Goal: Task Accomplishment & Management: Complete application form

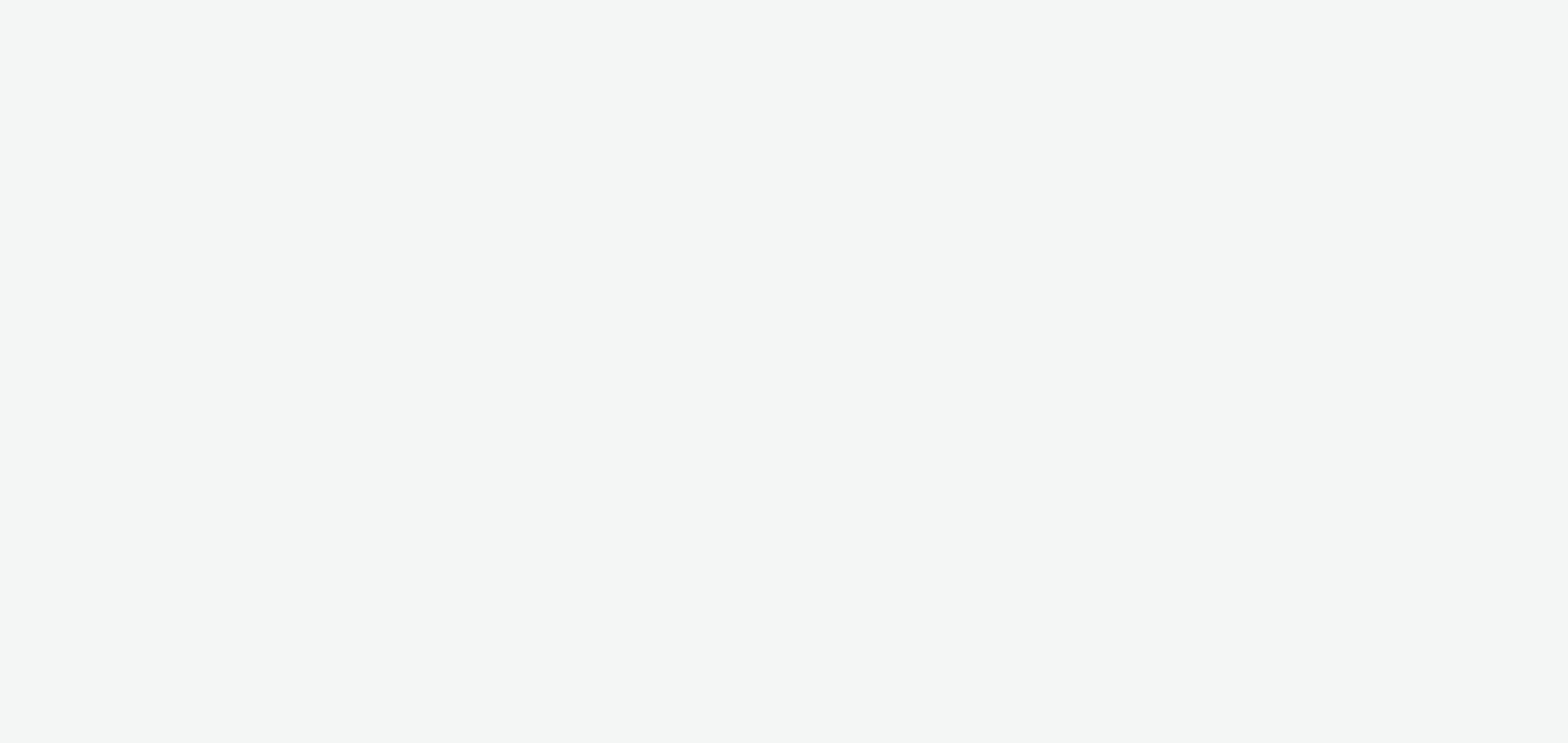
select select "11a7df10-284f-415c-b52a-427acf4c31ae"
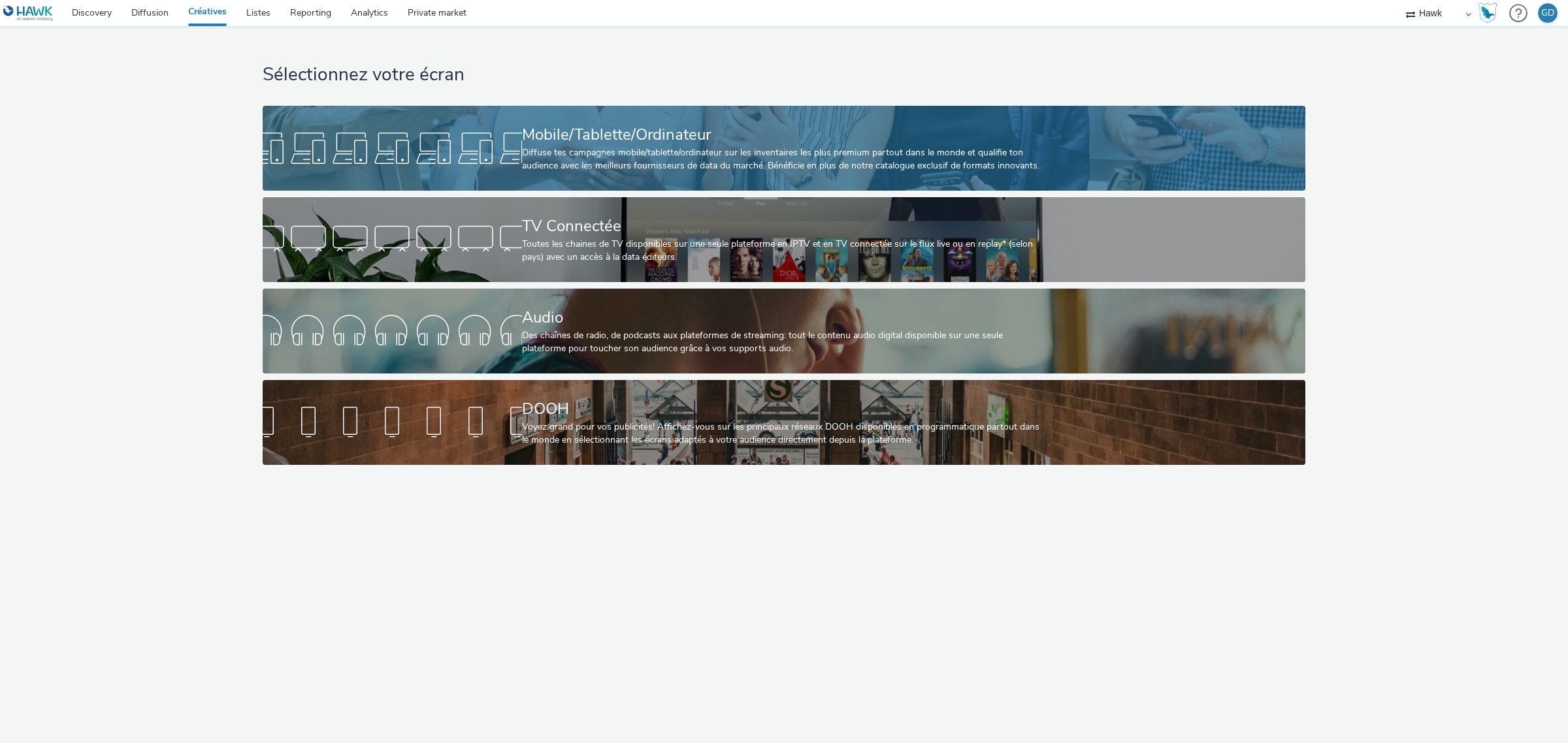
click at [734, 153] on div "Diffuse tes campagnes mobile/tablette/ordinateur sur les inventaires les plus p…" at bounding box center [781, 160] width 519 height 27
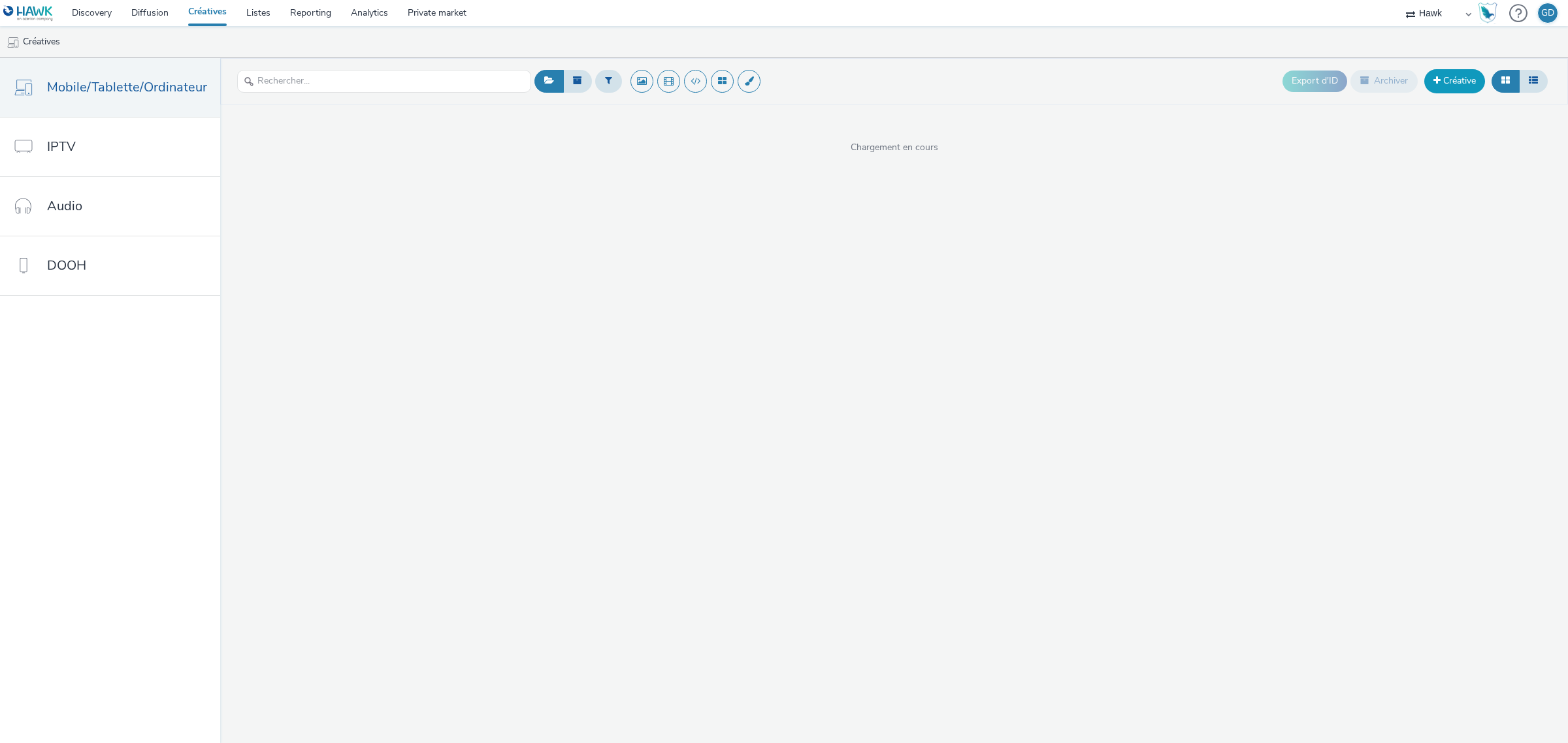
click at [1446, 82] on link "Créative" at bounding box center [1455, 81] width 61 height 24
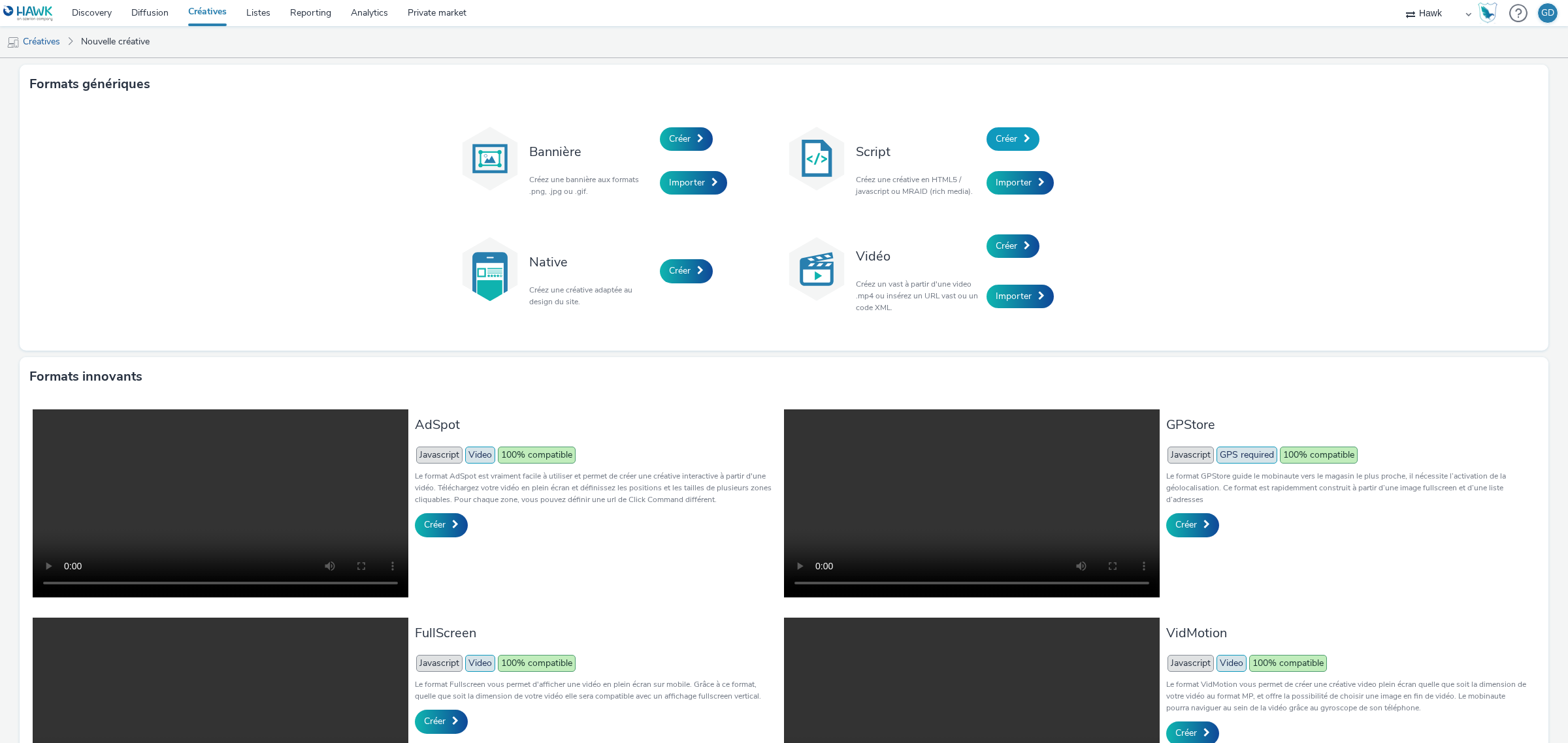
click at [998, 134] on span "Créer" at bounding box center [1006, 139] width 22 height 12
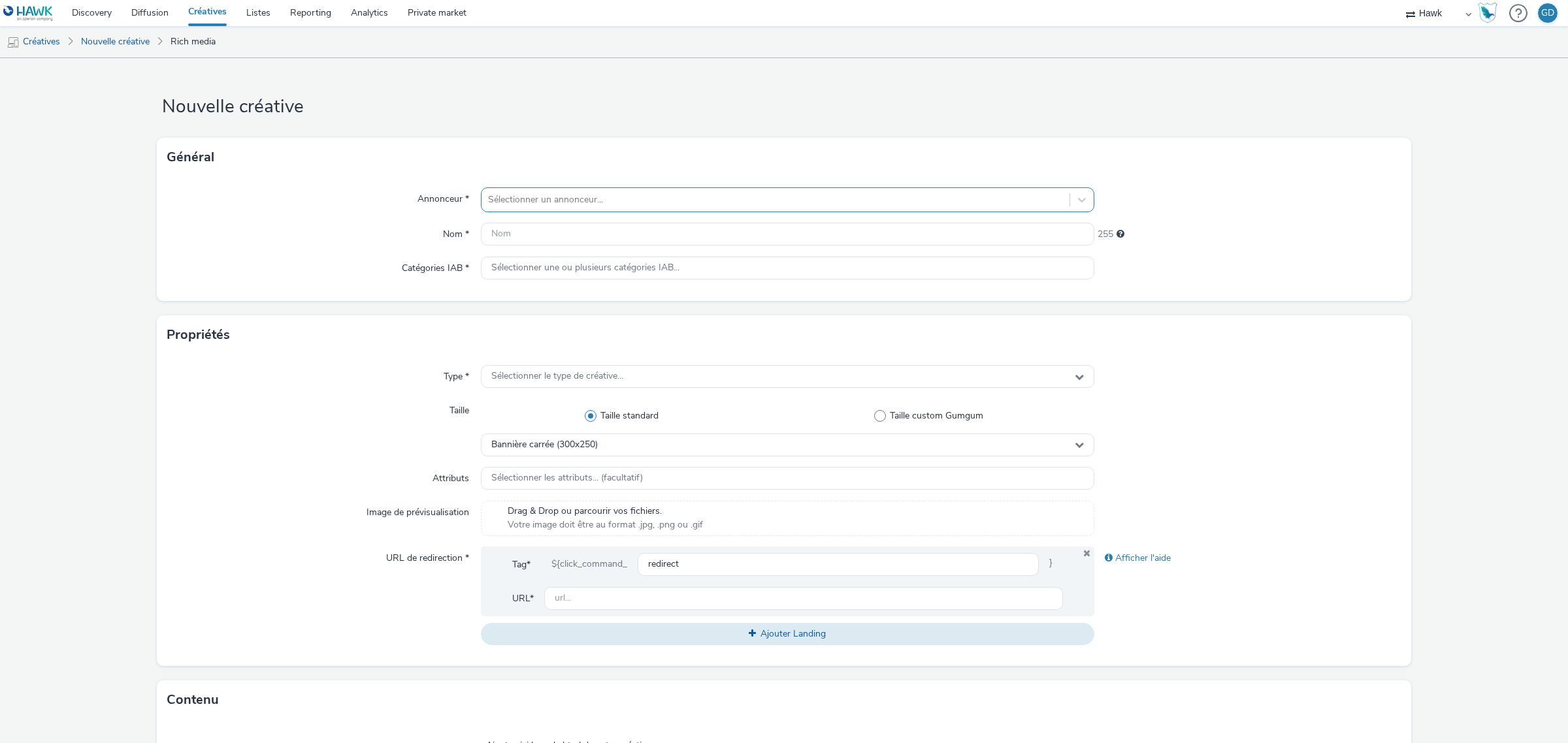
click at [515, 200] on div at bounding box center [775, 200] width 575 height 16
type input "deca"
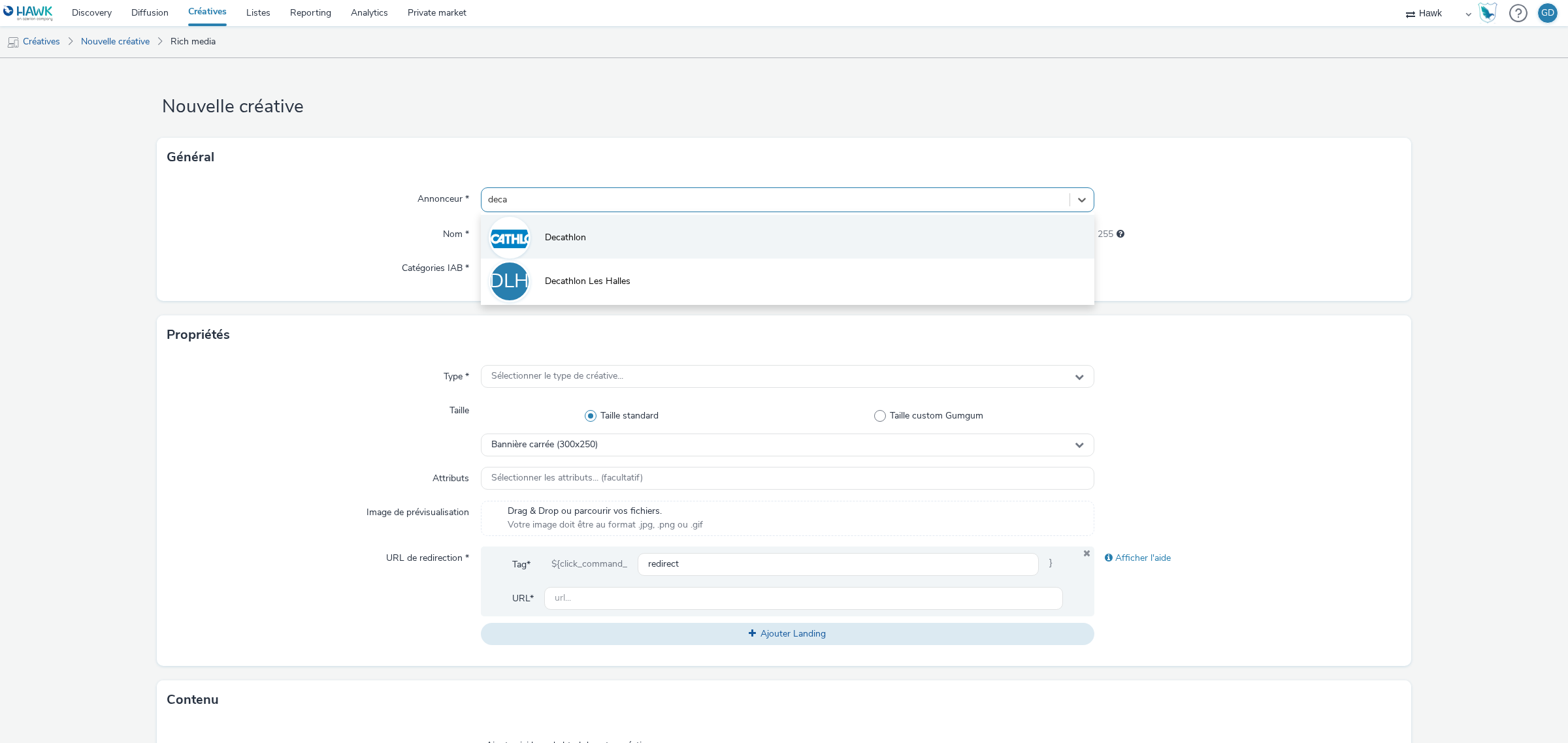
click at [530, 230] on li "Decathlon" at bounding box center [788, 237] width 614 height 44
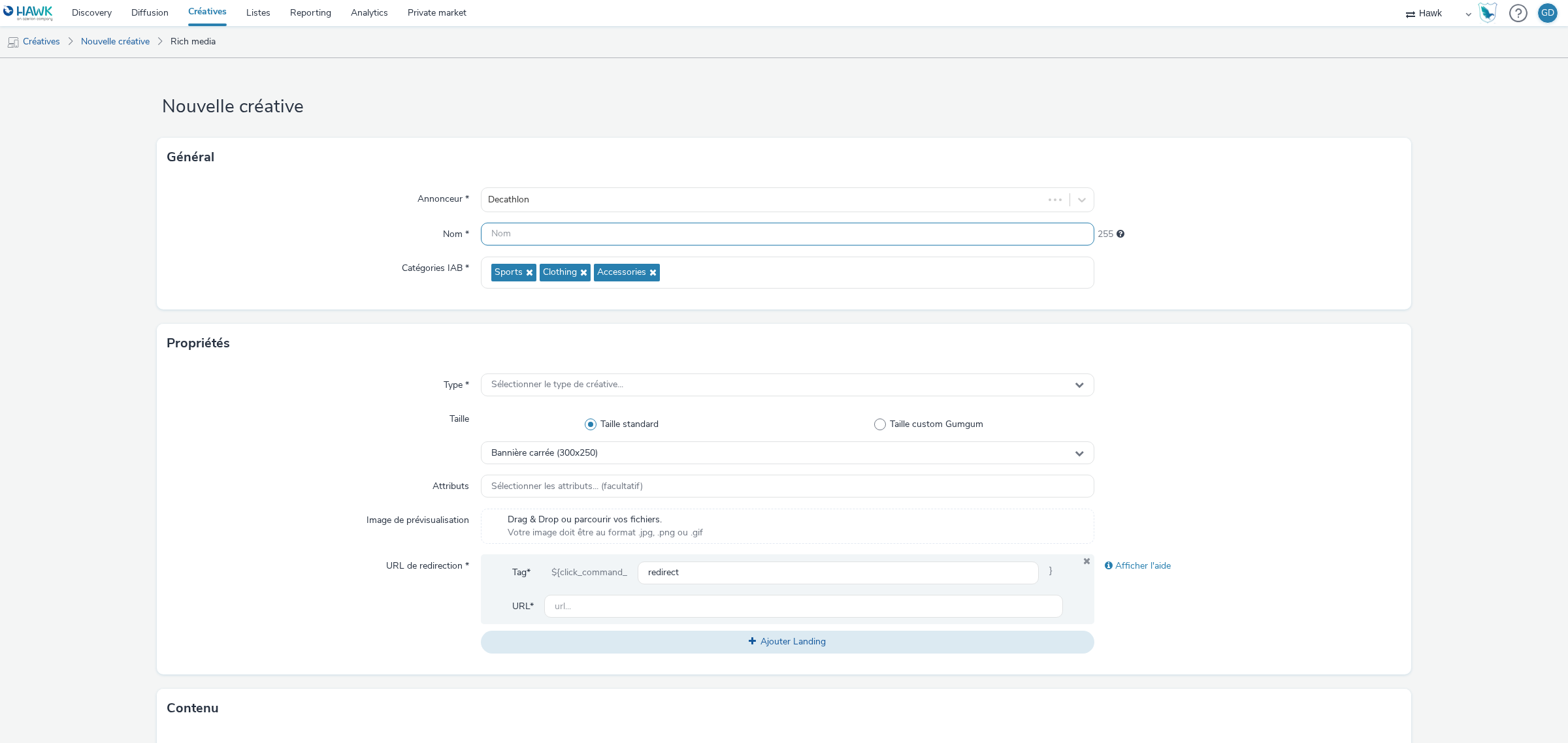
click at [518, 230] on input "text" at bounding box center [788, 234] width 614 height 23
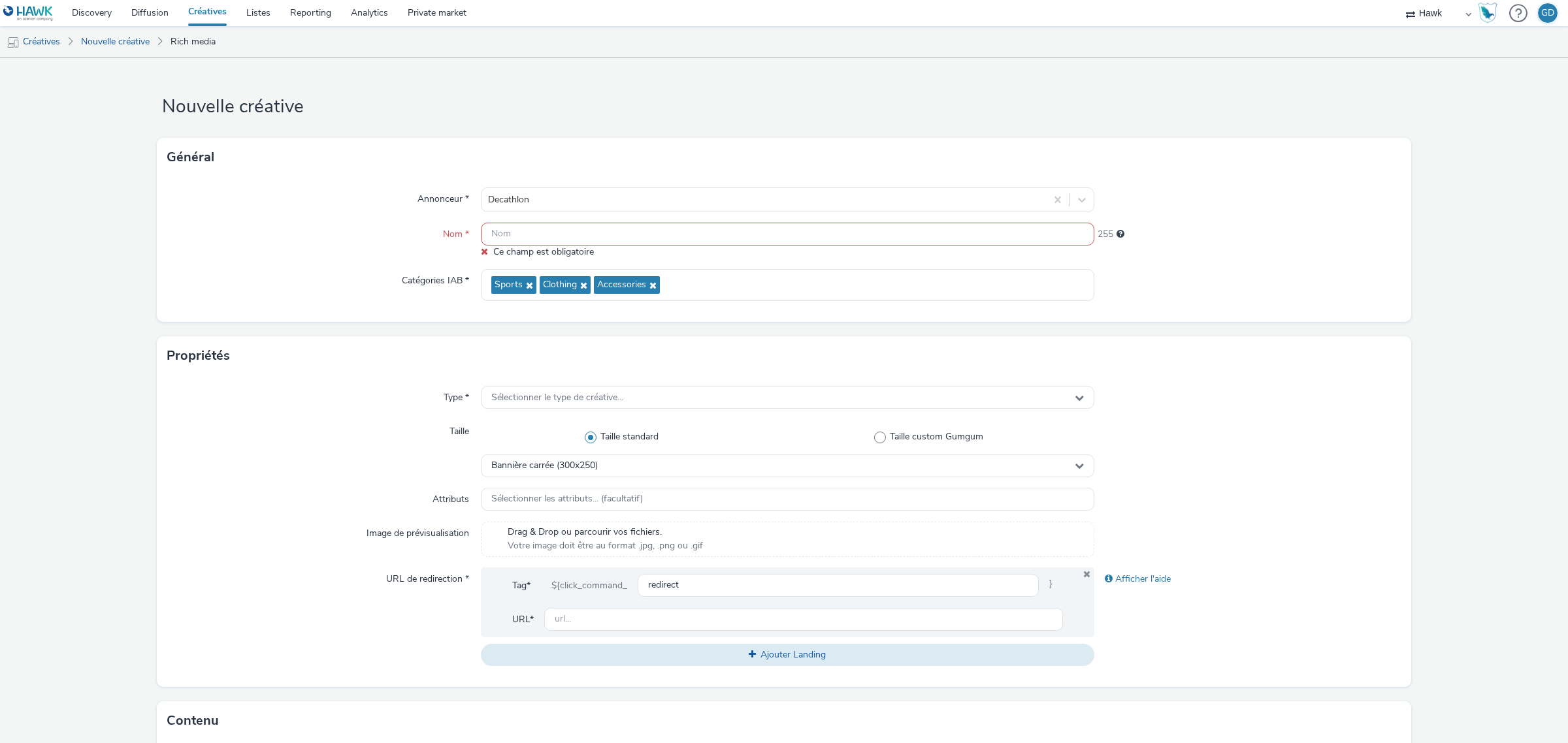
click at [691, 226] on input "text" at bounding box center [788, 234] width 614 height 23
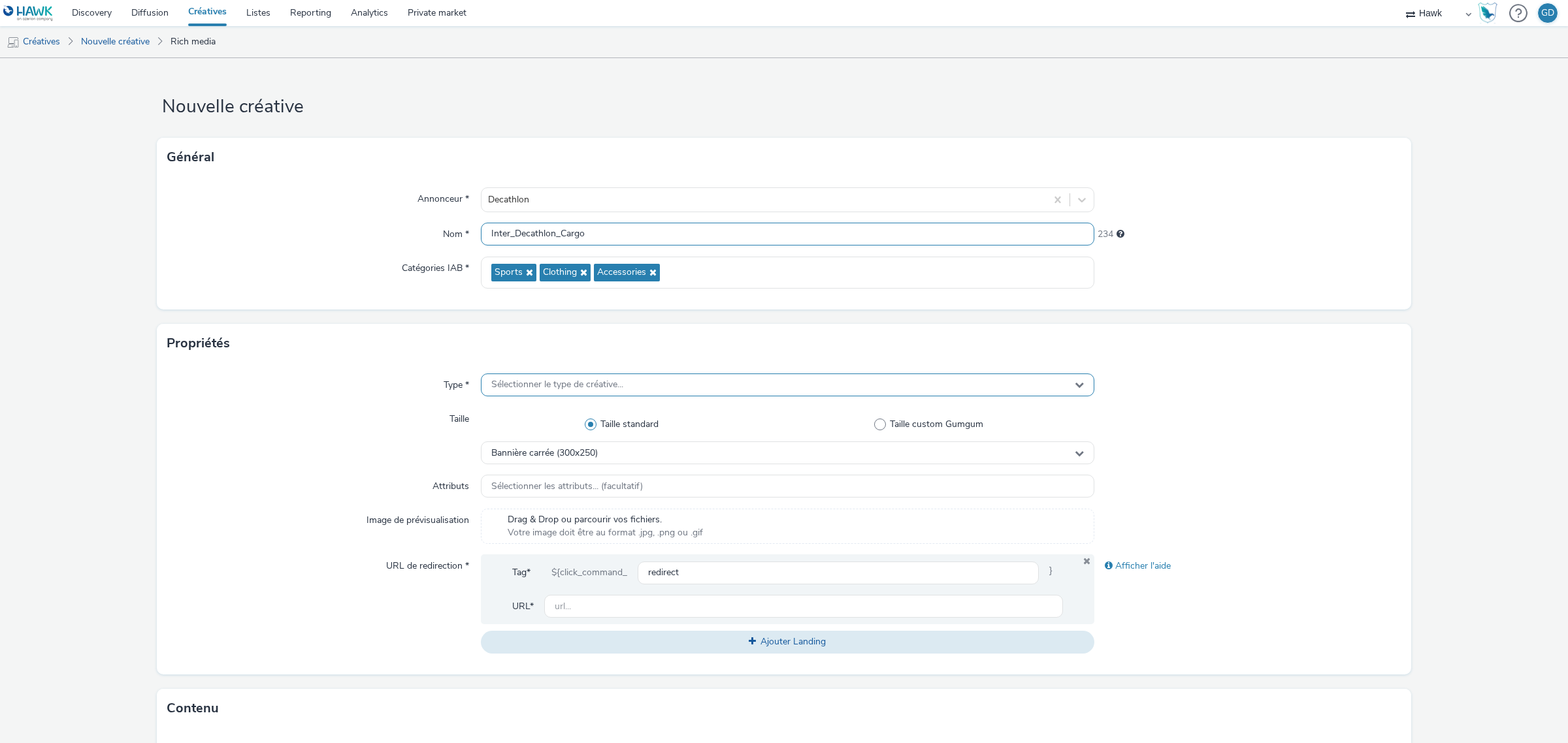
type input "Inter_Decathlon_Cargo"
click at [591, 379] on div "Sélectionner le type de créative..." at bounding box center [788, 384] width 614 height 23
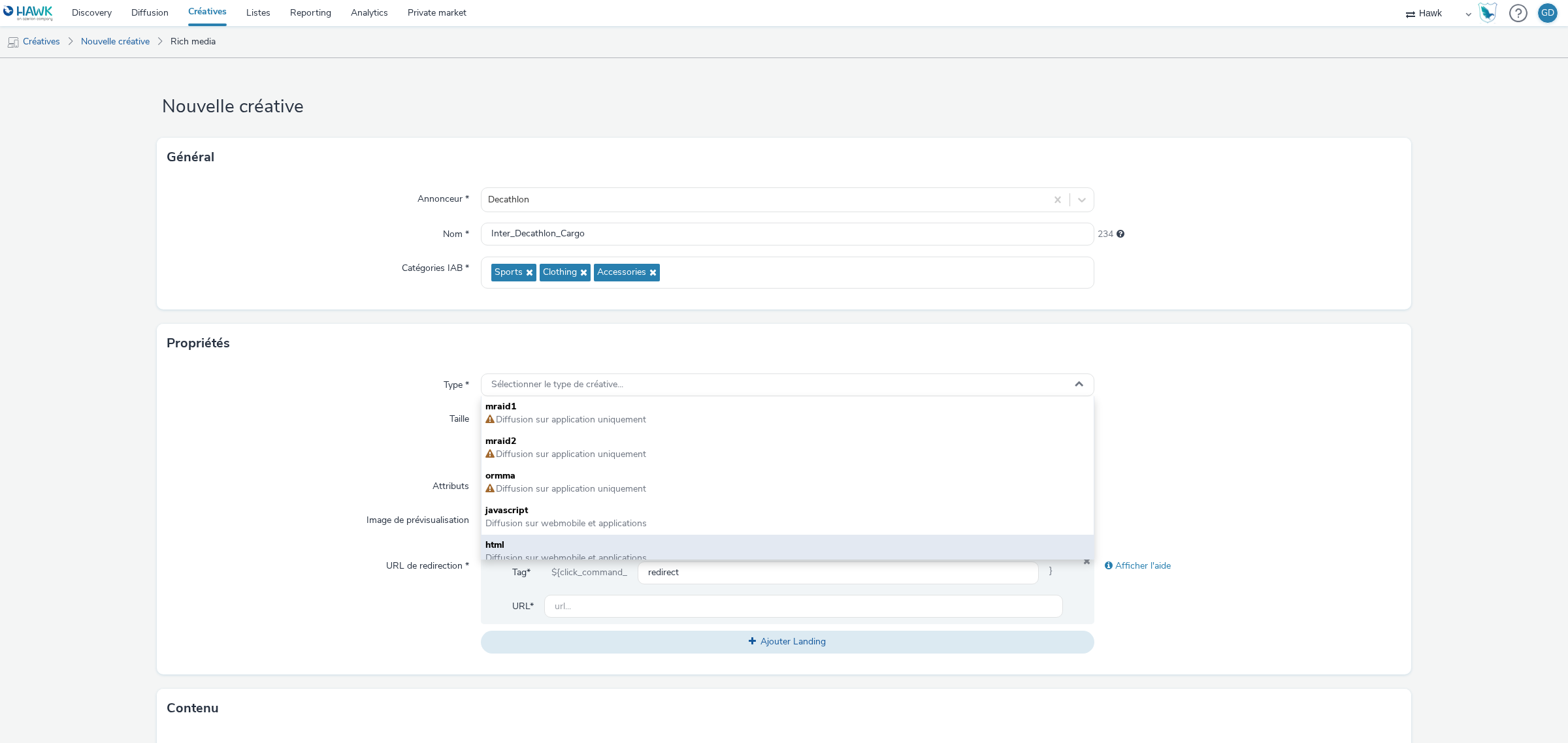
click at [564, 542] on span "html" at bounding box center [787, 545] width 605 height 13
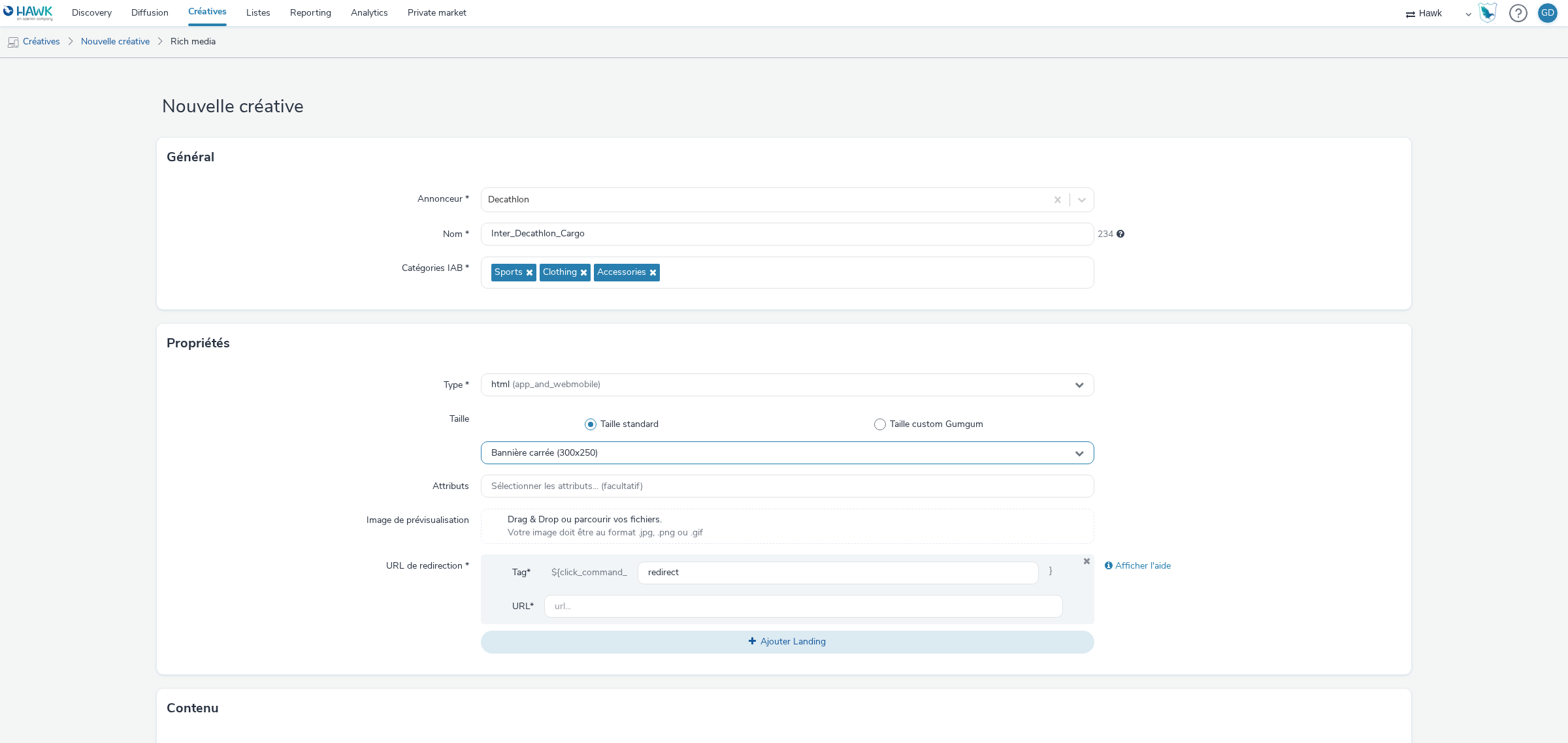
click at [577, 462] on div "Bannière carrée (300x250)" at bounding box center [788, 452] width 614 height 23
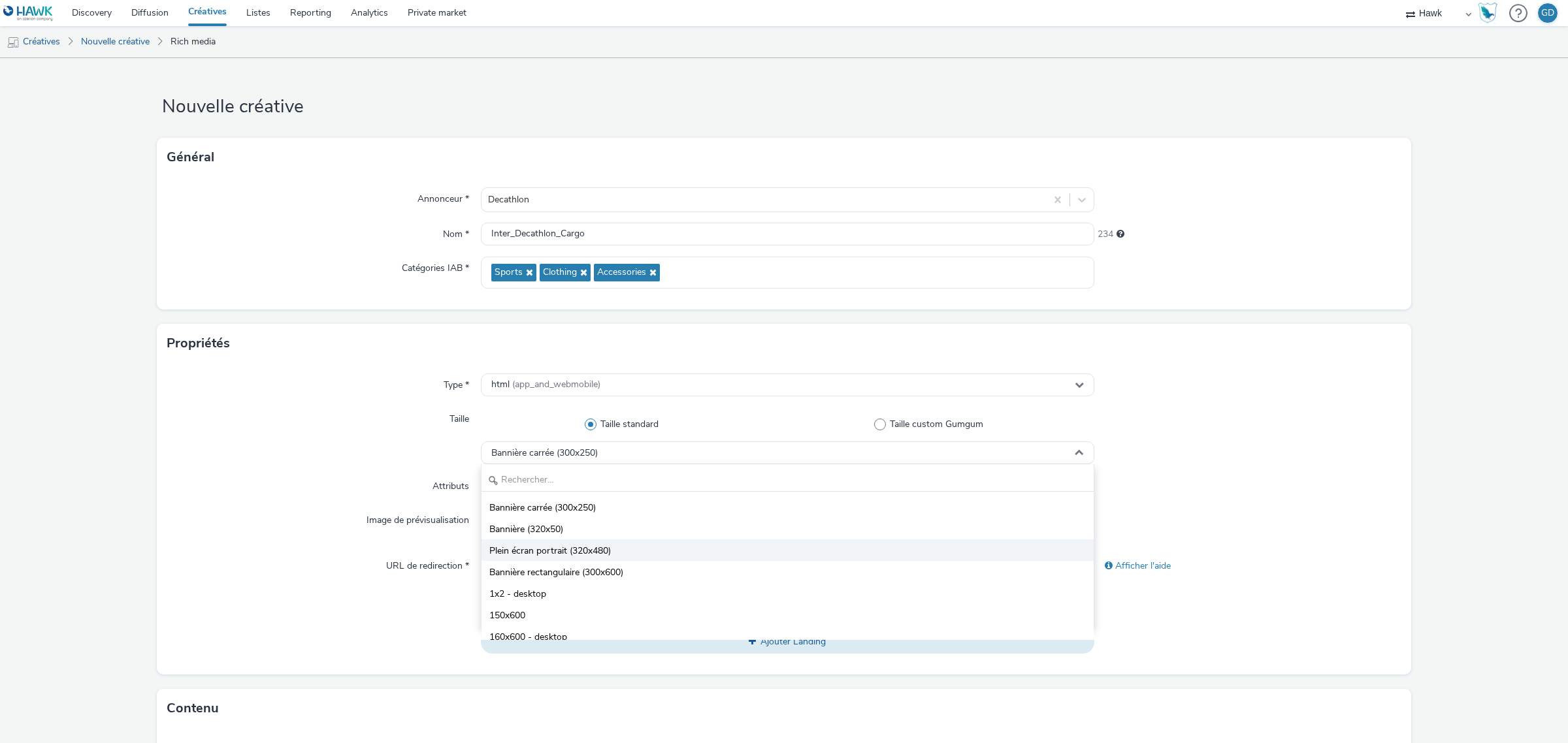
click at [641, 558] on li "Plein écran portrait (320x480)" at bounding box center [788, 549] width 612 height 22
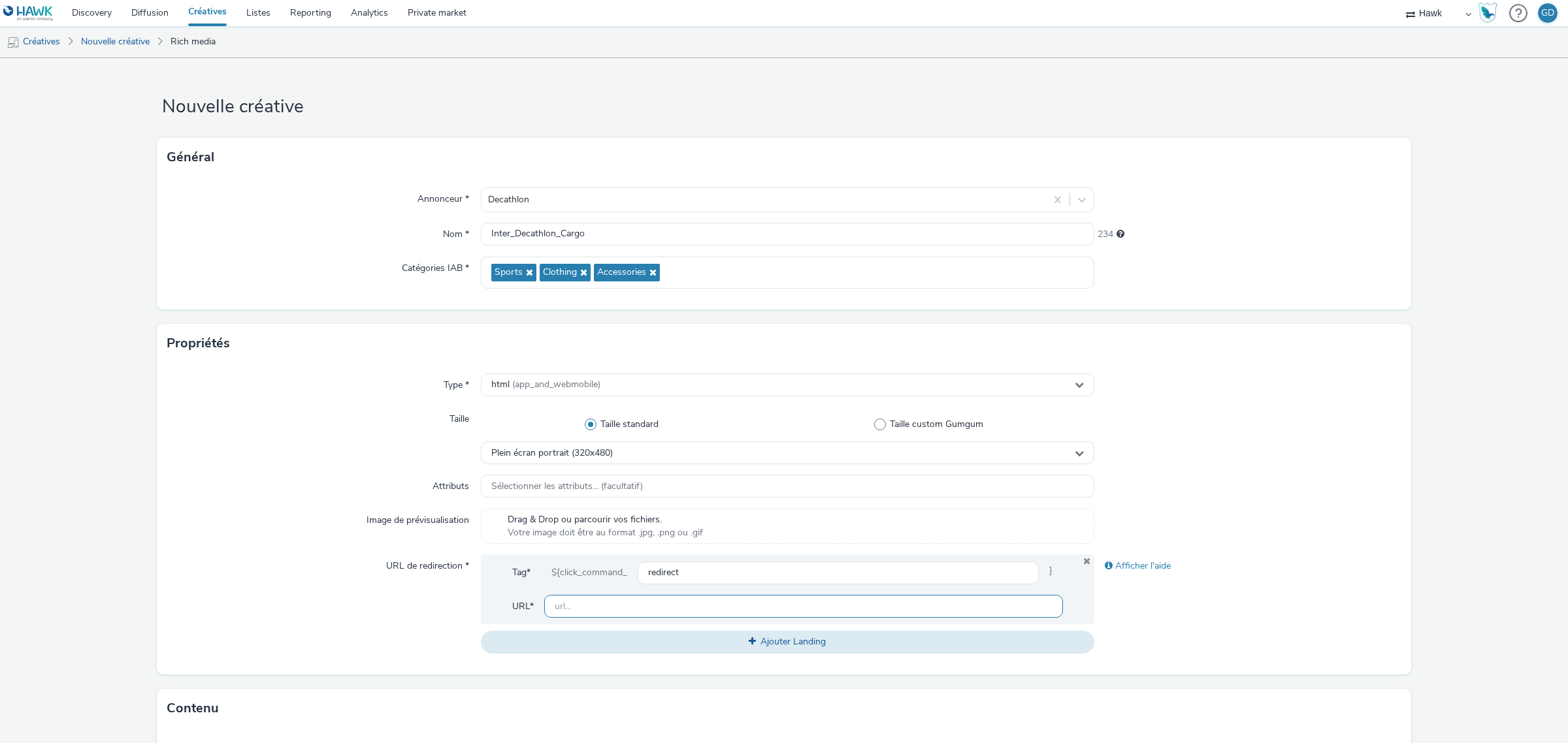
click at [666, 601] on input "text" at bounding box center [803, 606] width 519 height 23
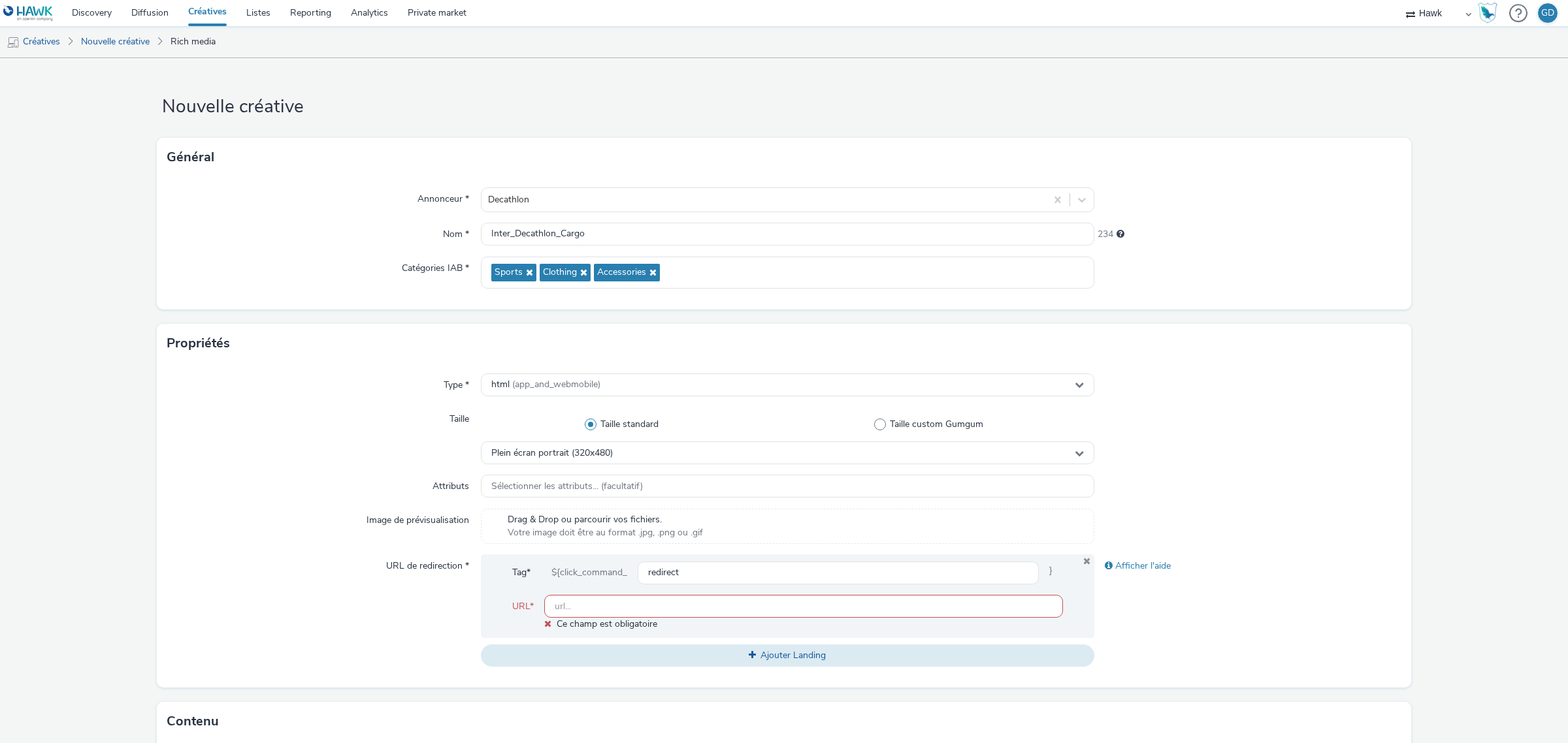
click at [642, 597] on input "text" at bounding box center [803, 606] width 519 height 23
paste input "[URL][DOMAIN_NAME]"
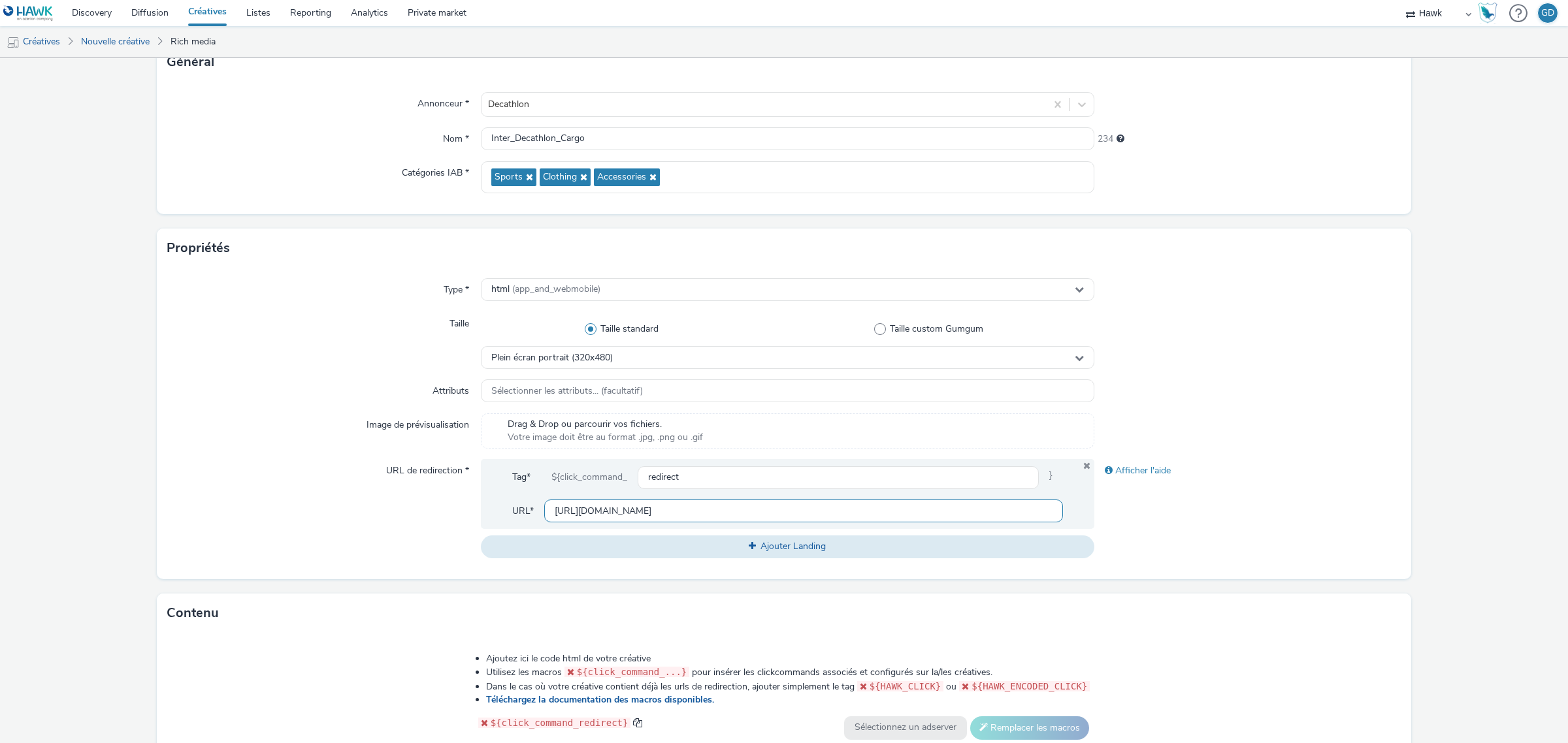
scroll to position [245, 0]
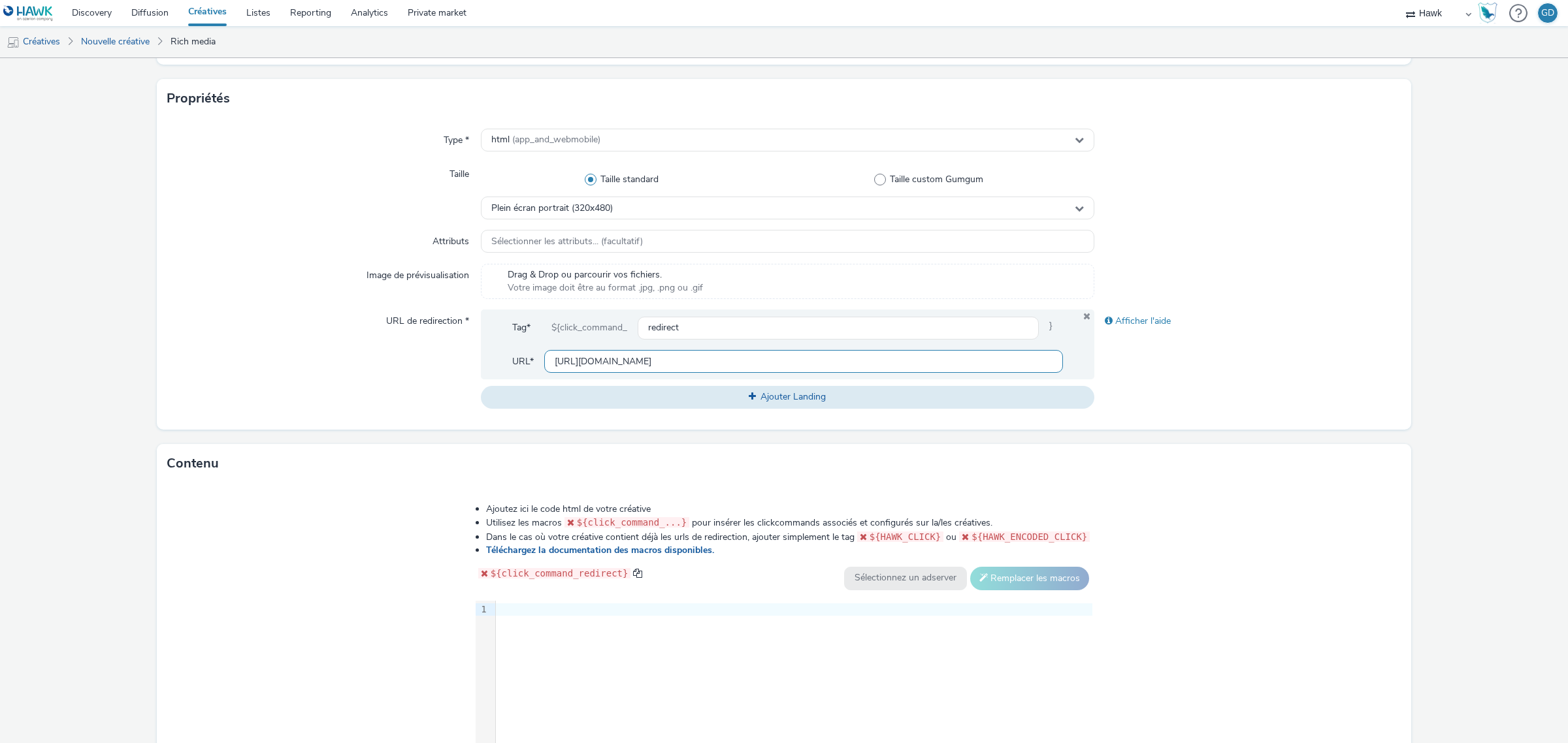
type input "[URL][DOMAIN_NAME]"
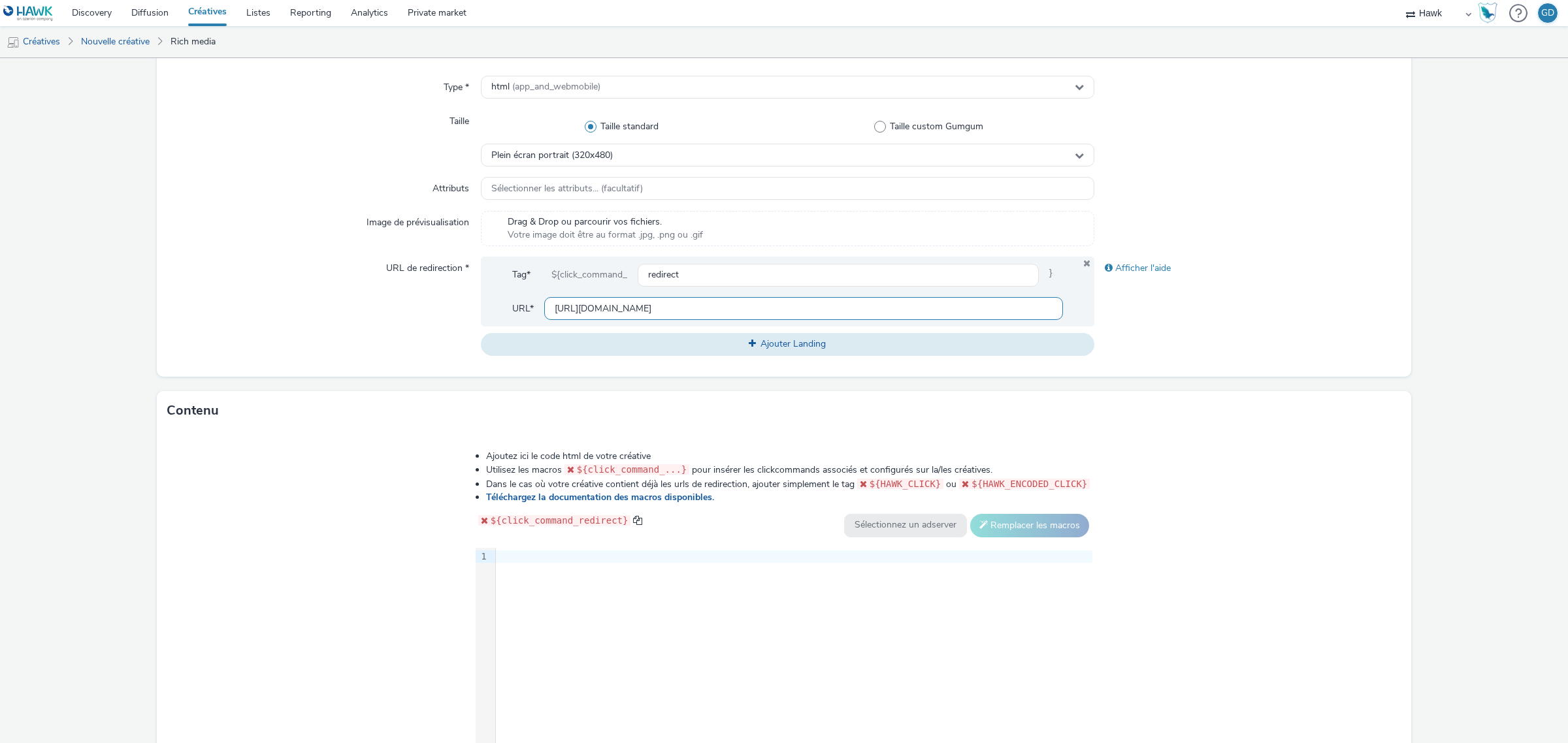
scroll to position [385, 0]
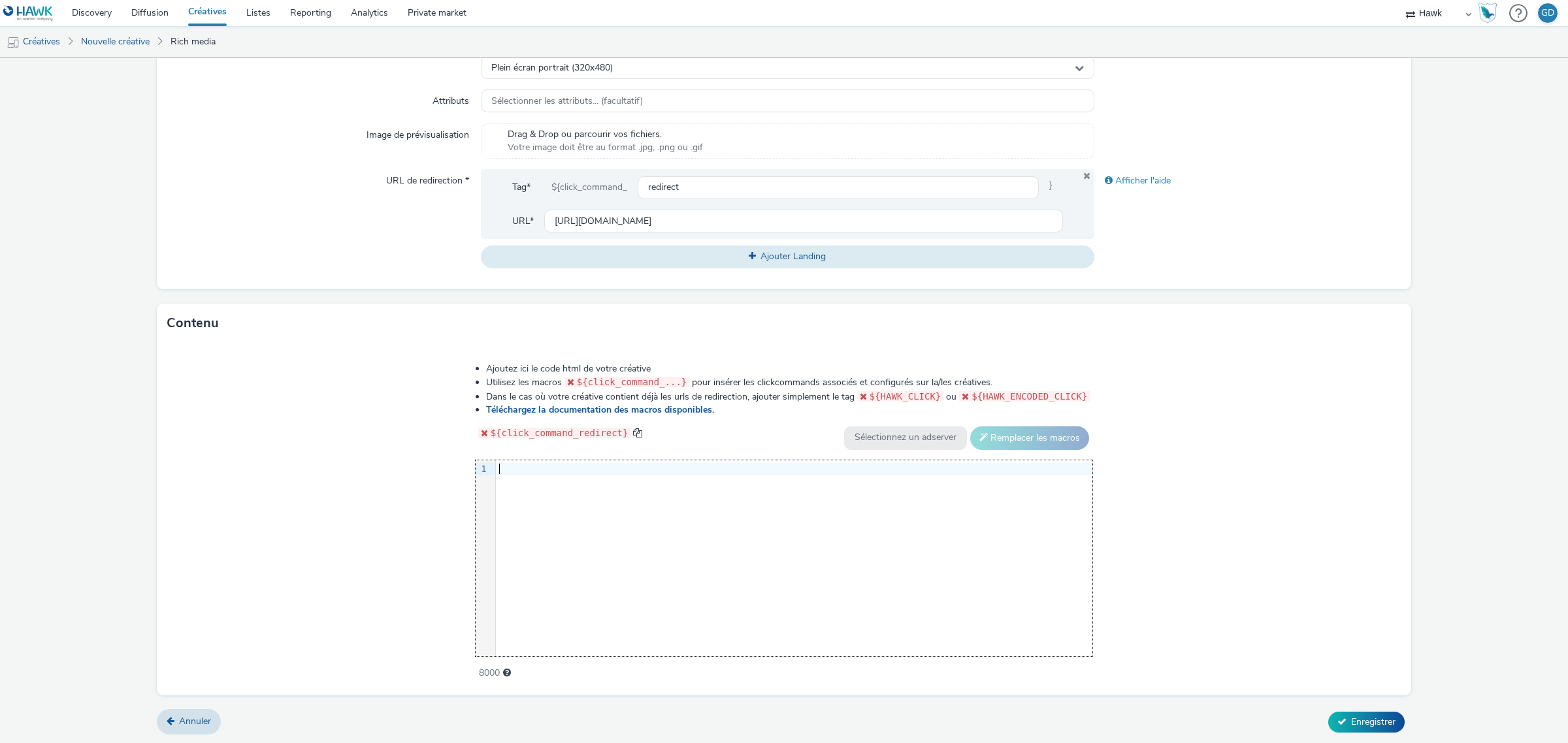
click at [576, 527] on div "9 1 ›" at bounding box center [784, 558] width 617 height 196
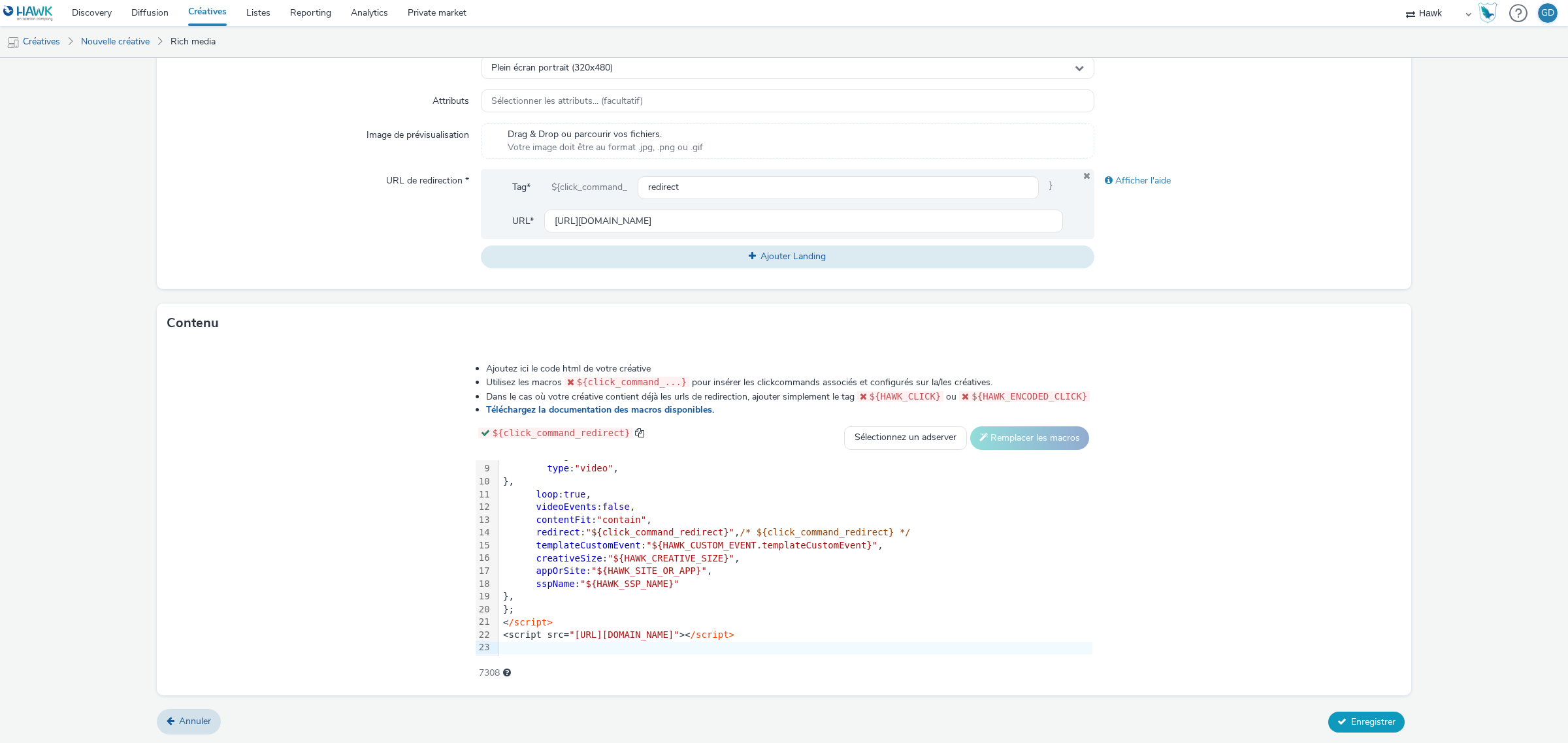
click at [1383, 723] on span "Enregistrer" at bounding box center [1373, 721] width 44 height 12
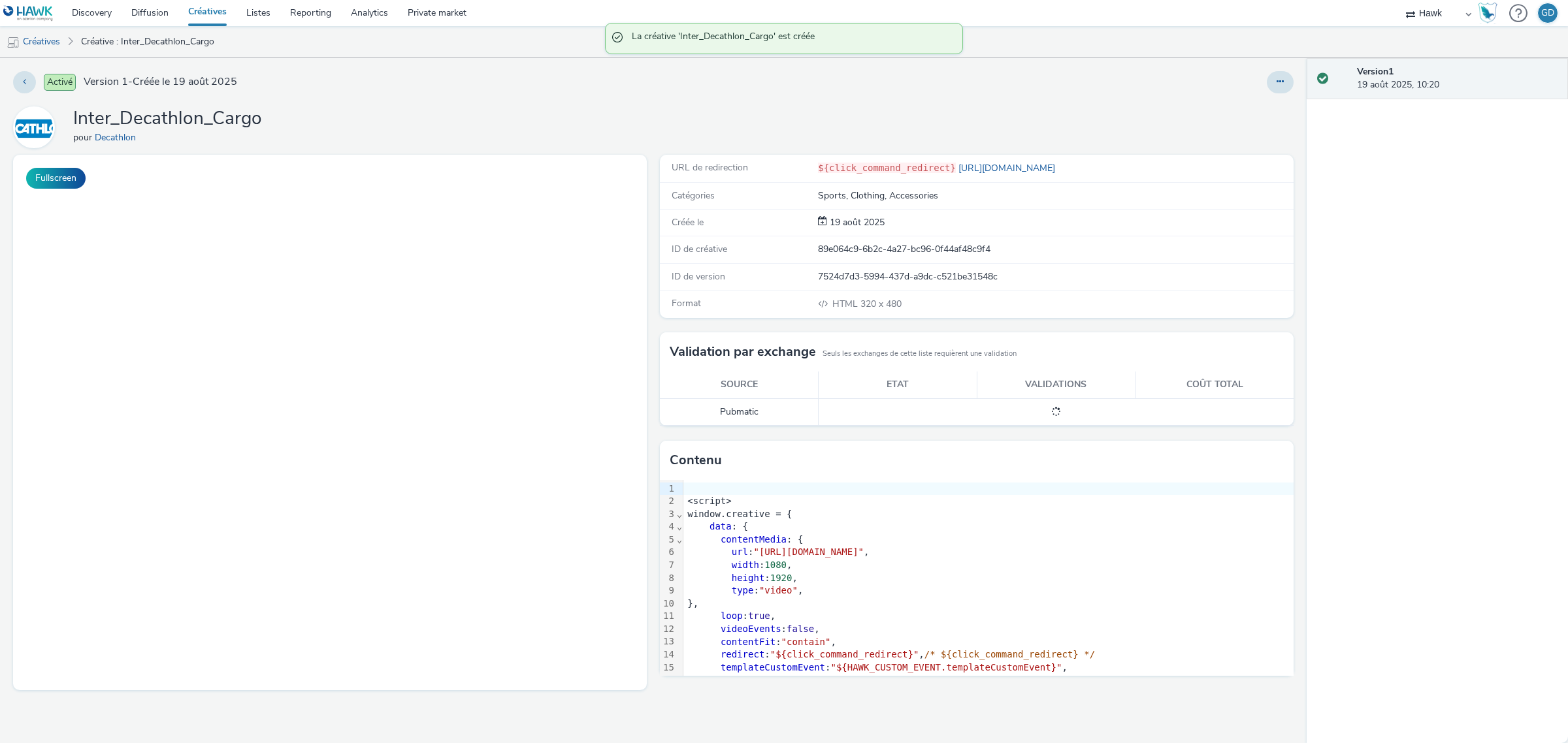
click at [203, 11] on link "Créatives" at bounding box center [208, 13] width 58 height 26
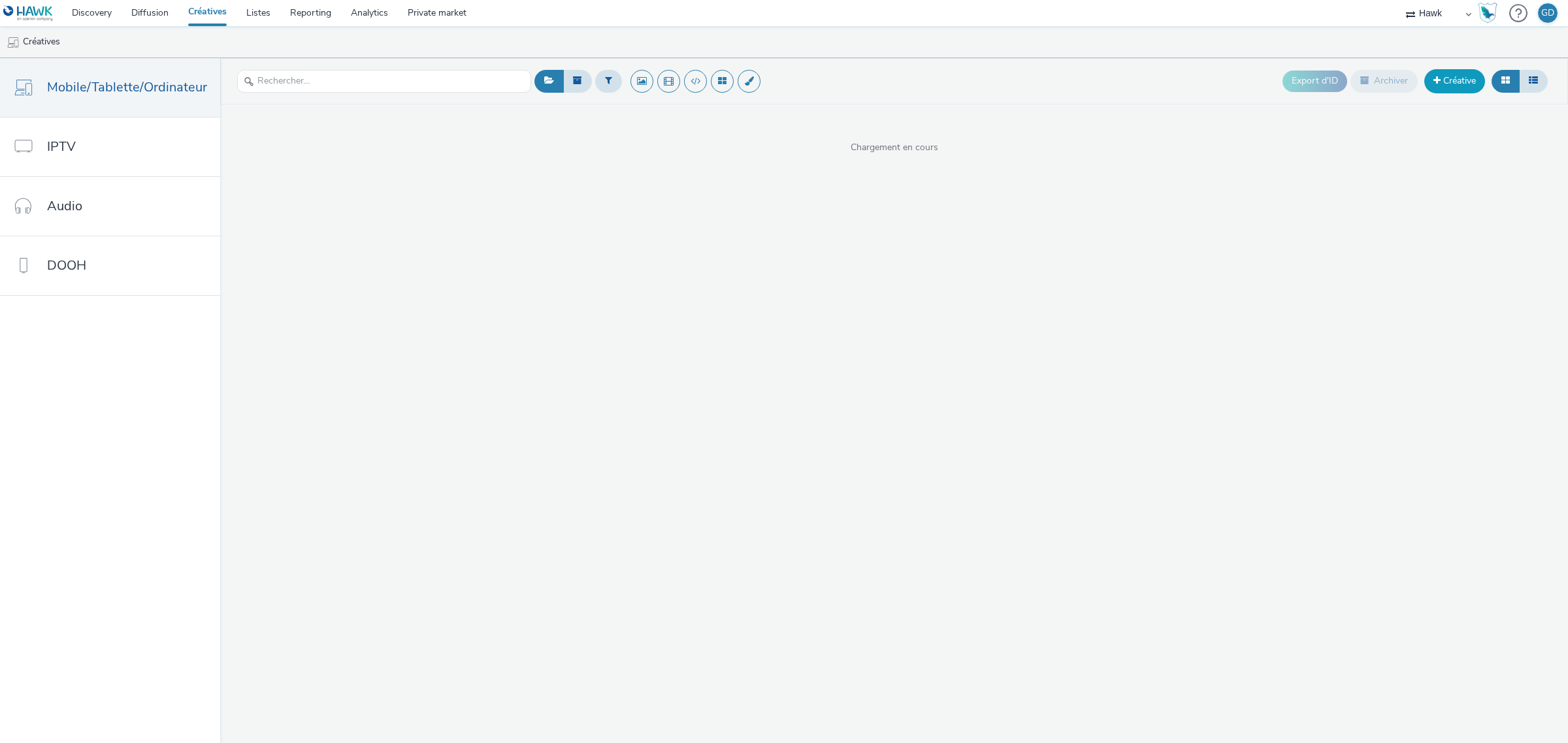
click at [1453, 93] on div "Export d'ID Archiver Créative" at bounding box center [1416, 81] width 269 height 32
click at [1453, 93] on link "Créative" at bounding box center [1455, 81] width 61 height 24
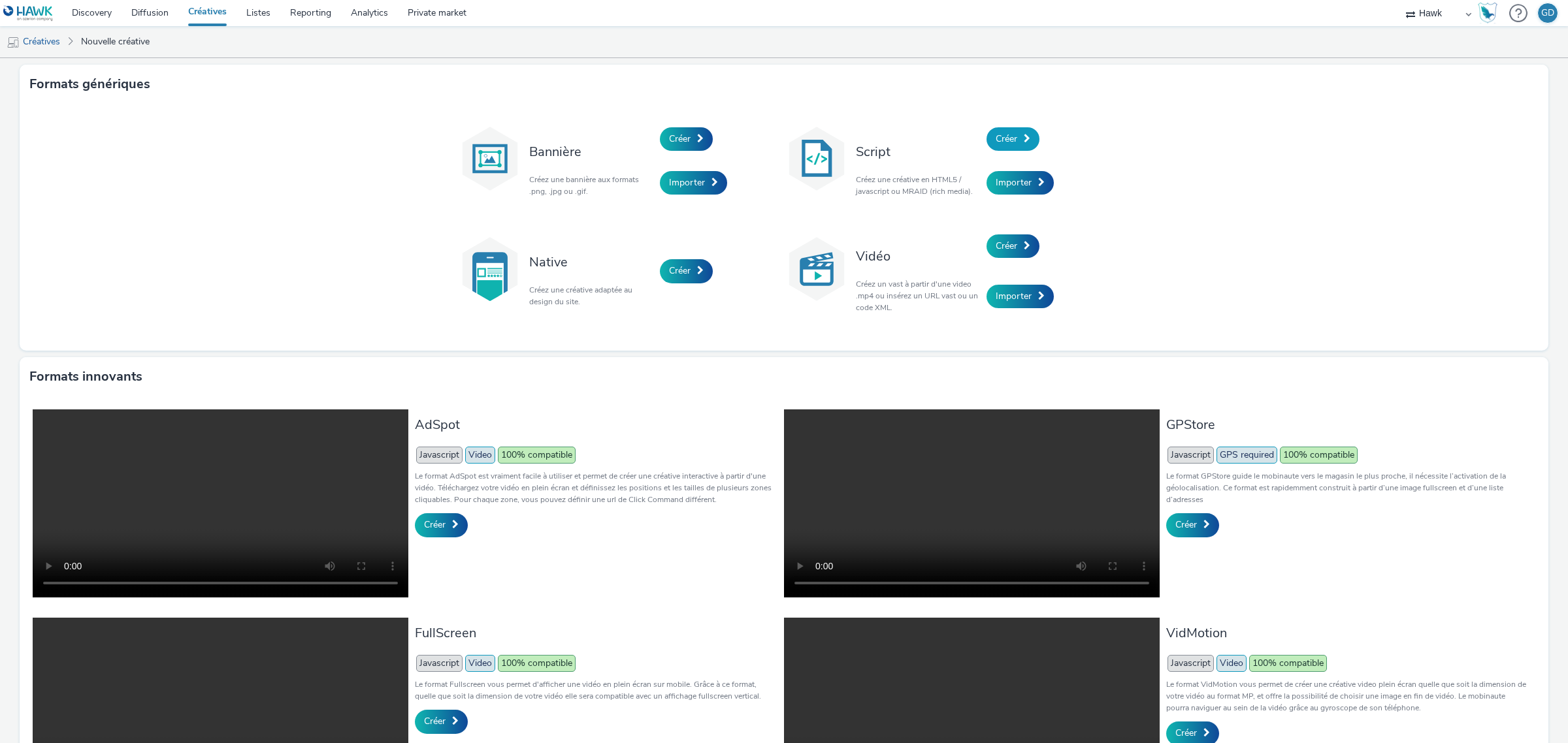
click at [1013, 136] on link "Créer" at bounding box center [1013, 139] width 53 height 24
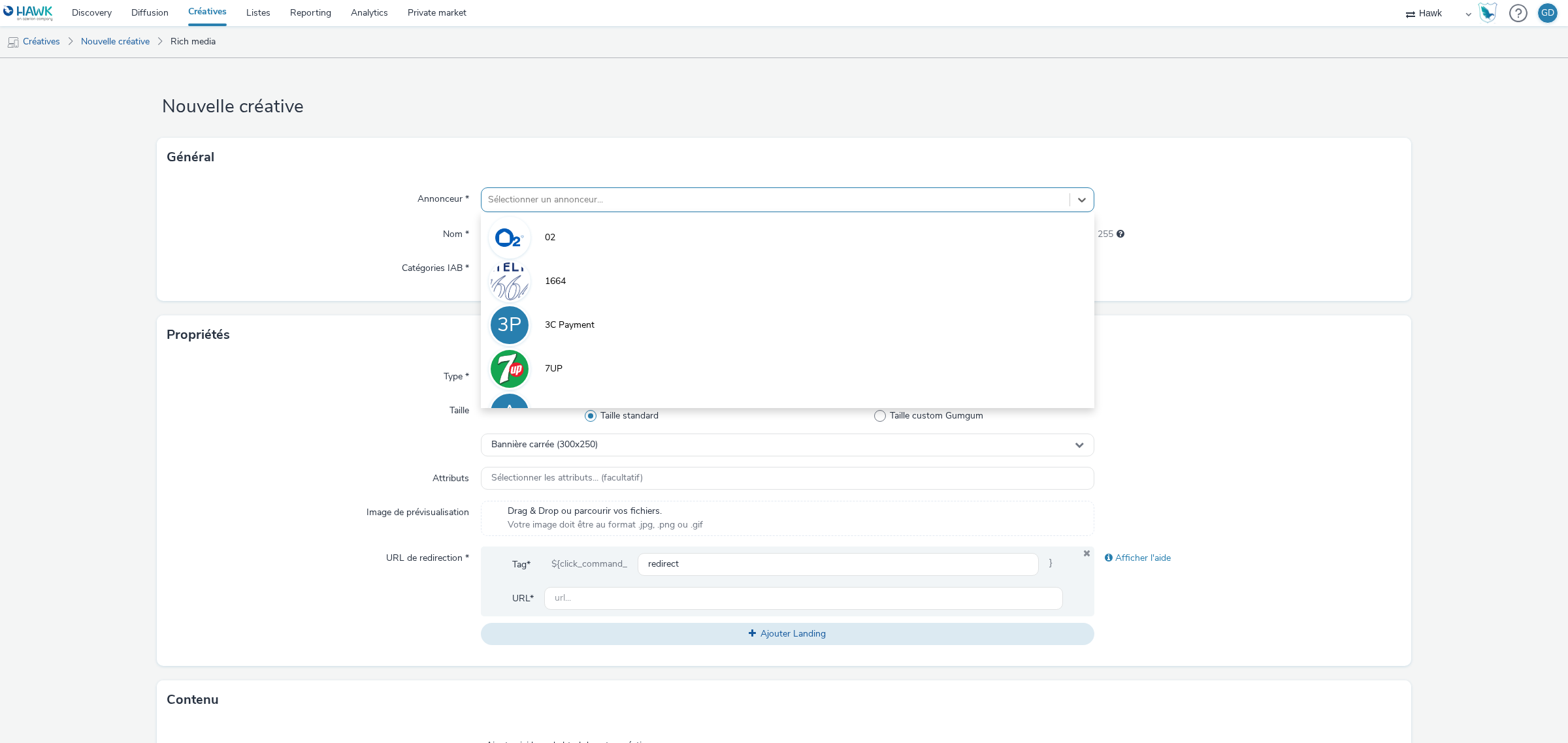
click at [769, 190] on div "Sélectionner un annonceur..." at bounding box center [788, 200] width 614 height 25
type input "dec"
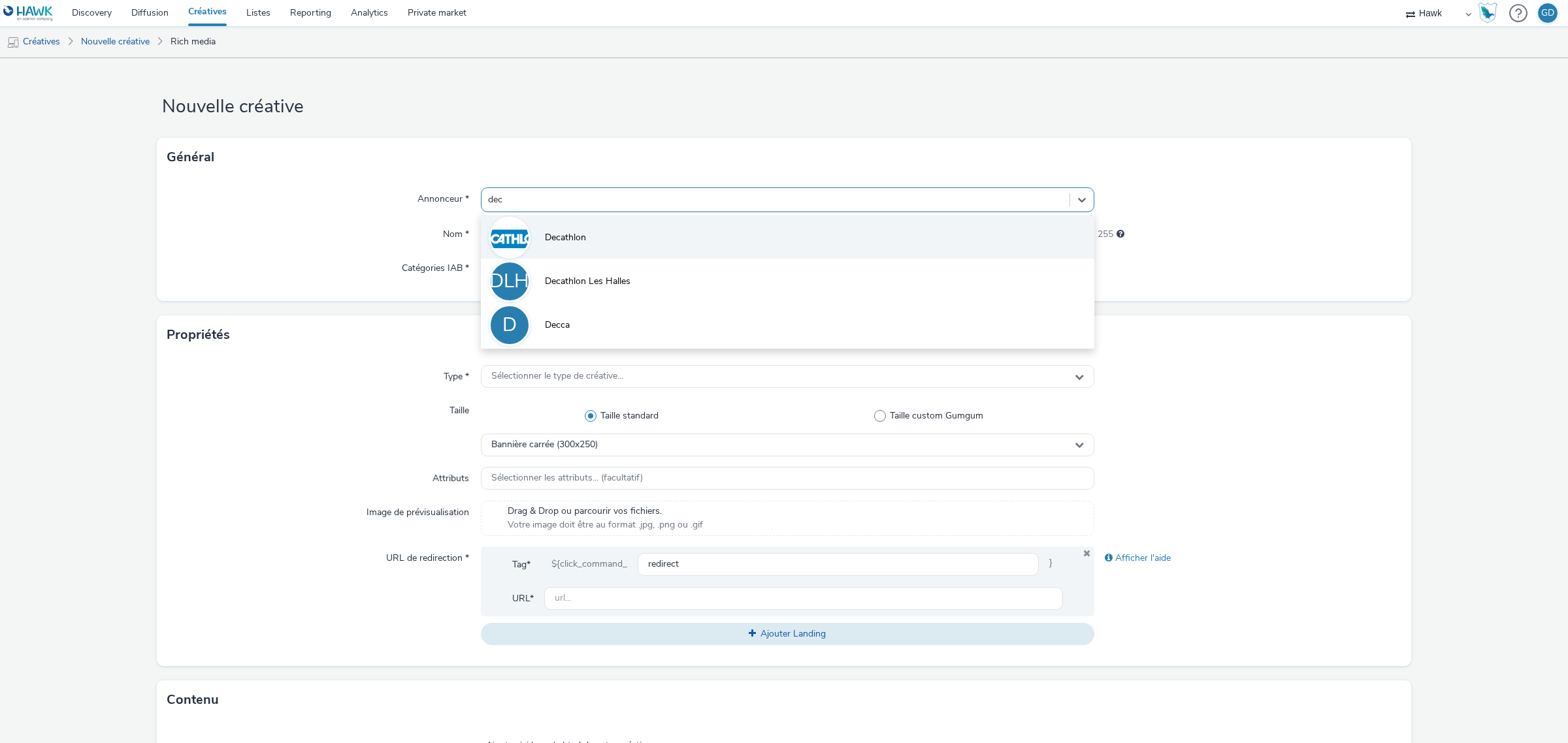
click at [625, 232] on li "Decathlon" at bounding box center [788, 237] width 614 height 44
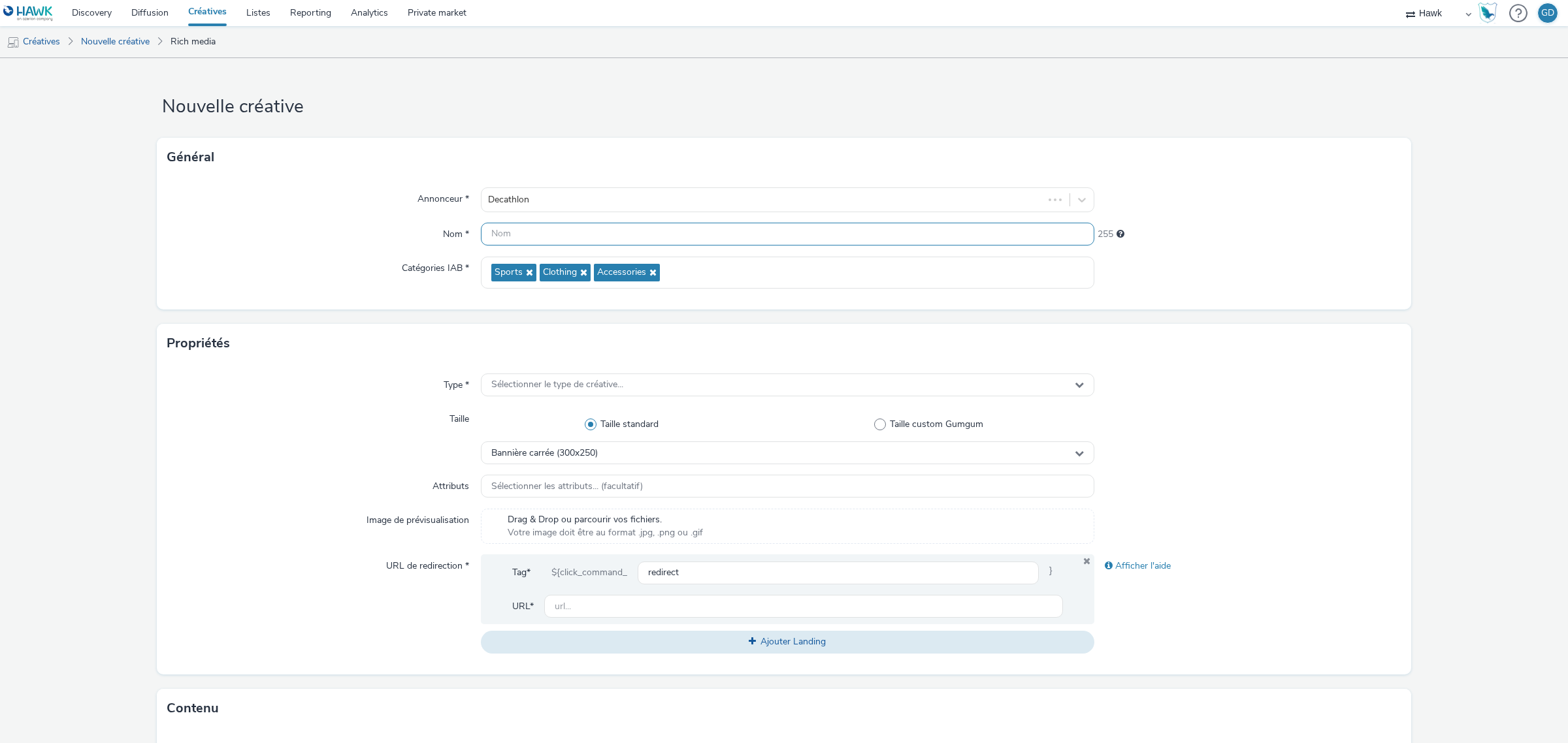
click at [624, 239] on input "text" at bounding box center [788, 234] width 614 height 23
click at [653, 232] on input "Inter_Décathlon_" at bounding box center [788, 234] width 614 height 23
type input "Inter_Décathlon_EACTV"
click at [593, 379] on span "Sélectionner le type de créative..." at bounding box center [557, 385] width 132 height 11
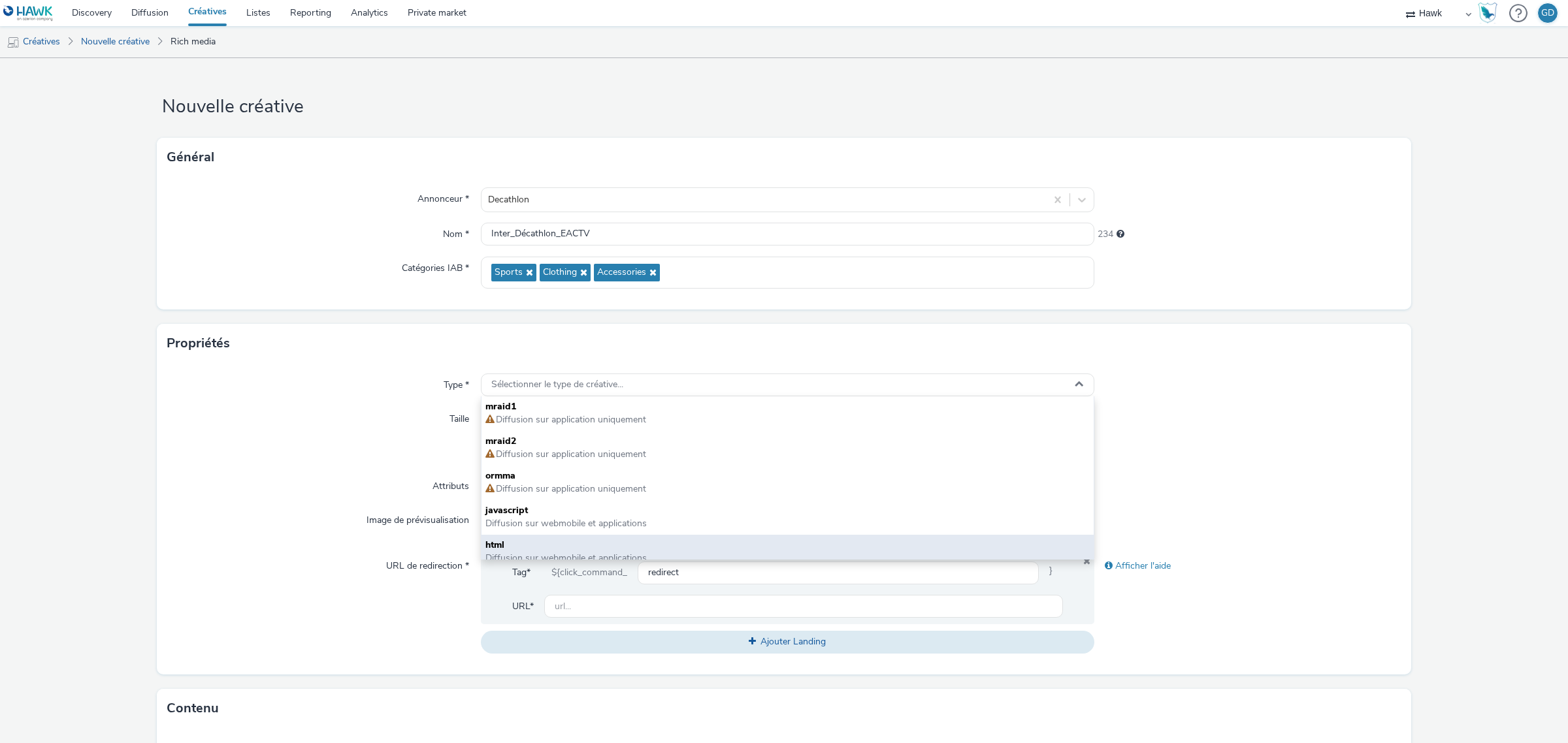
click at [559, 536] on div "html Diffusion sur webmobile et applications" at bounding box center [788, 552] width 612 height 35
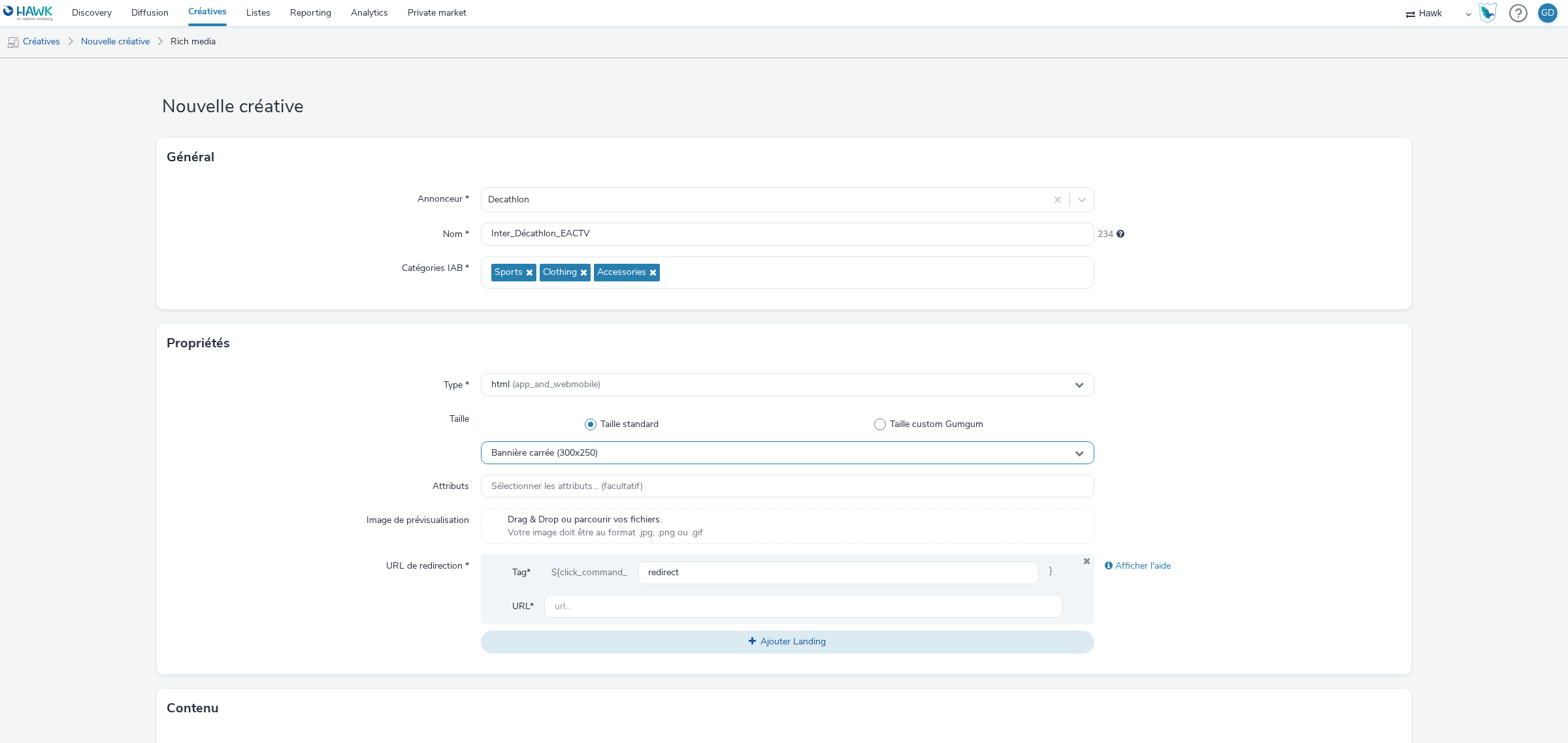
click at [546, 446] on div "Bannière carrée (300x250)" at bounding box center [788, 452] width 614 height 23
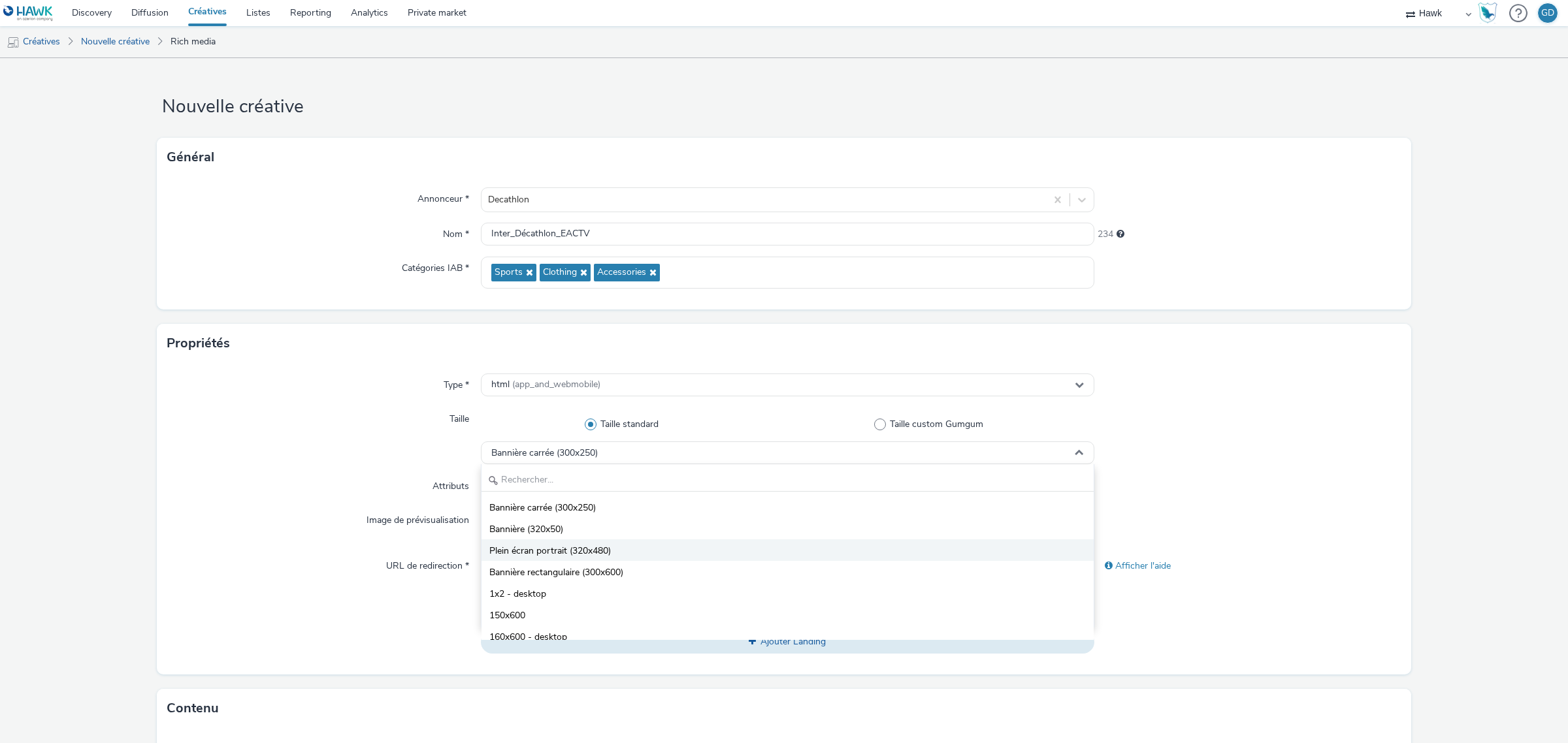
click at [622, 549] on li "Plein écran portrait (320x480)" at bounding box center [788, 549] width 612 height 22
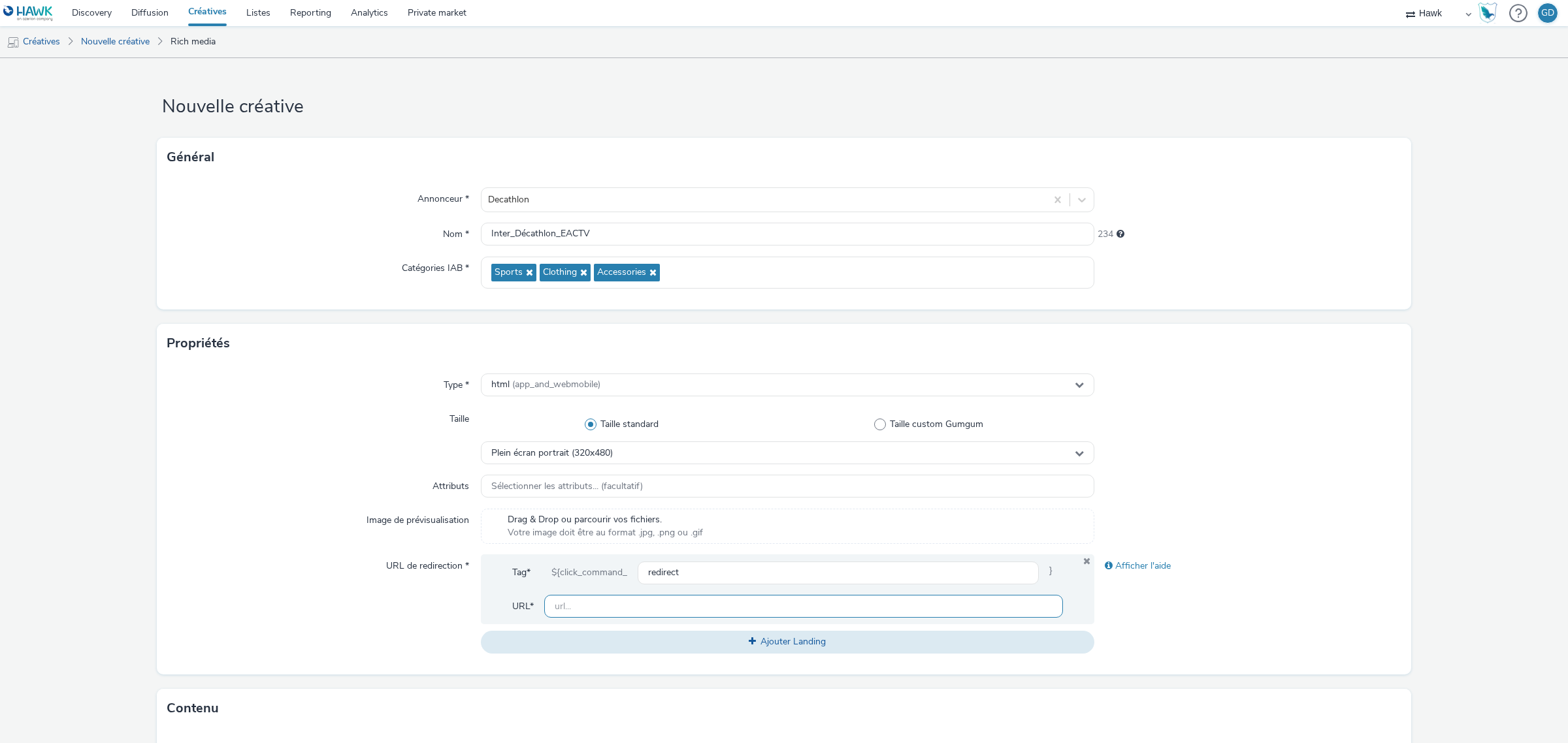
click at [639, 610] on input "text" at bounding box center [803, 606] width 519 height 23
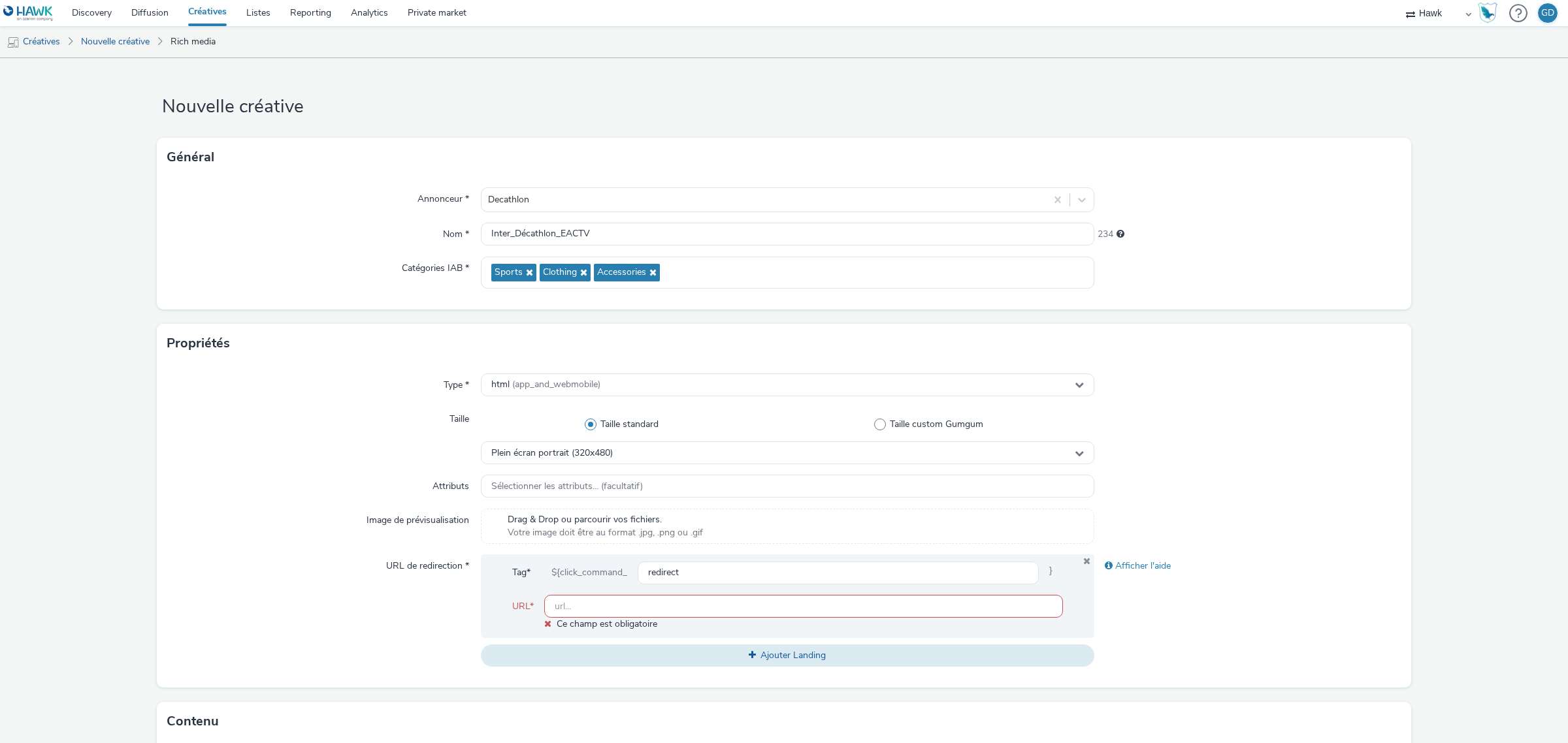
paste input "[URL][DOMAIN_NAME]"
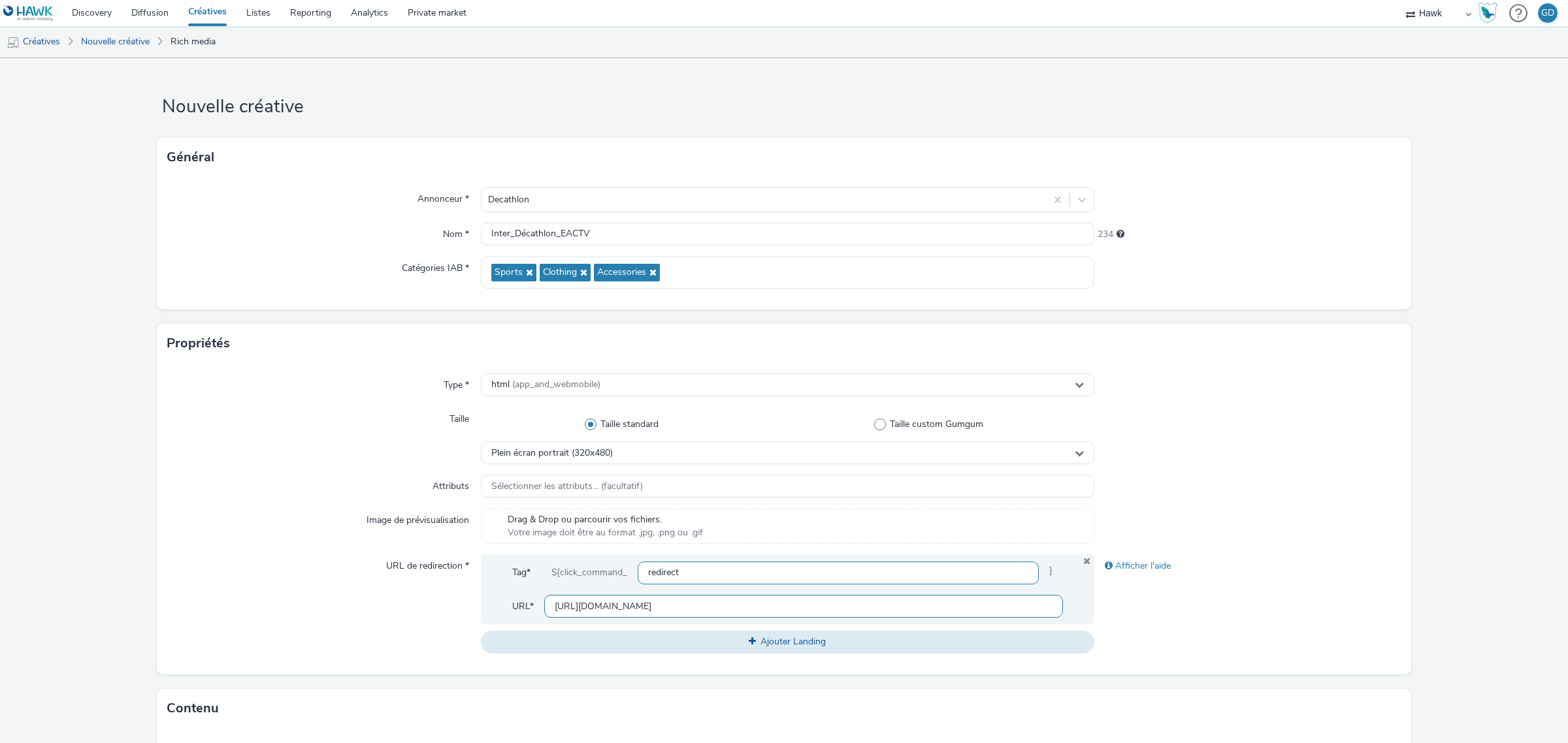
scroll to position [1, 0]
click at [766, 615] on input "[URL][DOMAIN_NAME]" at bounding box center [803, 606] width 519 height 23
type input "[URL][DOMAIN_NAME]"
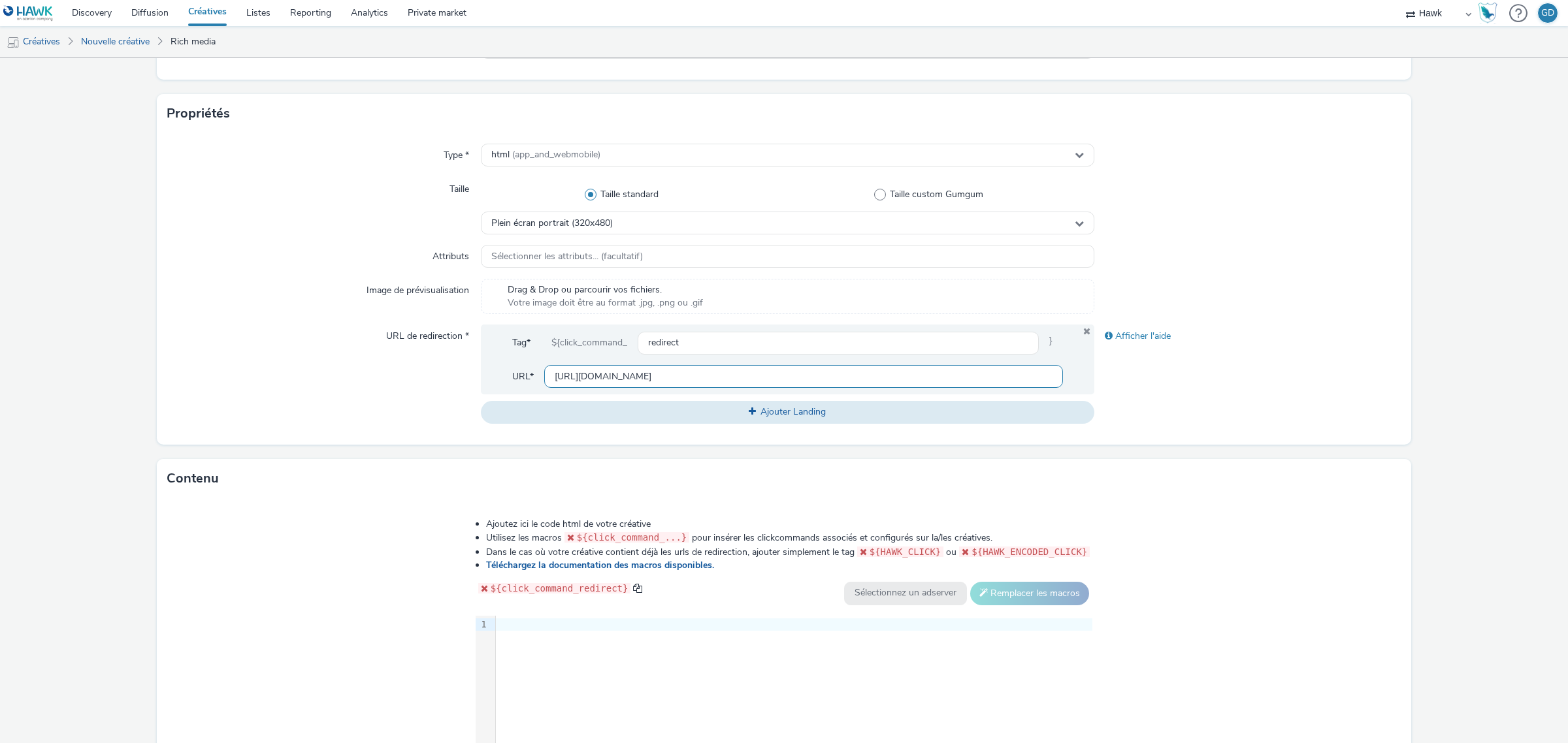
scroll to position [385, 0]
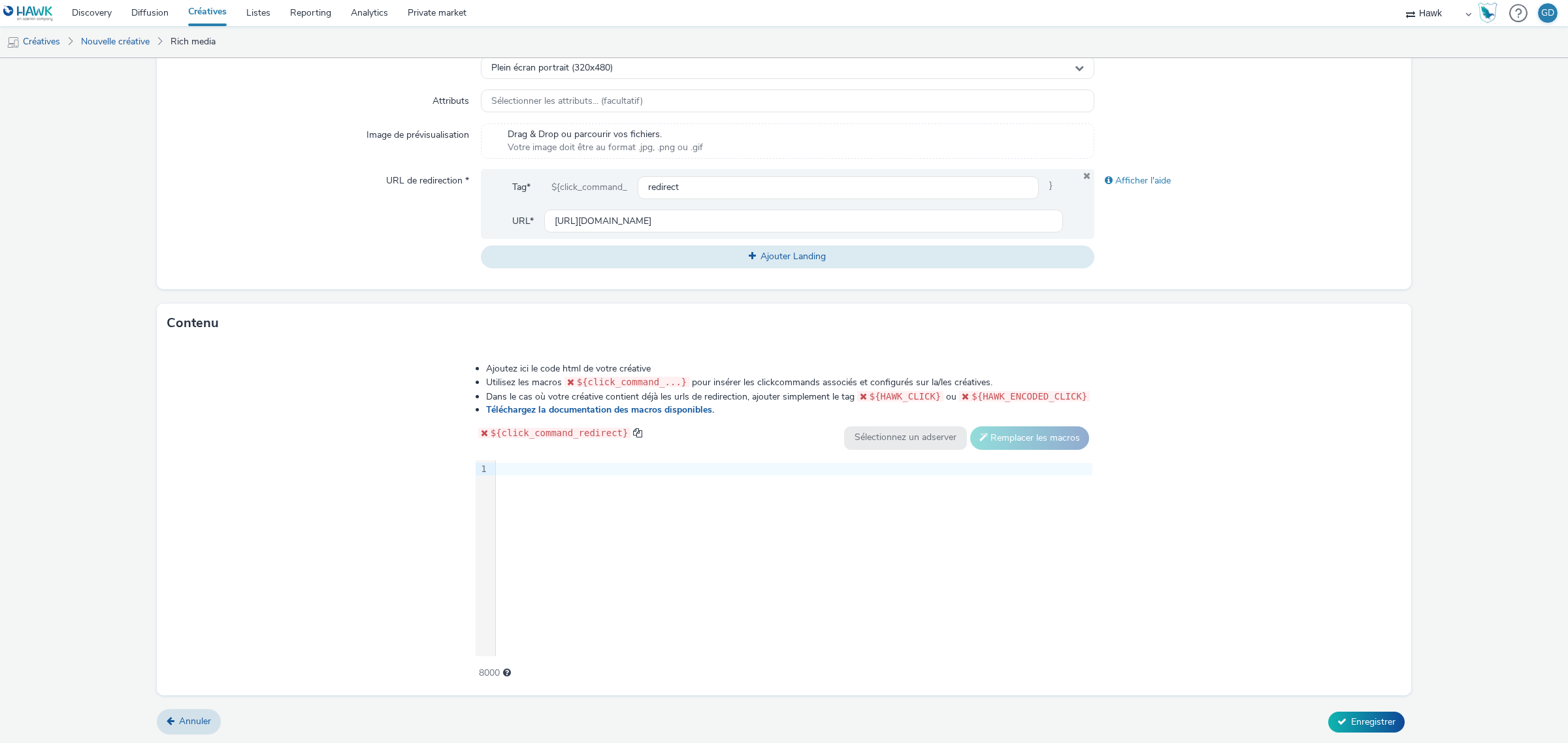
click at [635, 503] on div "9 1 ›" at bounding box center [784, 558] width 617 height 196
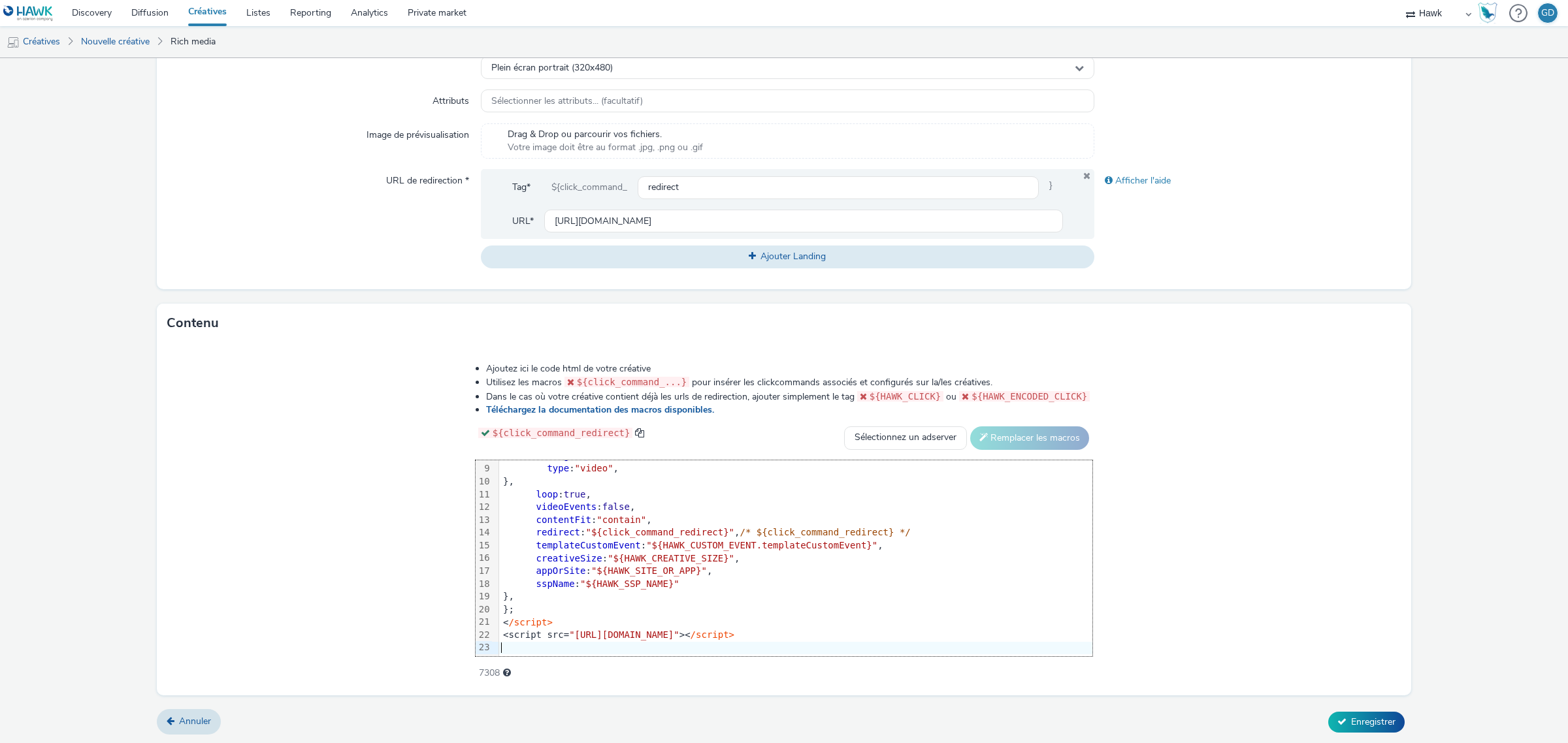
scroll to position [90, 0]
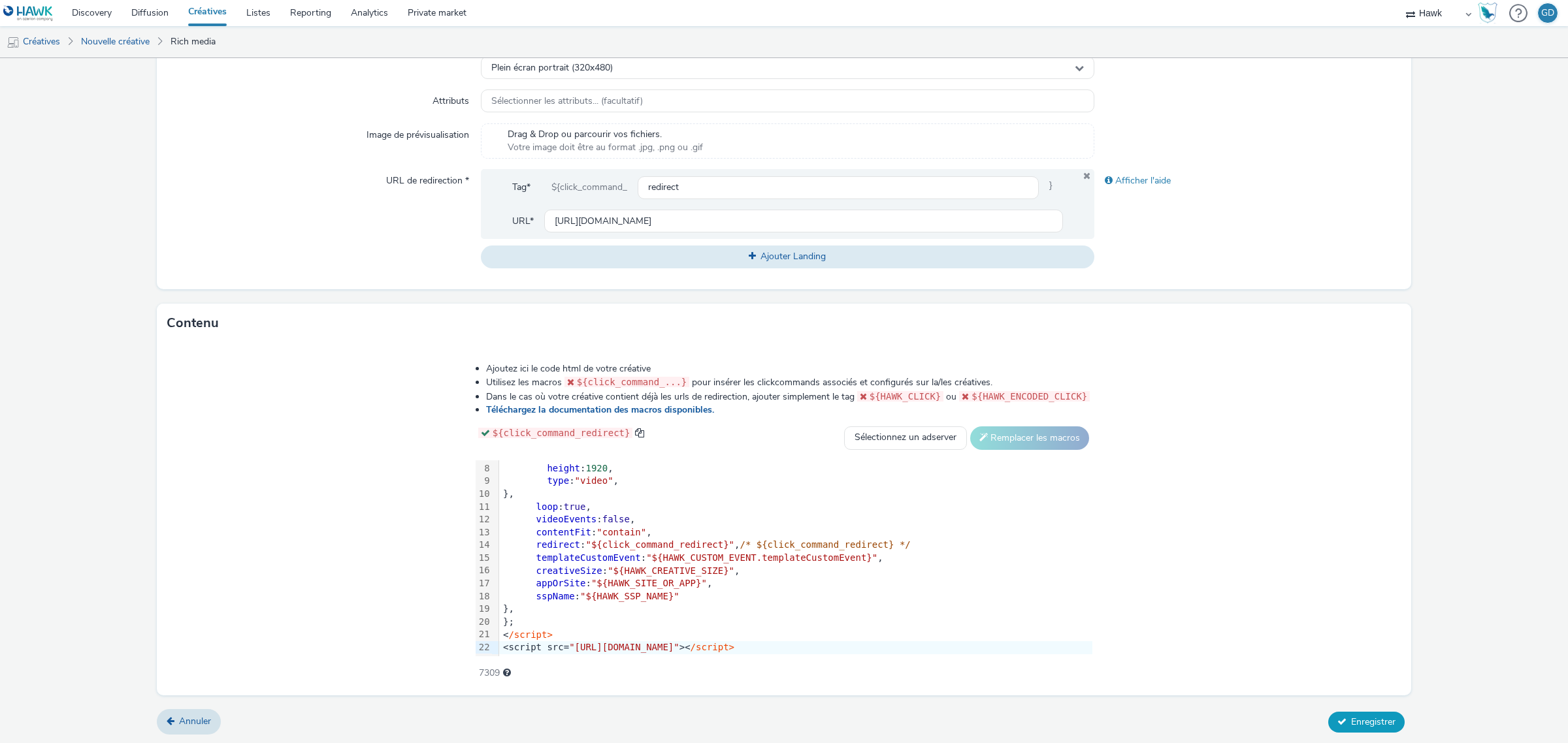
click at [1351, 715] on span "Enregistrer" at bounding box center [1373, 721] width 44 height 12
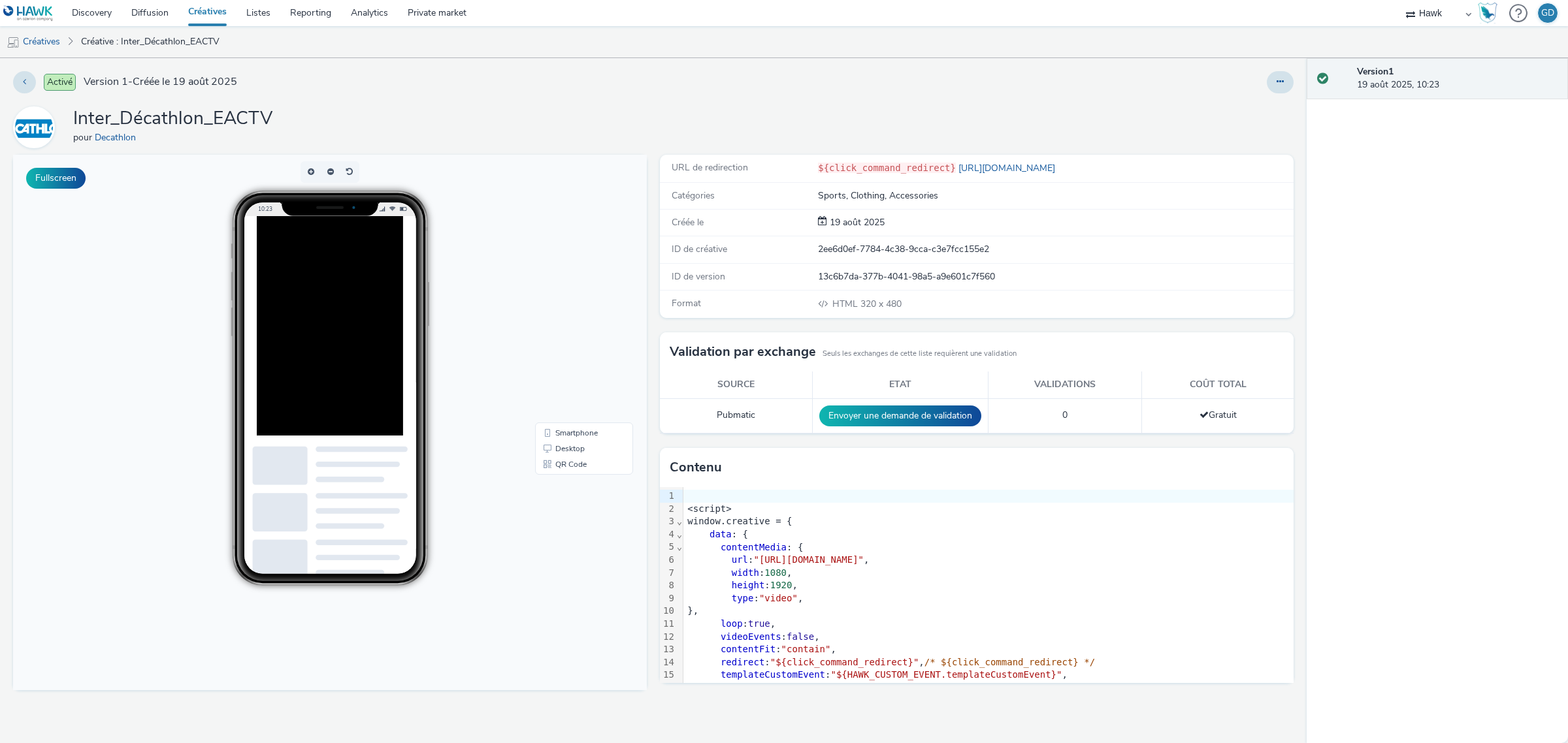
click at [203, 10] on link "Créatives" at bounding box center [208, 13] width 58 height 26
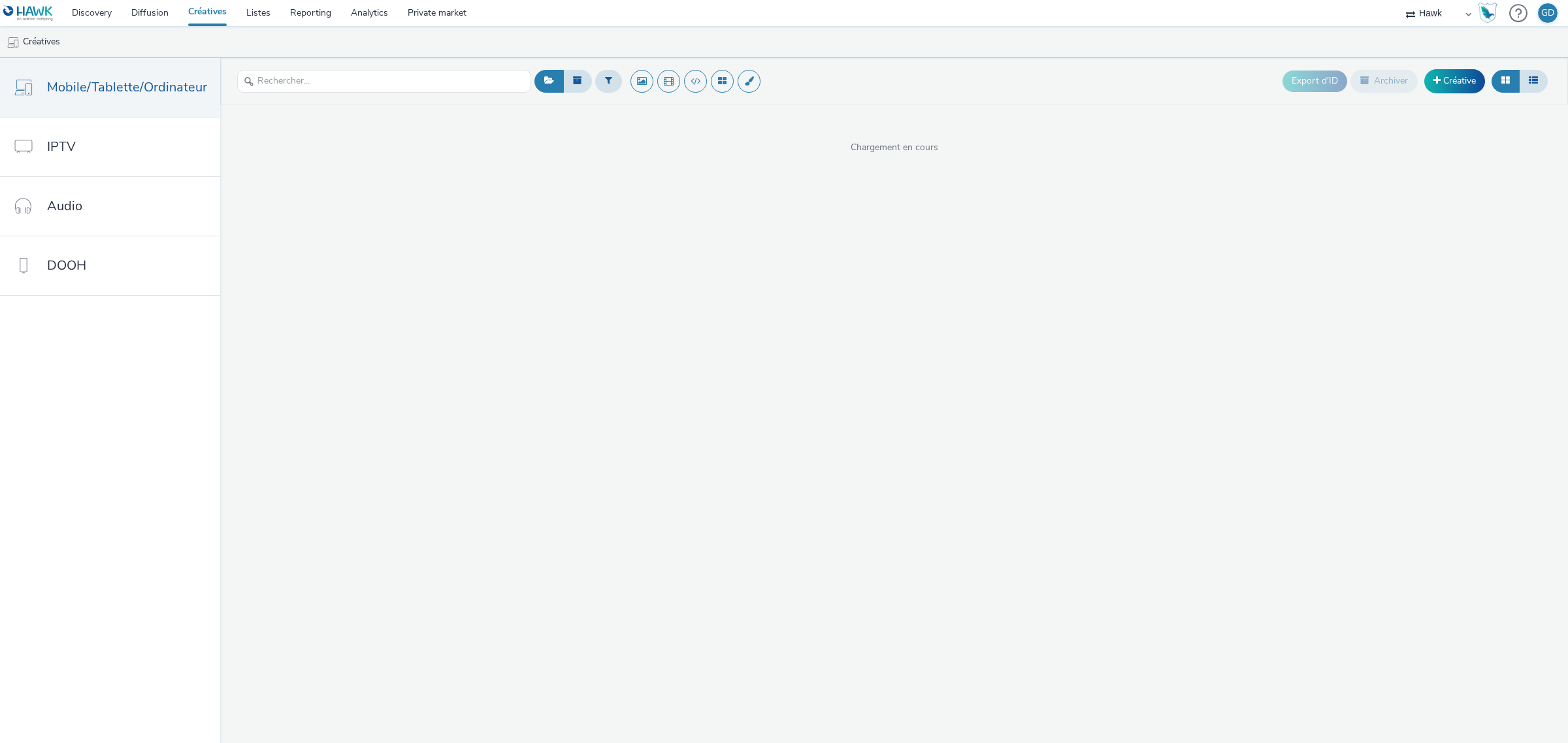
click at [1458, 94] on div "Export d'ID Archiver Créative" at bounding box center [1416, 81] width 269 height 32
click at [1457, 80] on link "Créative" at bounding box center [1455, 81] width 61 height 24
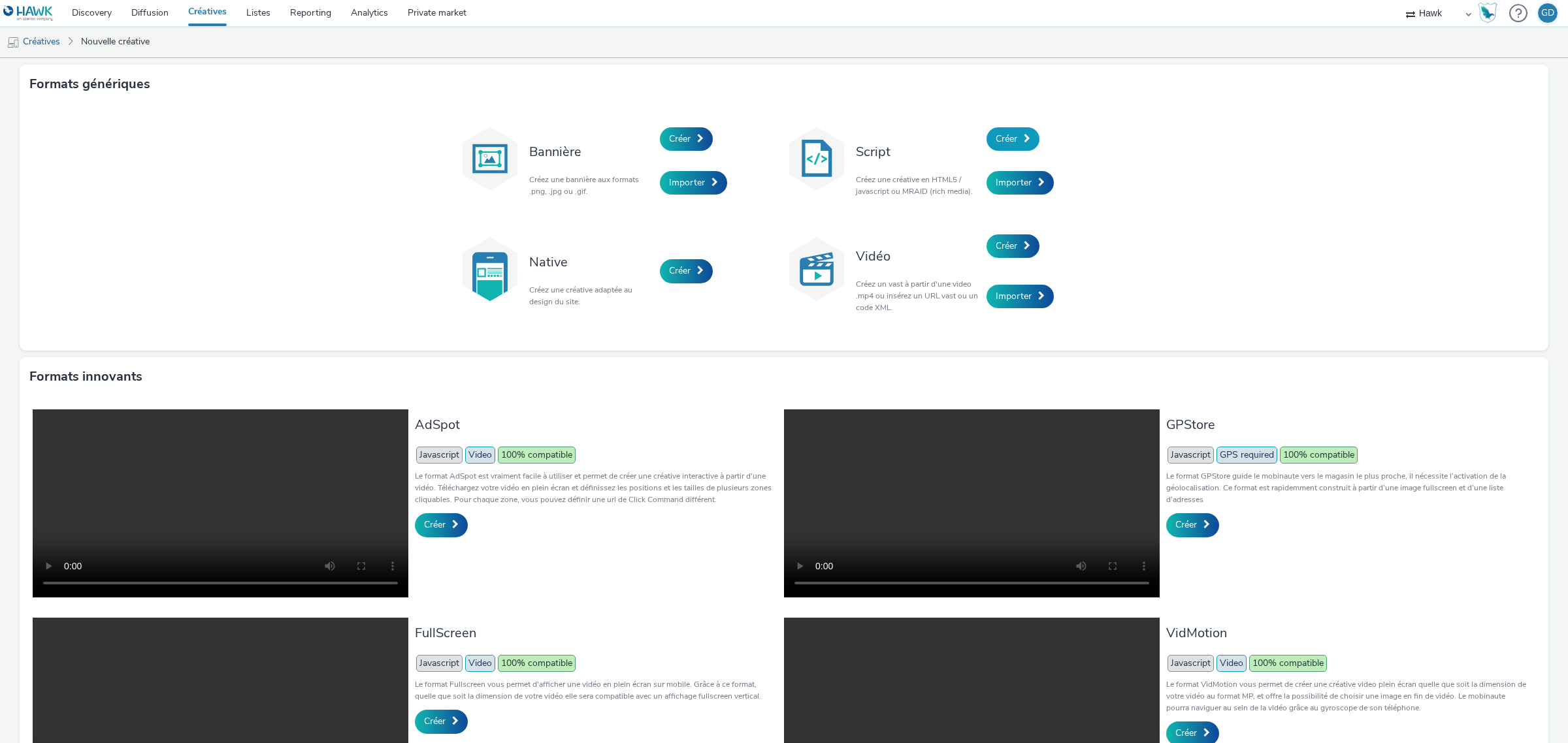
click at [1004, 139] on span "Créer" at bounding box center [1006, 139] width 22 height 12
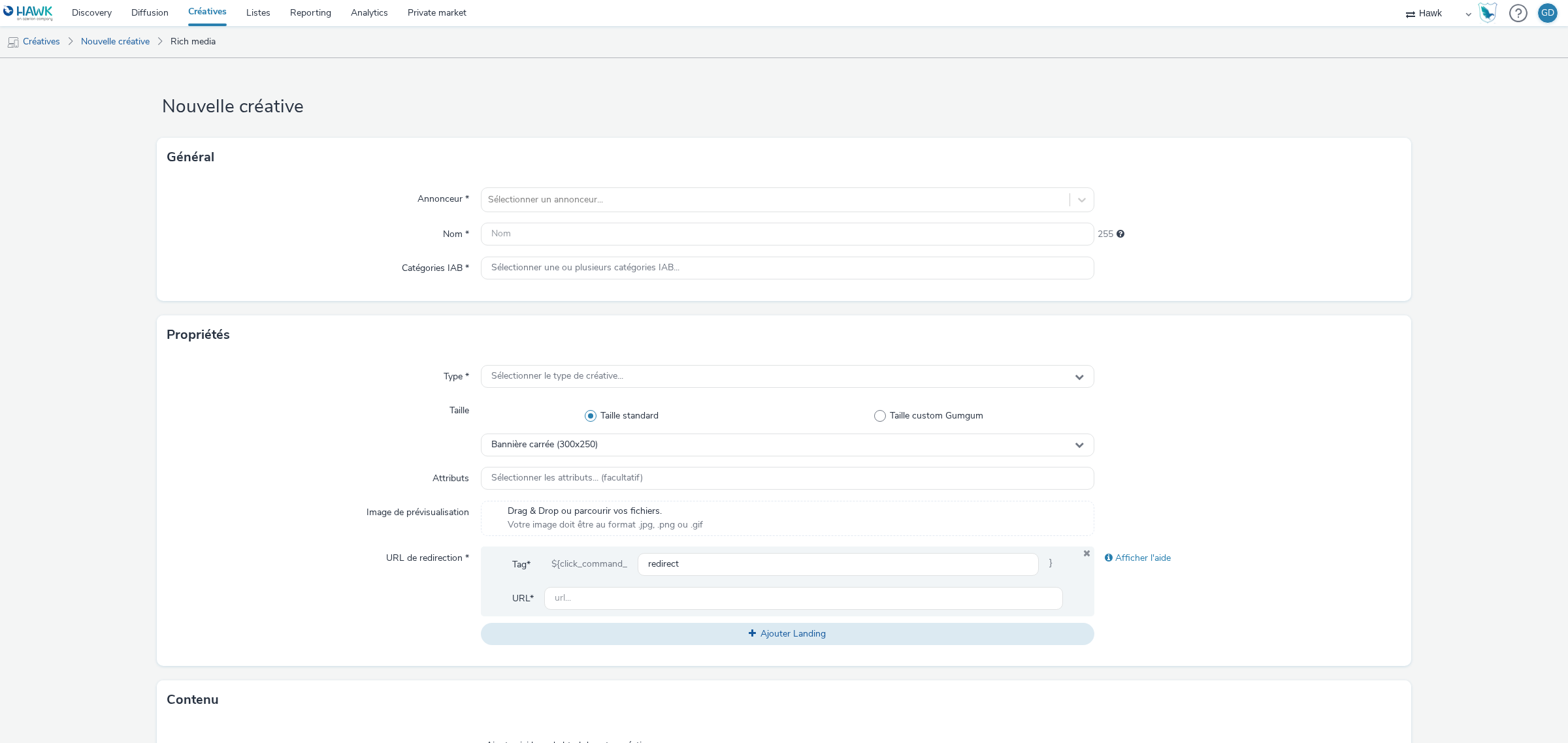
click at [661, 170] on div "Général" at bounding box center [784, 157] width 1254 height 39
click at [642, 194] on div at bounding box center [775, 200] width 575 height 16
type input "DEC"
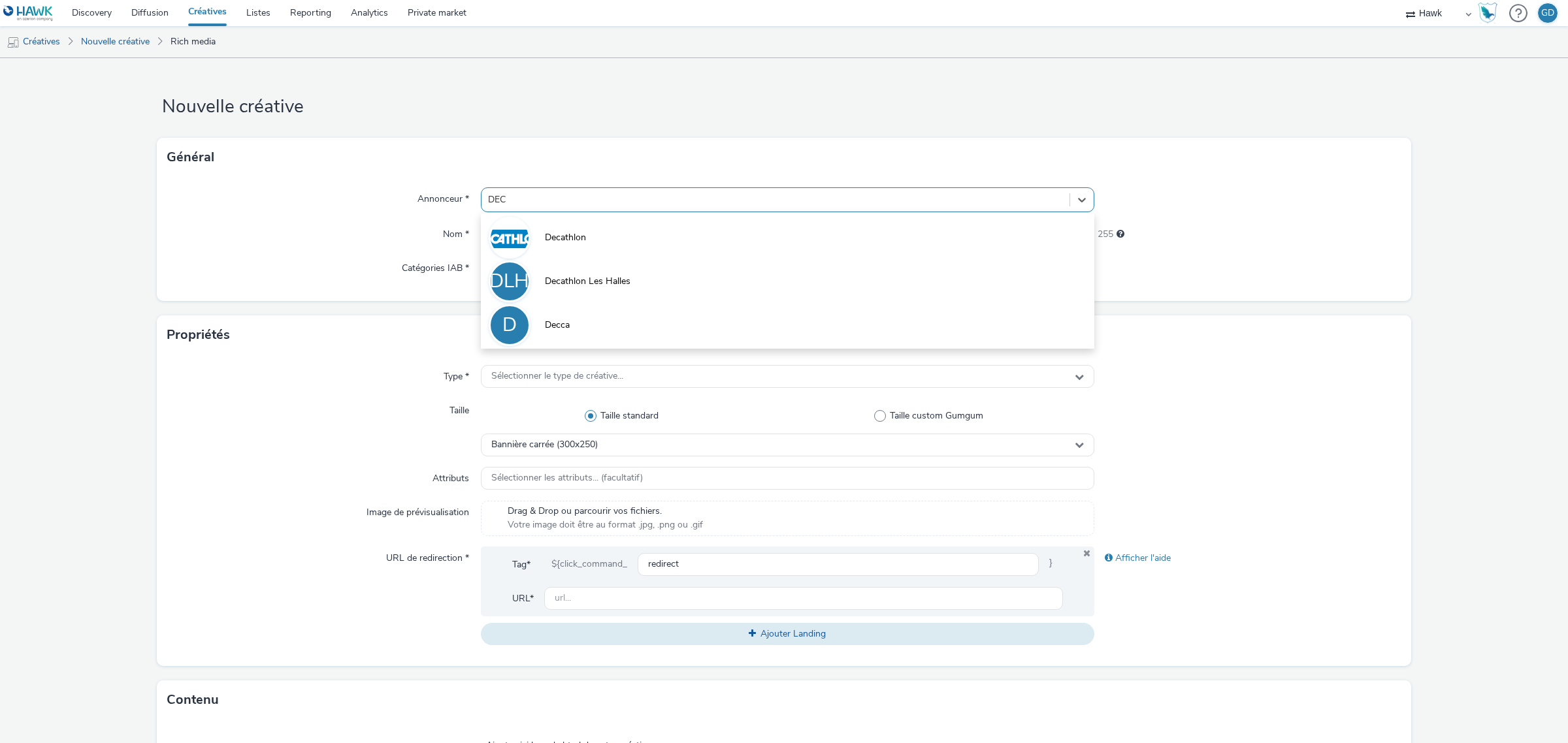
click at [621, 227] on li "Decathlon" at bounding box center [788, 237] width 614 height 44
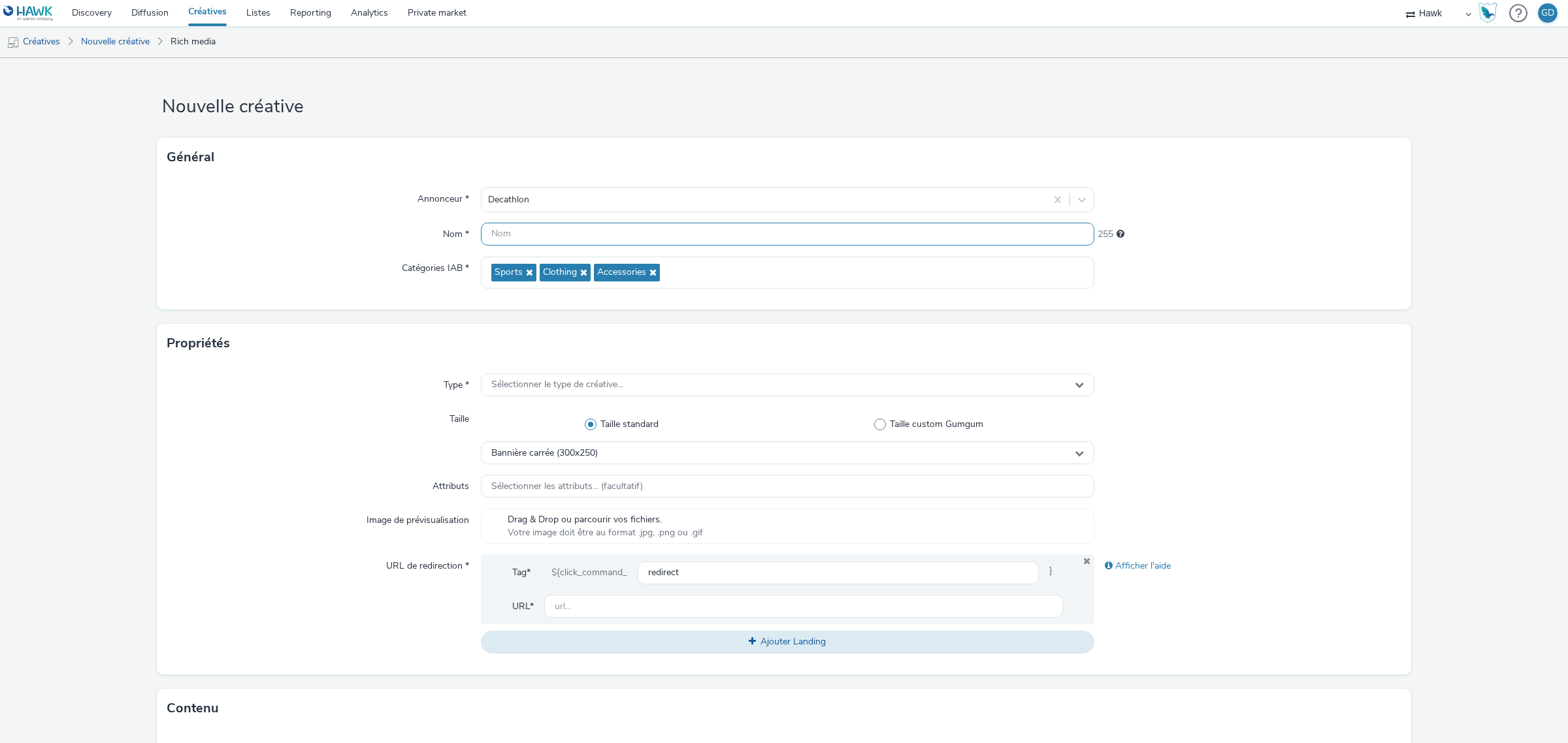
click at [612, 238] on input "text" at bounding box center [788, 234] width 614 height 23
type input "i"
click at [682, 212] on div "Decathlon" at bounding box center [788, 200] width 614 height 25
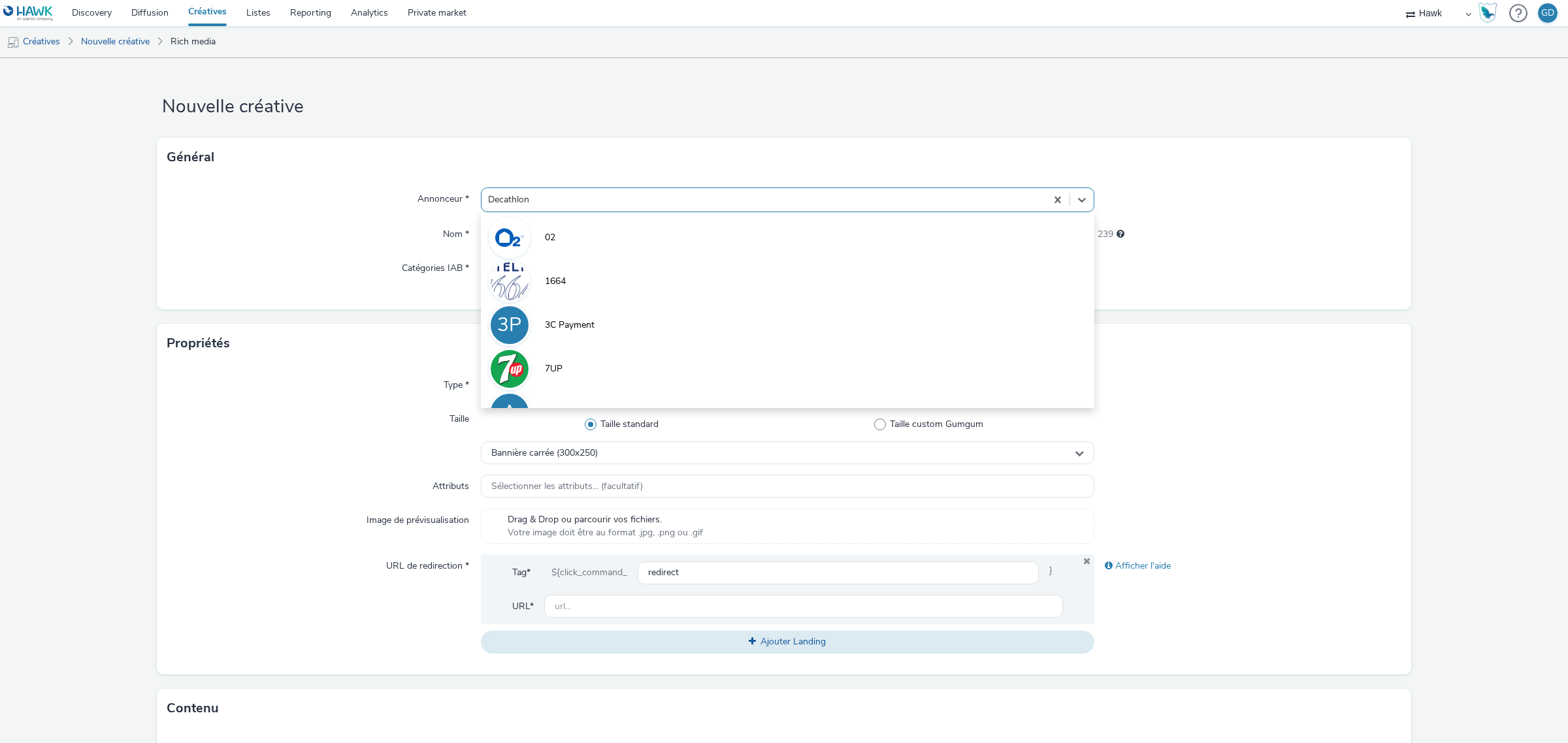
click at [379, 229] on div "Nom *" at bounding box center [324, 234] width 314 height 24
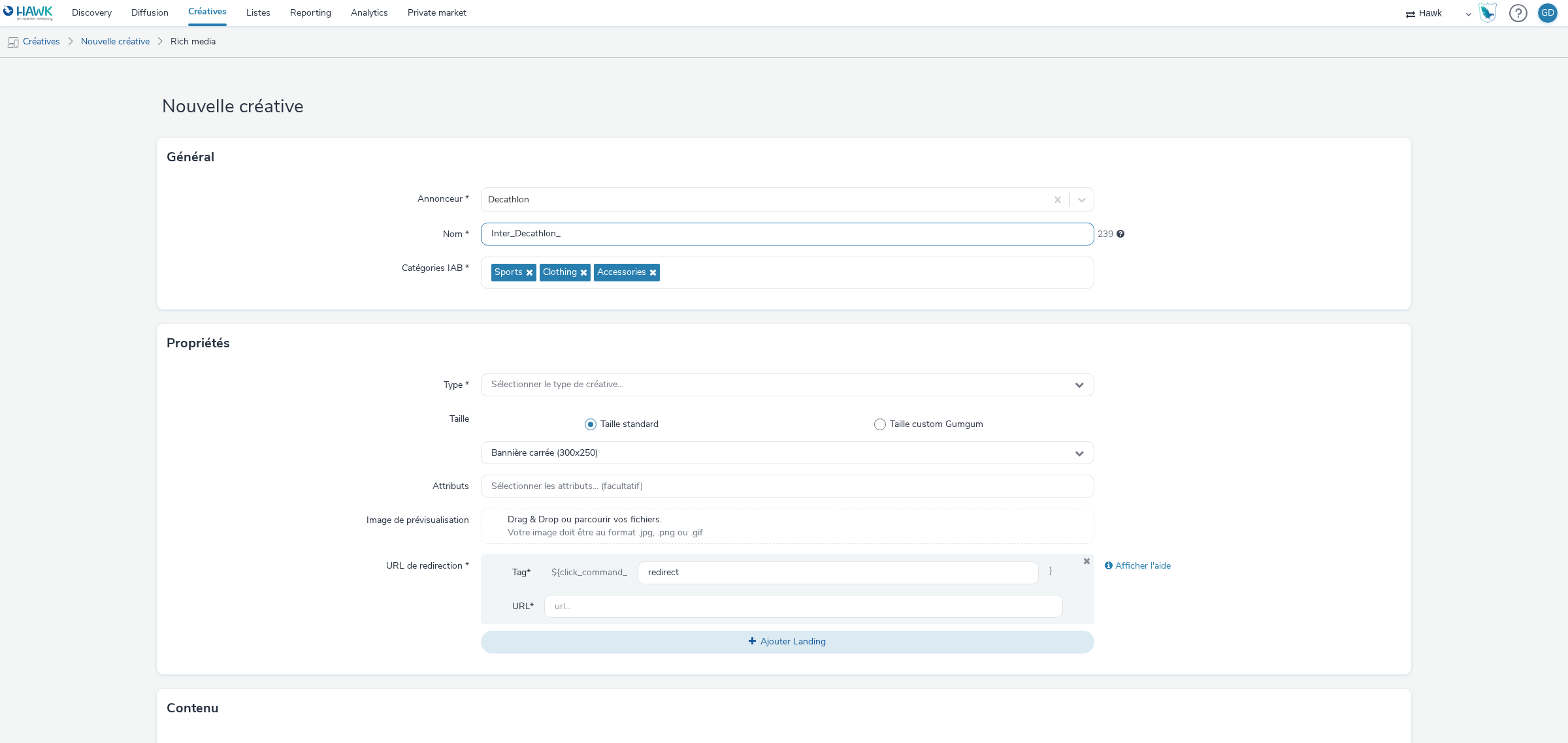
click at [579, 230] on input "Inter_Decathlon_" at bounding box center [788, 234] width 614 height 23
type input "Inter_Decathlon_LD940"
click at [605, 386] on span "Sélectionner le type de créative..." at bounding box center [557, 385] width 132 height 11
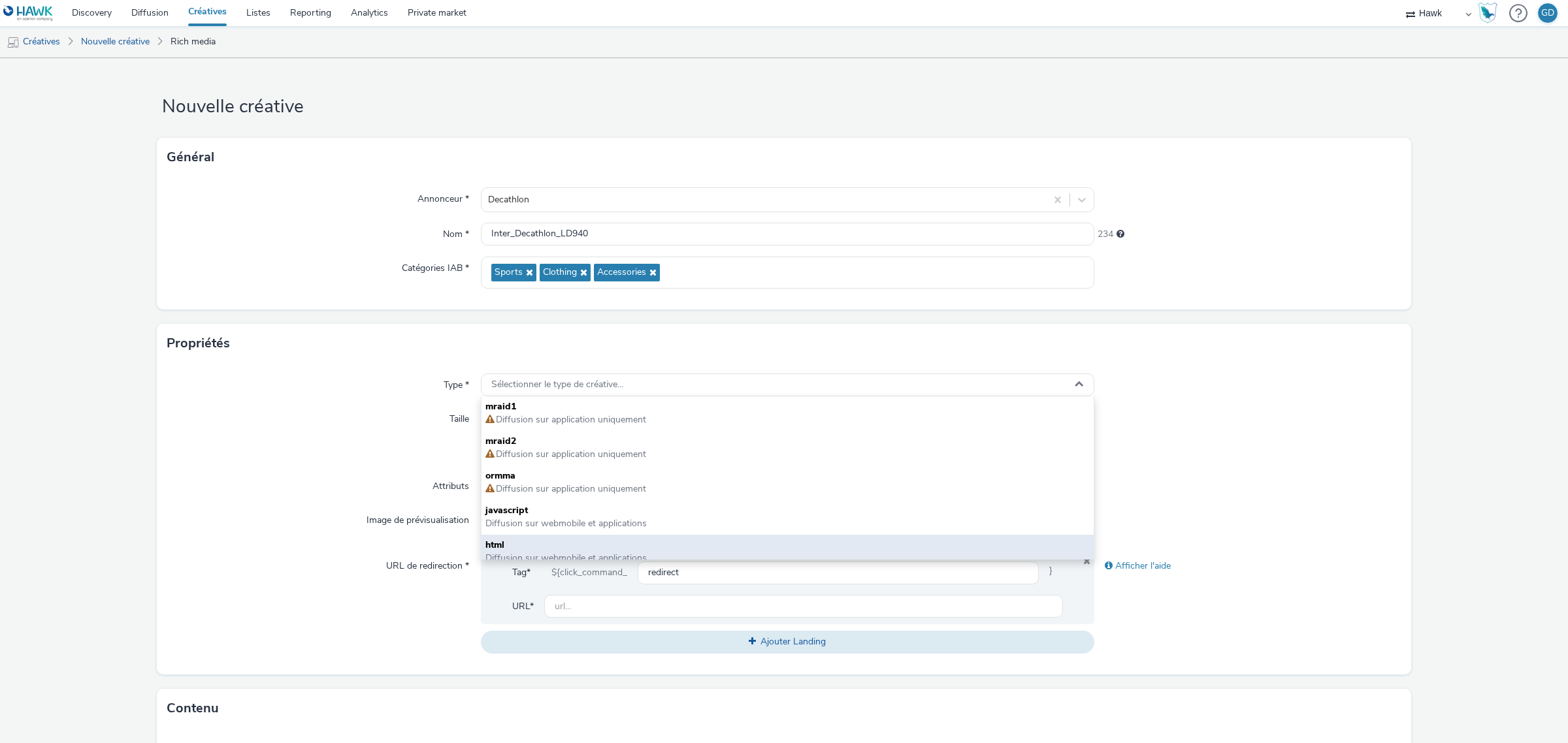
click at [618, 542] on span "html" at bounding box center [787, 545] width 605 height 13
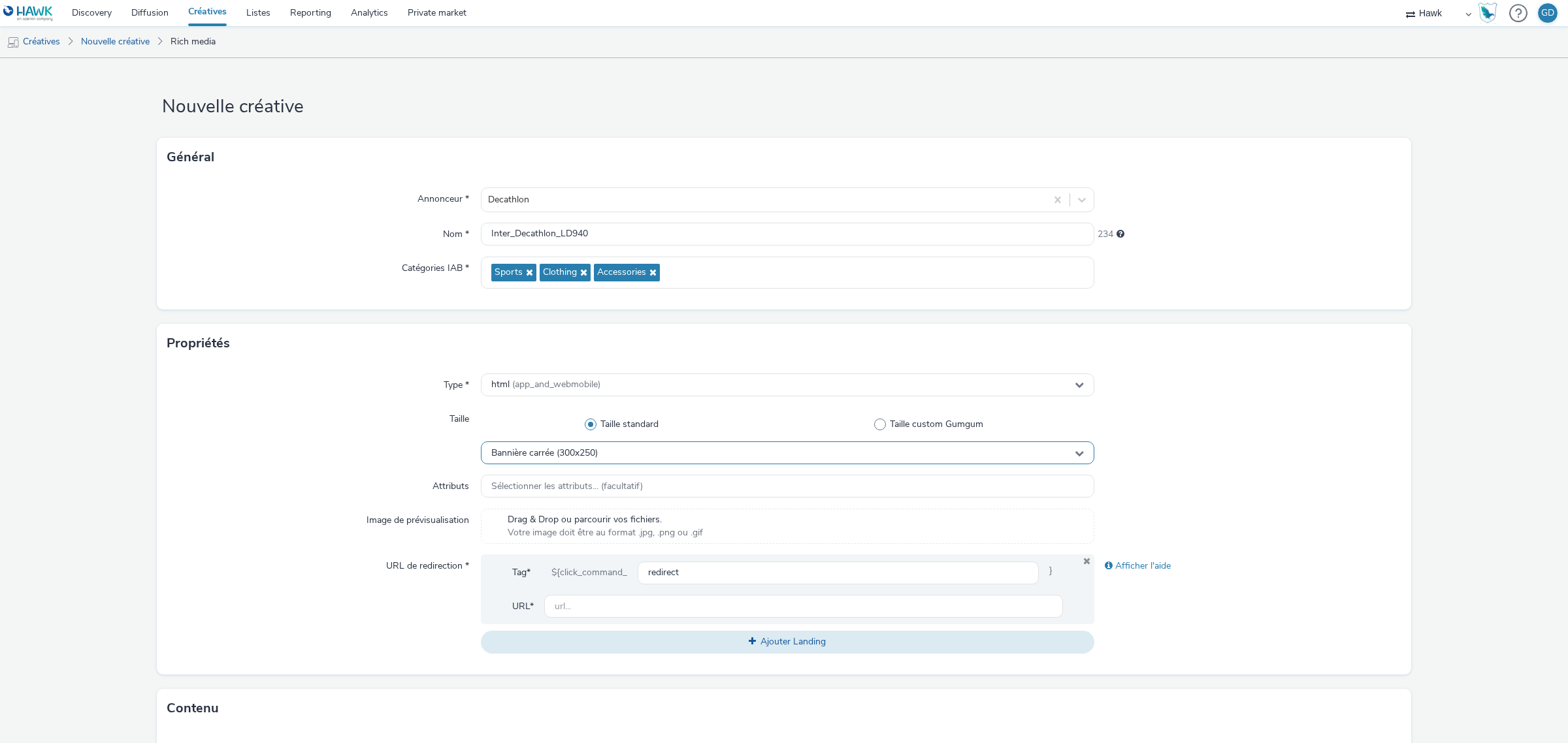
click at [553, 442] on div "Bannière carrée (300x250)" at bounding box center [788, 452] width 614 height 23
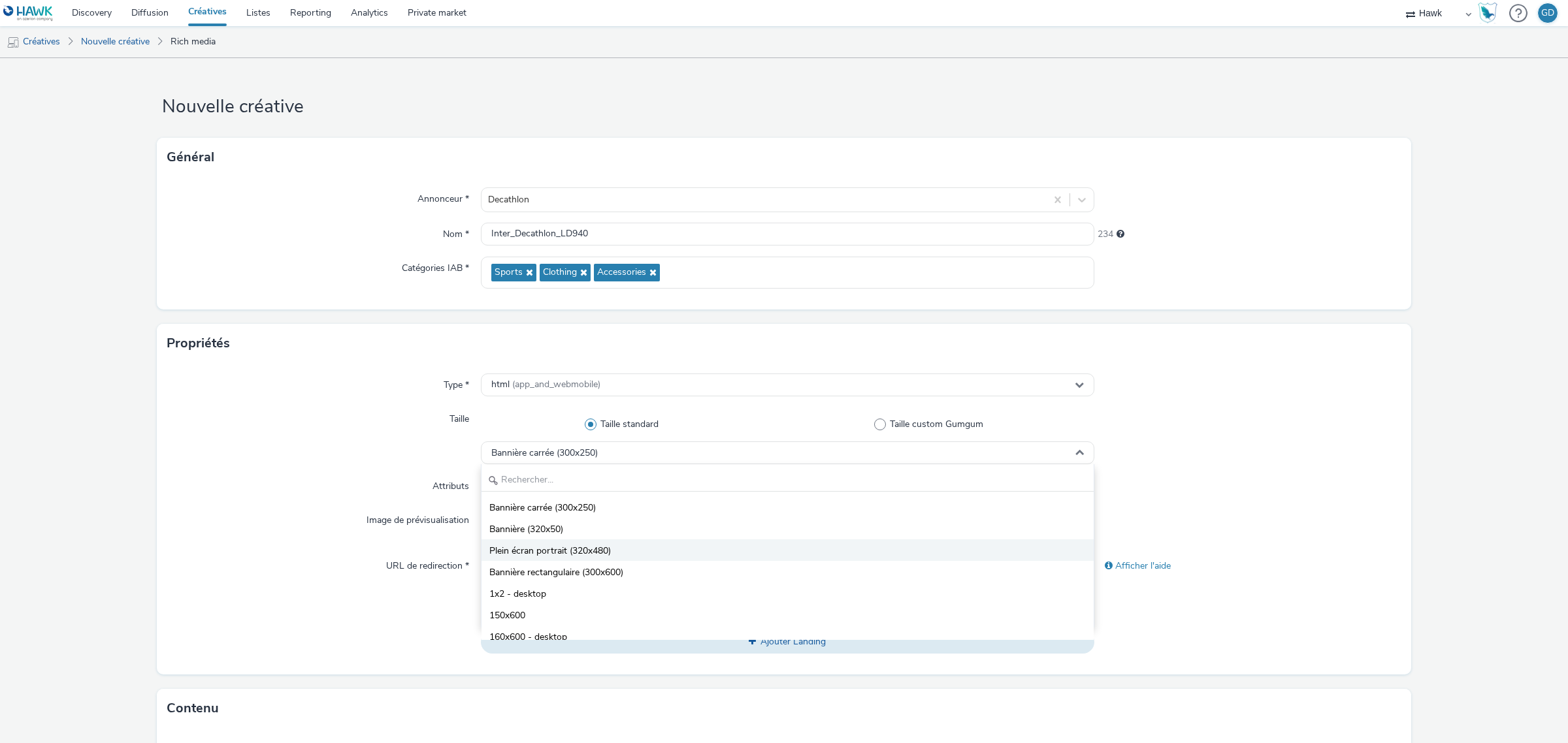
click at [616, 540] on li "Plein écran portrait (320x480)" at bounding box center [788, 549] width 612 height 22
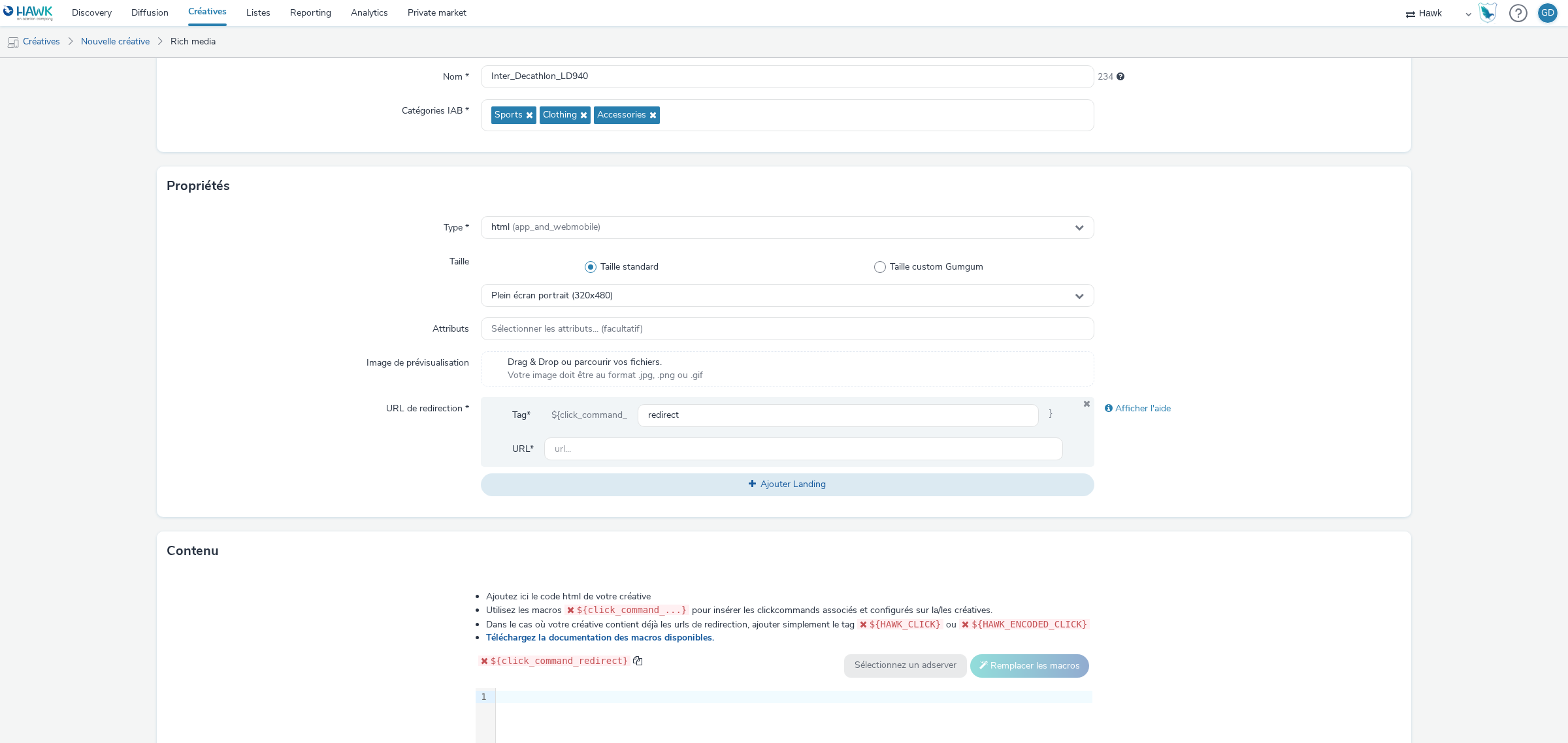
scroll to position [163, 0]
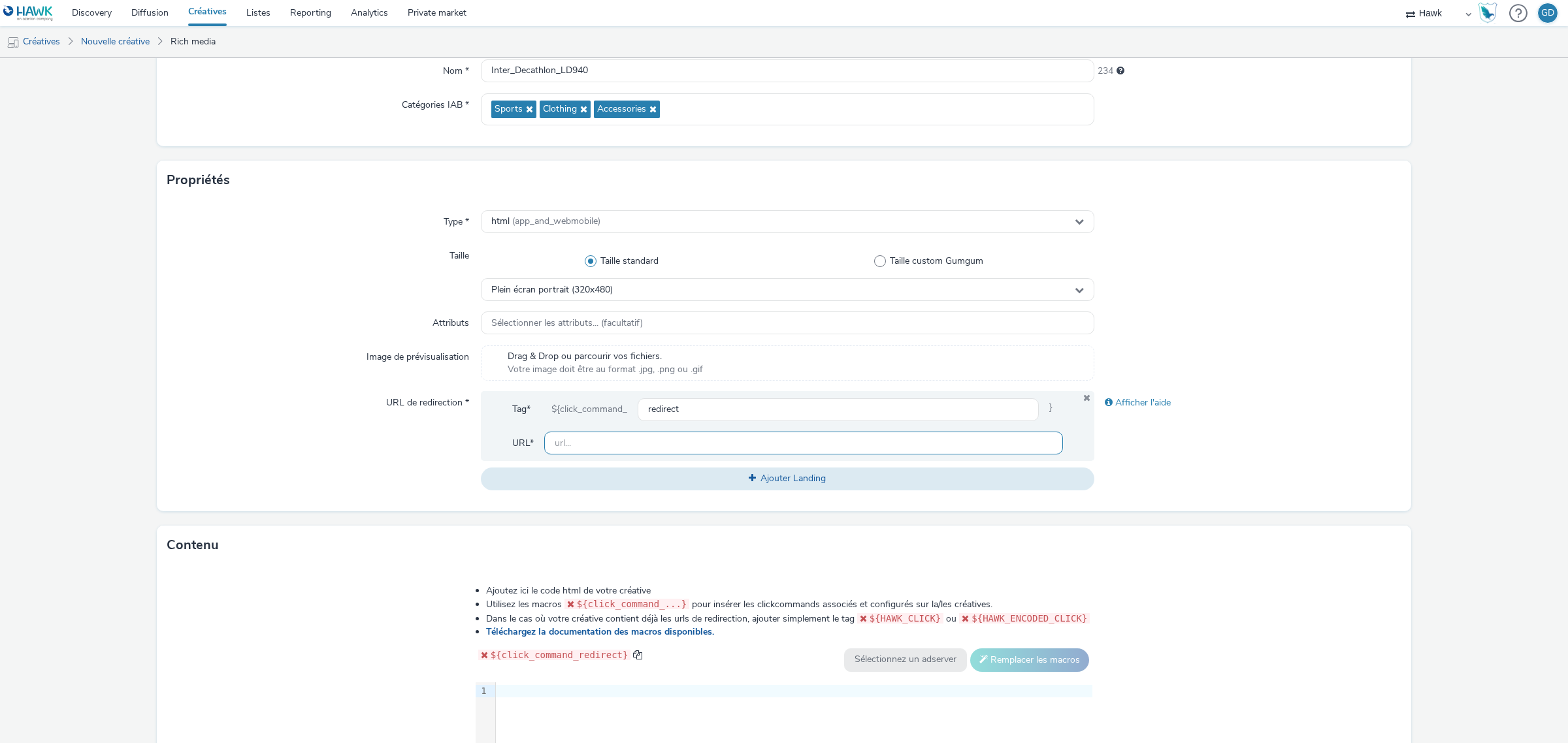
click at [580, 451] on input "text" at bounding box center [803, 443] width 519 height 23
type input "S"
type input "D"
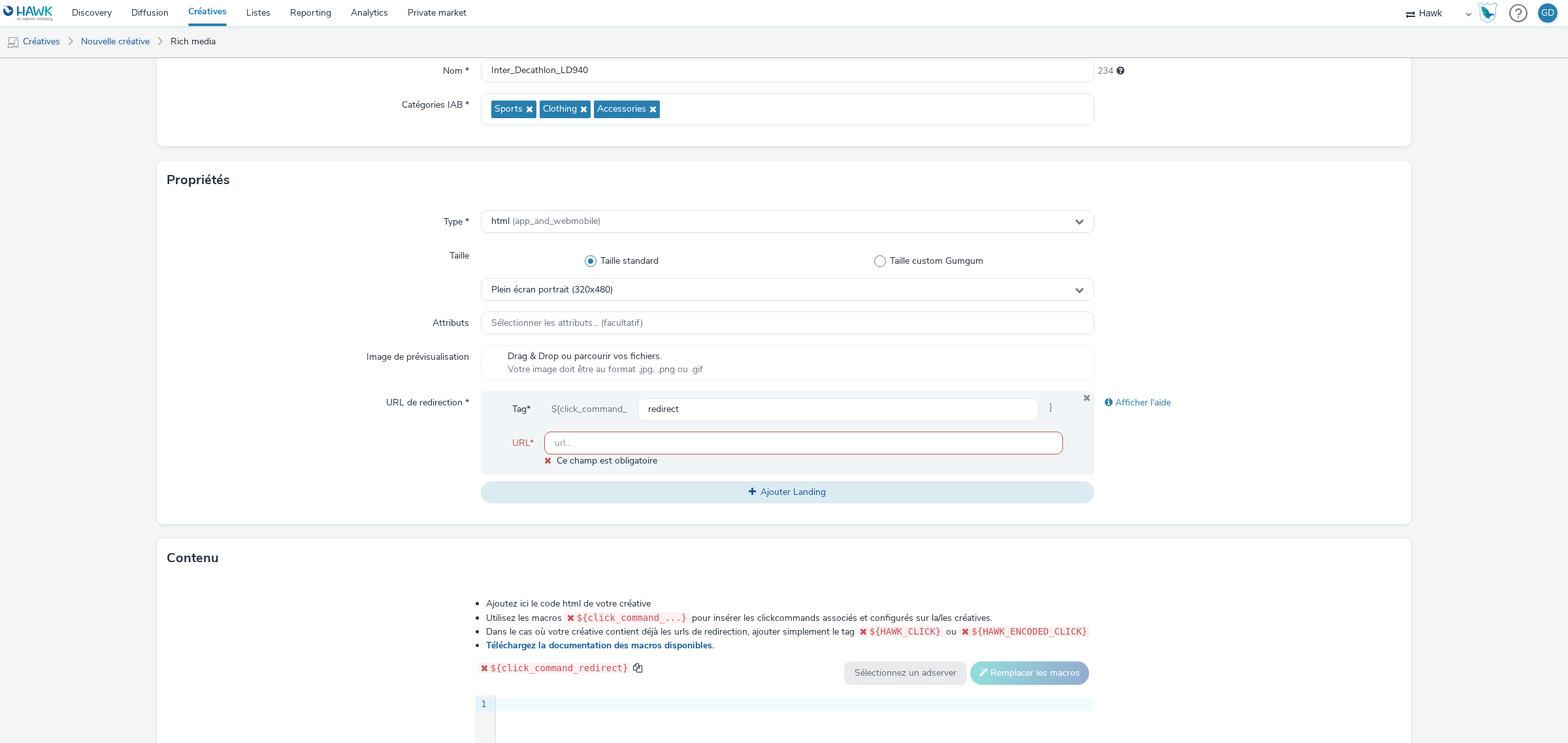
paste input "[URL][DOMAIN_NAME]"
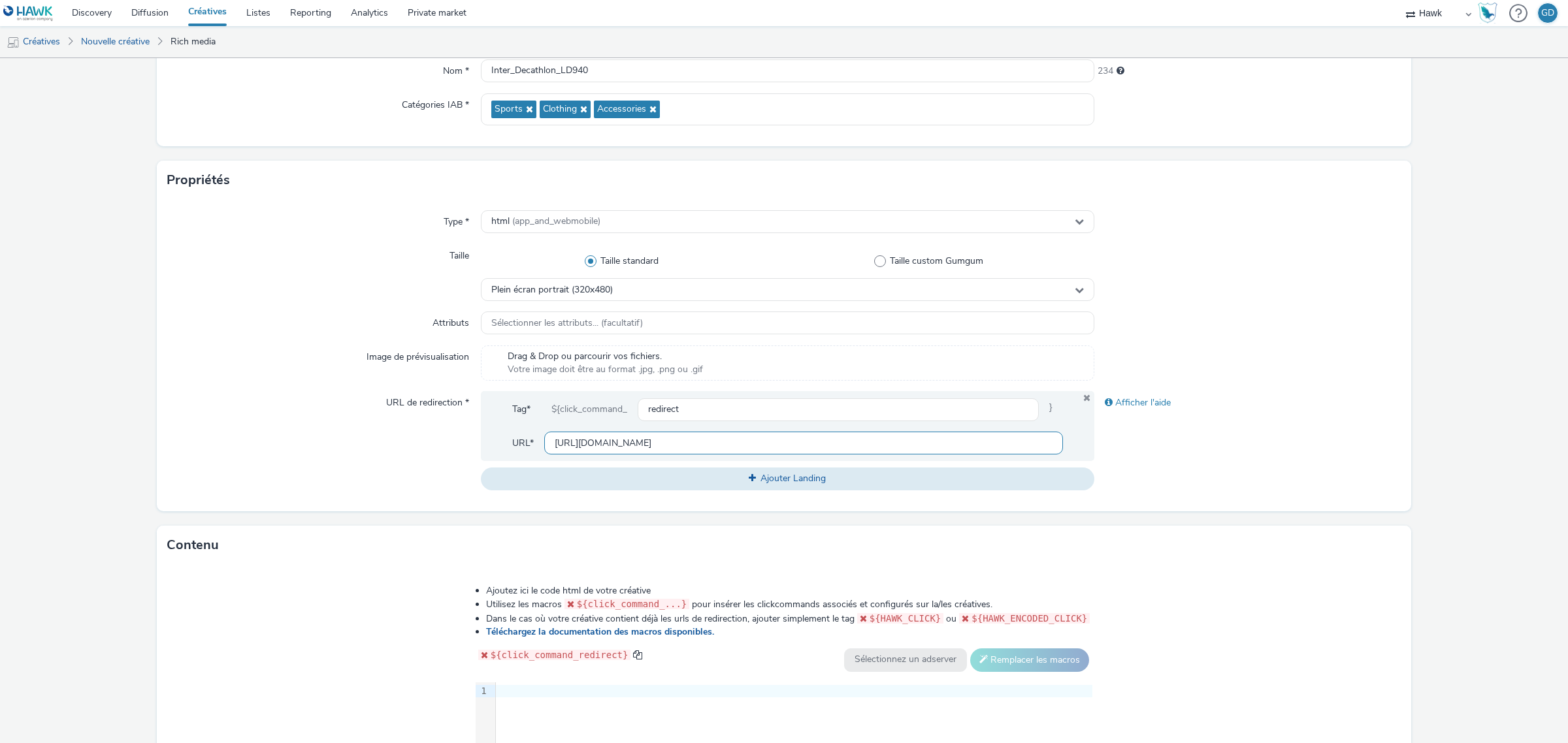
scroll to position [385, 0]
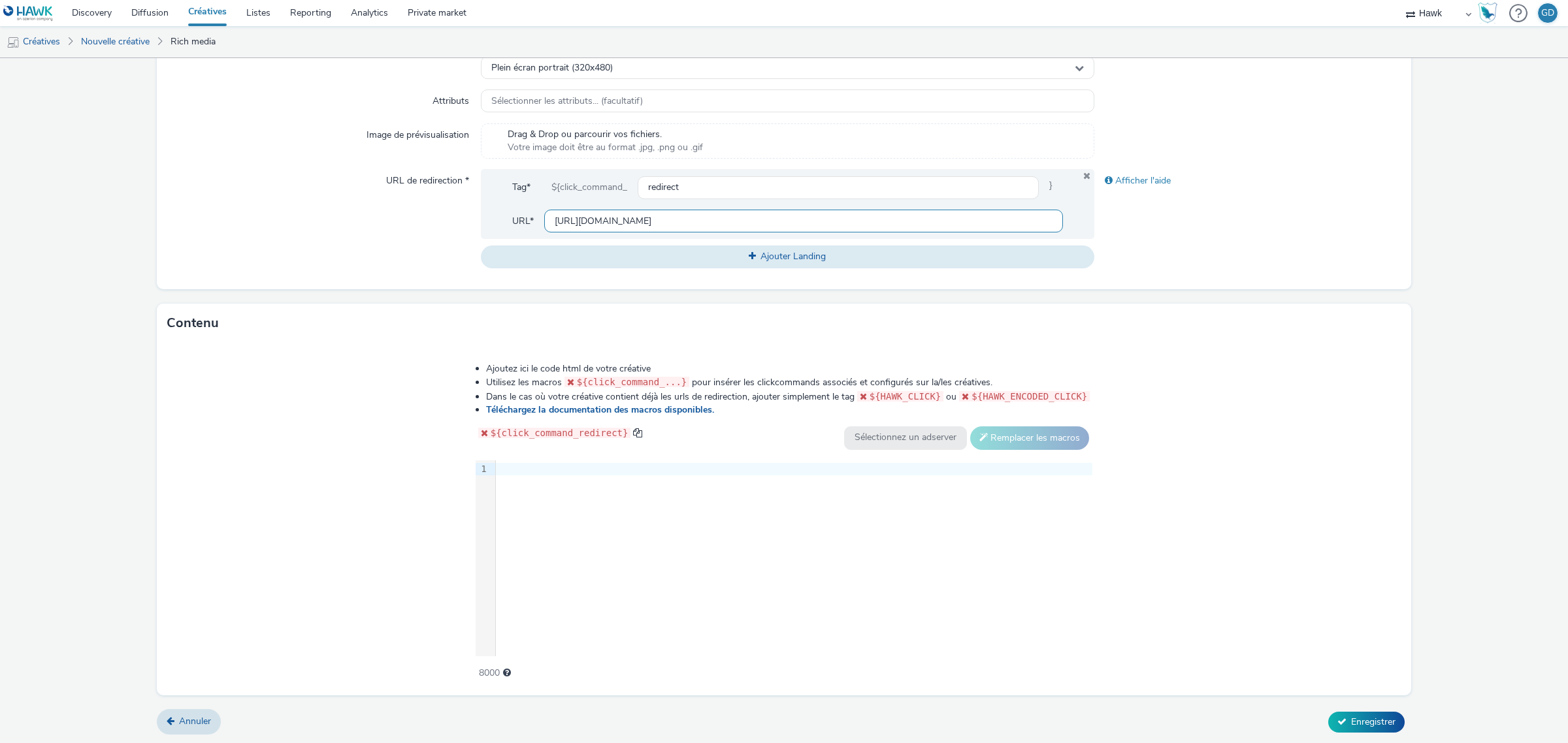
type input "[URL][DOMAIN_NAME]"
click at [642, 504] on div "9 1 ›" at bounding box center [784, 558] width 617 height 196
click at [584, 529] on div "9 1 ›" at bounding box center [784, 558] width 617 height 196
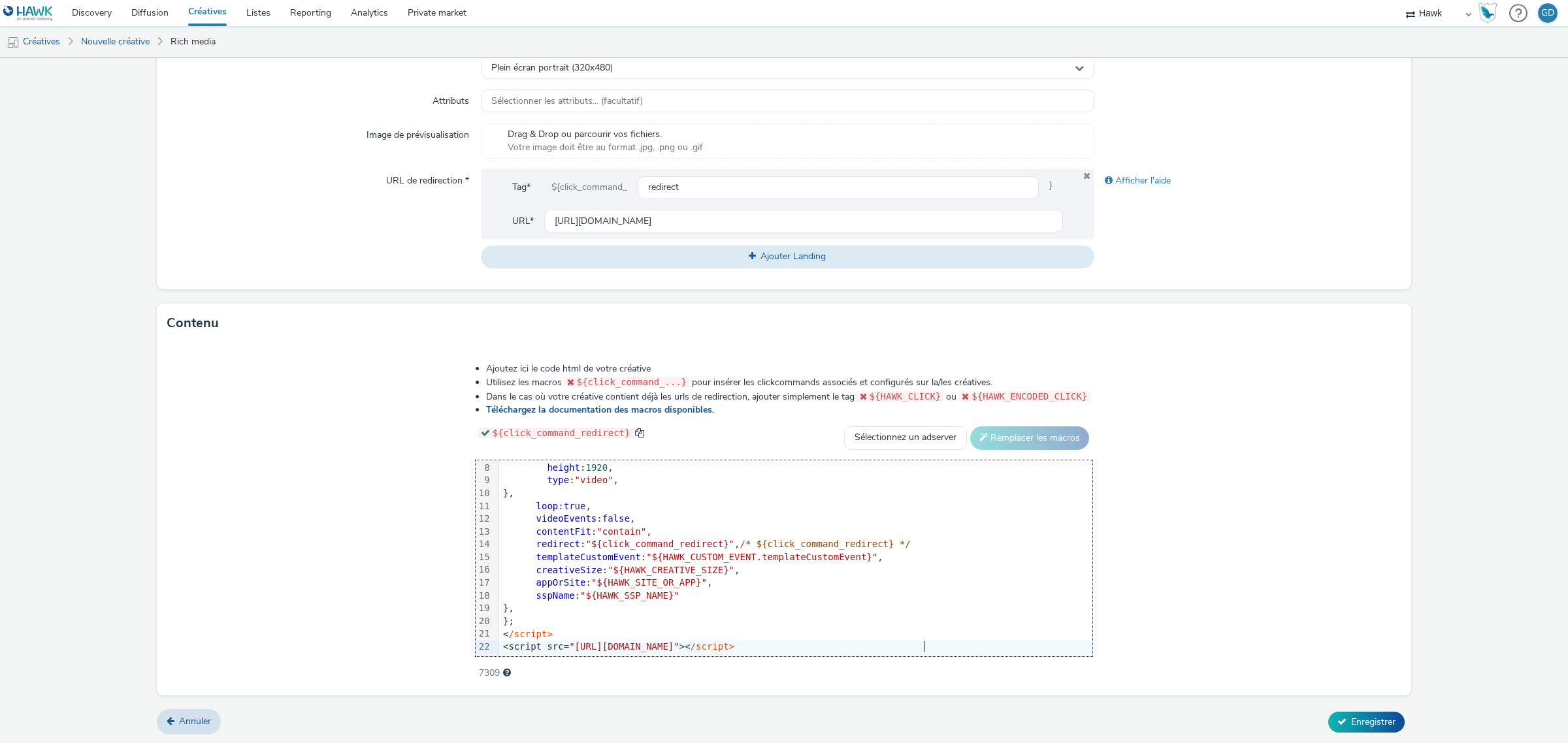
scroll to position [90, 0]
click at [1351, 722] on span "Enregistrer" at bounding box center [1373, 721] width 44 height 12
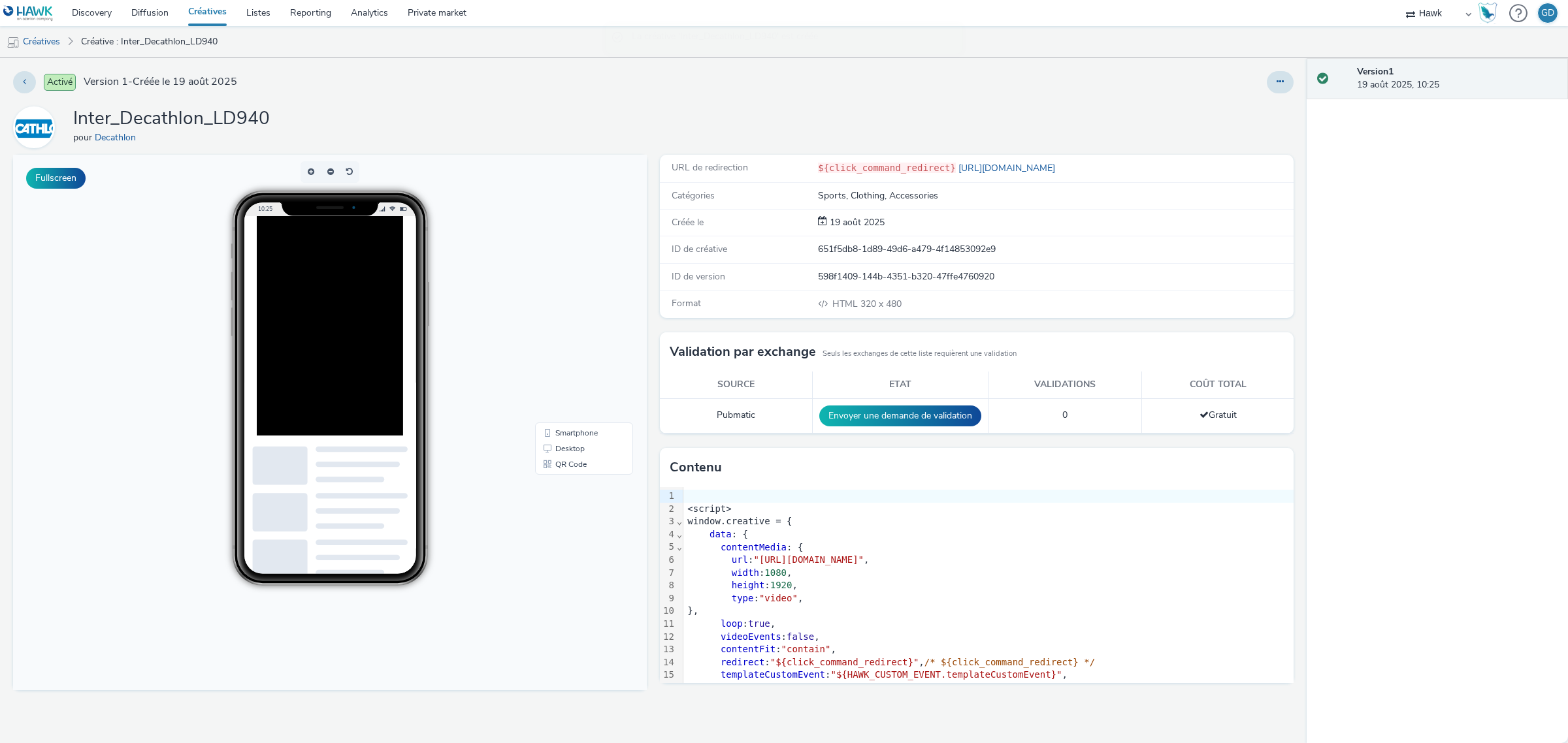
click at [209, 17] on link "Créatives" at bounding box center [208, 13] width 58 height 26
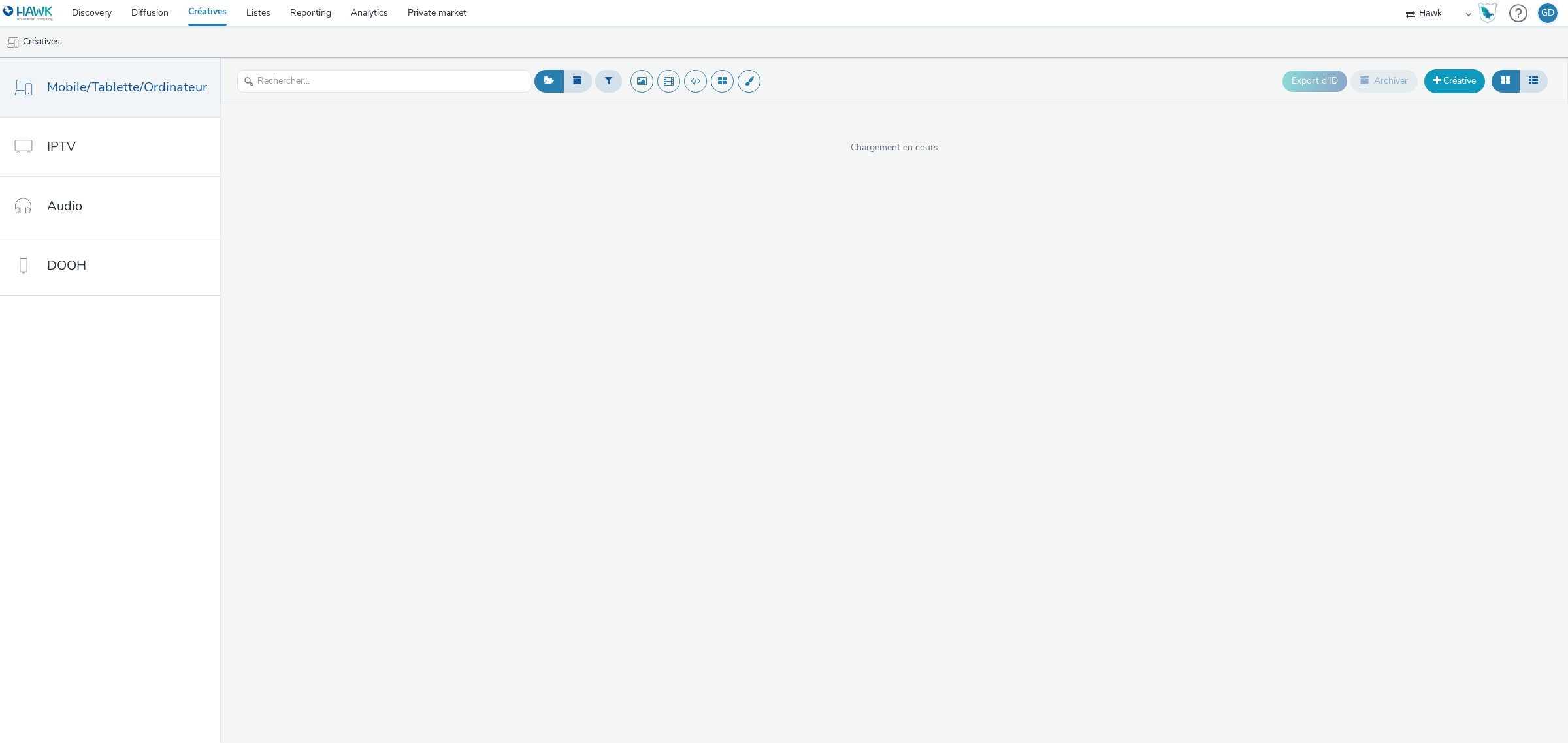
click at [1448, 77] on link "Créative" at bounding box center [1455, 81] width 61 height 24
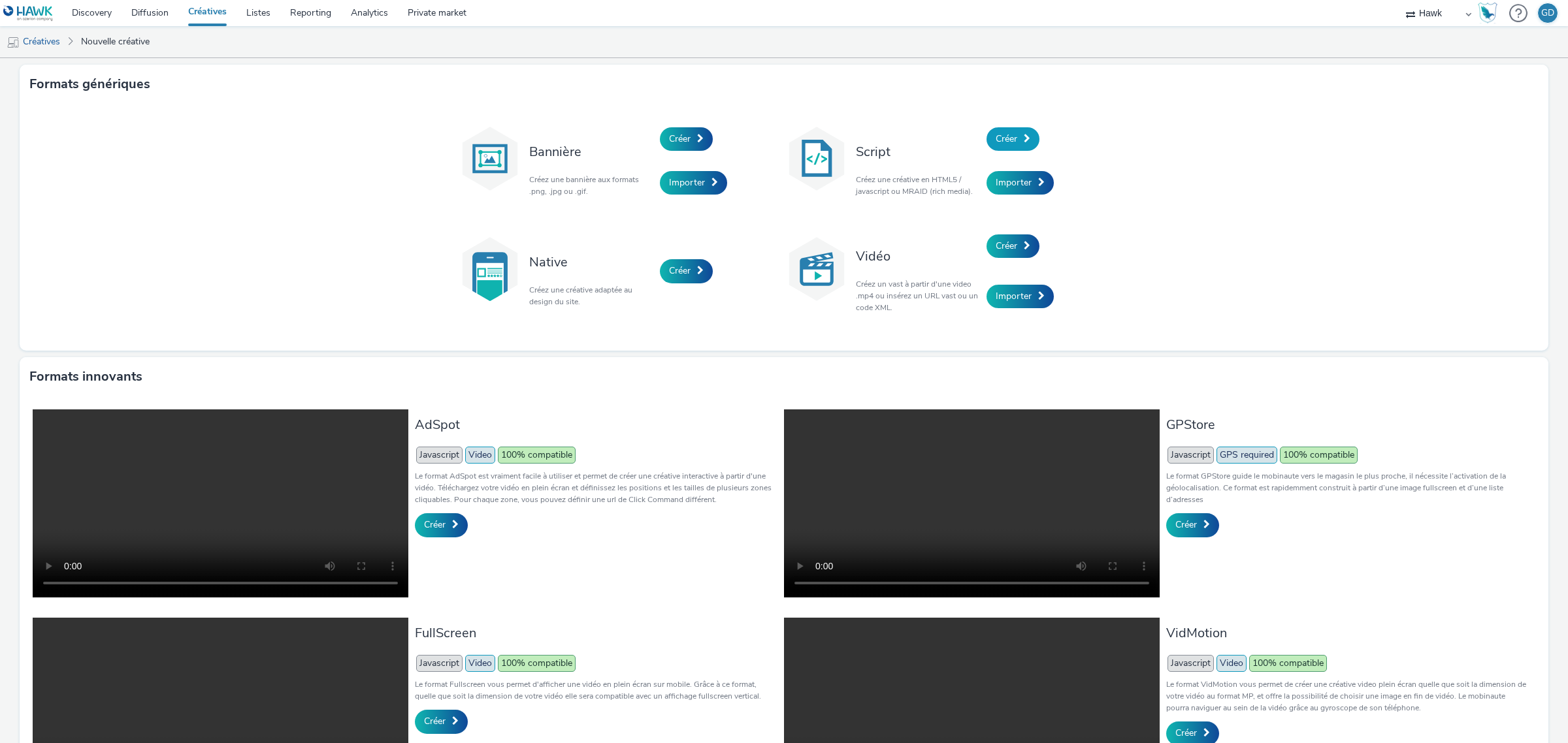
click at [1002, 139] on span "Créer" at bounding box center [1006, 139] width 22 height 12
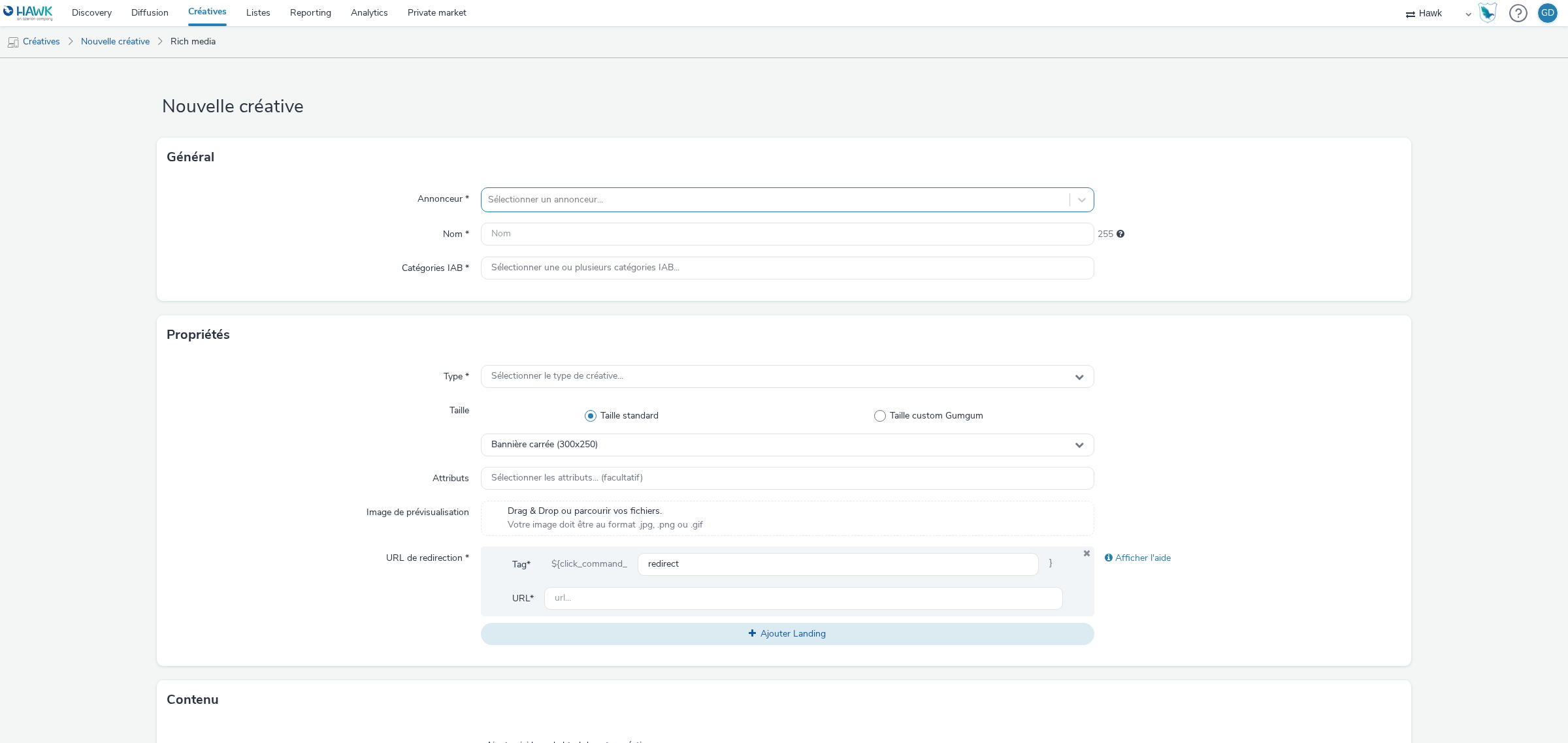
click at [573, 206] on div at bounding box center [775, 200] width 575 height 16
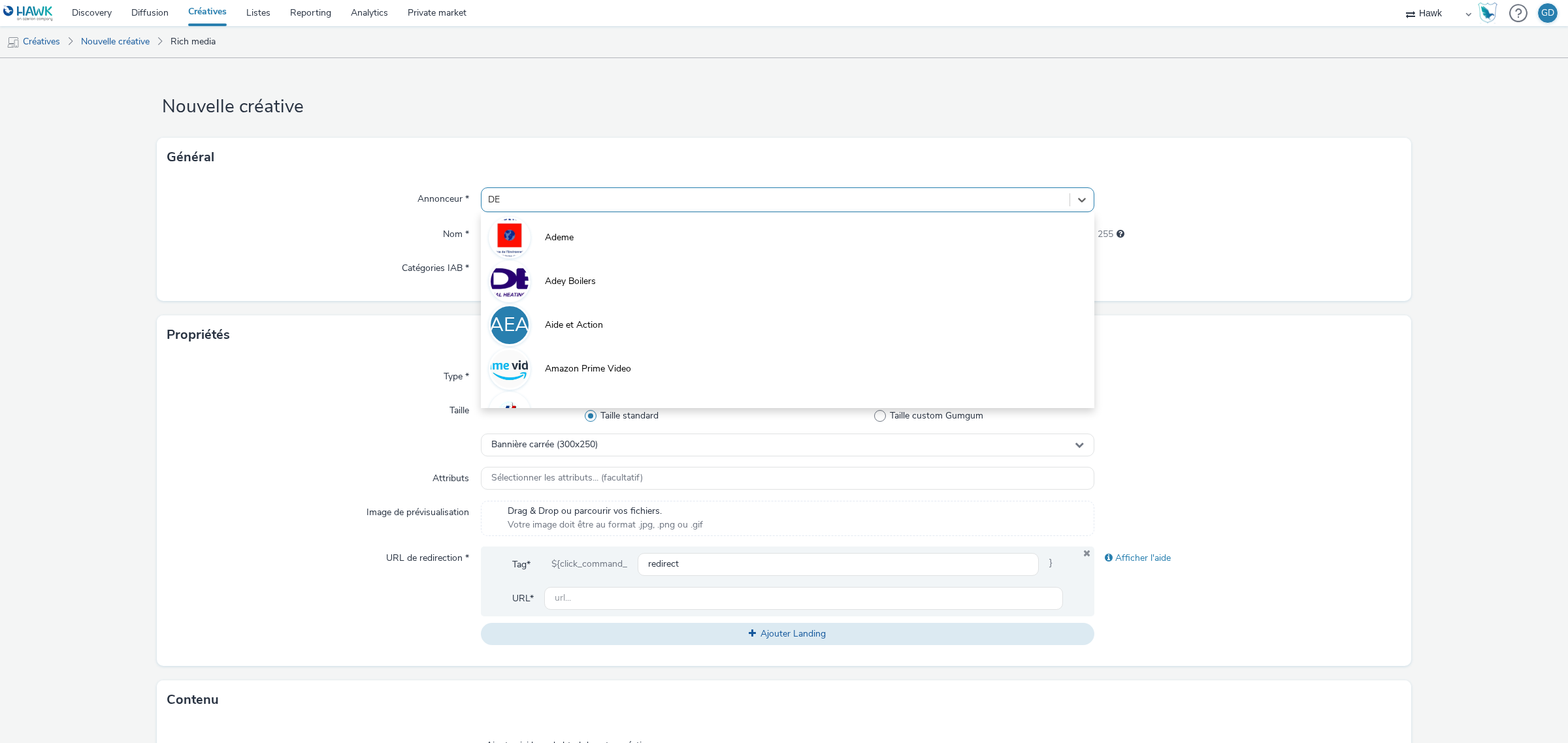
type input "DEC"
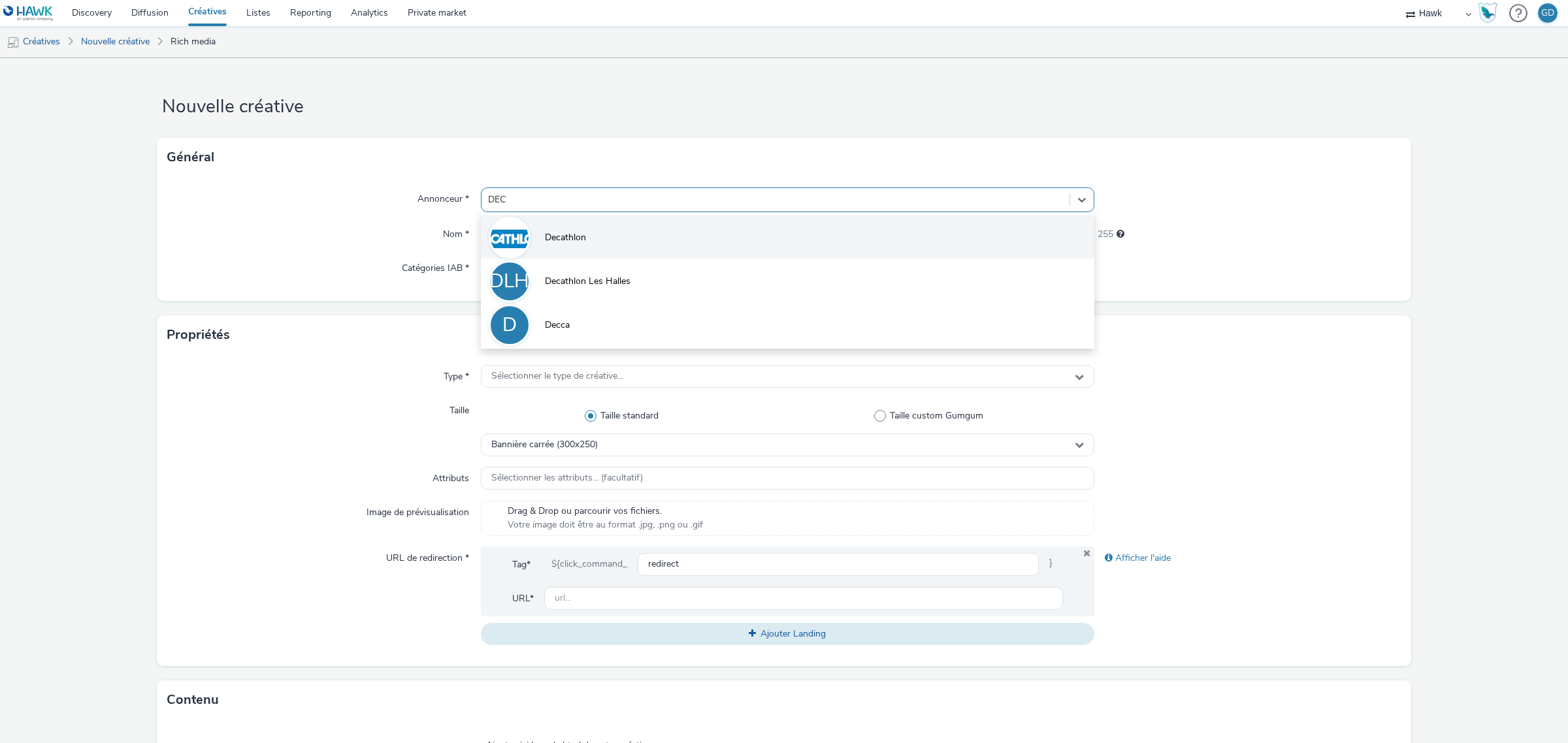
click at [564, 234] on span "Decathlon" at bounding box center [565, 237] width 41 height 13
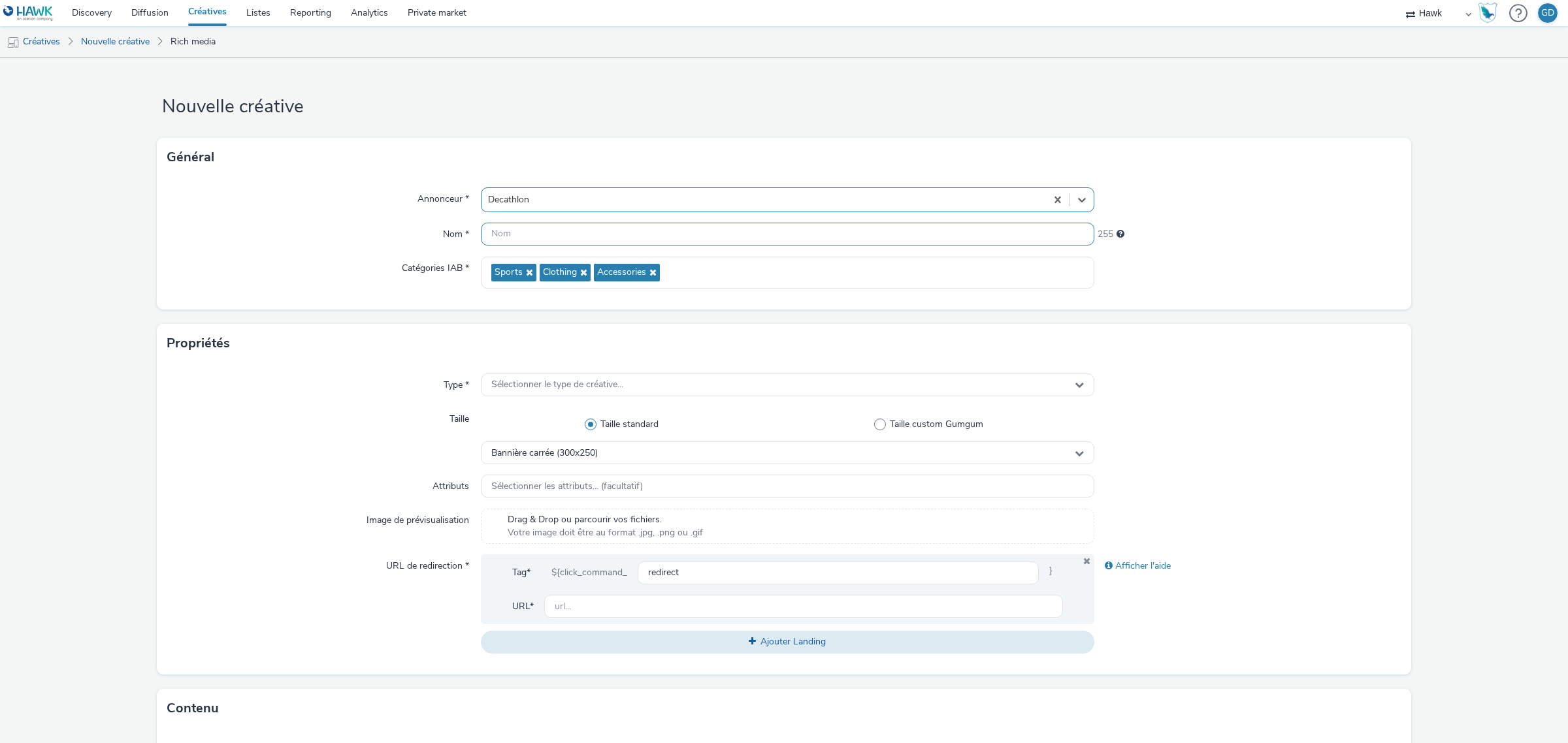
click at [544, 225] on input "text" at bounding box center [788, 234] width 614 height 23
type input "d"
click at [664, 227] on input "Inter_Decathlon_" at bounding box center [788, 234] width 614 height 23
type input "Inter_Decathlon_Trottinette"
click at [567, 386] on span "Sélectionner le type de créative..." at bounding box center [557, 385] width 132 height 11
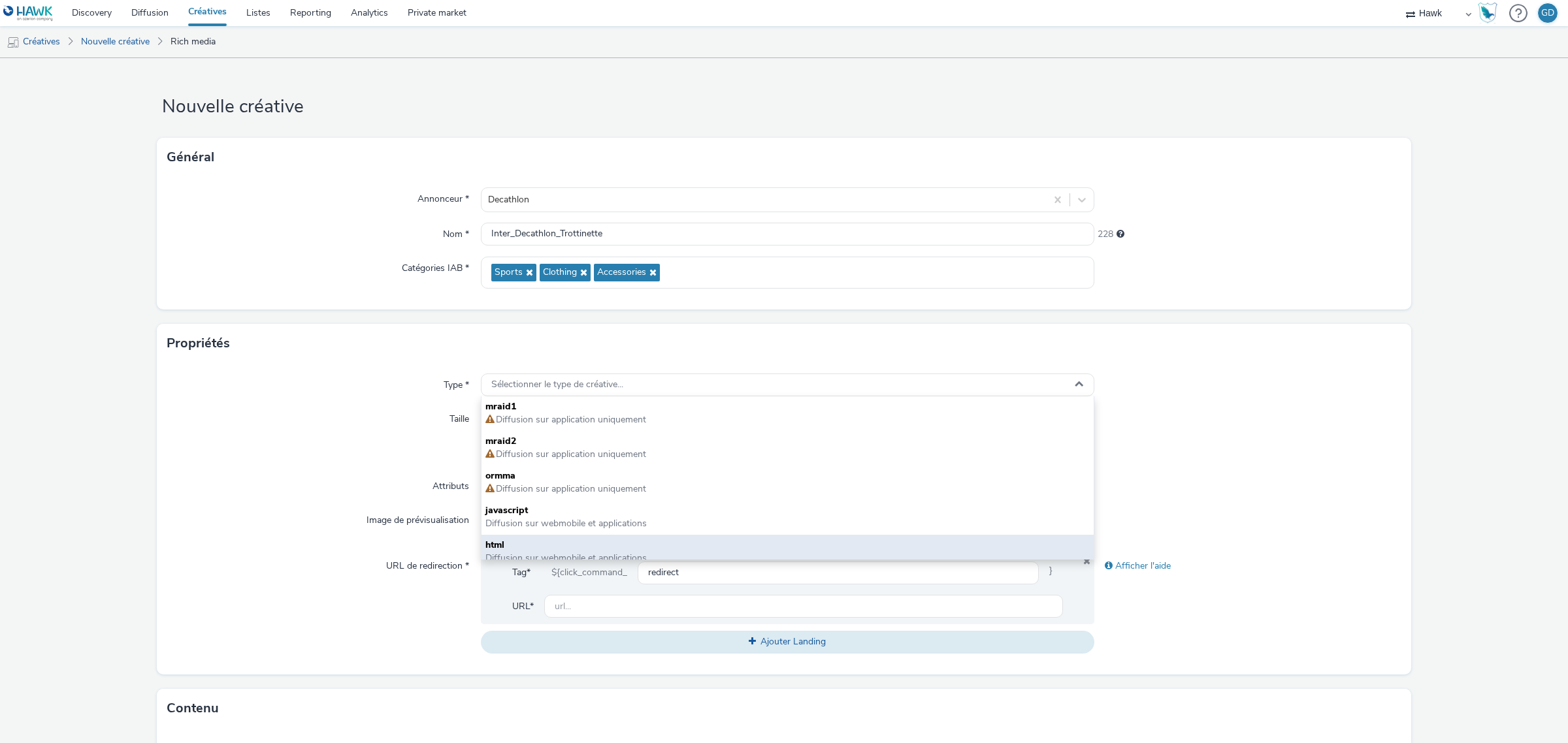
click at [591, 543] on span "html" at bounding box center [787, 545] width 605 height 13
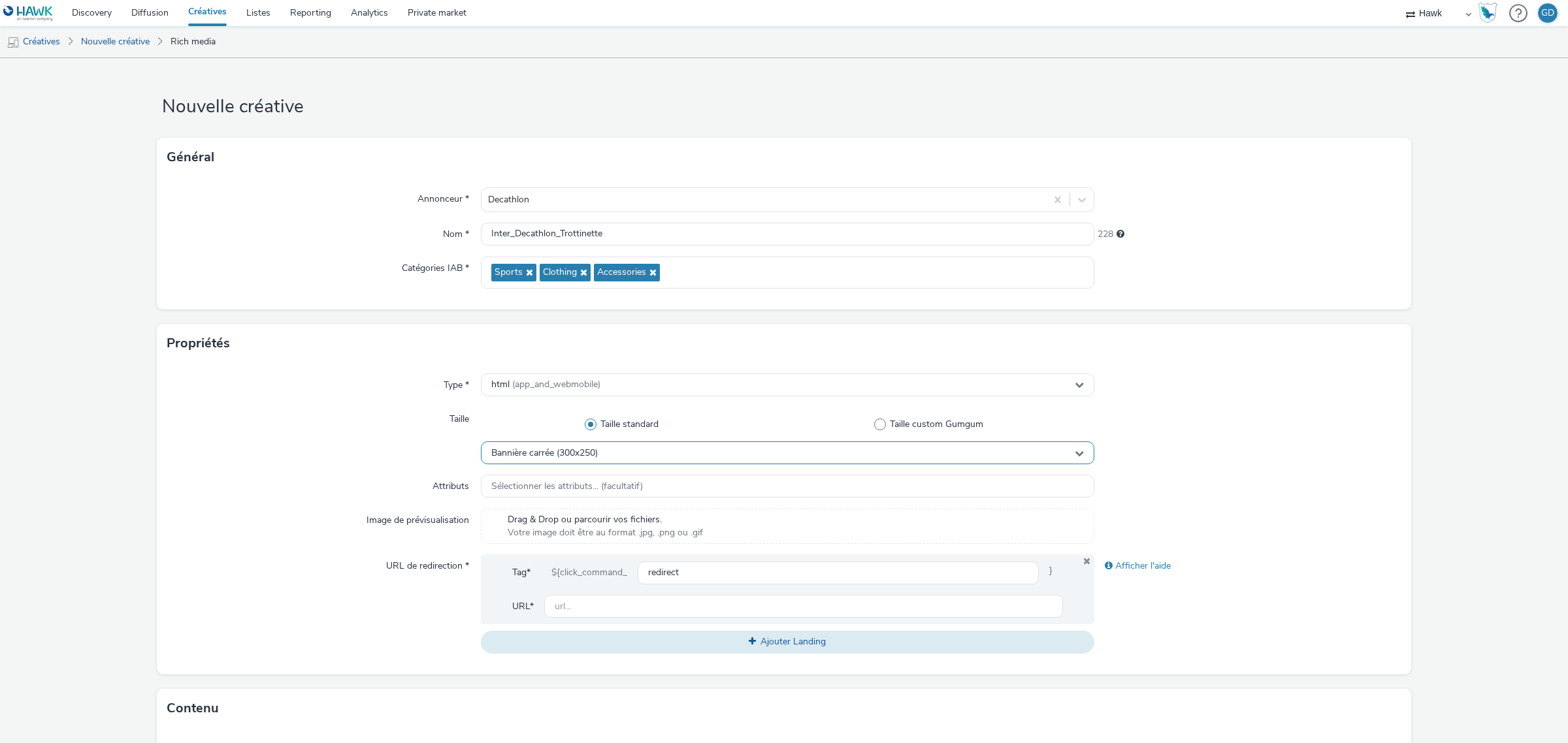
click at [566, 451] on span "Bannière carrée (300x250)" at bounding box center [544, 454] width 106 height 11
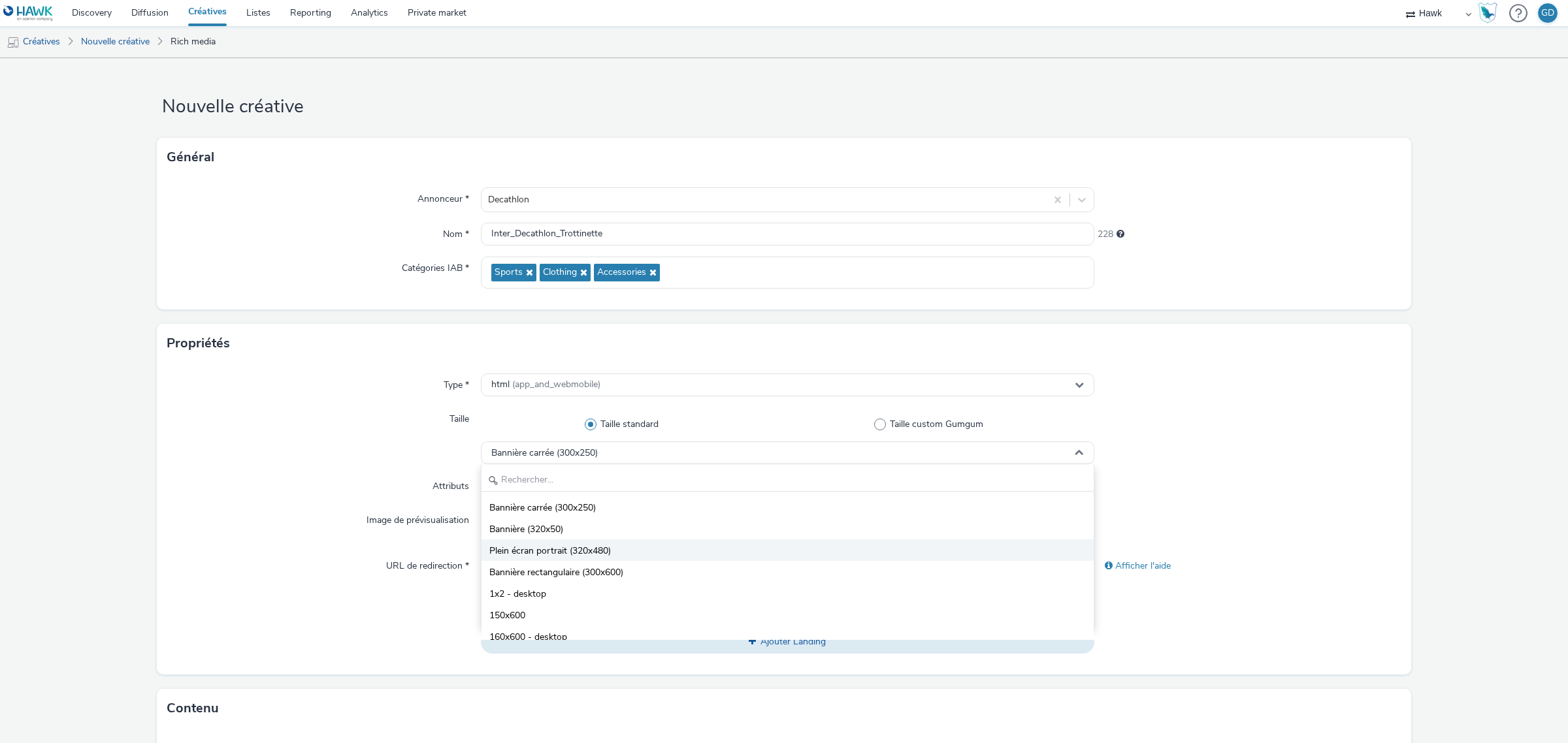
click at [607, 549] on span "Plein écran portrait (320x480)" at bounding box center [550, 551] width 121 height 13
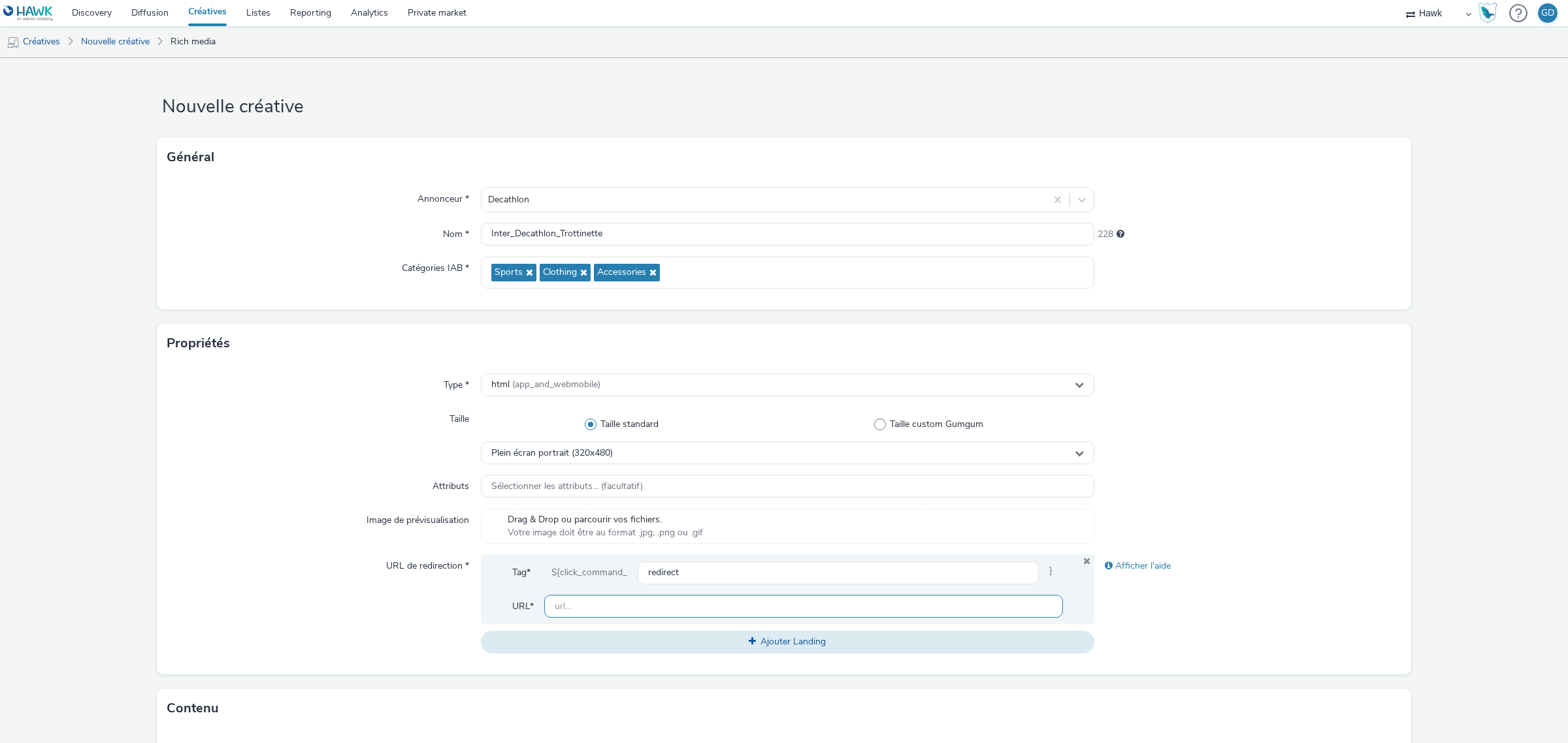
click at [651, 610] on input "text" at bounding box center [803, 606] width 519 height 23
paste input "[URL][DOMAIN_NAME]"
type input "[URL][DOMAIN_NAME]"
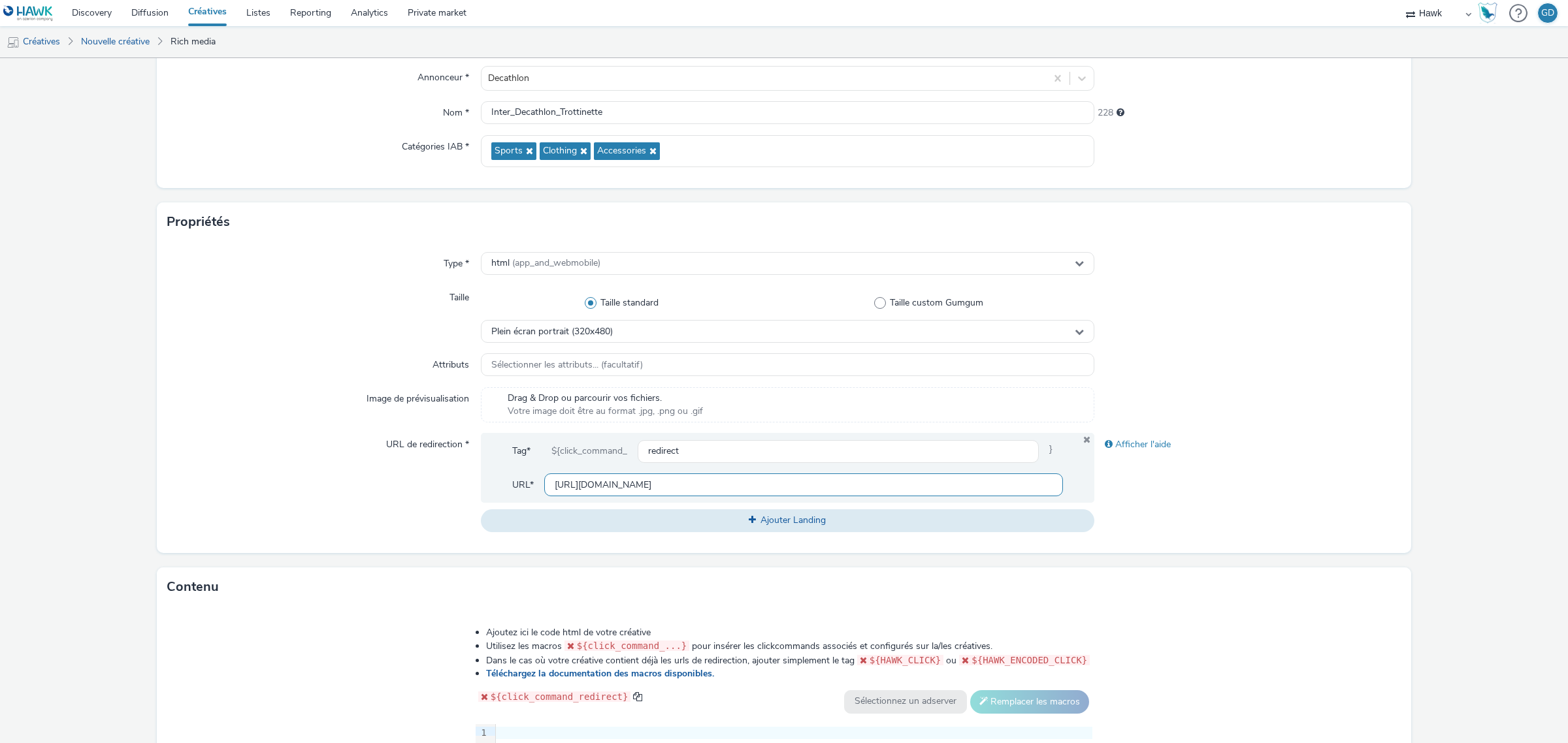
scroll to position [327, 0]
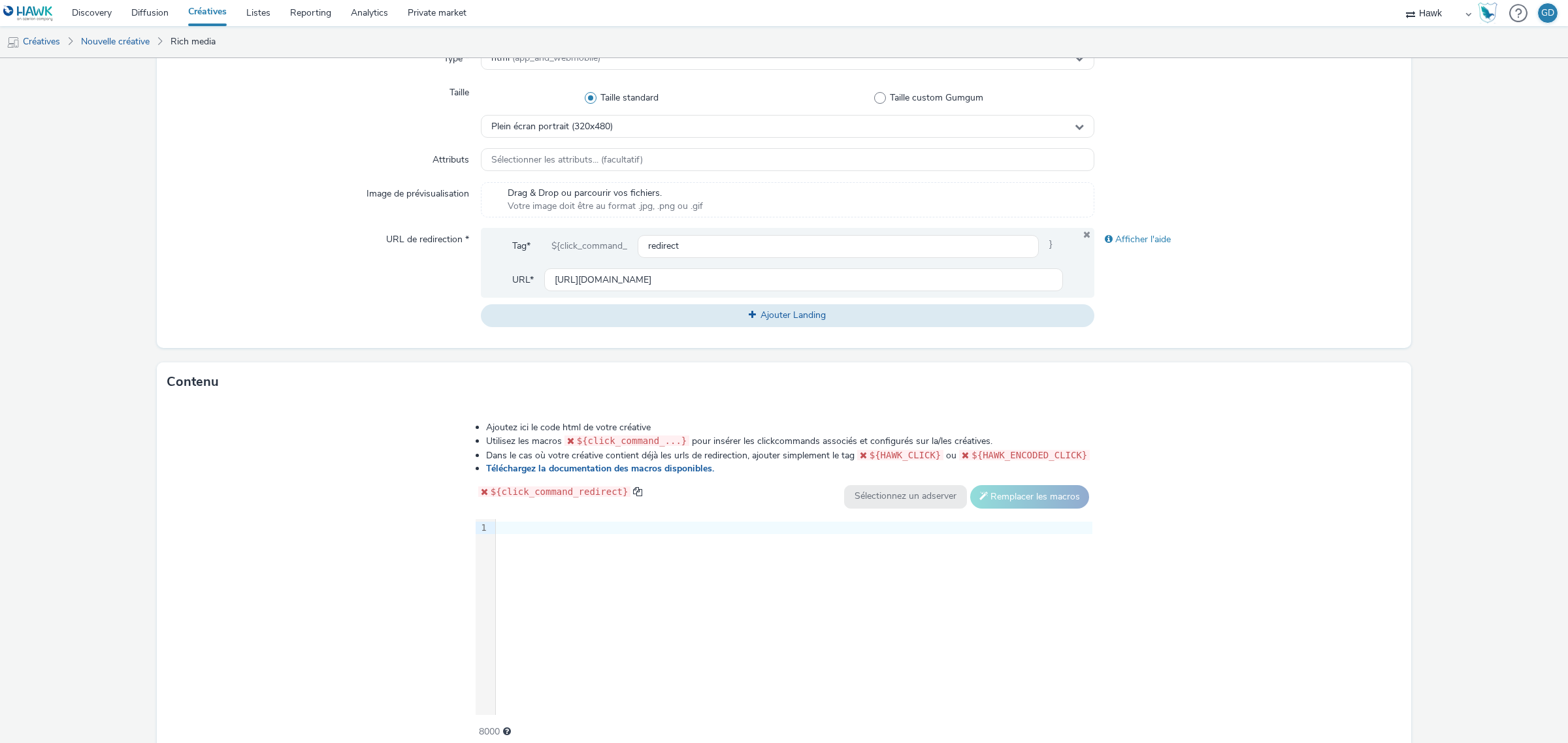
click at [697, 590] on div "9 1 ›" at bounding box center [784, 617] width 617 height 196
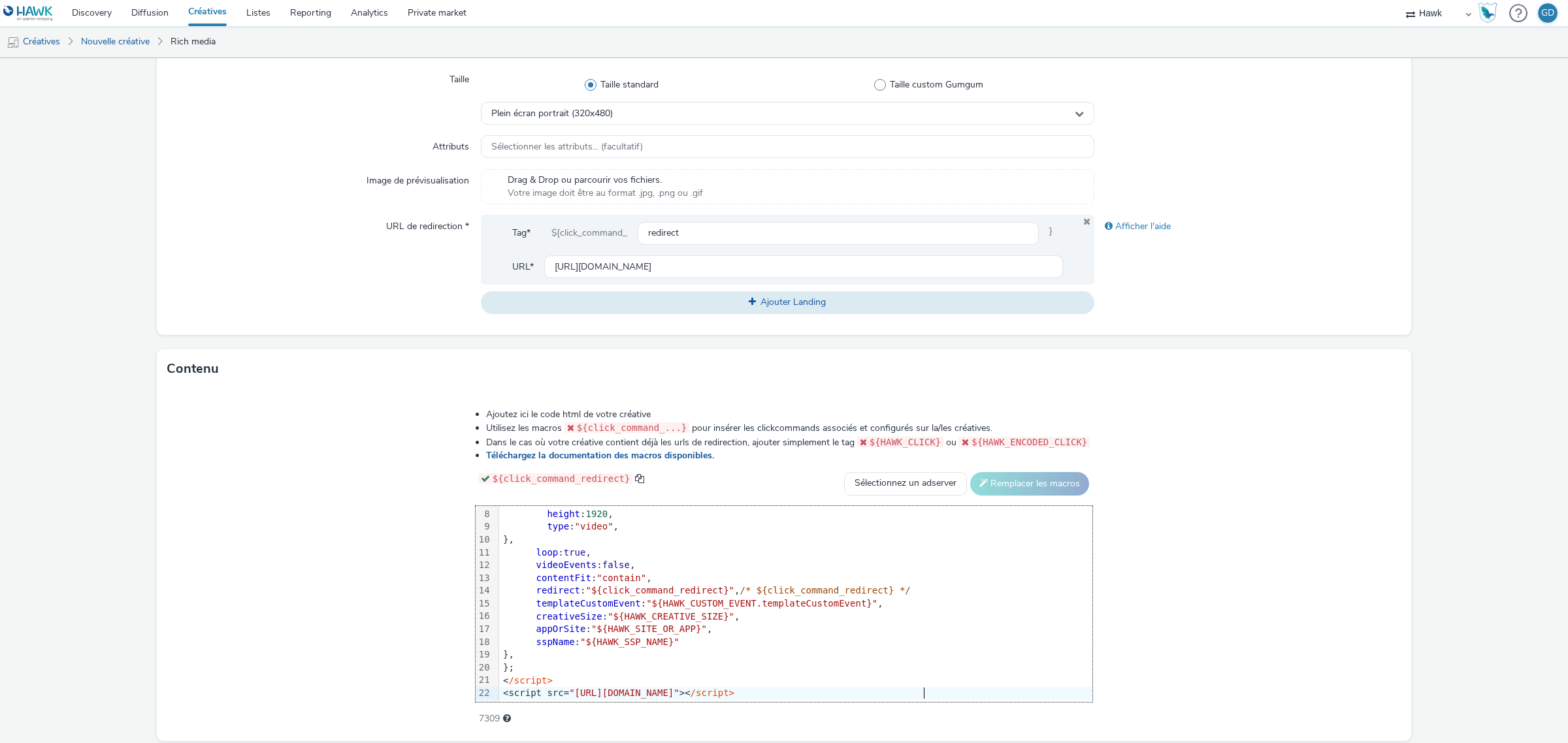
scroll to position [385, 0]
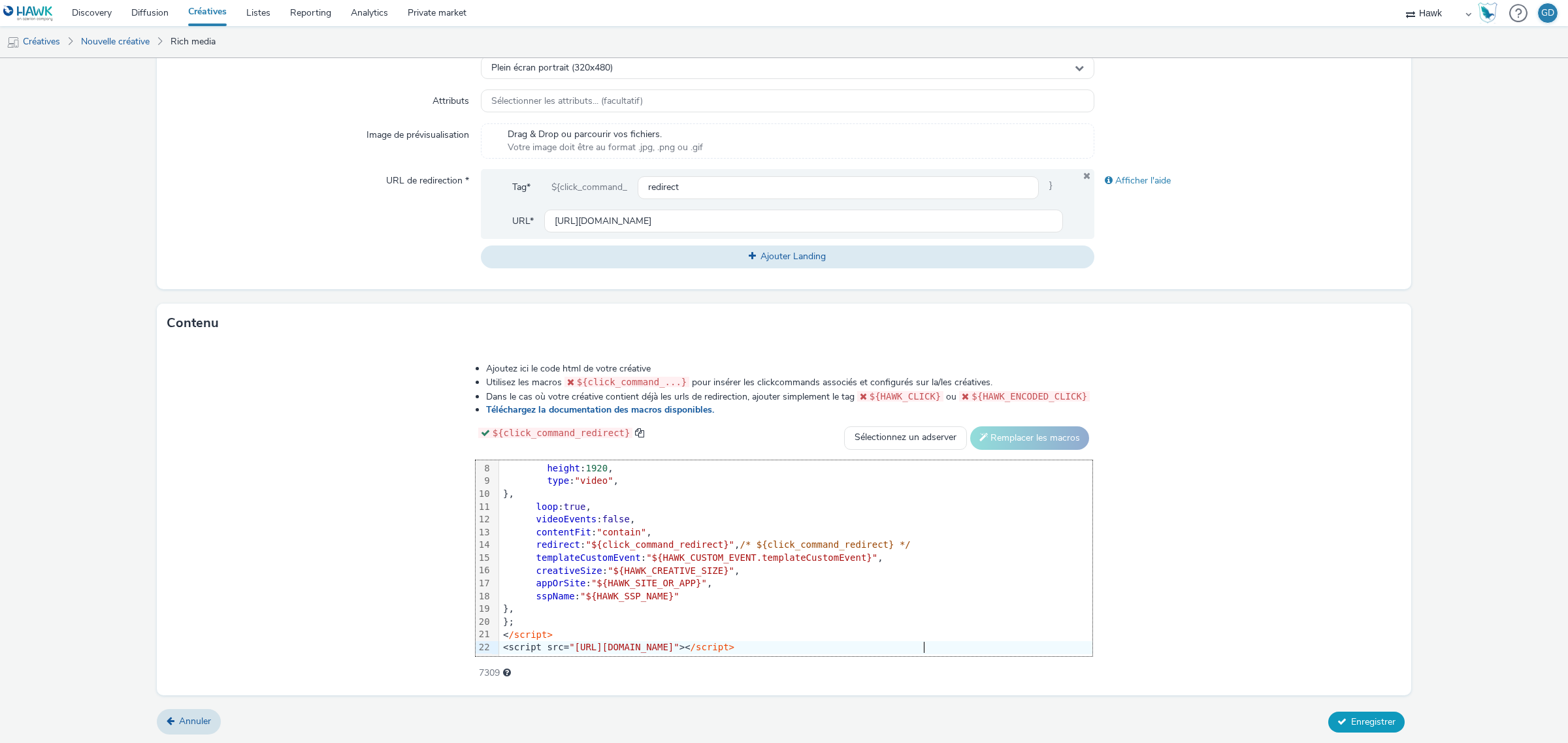
click at [1365, 721] on span "Enregistrer" at bounding box center [1373, 721] width 44 height 12
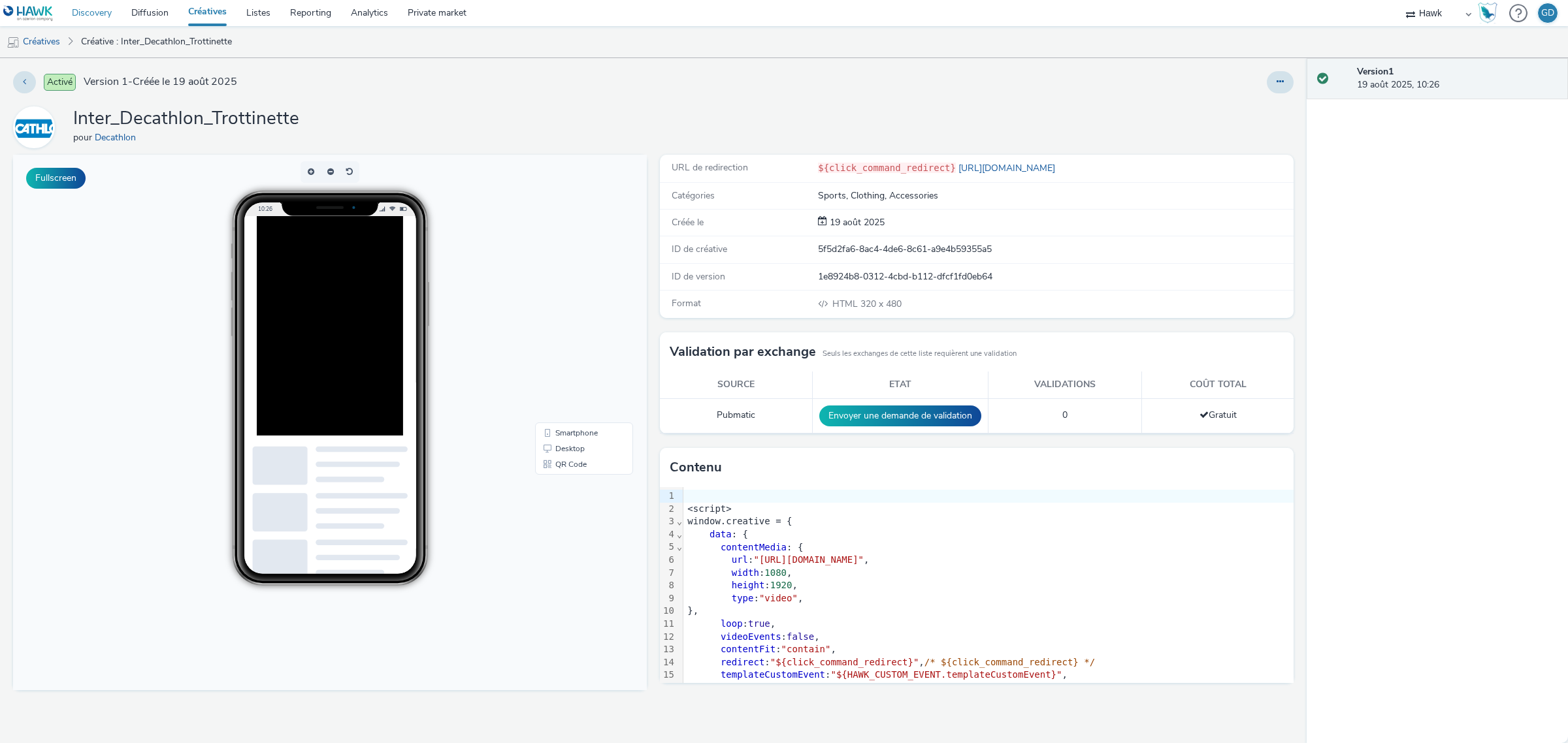
click at [103, 17] on link "Discovery" at bounding box center [92, 13] width 60 height 26
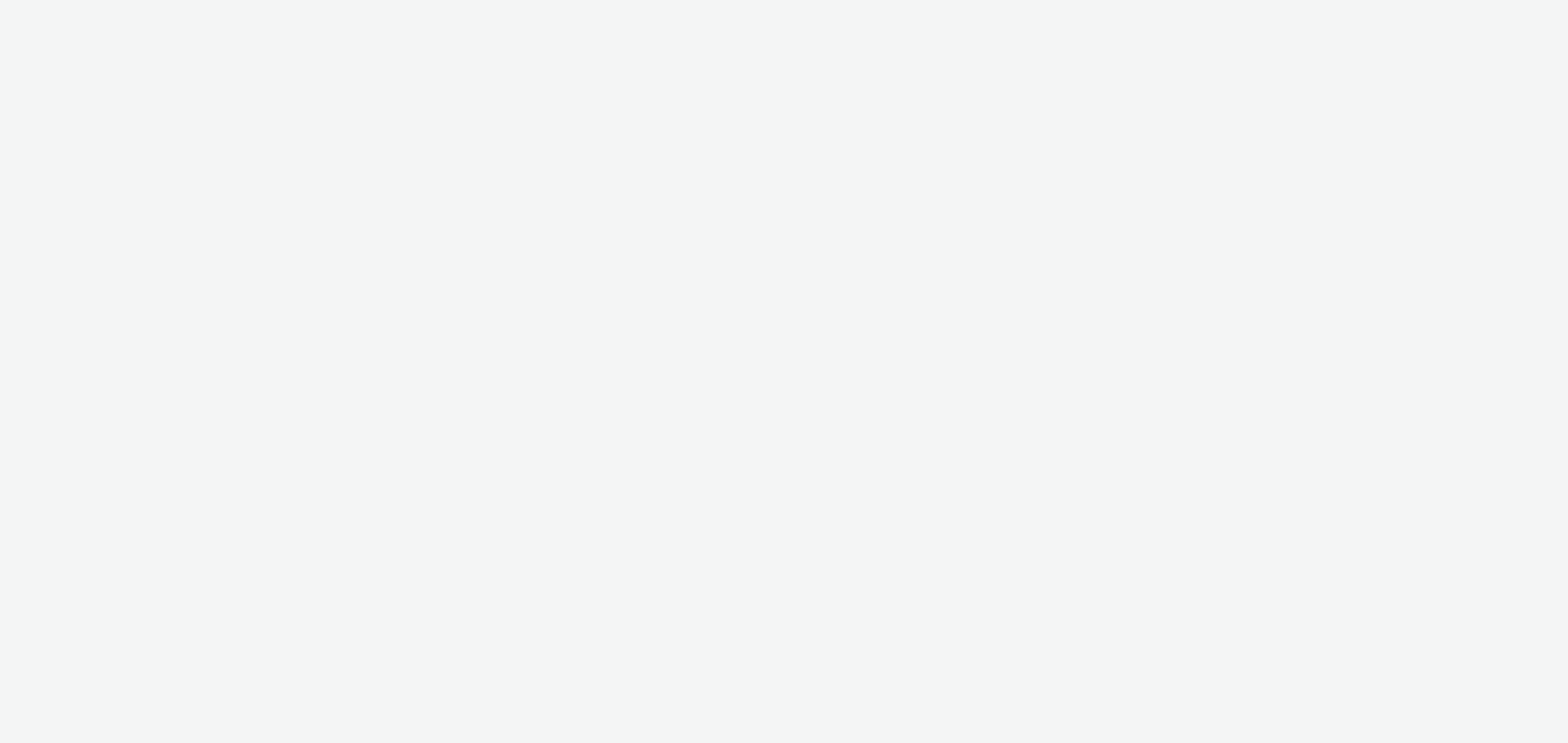
select select "11a7df10-284f-415c-b52a-427acf4c31ae"
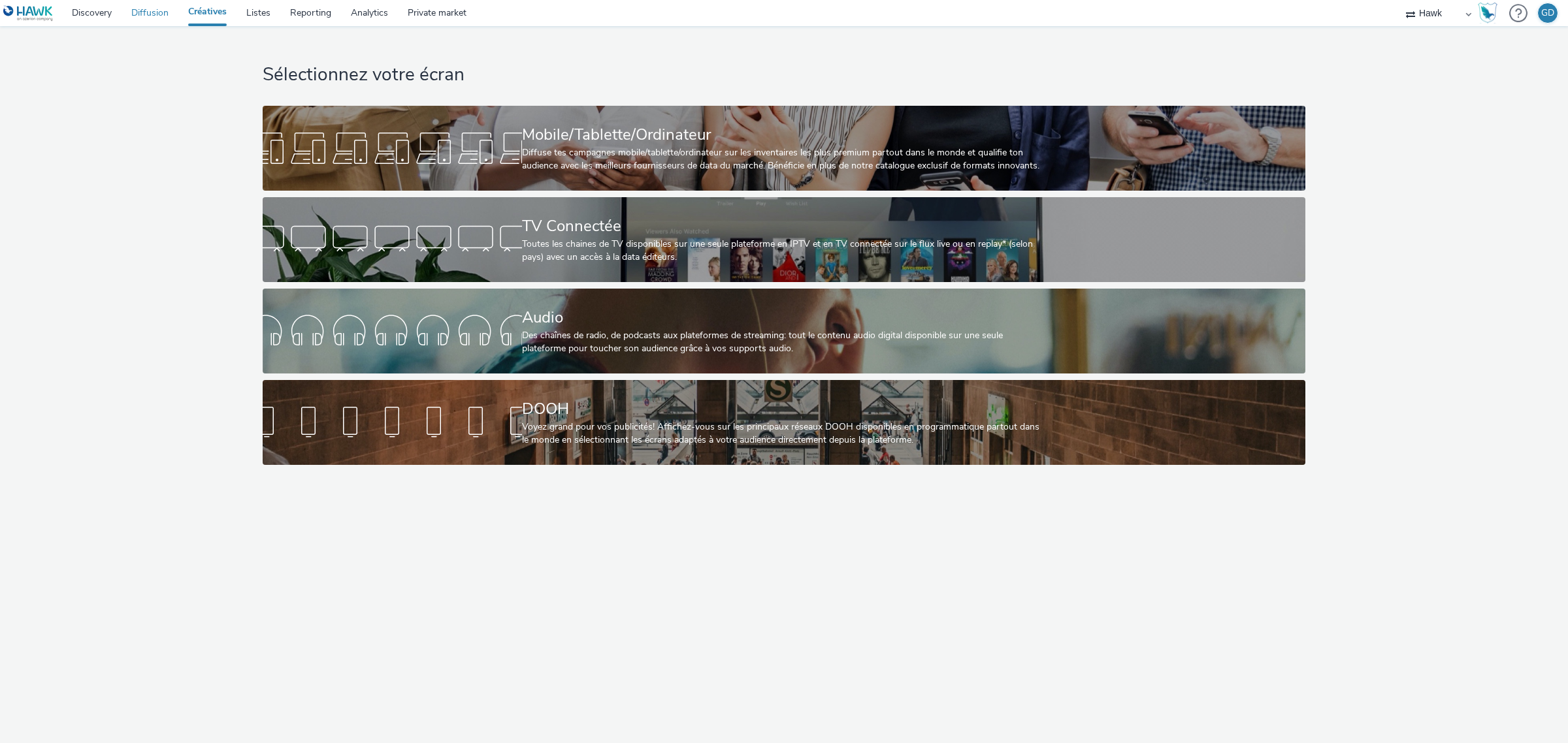
click at [137, 17] on link "Diffusion" at bounding box center [150, 13] width 57 height 26
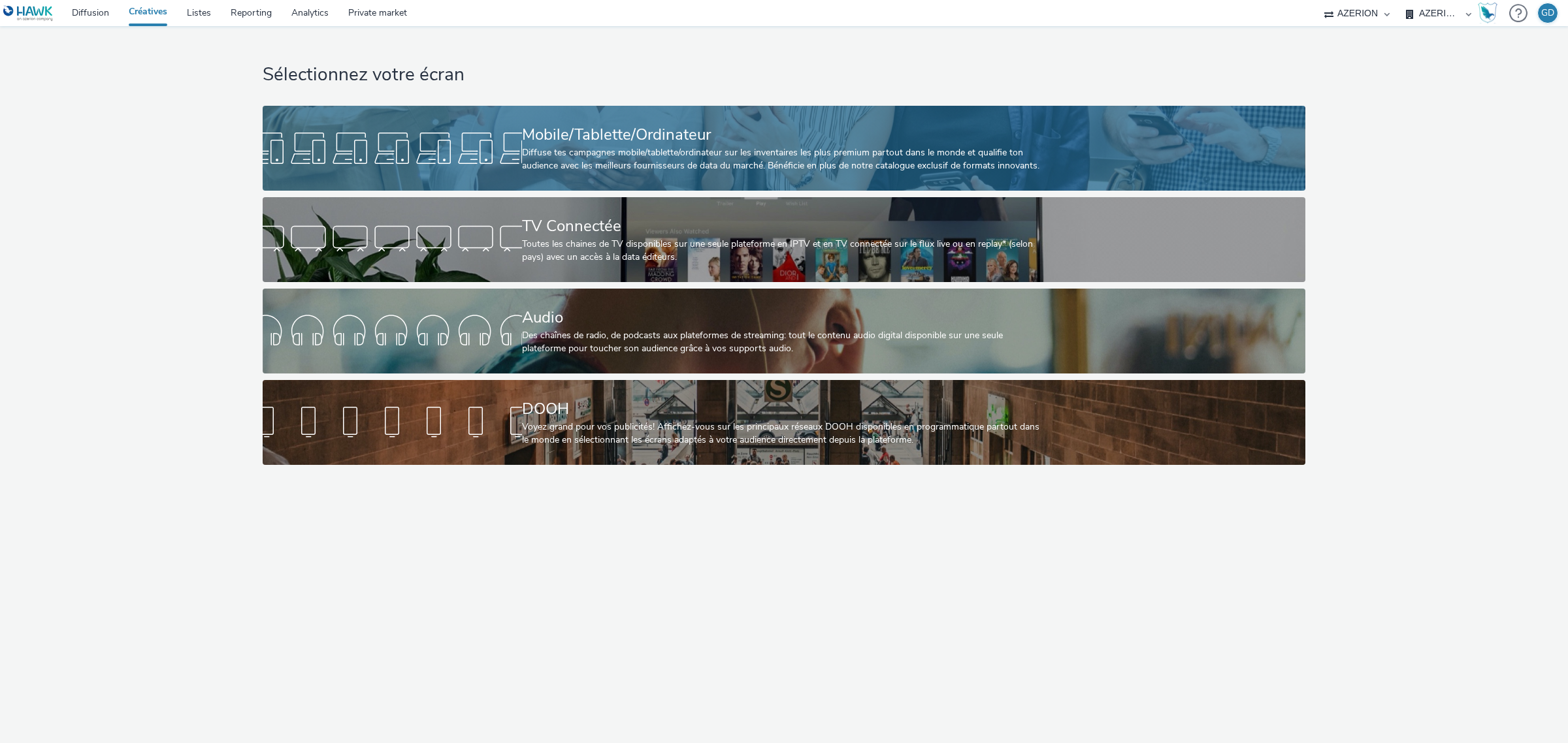
click at [560, 122] on div "Mobile/Tablette/Ordinateur Diffuse tes campagnes mobile/tablette/ordinateur sur…" at bounding box center [781, 148] width 519 height 85
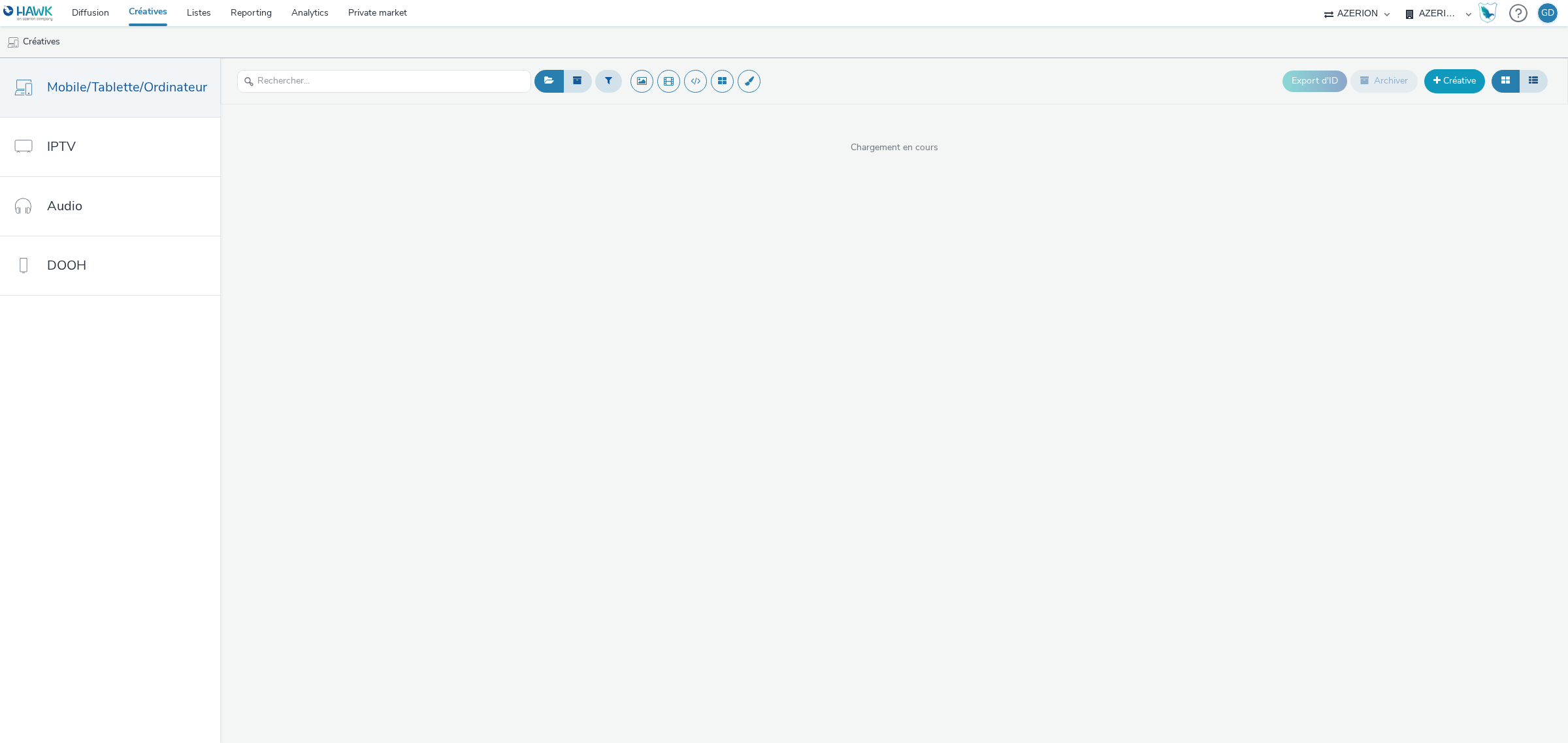
click at [1450, 90] on link "Créative" at bounding box center [1455, 81] width 61 height 24
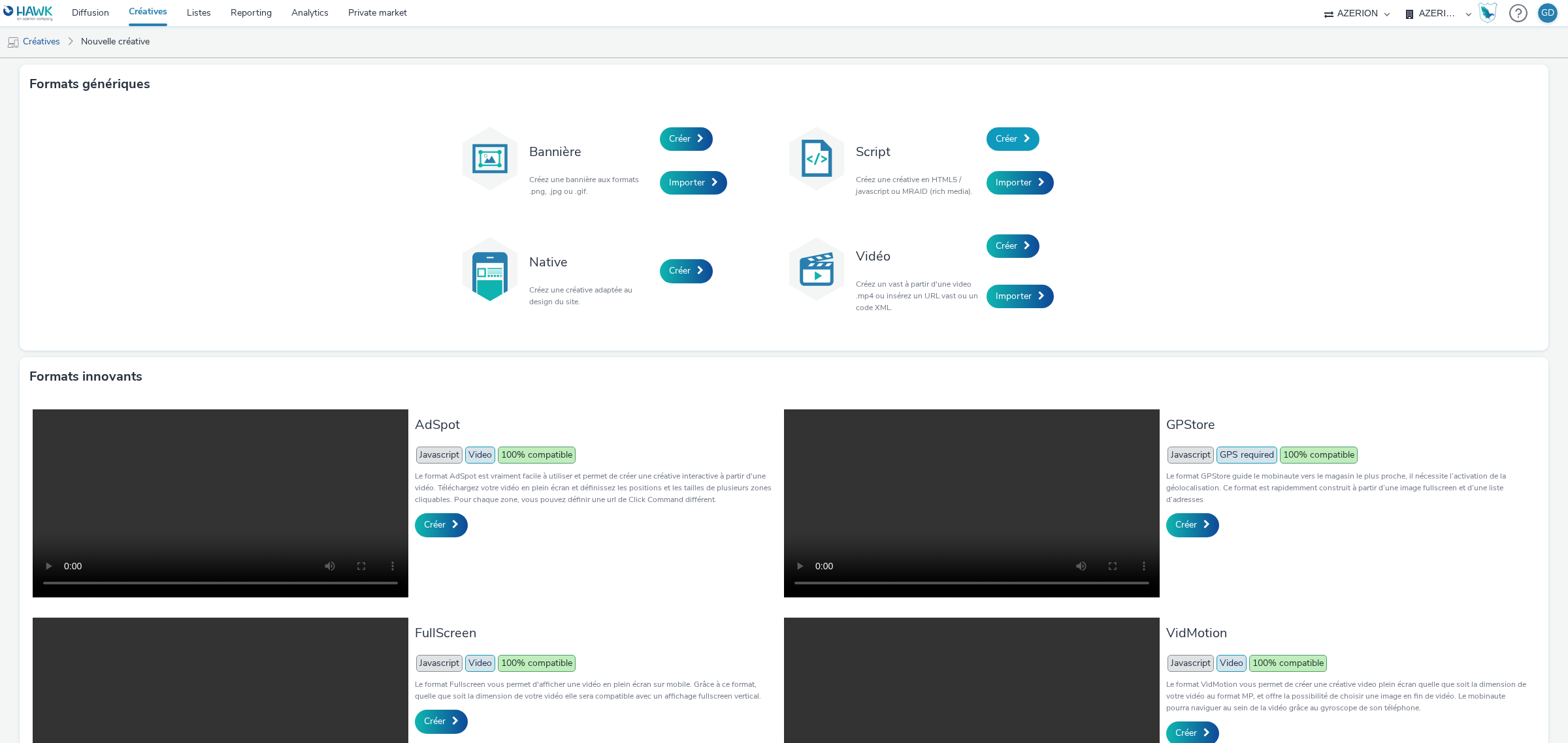
click at [1006, 145] on link "Créer" at bounding box center [1013, 139] width 53 height 24
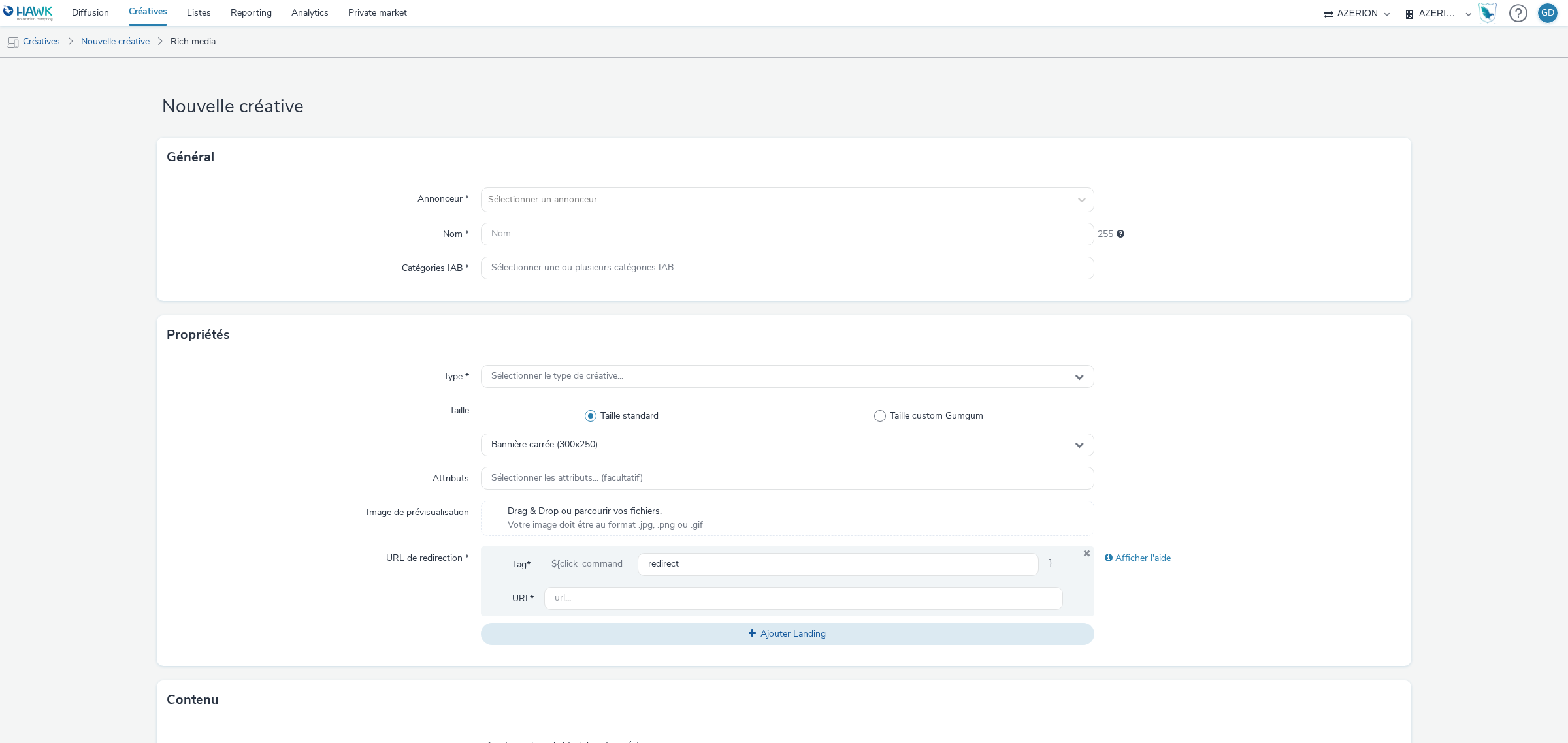
click at [135, 15] on link "Créatives" at bounding box center [148, 13] width 58 height 26
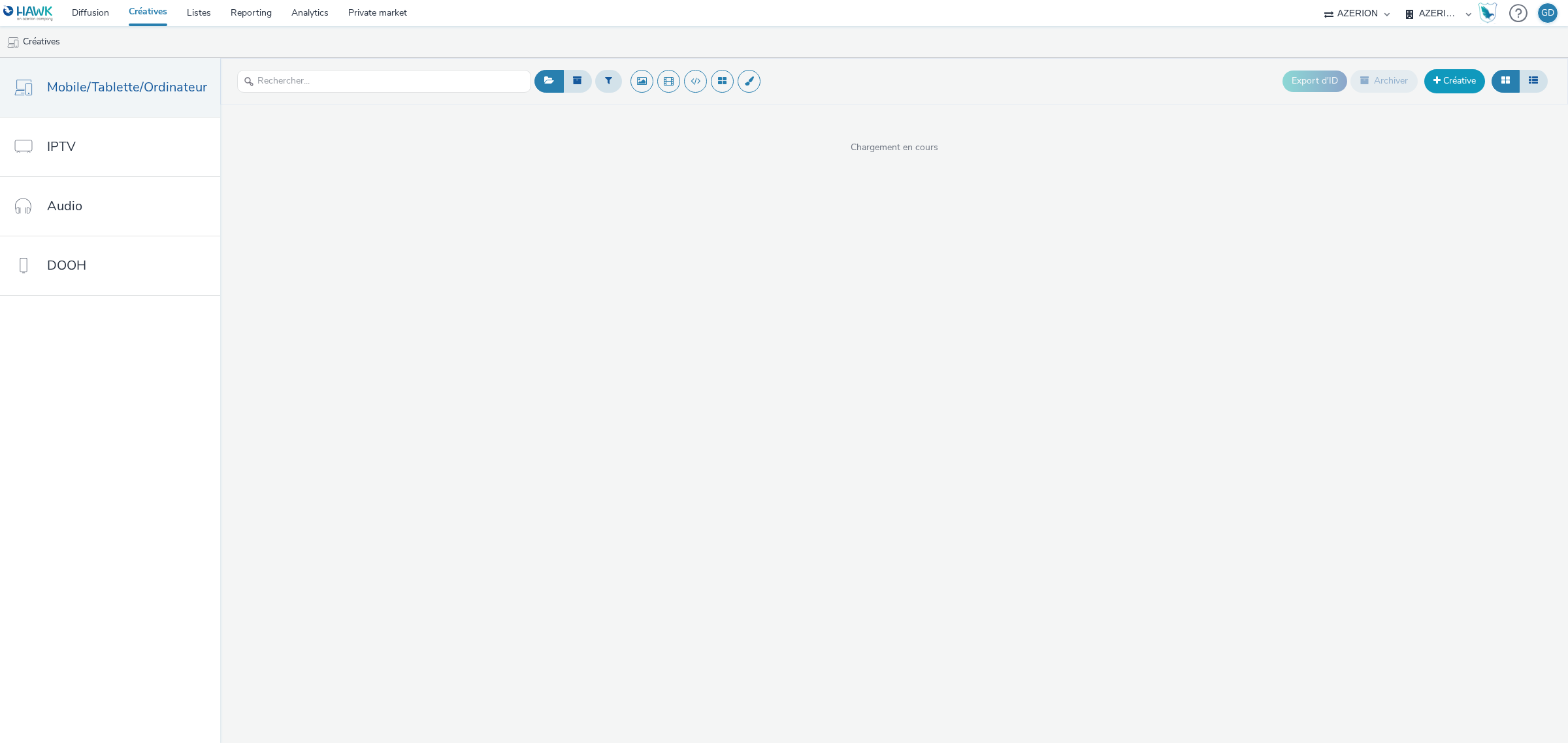
click at [1449, 76] on link "Créative" at bounding box center [1455, 81] width 61 height 24
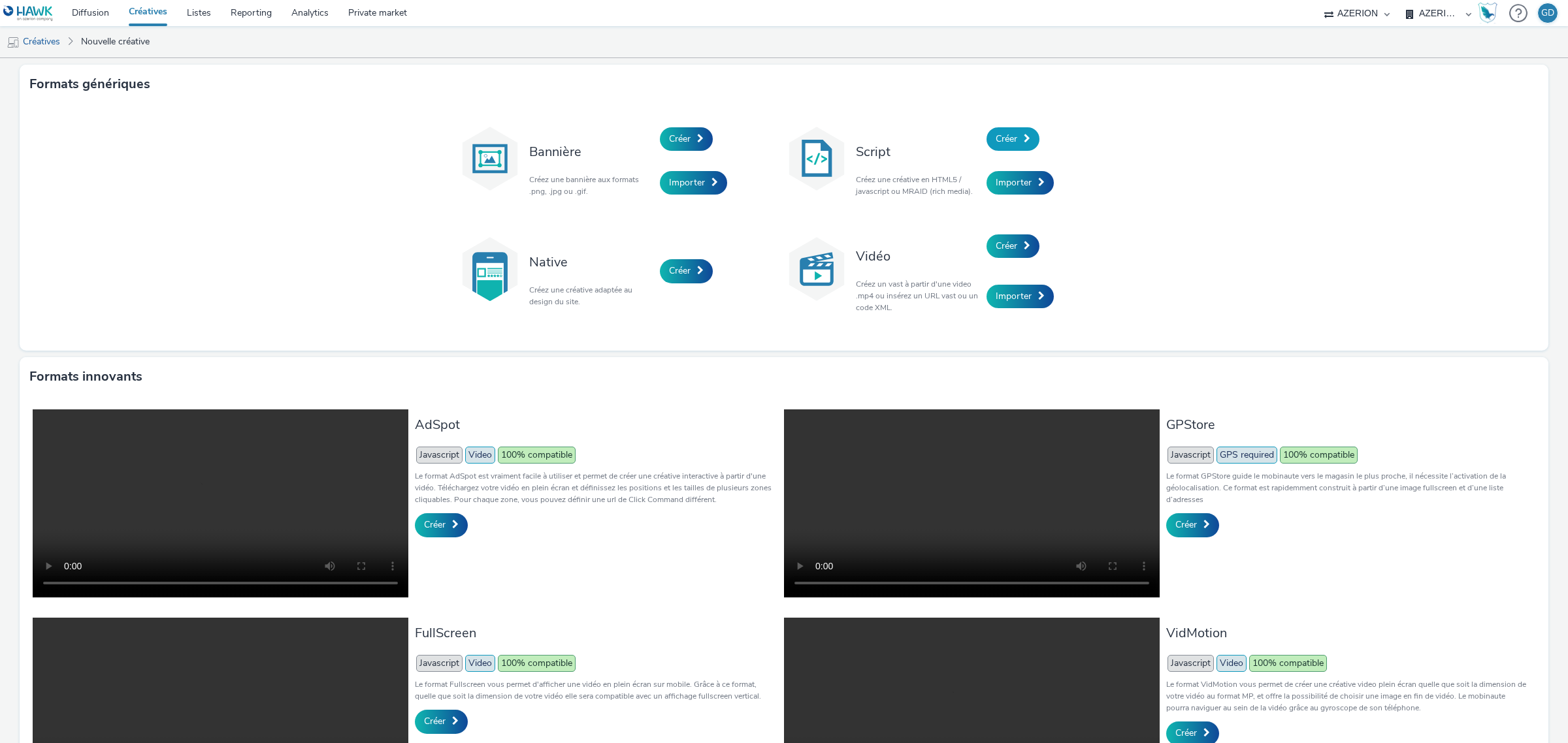
click at [996, 141] on span "Créer" at bounding box center [1006, 139] width 22 height 12
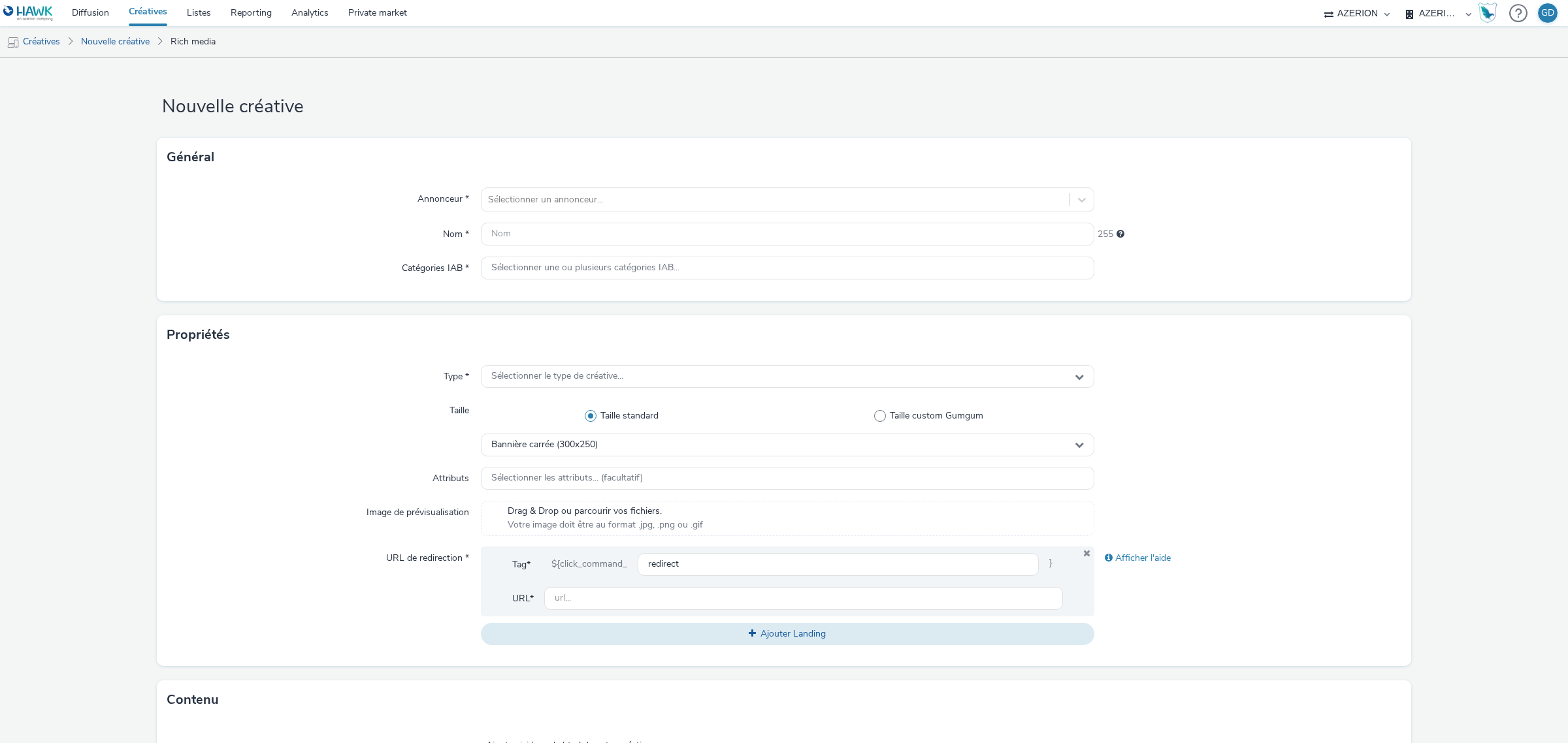
click at [726, 219] on div "Annonceur * Sélectionner un annonceur... Nom * 255 Catégories IAB * Sélectionne…" at bounding box center [784, 239] width 1254 height 124
click at [714, 189] on div "Sélectionner un annonceur..." at bounding box center [775, 200] width 588 height 21
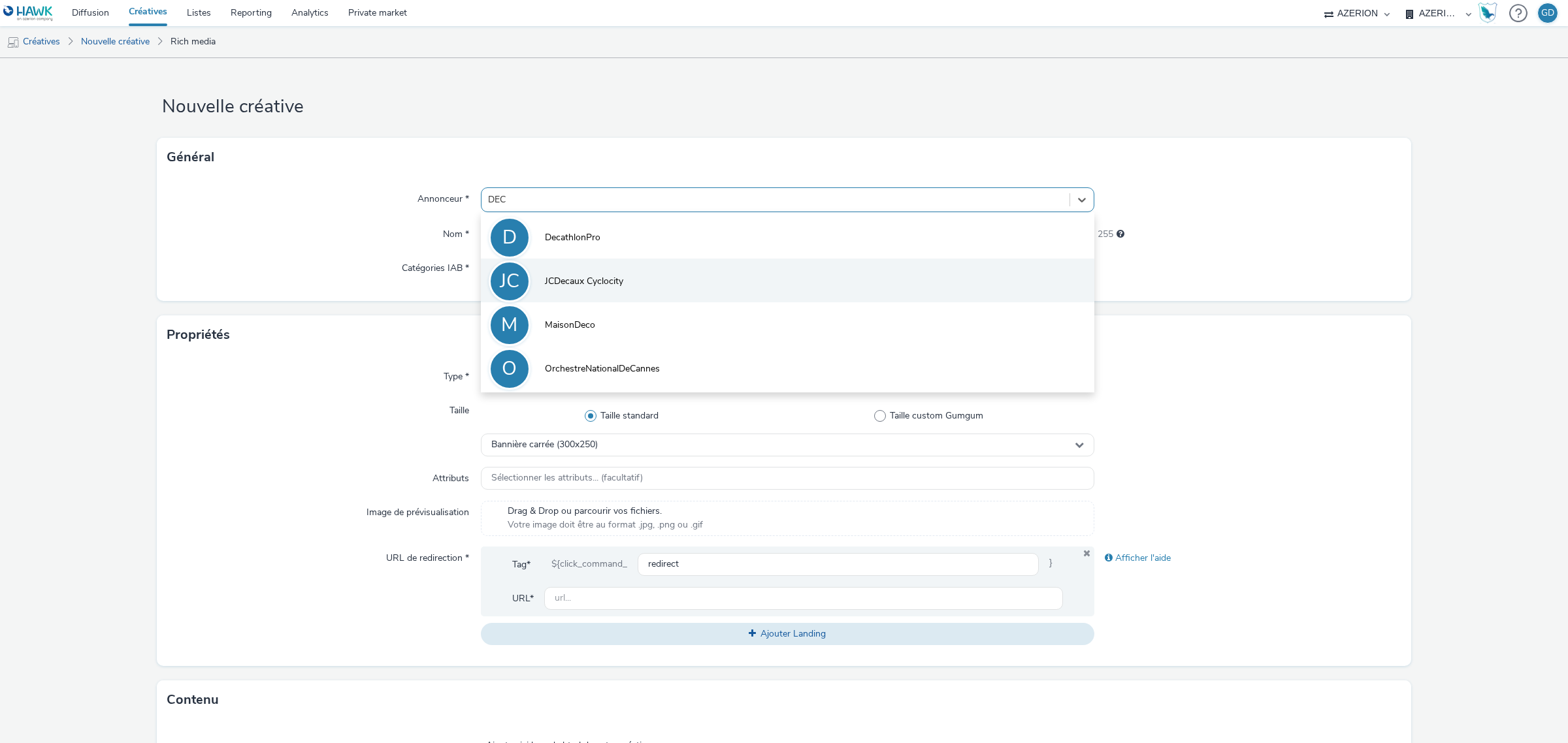
type input "DECA"
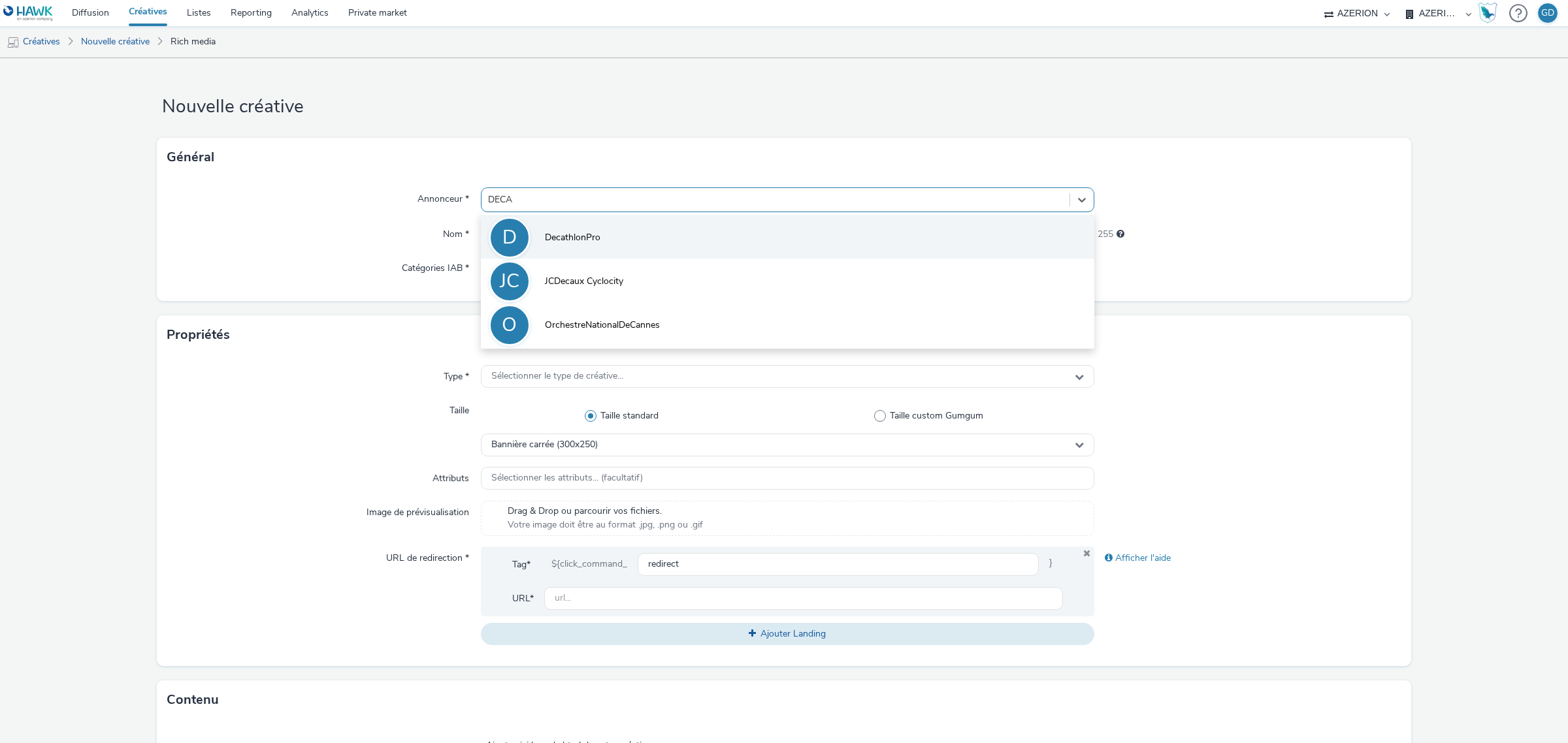
click at [667, 239] on li "D DecathlonPro" at bounding box center [788, 237] width 614 height 44
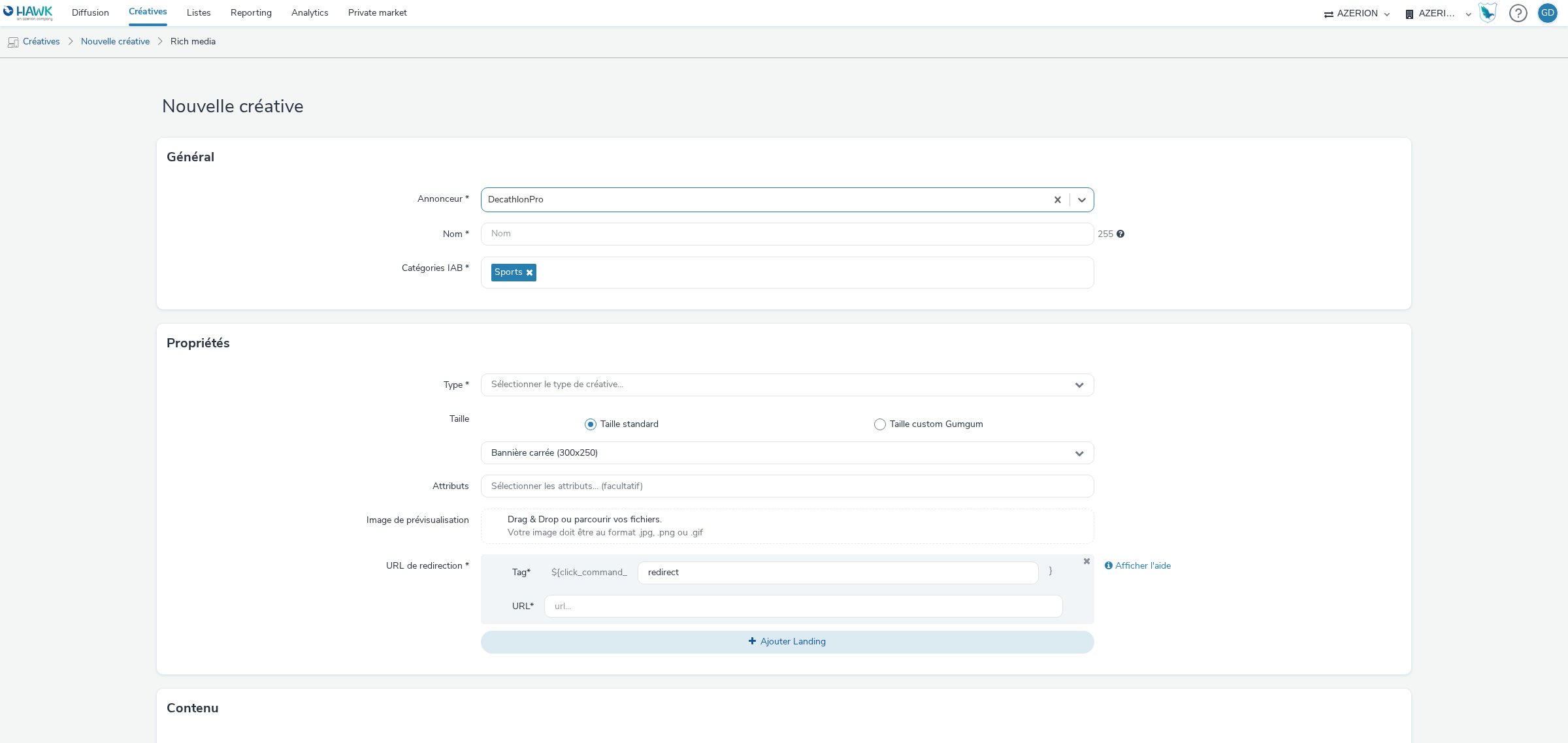
click at [644, 246] on div "Annonceur * option DecathlonPro, selected. Select is focused ,type to refine li…" at bounding box center [784, 243] width 1254 height 133
click at [643, 235] on input "text" at bounding box center [788, 234] width 614 height 23
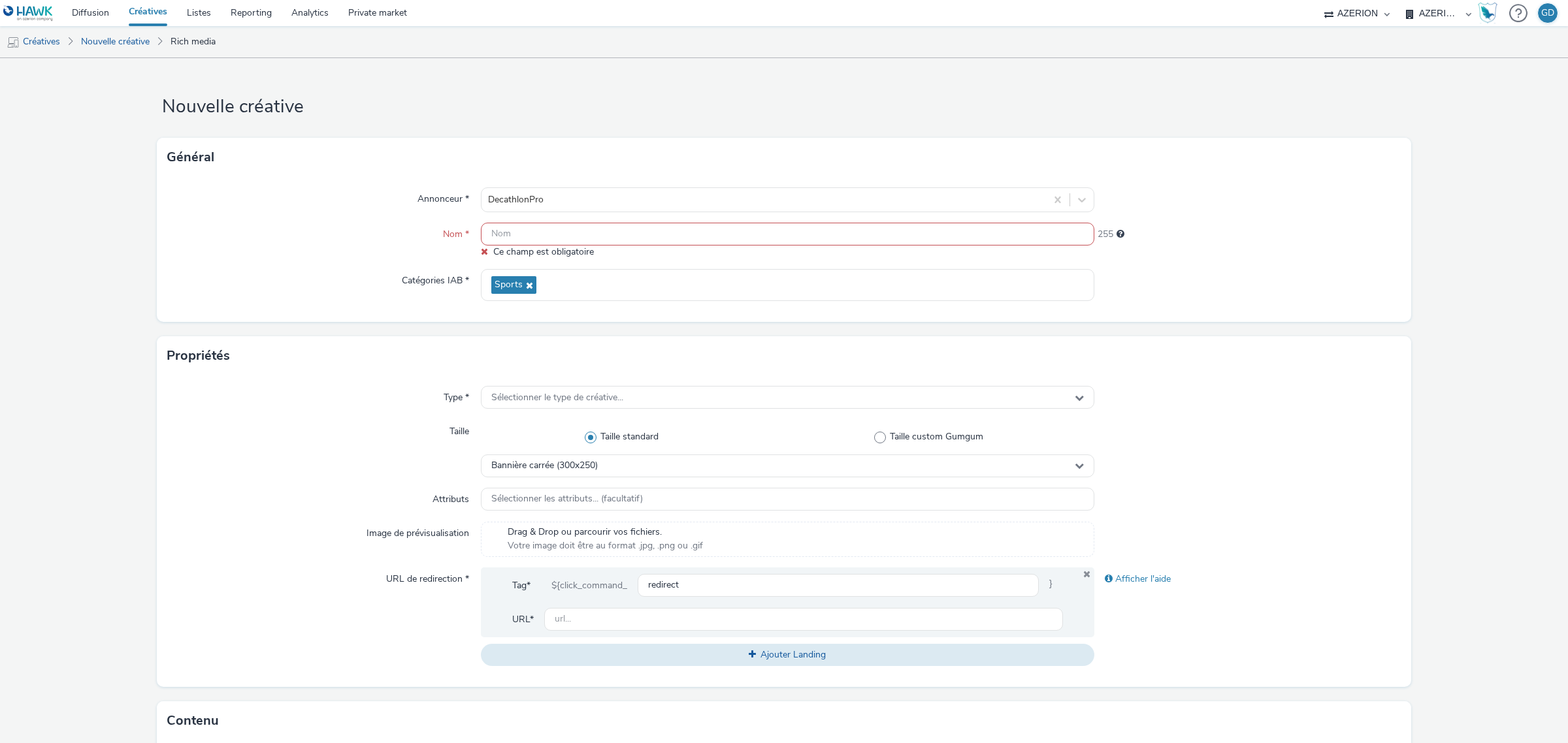
click at [1431, 15] on select "AZERION FRANCE AZERION FRANCE - INTERMARCHE" at bounding box center [1438, 13] width 78 height 26
click at [1399, 0] on select "AZERION FRANCE AZERION FRANCE - INTERMARCHE" at bounding box center [1438, 13] width 78 height 26
click at [654, 230] on input "text" at bounding box center [788, 234] width 614 height 23
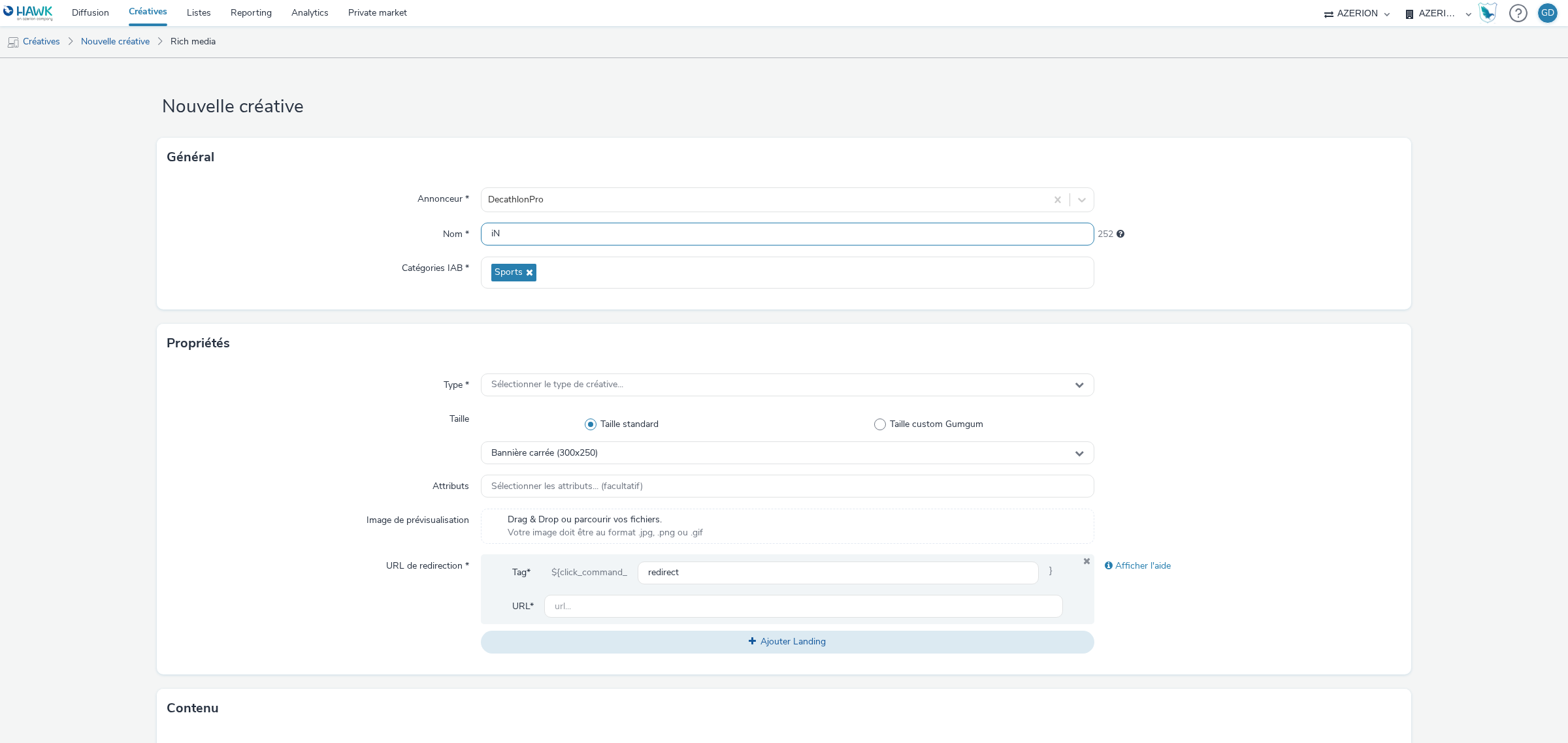
type input "i"
click at [671, 240] on input "Inter_Decathlon_" at bounding box center [788, 234] width 614 height 23
type input "Inter_Decathlon_Cargo"
click at [608, 397] on div "Sélectionner le type de créative..." at bounding box center [788, 385] width 614 height 24
click at [616, 388] on span "Sélectionner le type de créative..." at bounding box center [557, 385] width 132 height 11
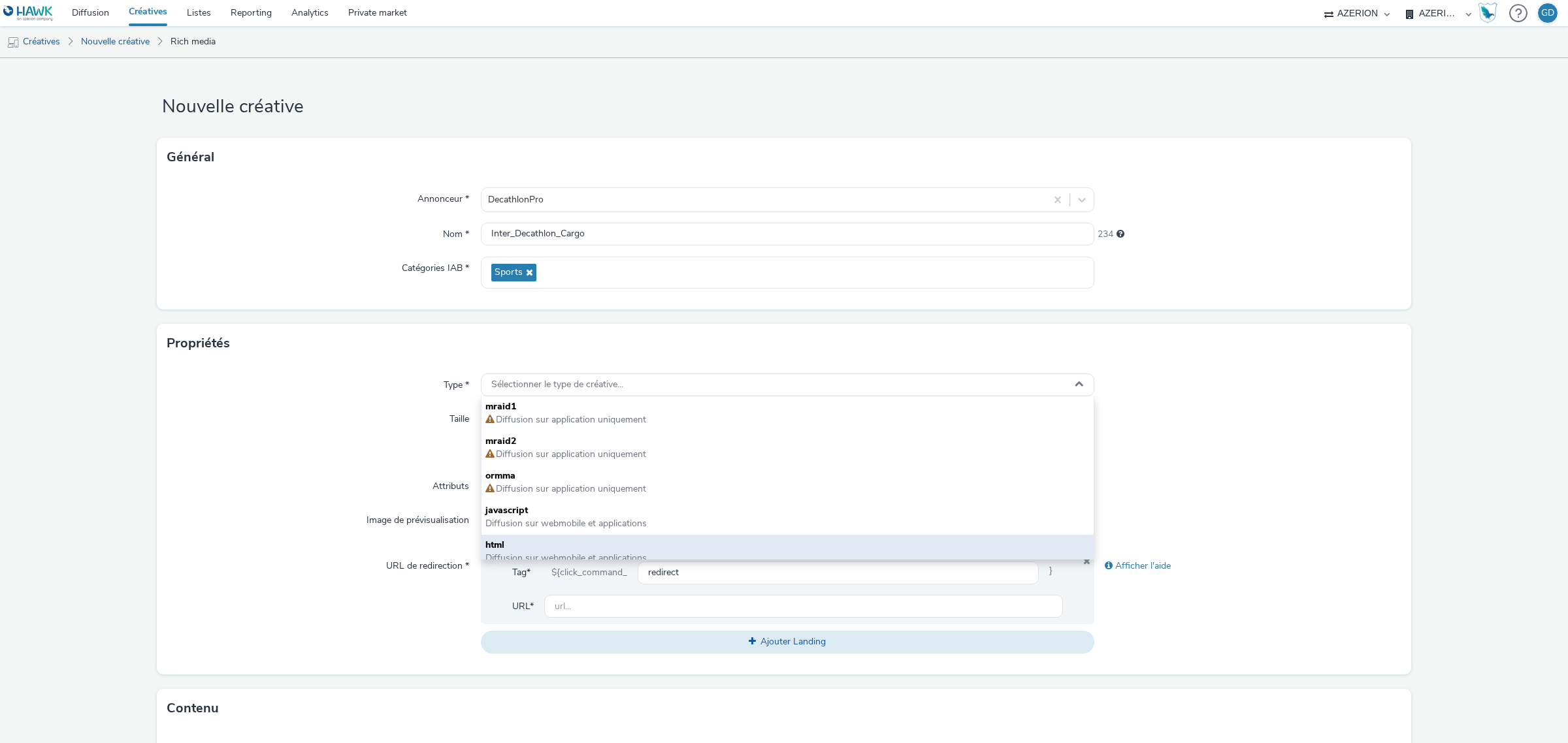
click at [582, 543] on span "html" at bounding box center [787, 545] width 605 height 13
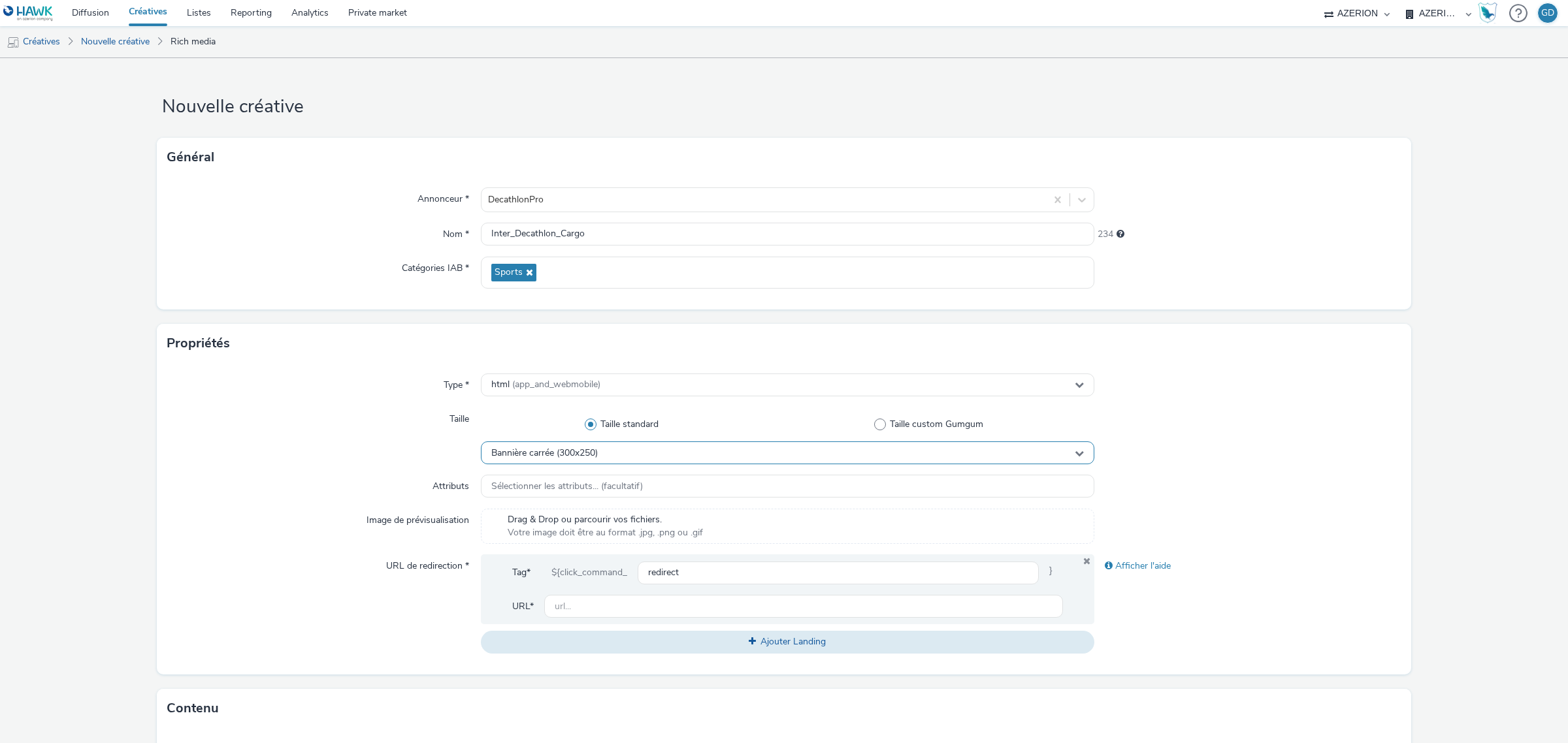
click at [608, 454] on div "Bannière carrée (300x250)" at bounding box center [788, 452] width 614 height 23
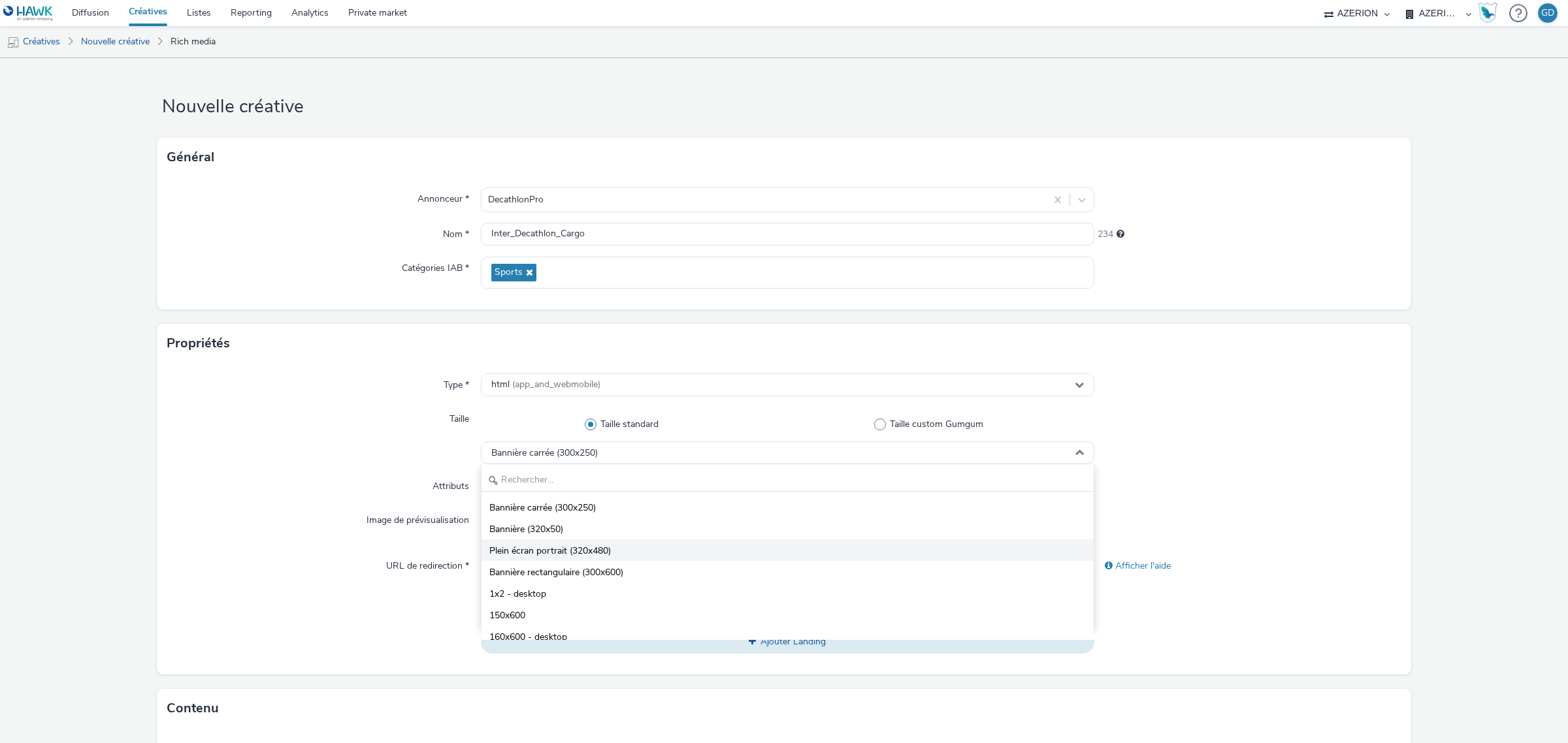
click at [621, 555] on li "Plein écran portrait (320x480)" at bounding box center [788, 549] width 612 height 22
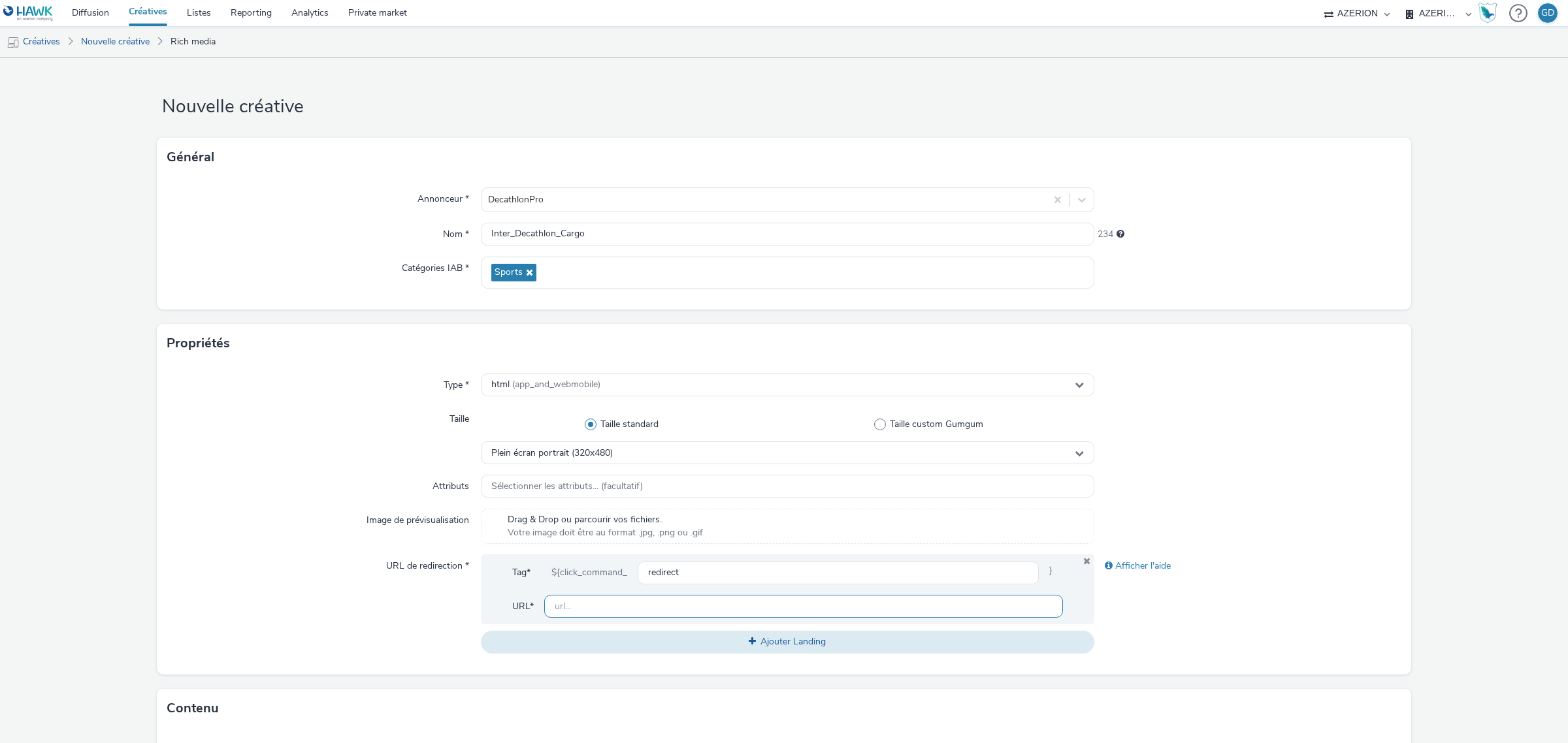
click at [684, 611] on input "text" at bounding box center [803, 606] width 519 height 23
paste input "[URL][DOMAIN_NAME]"
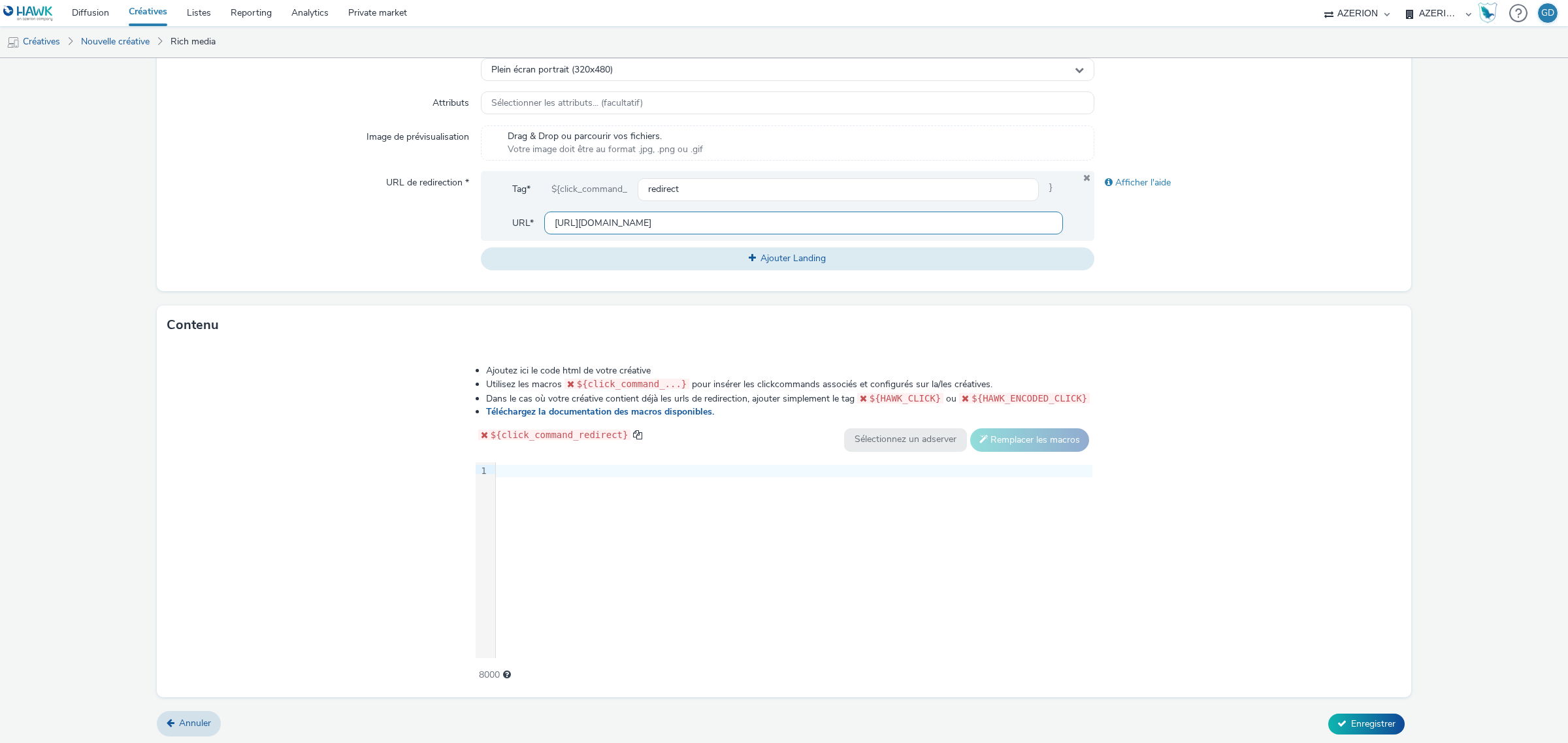
scroll to position [385, 0]
type input "[URL][DOMAIN_NAME]"
click at [691, 524] on div "9 1 ›" at bounding box center [784, 558] width 617 height 196
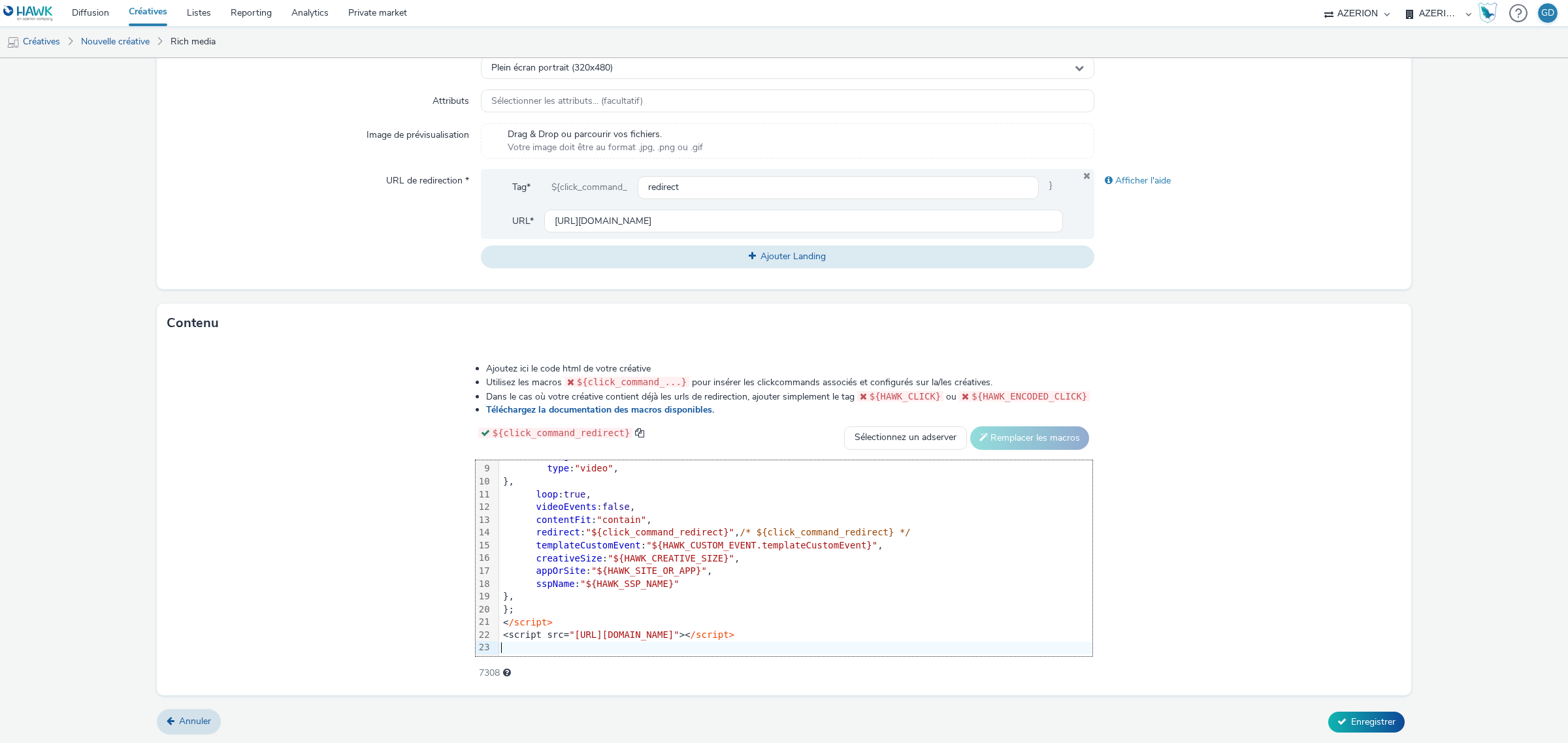
scroll to position [90, 0]
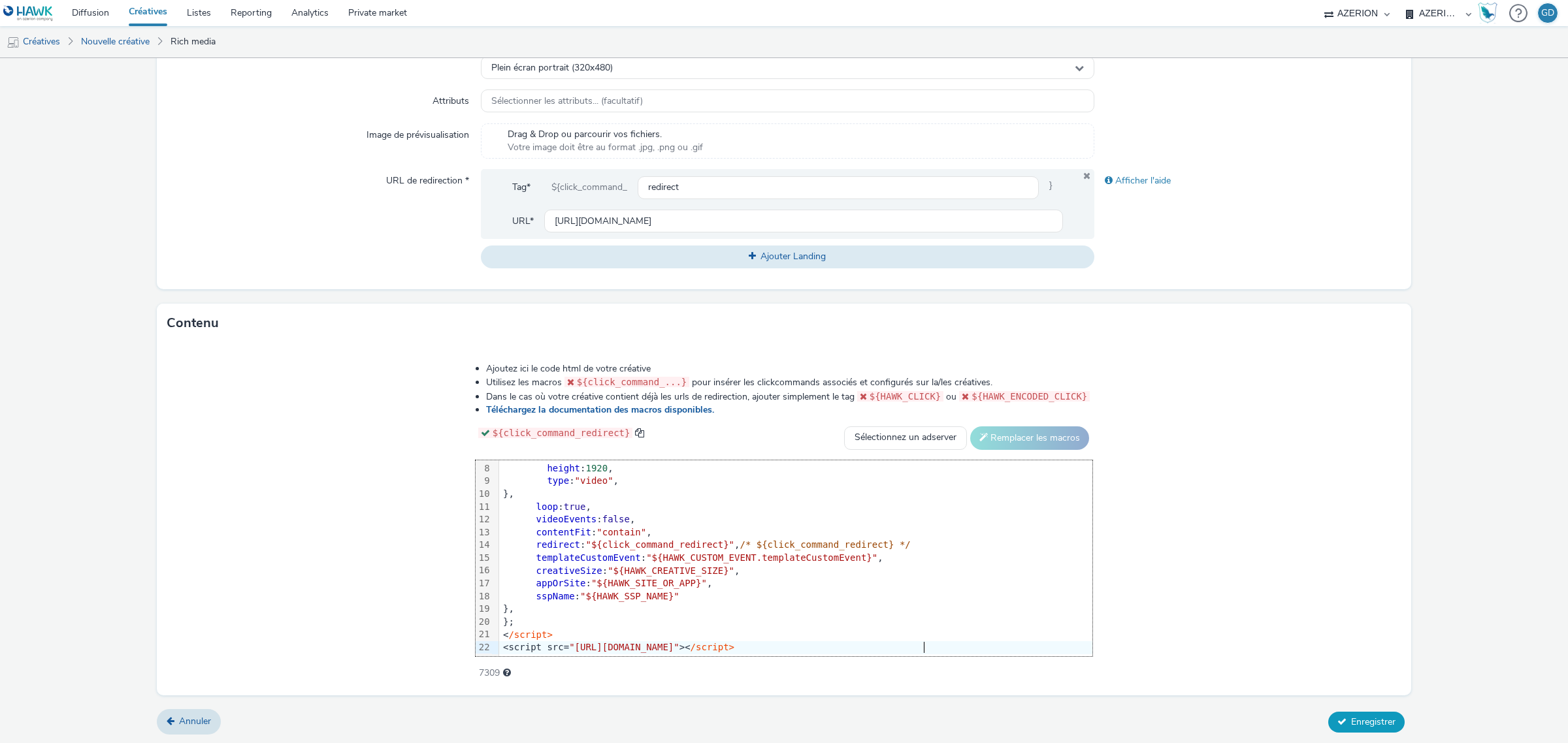
click at [1353, 716] on span "Enregistrer" at bounding box center [1373, 721] width 44 height 12
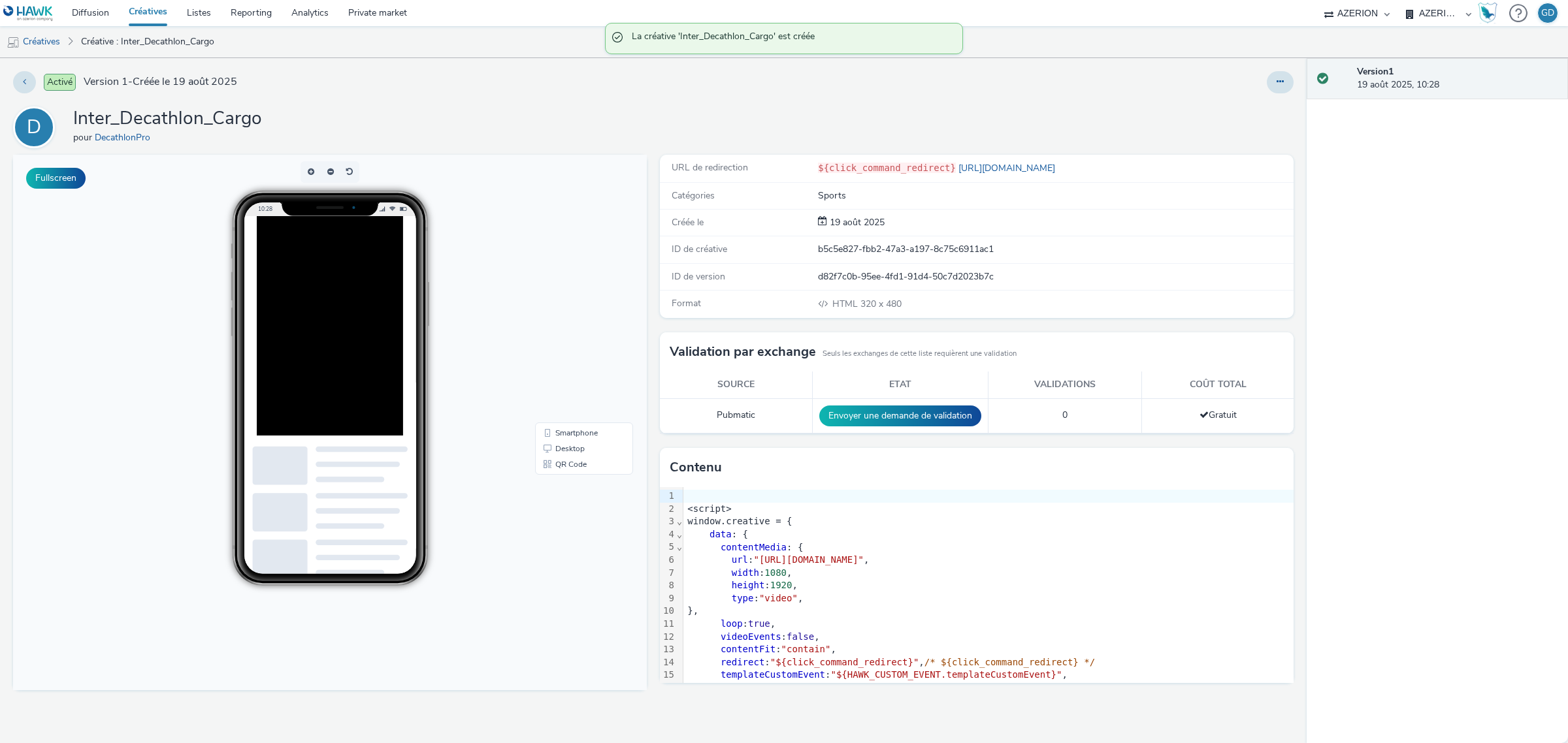
click at [234, 126] on h1 "Inter_Decathlon_Cargo" at bounding box center [167, 119] width 189 height 25
copy h1 "Inter_Decathlon_Cargo"
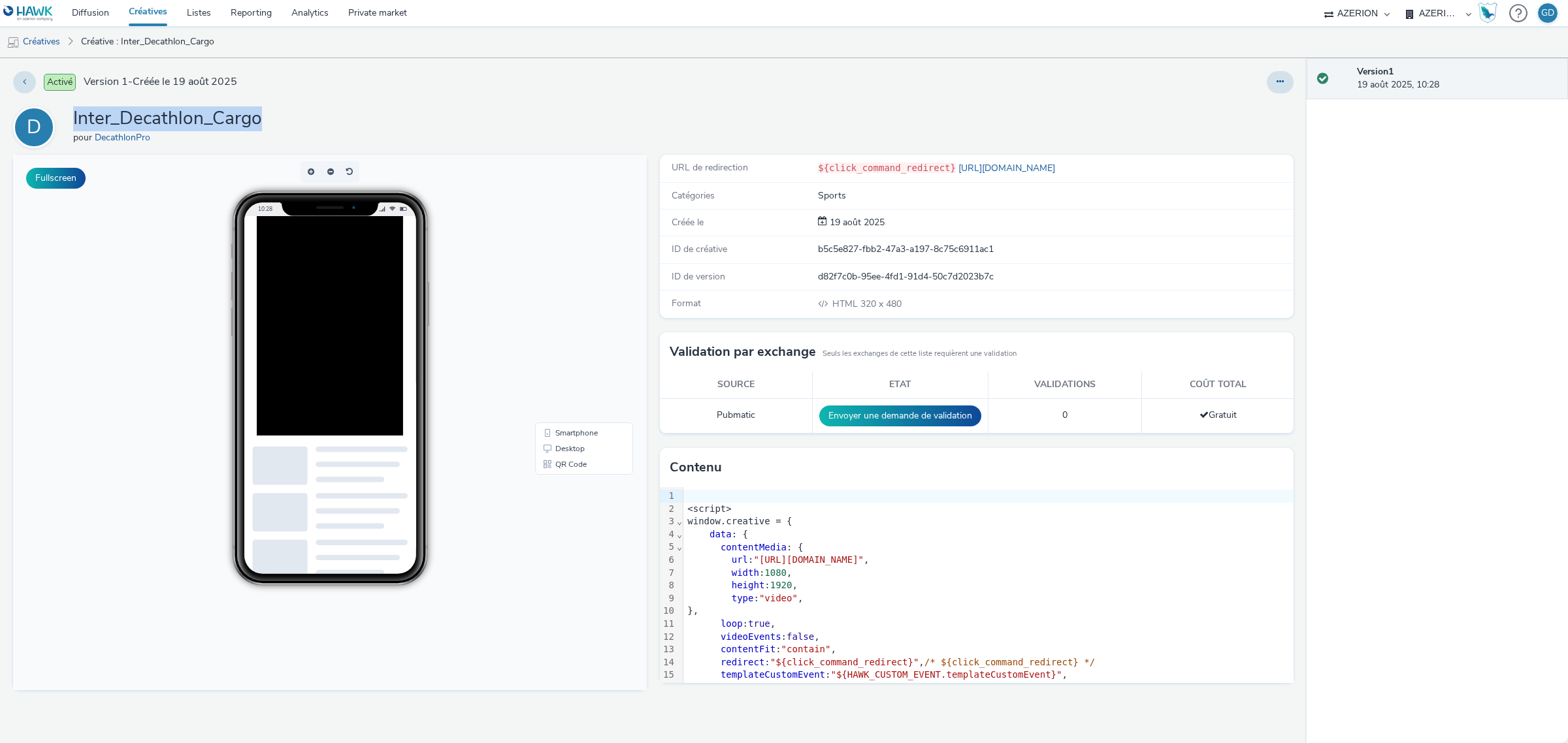
click at [147, 3] on link "Créatives" at bounding box center [148, 13] width 58 height 26
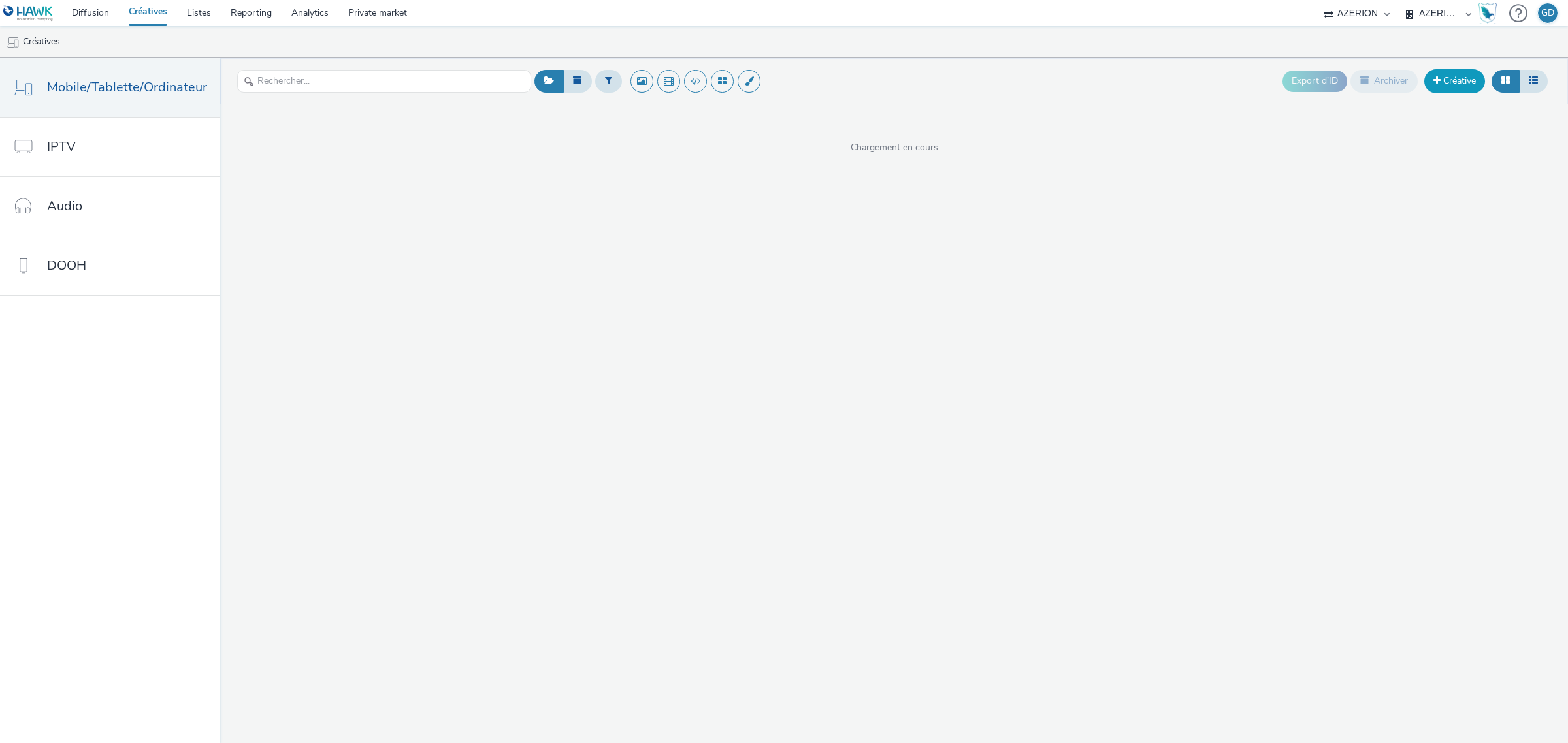
click at [1461, 74] on link "Créative" at bounding box center [1455, 81] width 61 height 24
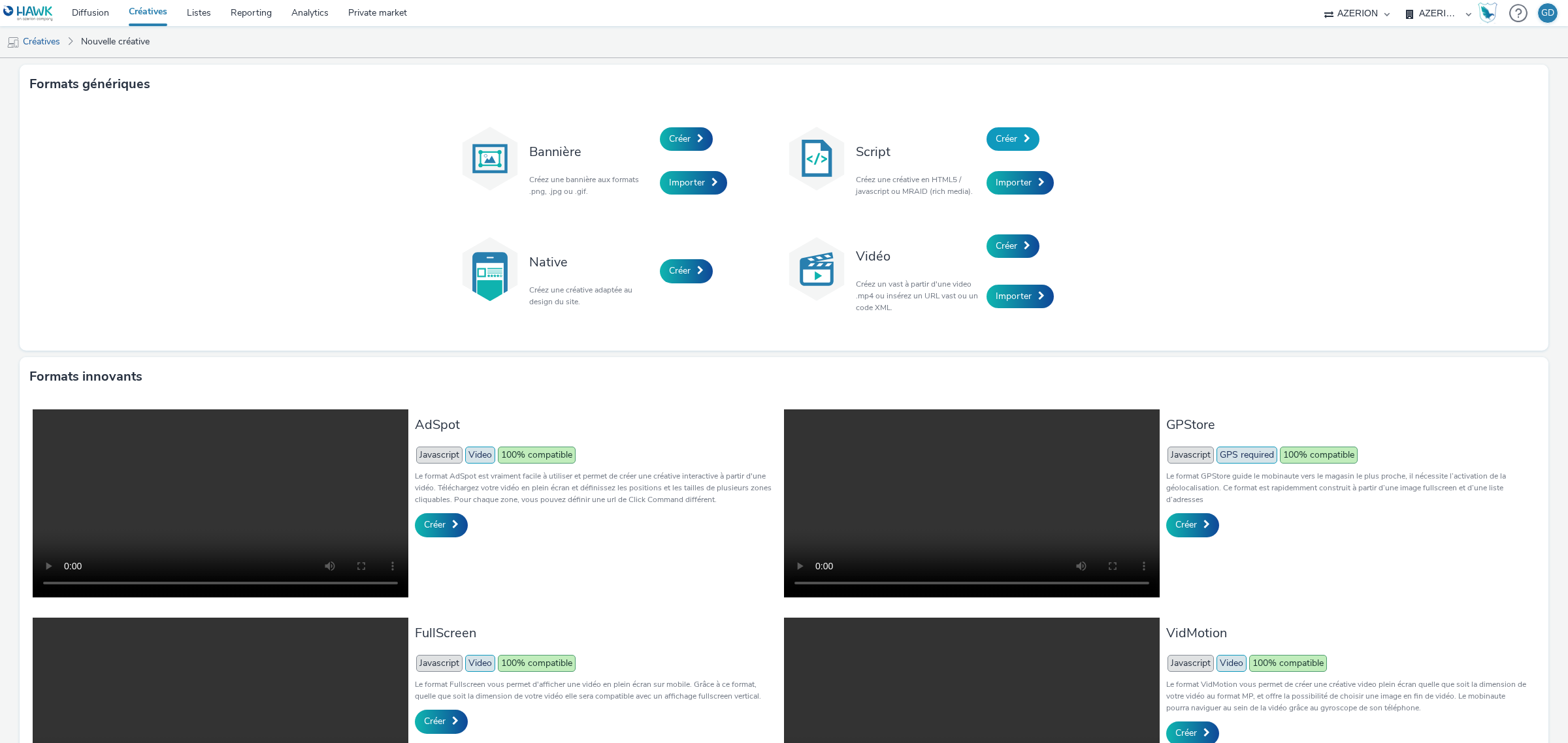
click at [1024, 141] on span at bounding box center [1027, 138] width 6 height 9
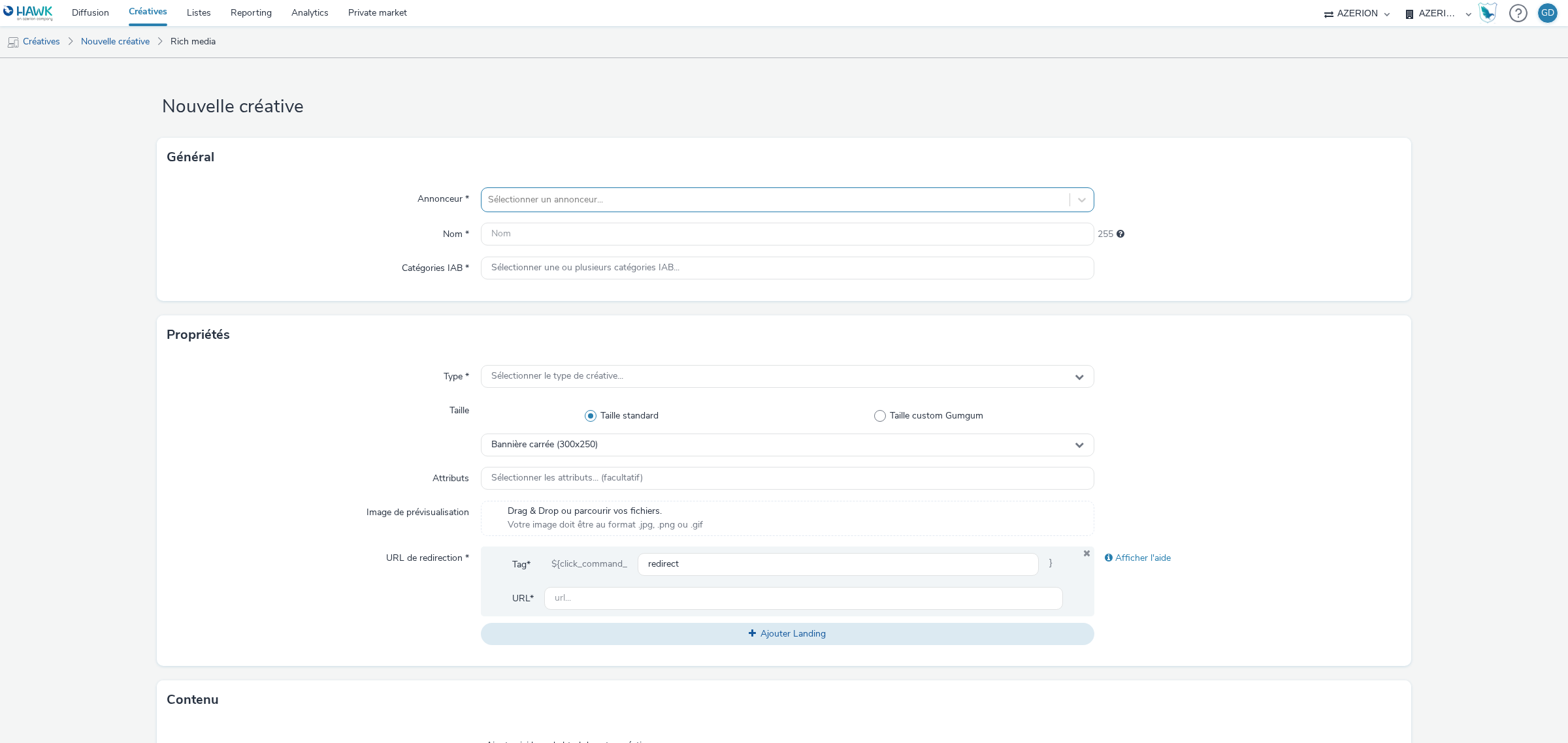
click at [632, 209] on div "Sélectionner un annonceur..." at bounding box center [775, 200] width 588 height 21
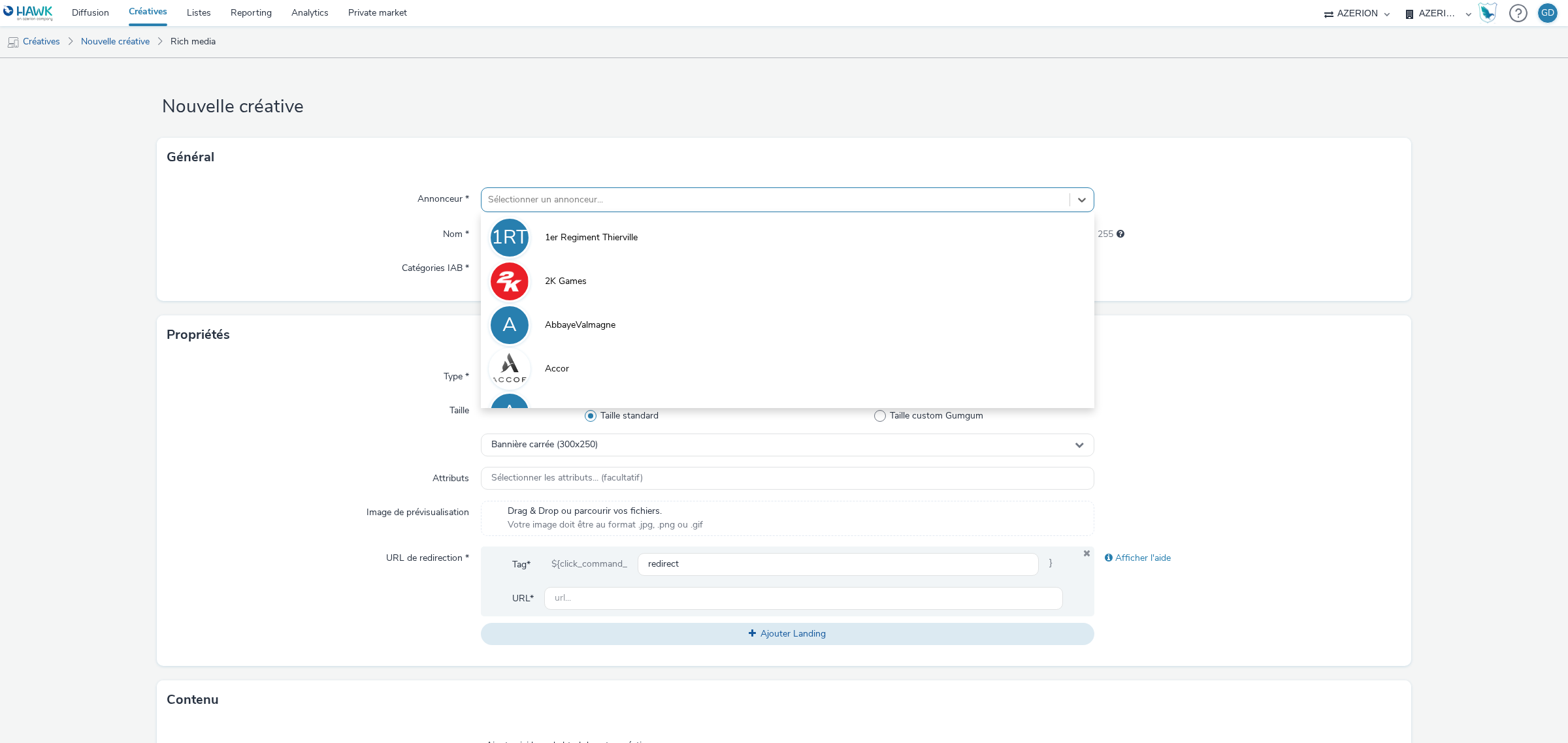
type input "c"
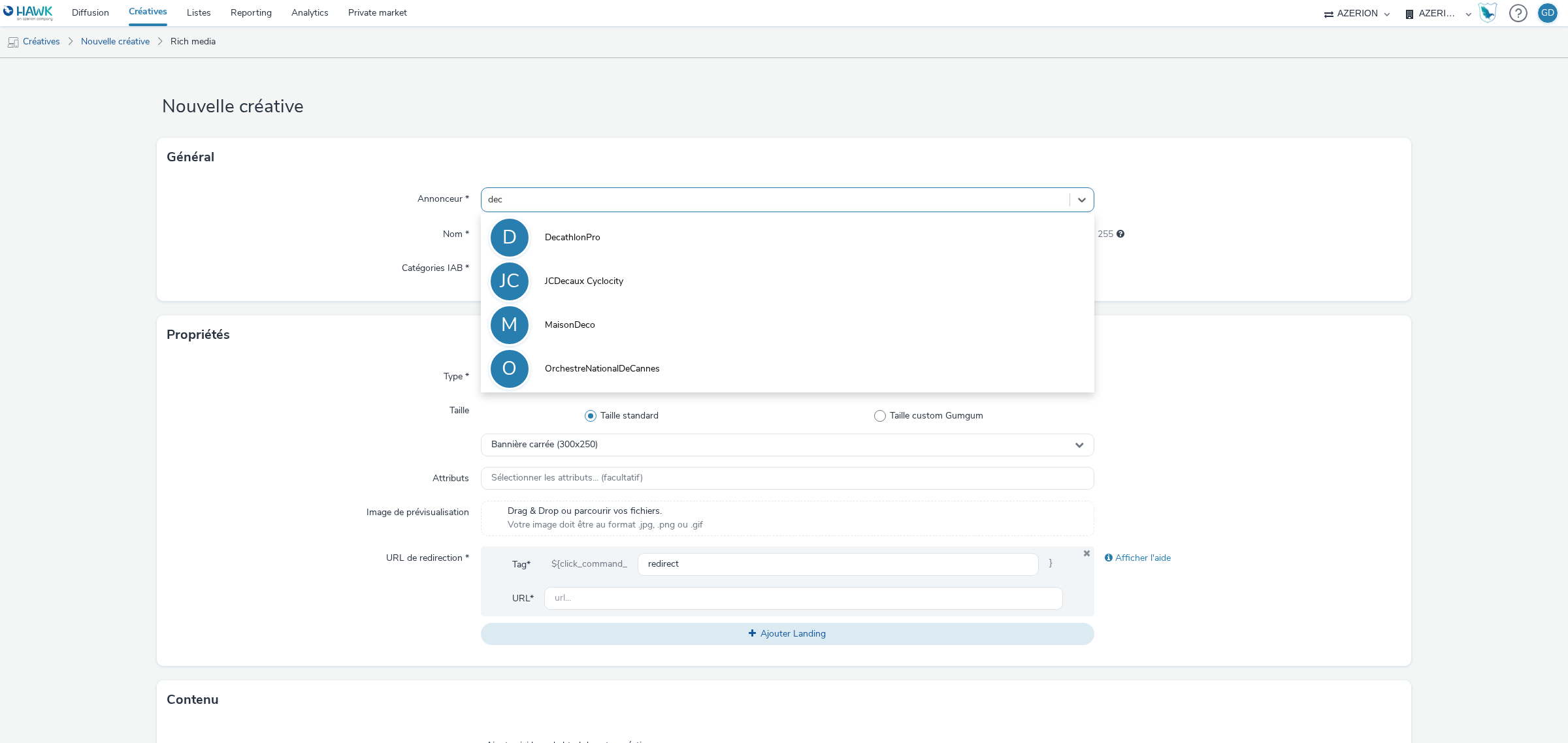
type input "deca"
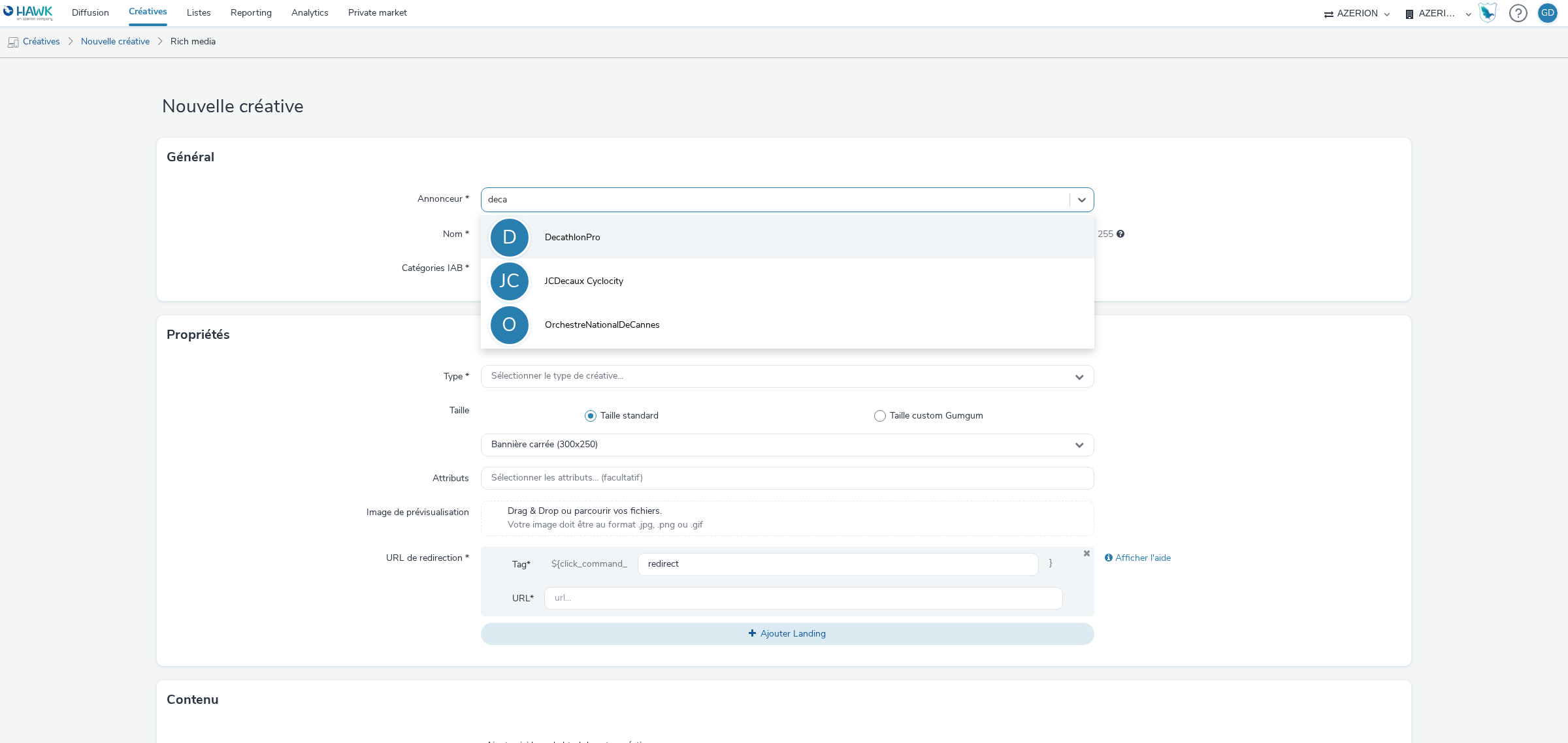
click at [634, 234] on li "D DecathlonPro" at bounding box center [788, 237] width 614 height 44
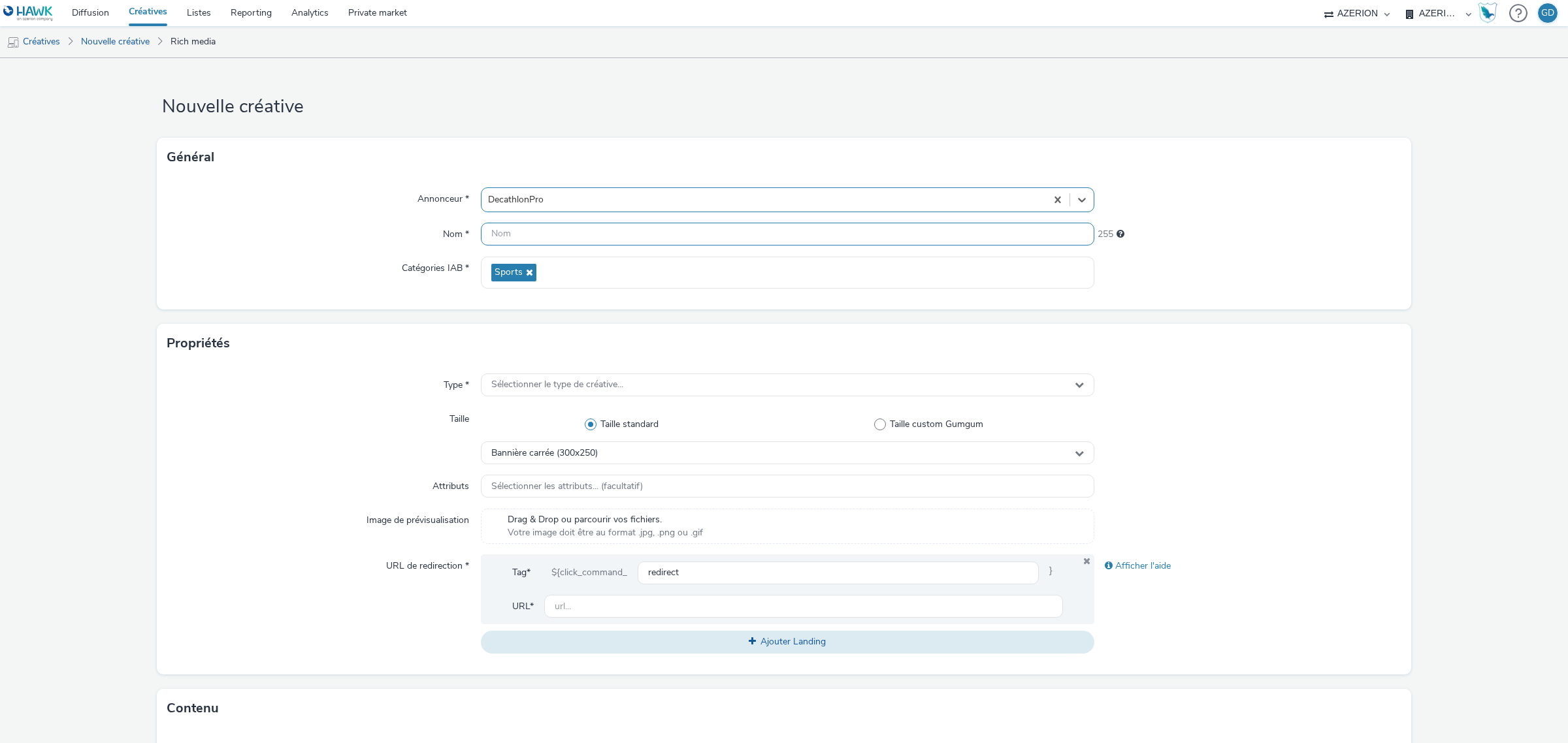
click at [631, 241] on input "text" at bounding box center [788, 234] width 614 height 23
paste input "Inter_Decathlon_Cargo"
drag, startPoint x: 589, startPoint y: 242, endPoint x: 618, endPoint y: 246, distance: 29.3
click at [605, 245] on input "Inter_Decathlon_Cargo" at bounding box center [788, 234] width 614 height 23
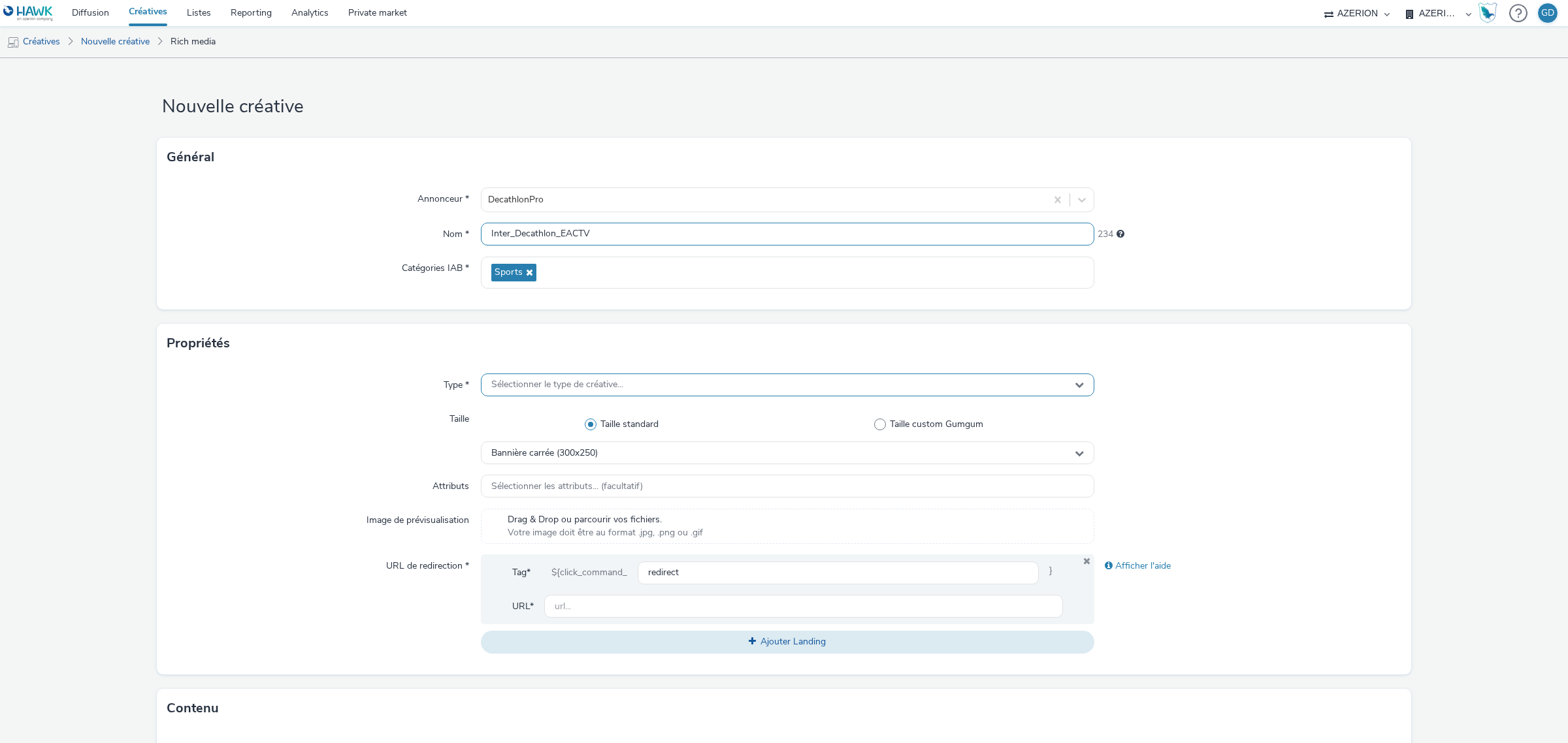
type input "Inter_Decathlon_EACTV"
click at [580, 392] on div "Sélectionner le type de créative..." at bounding box center [788, 384] width 614 height 23
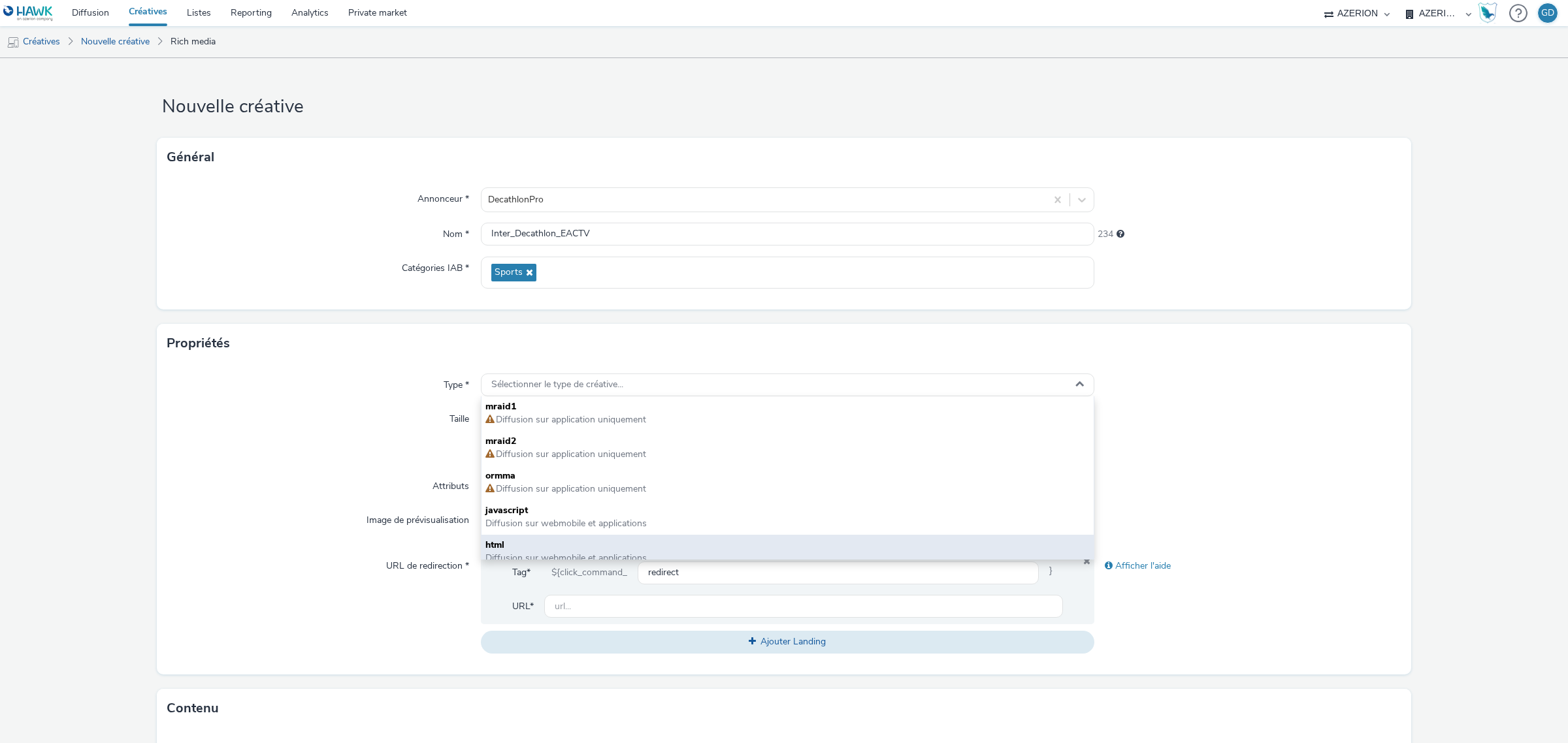
click at [550, 538] on div "html Diffusion sur webmobile et applications" at bounding box center [788, 552] width 612 height 35
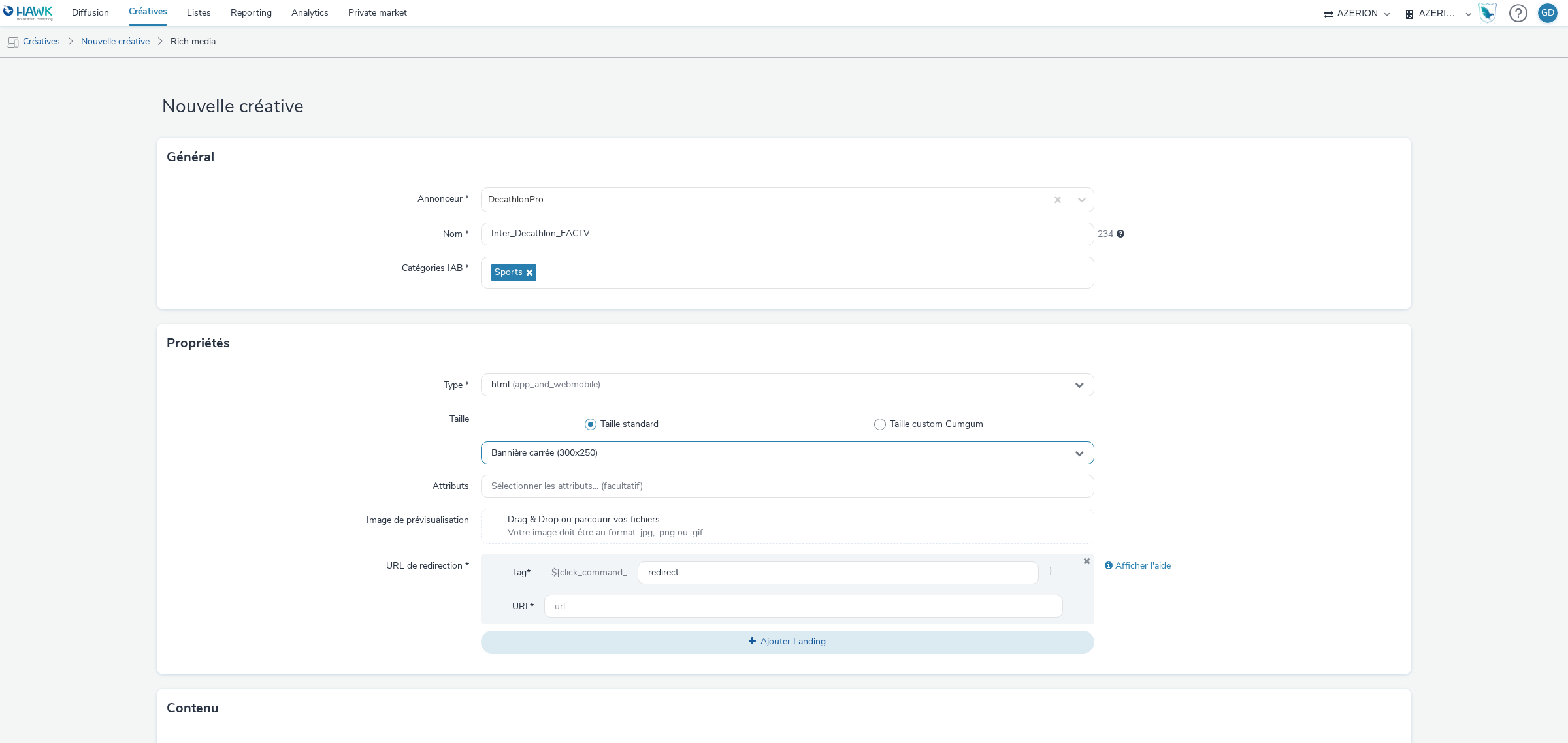
click at [564, 459] on span "Bannière carrée (300x250)" at bounding box center [544, 454] width 106 height 11
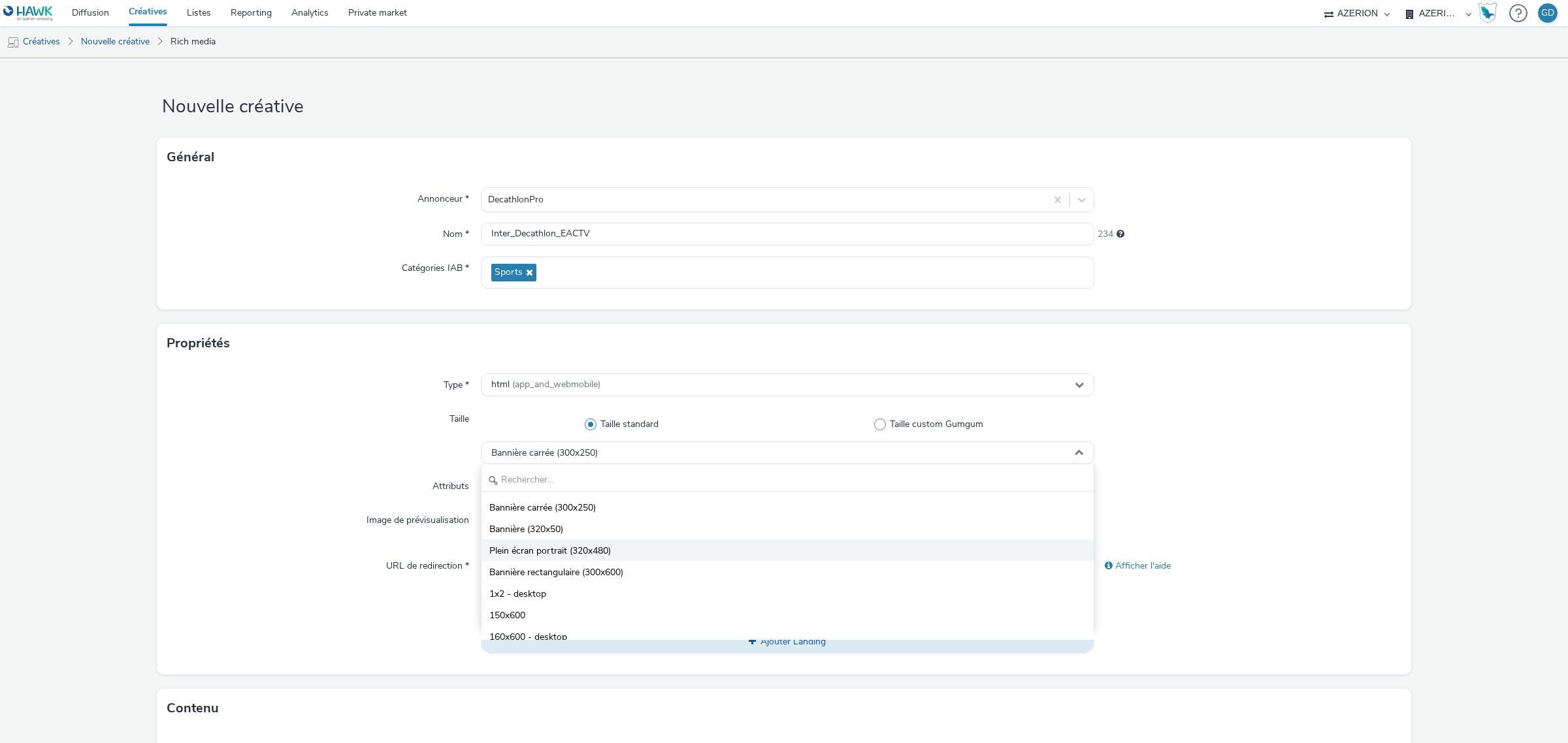
click at [584, 540] on li "Plein écran portrait (320x480)" at bounding box center [788, 549] width 612 height 22
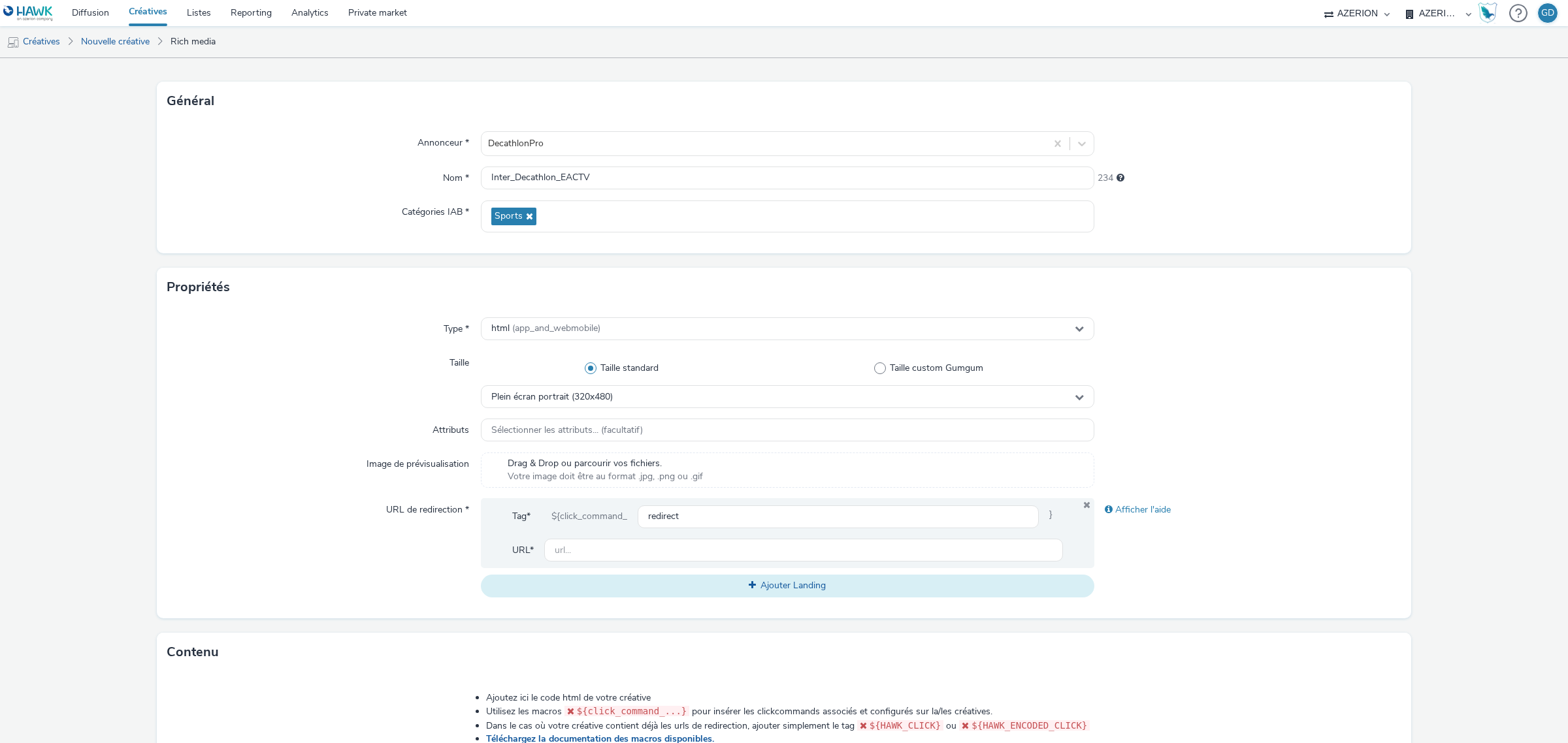
scroll to position [82, 0]
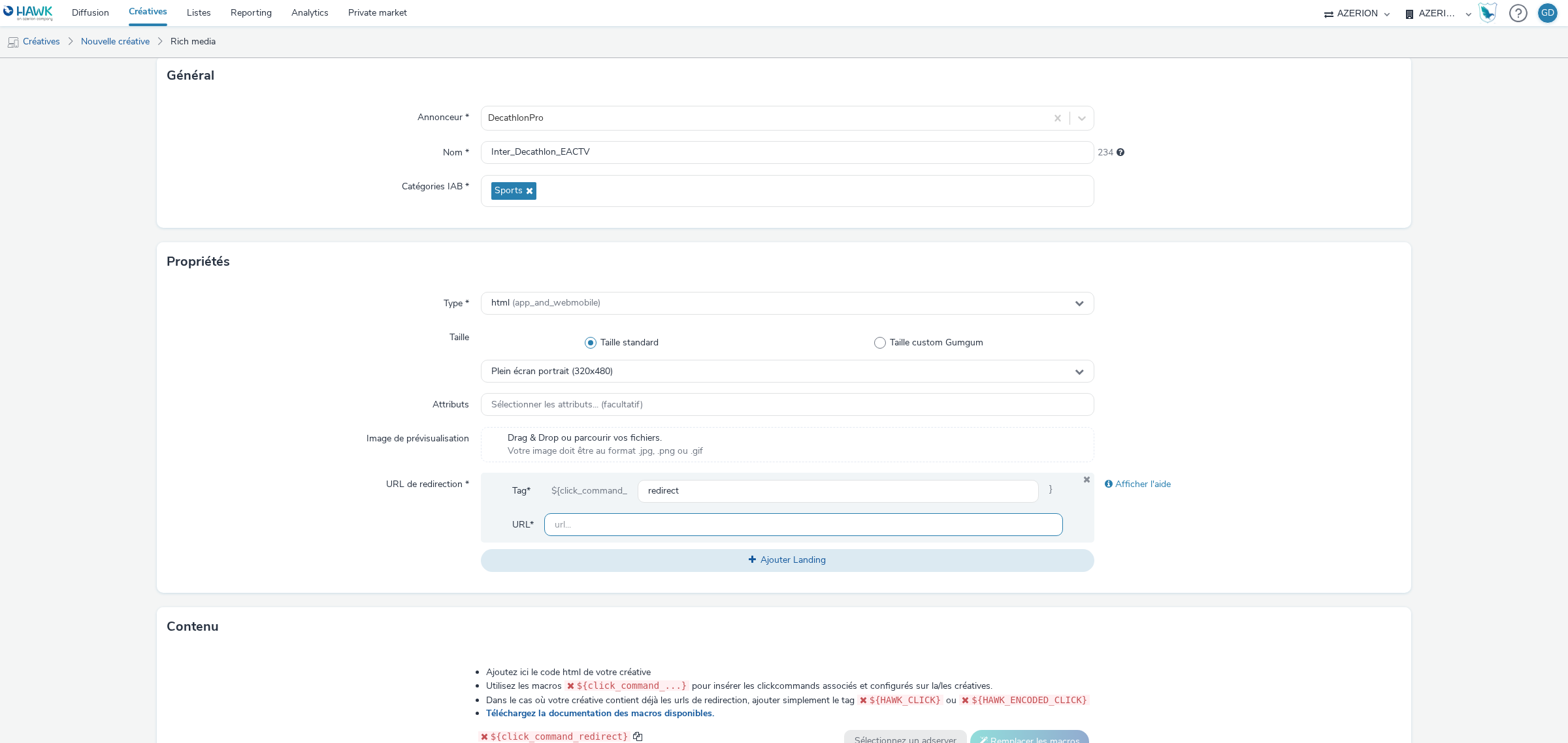
click at [648, 527] on input "text" at bounding box center [803, 524] width 519 height 23
type input "[URL][DOMAIN_NAME]"
click at [686, 530] on input "[URL][DOMAIN_NAME]" at bounding box center [803, 524] width 519 height 23
click at [686, 529] on input "[URL][DOMAIN_NAME]" at bounding box center [803, 524] width 519 height 23
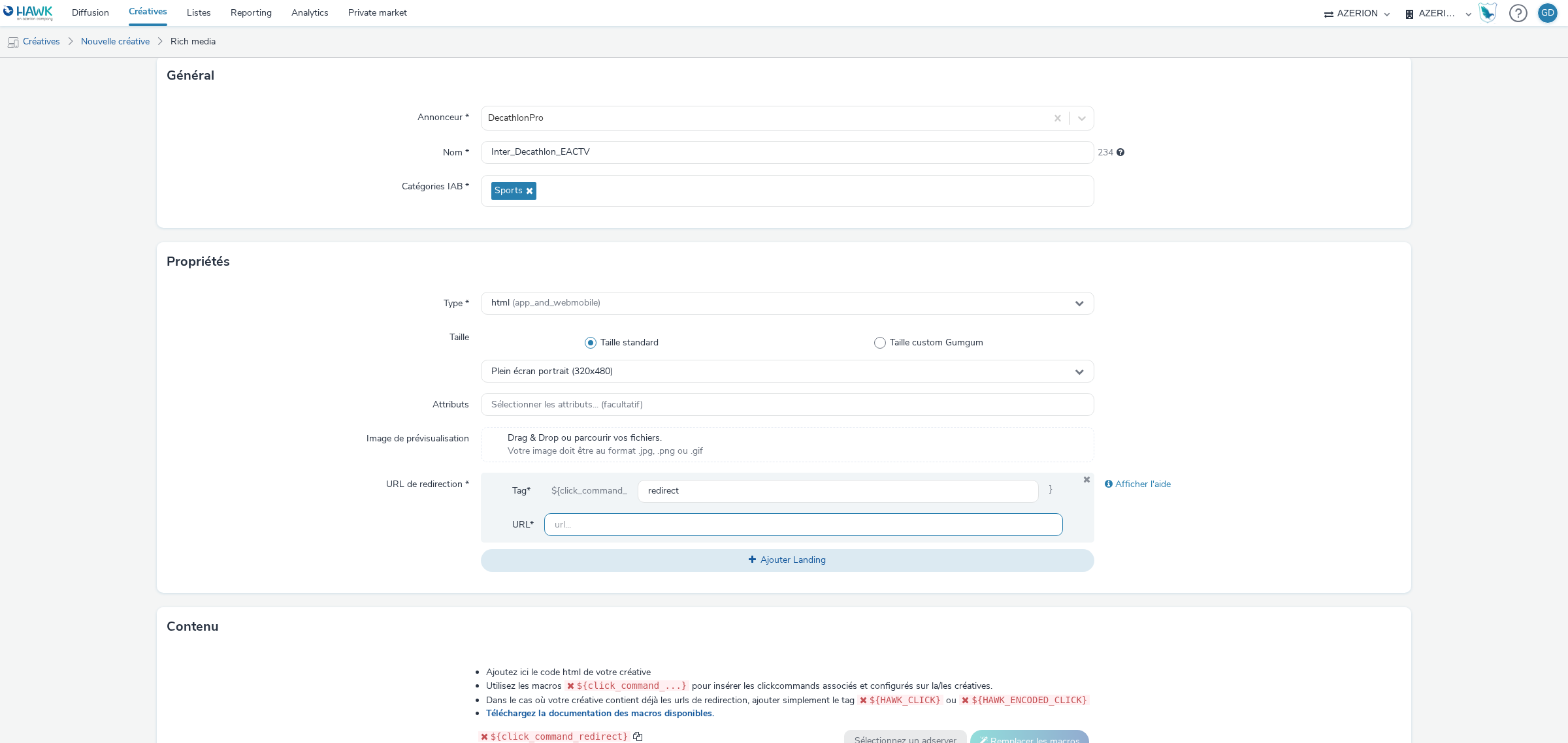
click at [682, 529] on input "text" at bounding box center [803, 524] width 519 height 23
type input "[URL][DOMAIN_NAME]"
click at [676, 516] on input "[URL][DOMAIN_NAME]" at bounding box center [803, 524] width 519 height 23
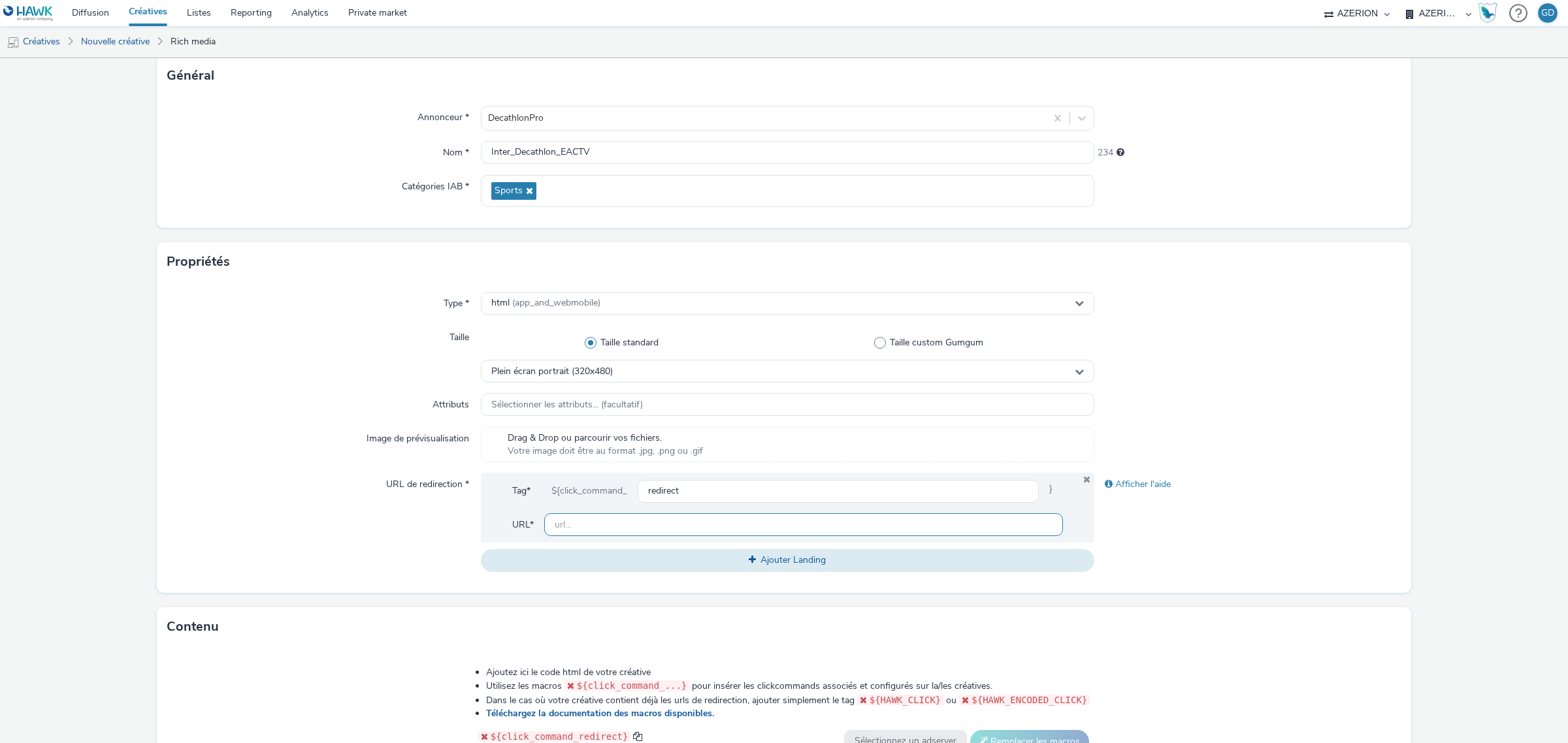
click at [676, 515] on input "text" at bounding box center [803, 524] width 519 height 23
type input "[URL][DOMAIN_NAME]"
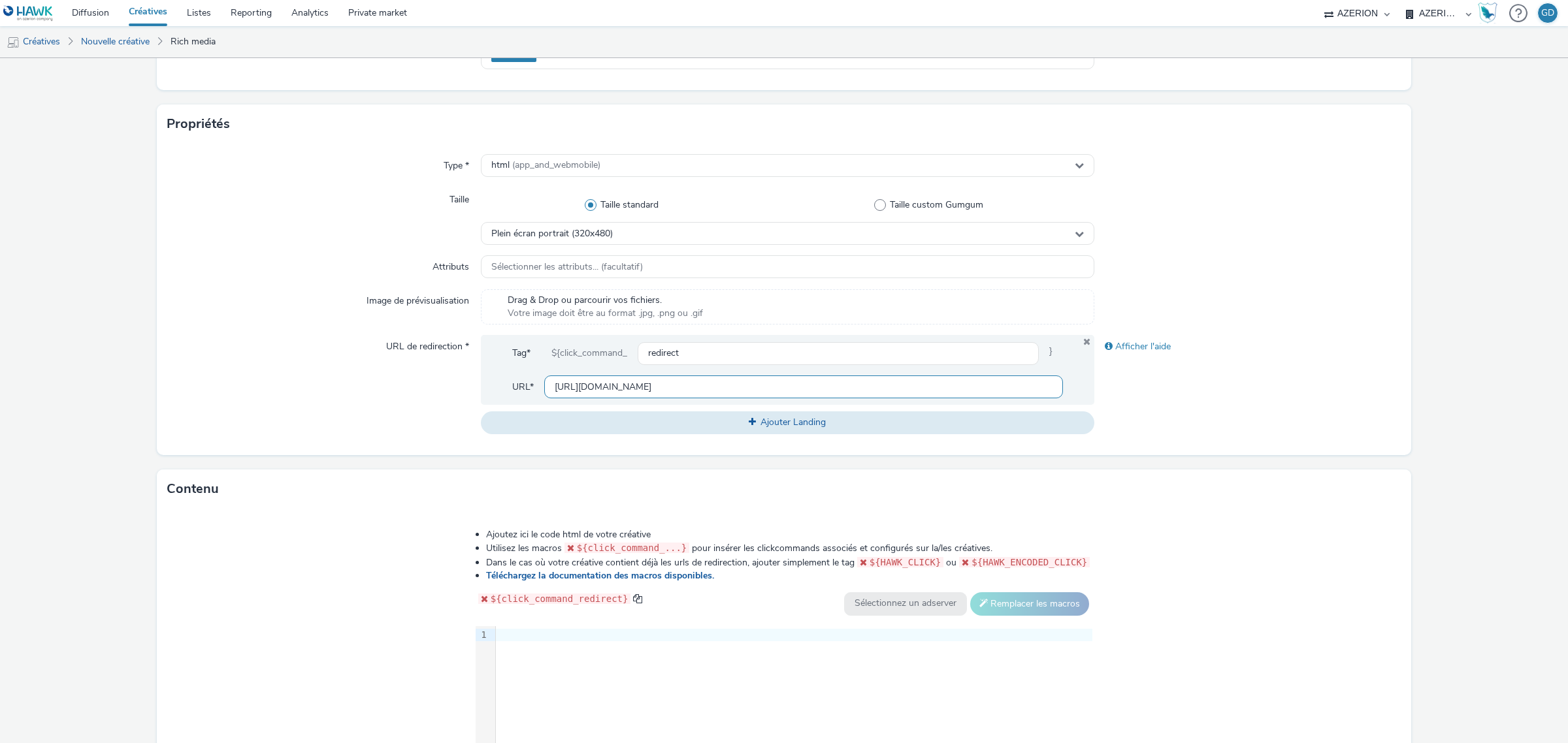
scroll to position [385, 0]
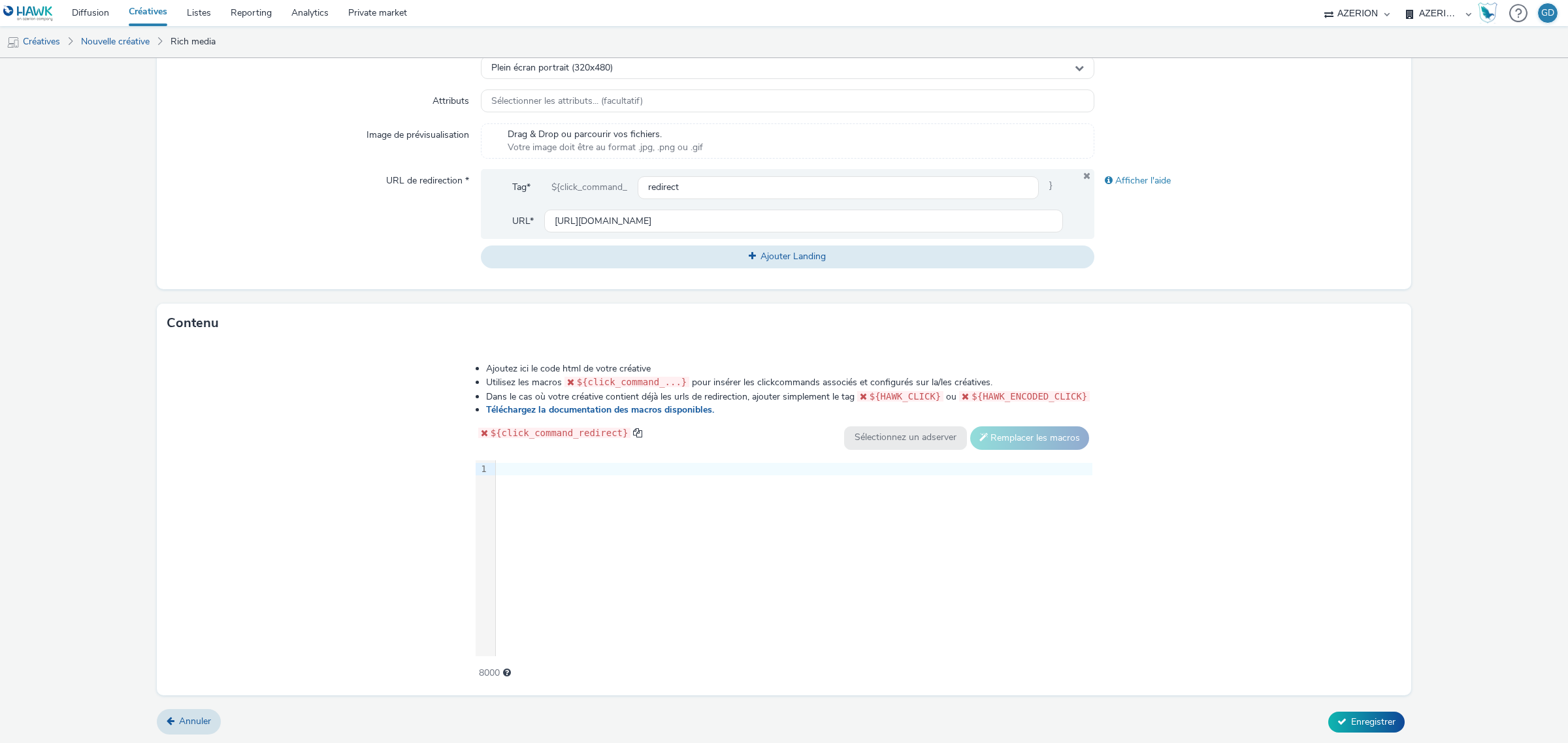
click at [655, 484] on div "9 1 ›" at bounding box center [784, 558] width 617 height 196
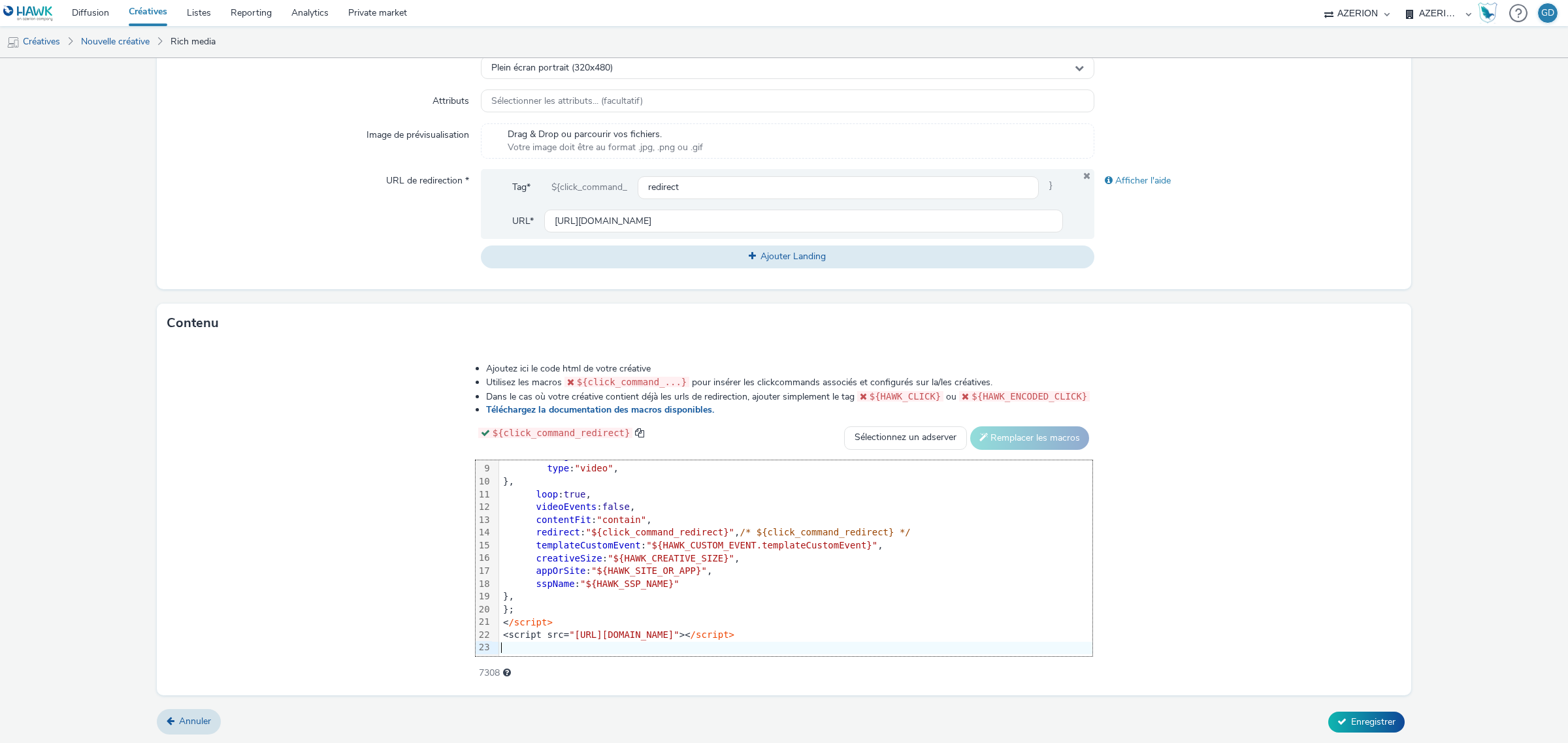
scroll to position [90, 0]
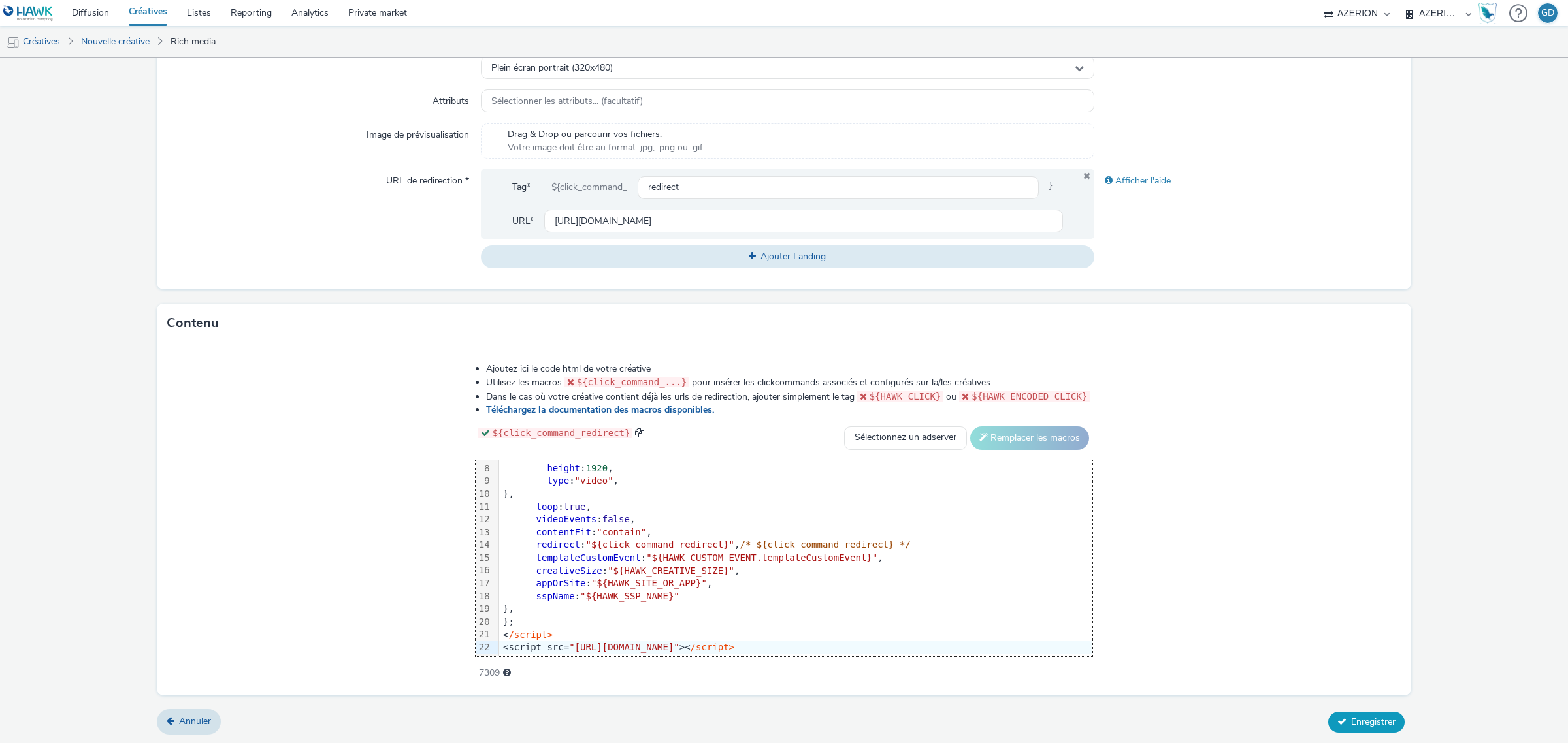
click at [1366, 719] on span "Enregistrer" at bounding box center [1373, 721] width 44 height 12
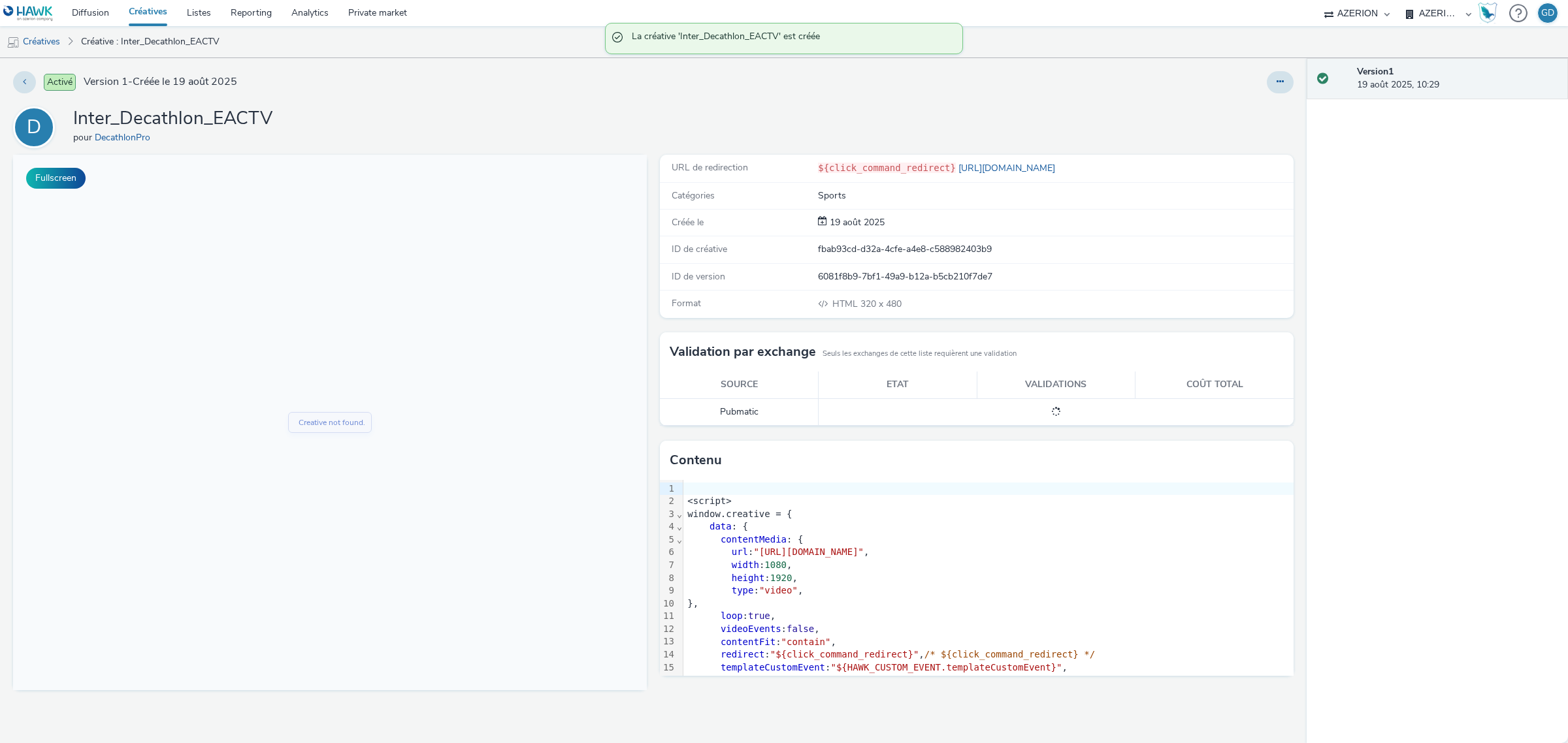
click at [149, 18] on link "Créatives" at bounding box center [148, 13] width 58 height 26
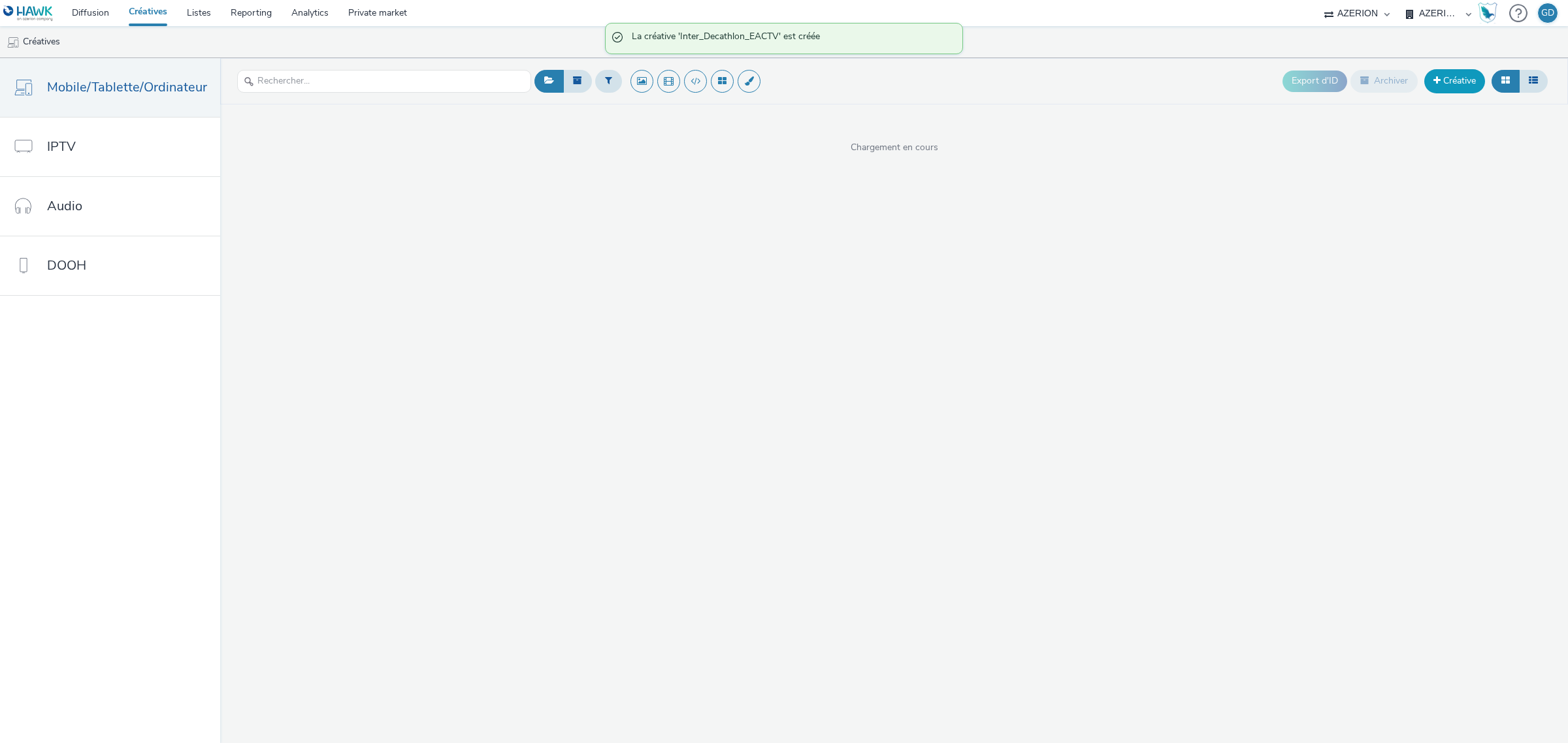
click at [1446, 76] on link "Créative" at bounding box center [1455, 81] width 61 height 24
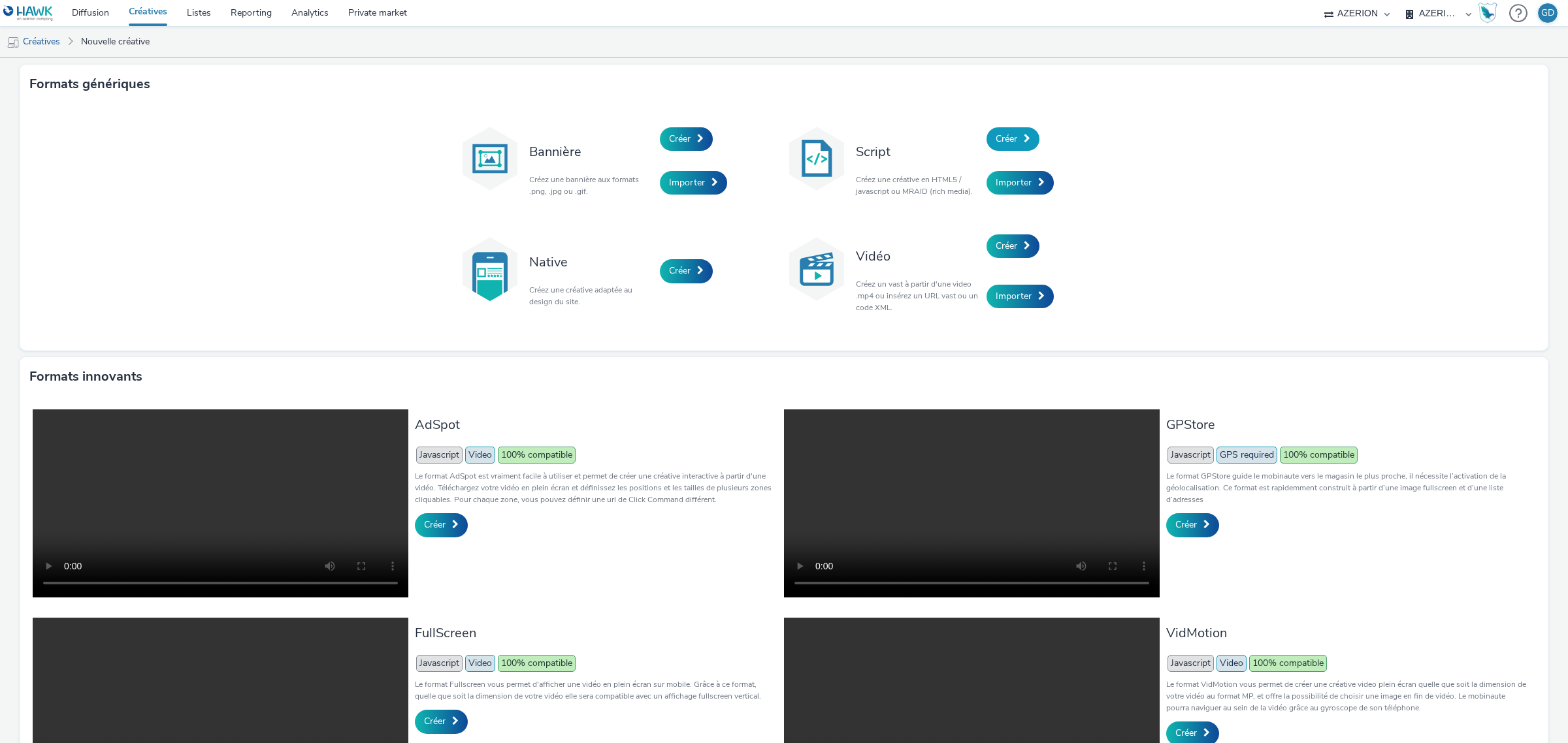
click at [996, 146] on link "Créer" at bounding box center [1013, 139] width 53 height 24
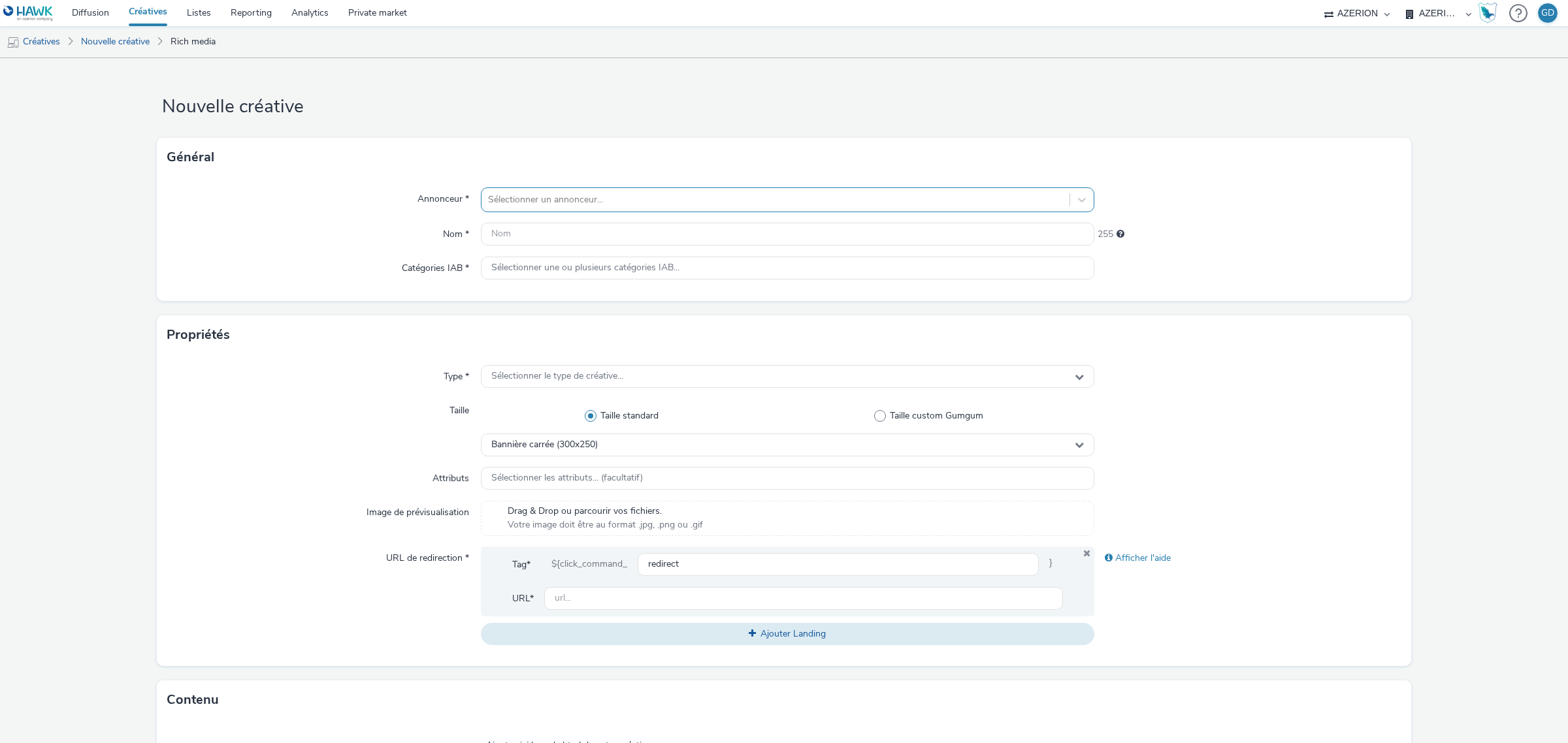
click at [670, 194] on div at bounding box center [775, 200] width 575 height 16
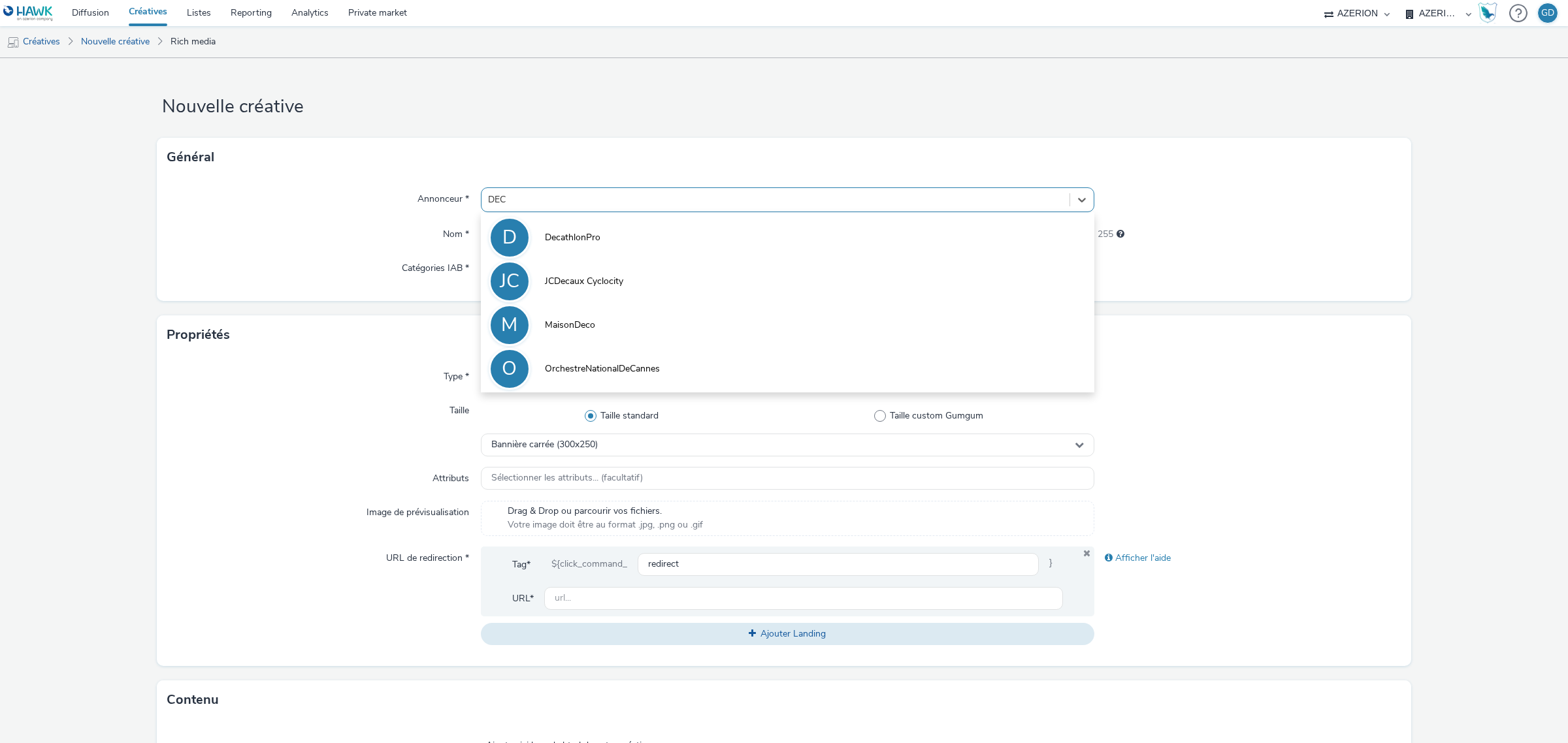
type input "DECA"
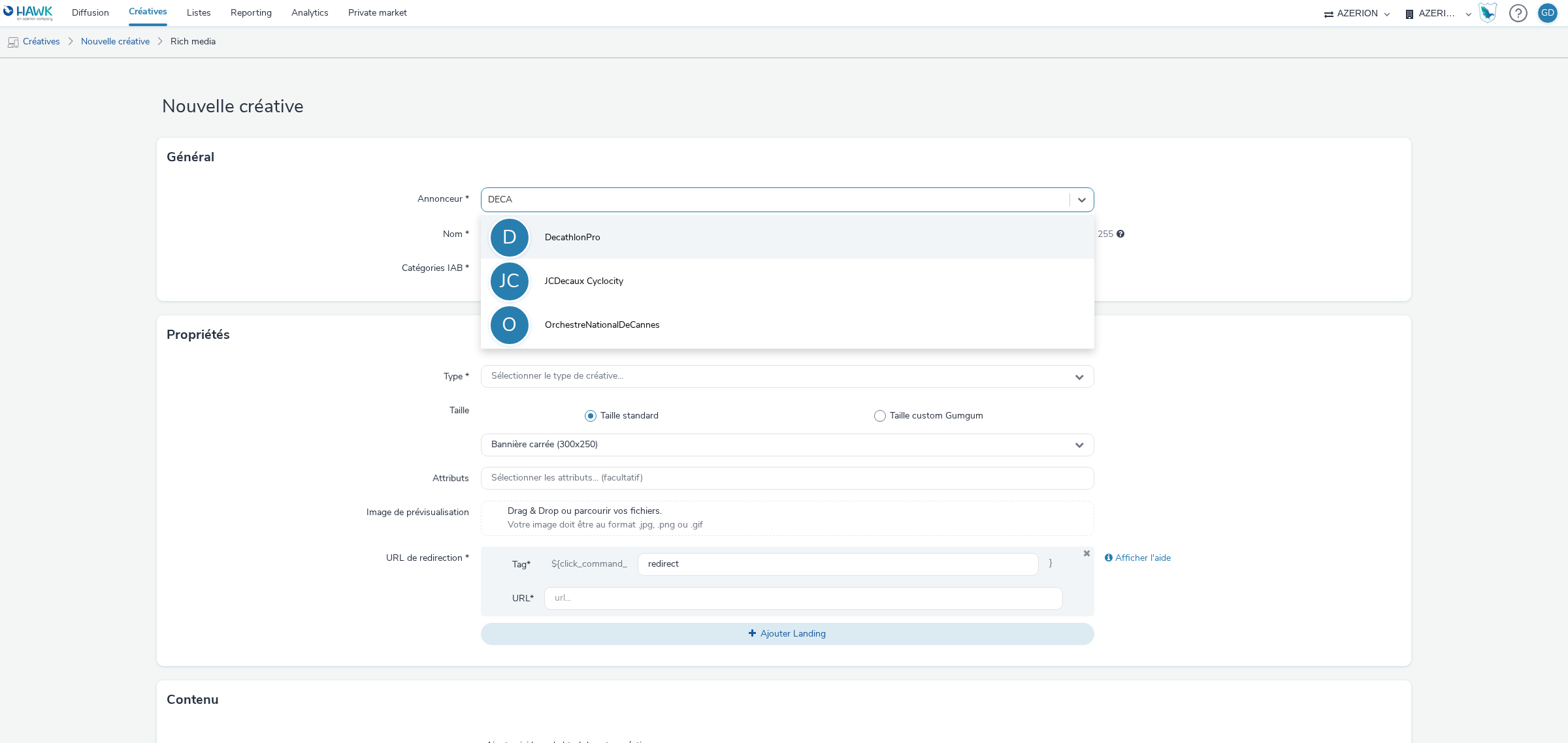
click at [648, 248] on li "D DecathlonPro" at bounding box center [788, 237] width 614 height 44
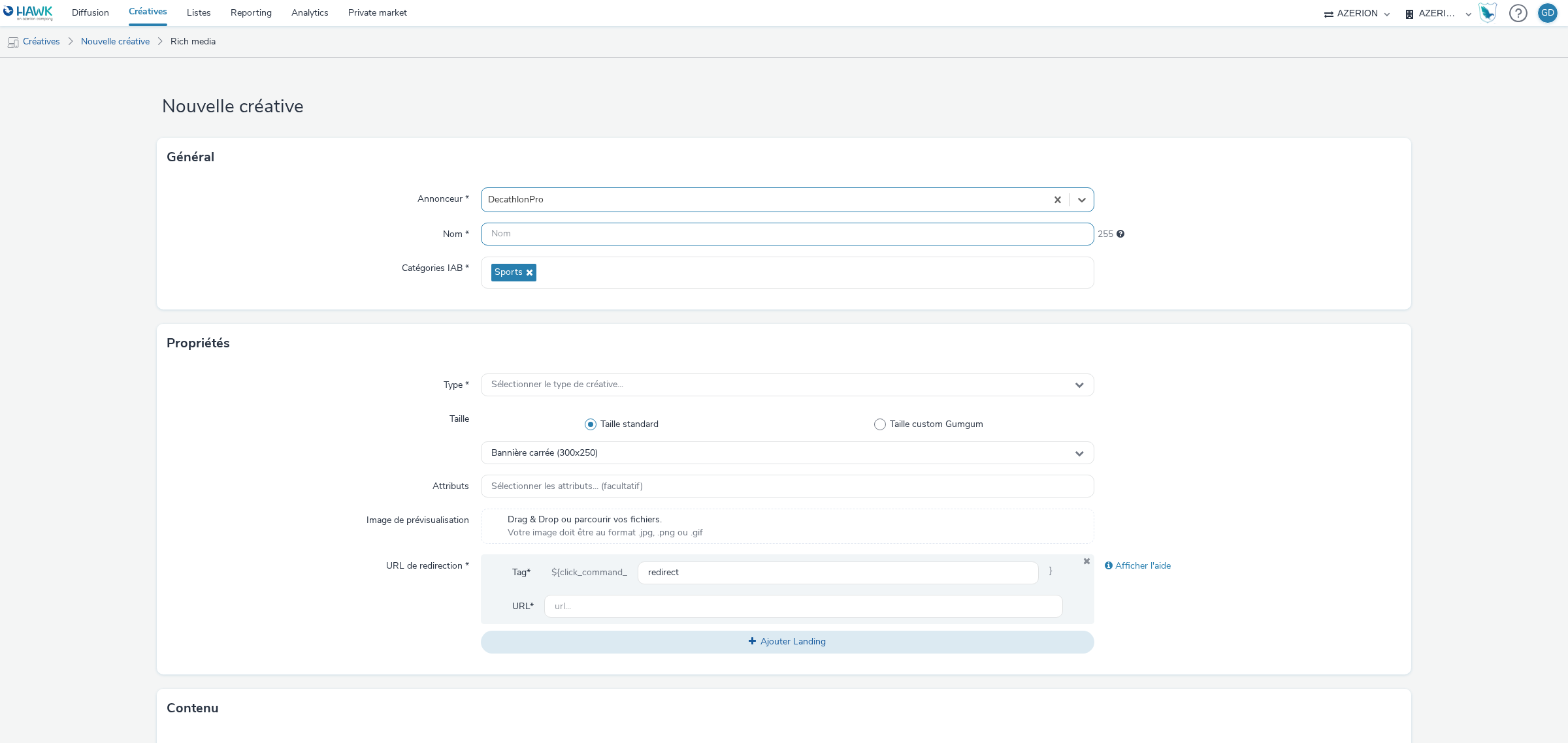
click at [634, 228] on input "text" at bounding box center [788, 234] width 614 height 23
type input "i"
type input "Inter_Decathlon_LD940"
click at [602, 389] on span "Sélectionner le type de créative..." at bounding box center [557, 385] width 132 height 11
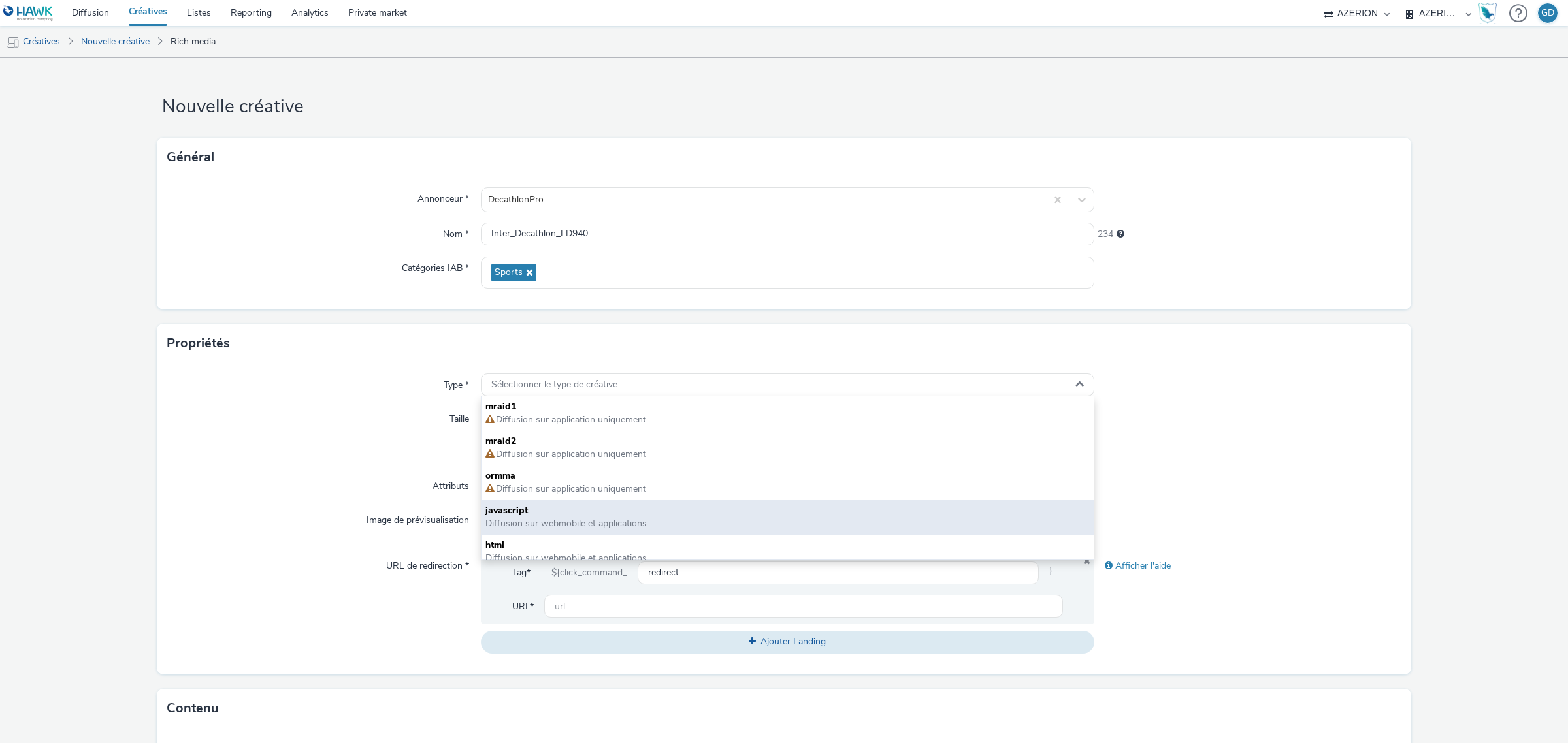
click at [550, 532] on div "javascript Diffusion sur webmobile et applications" at bounding box center [788, 518] width 612 height 35
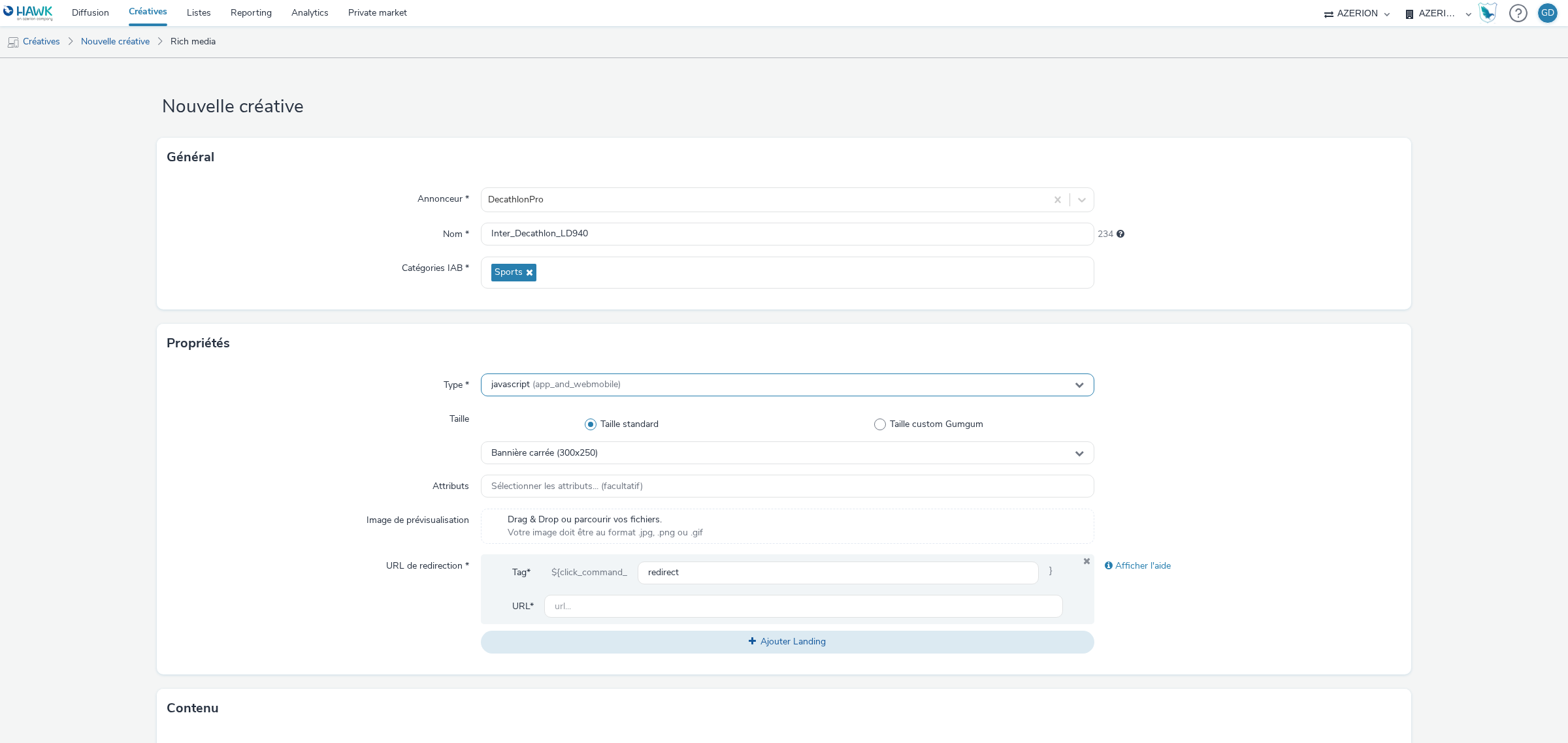
click at [552, 389] on span "(app_and_webmobile)" at bounding box center [576, 384] width 88 height 12
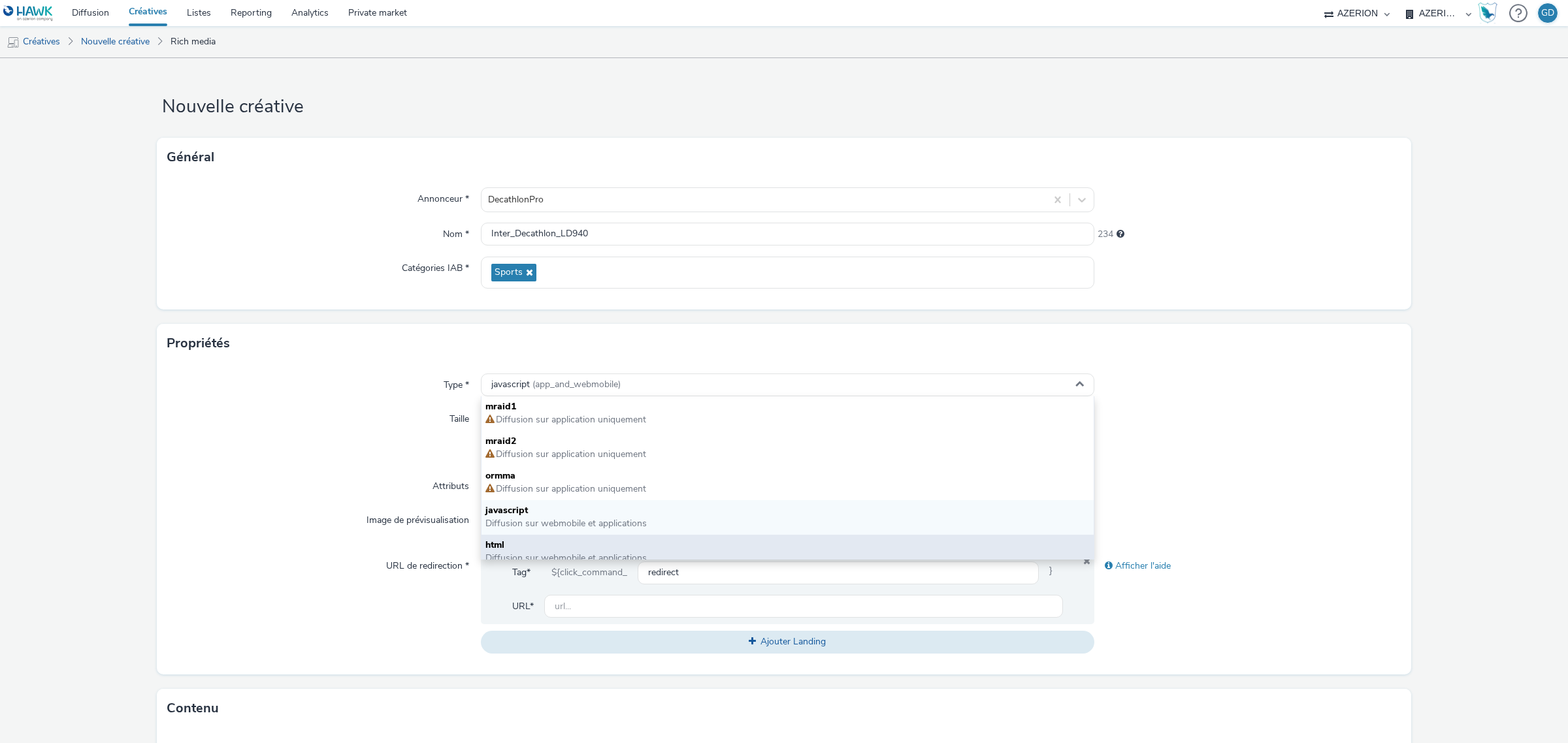
click at [540, 542] on span "html" at bounding box center [787, 545] width 605 height 13
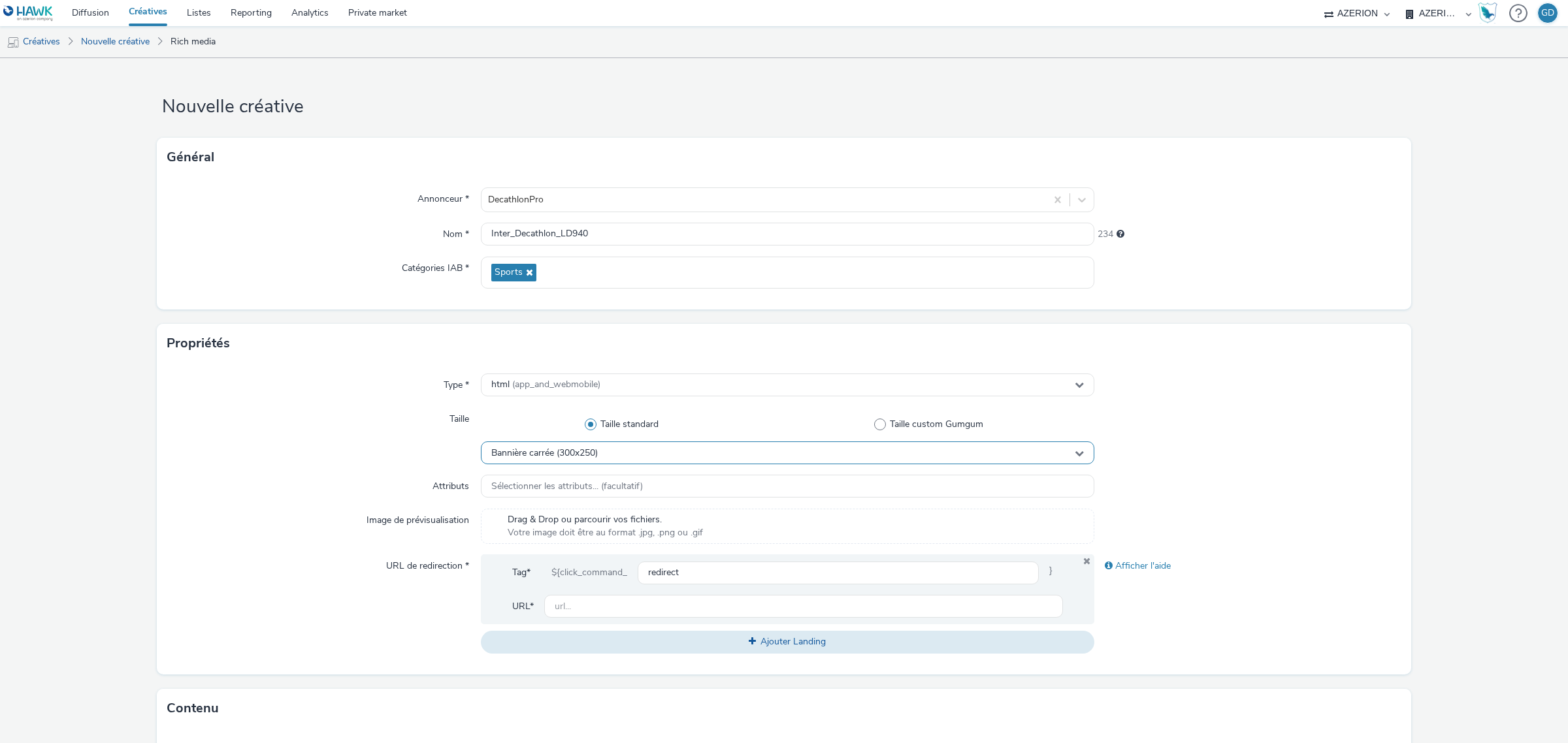
click at [552, 457] on span "Bannière carrée (300x250)" at bounding box center [544, 454] width 106 height 11
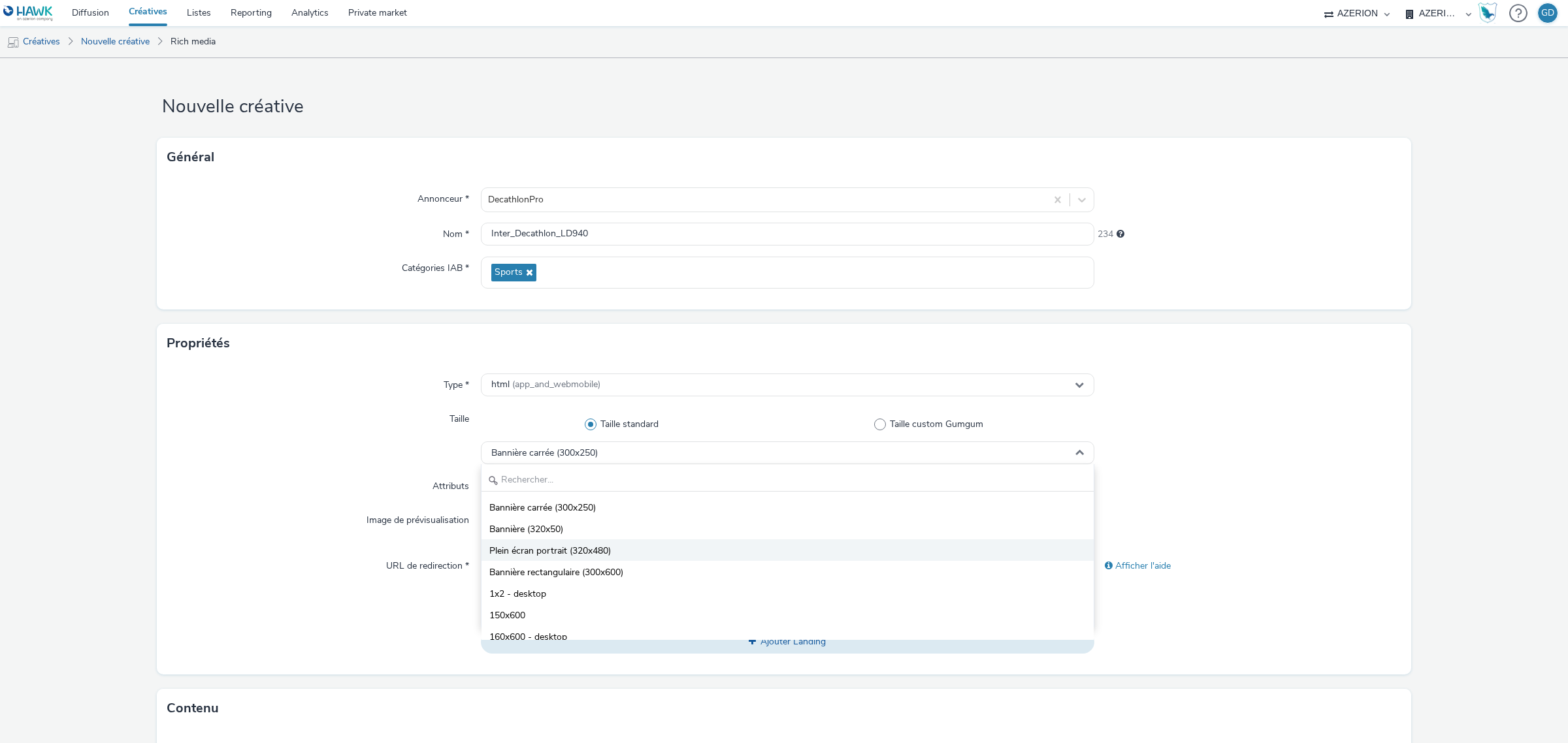
click at [625, 553] on li "Plein écran portrait (320x480)" at bounding box center [788, 549] width 612 height 22
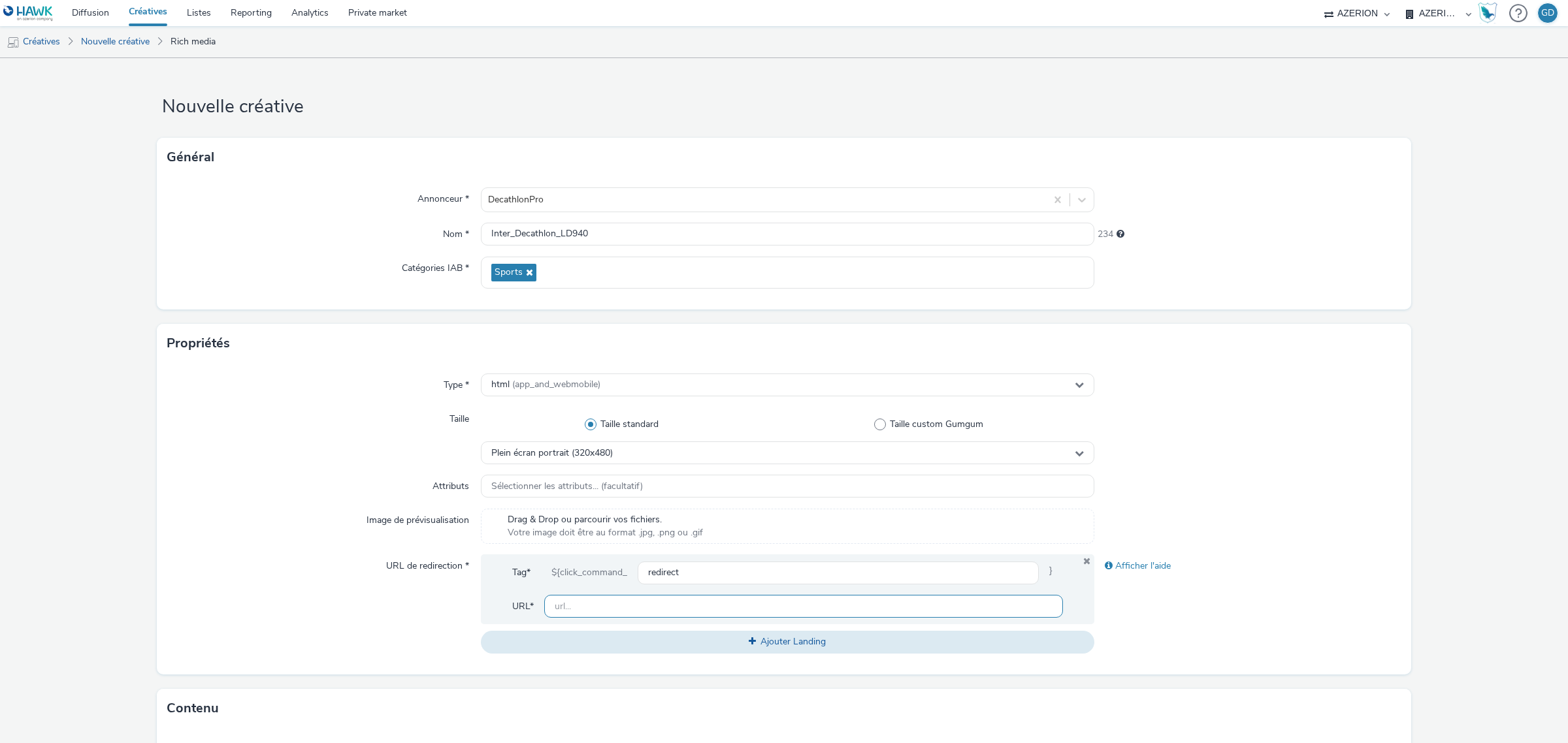
click at [655, 599] on input "text" at bounding box center [803, 606] width 519 height 23
type input "[URL][DOMAIN_NAME]"
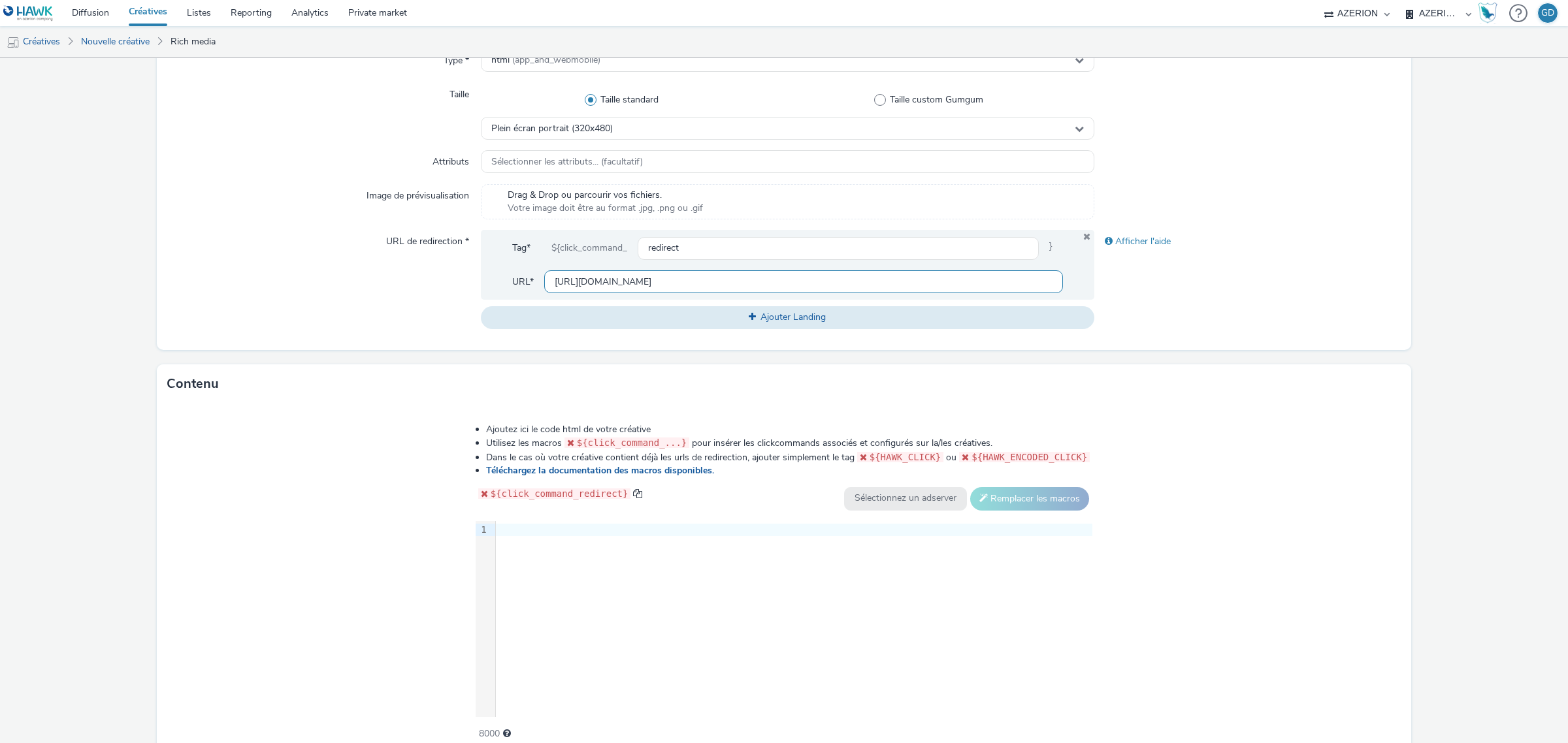
scroll to position [327, 0]
click at [664, 595] on div "9 1 ›" at bounding box center [784, 617] width 617 height 196
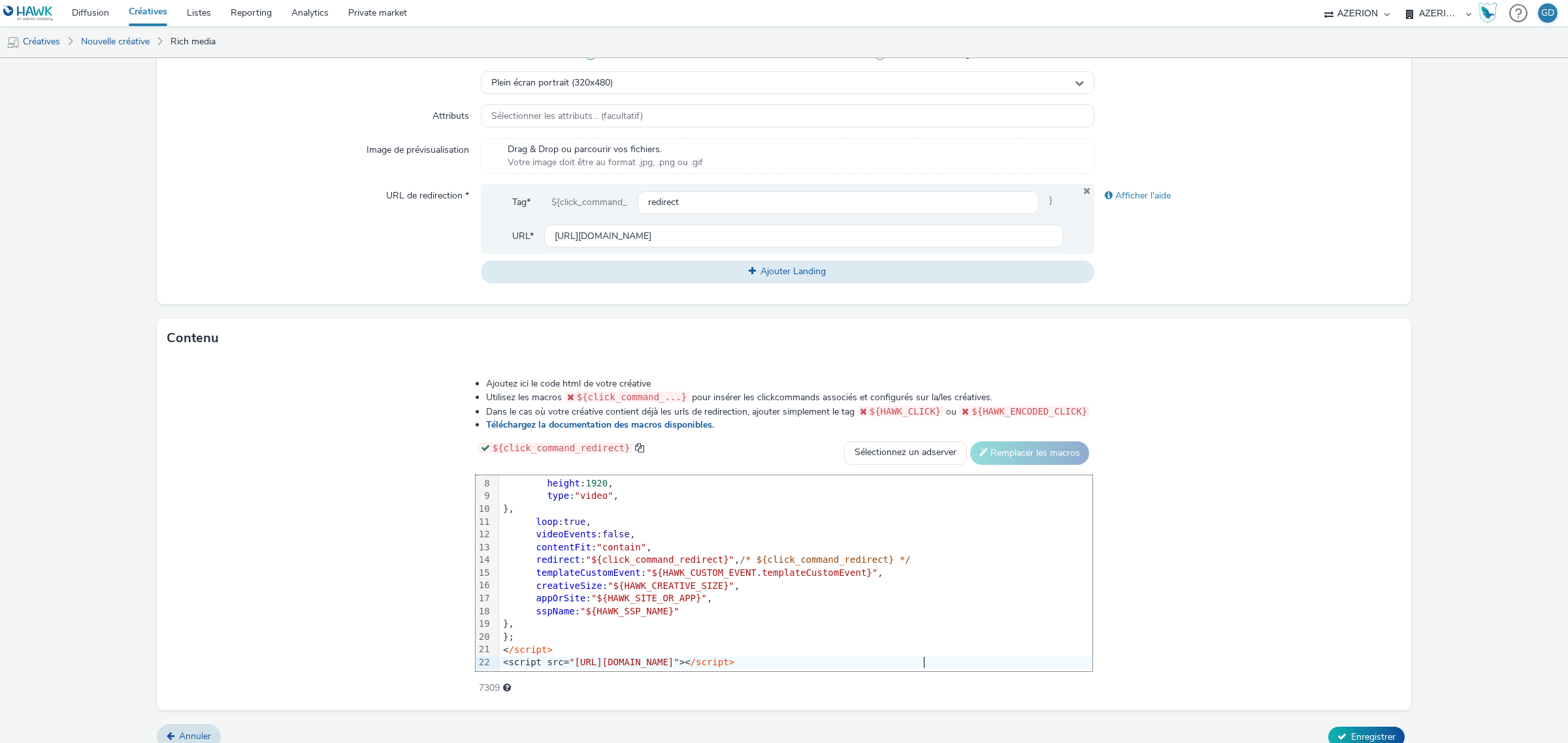
scroll to position [385, 0]
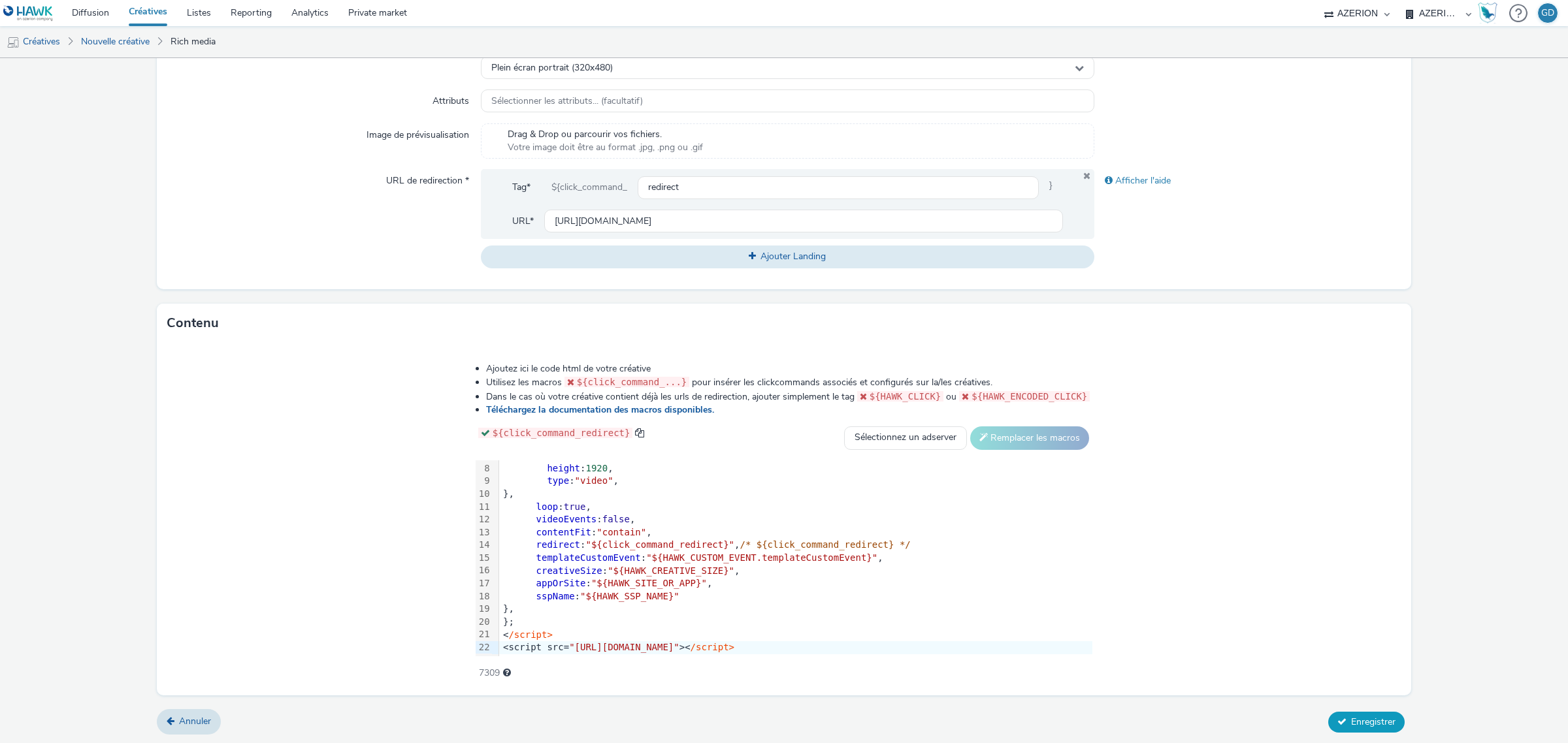
click at [1351, 722] on span "Enregistrer" at bounding box center [1373, 721] width 44 height 12
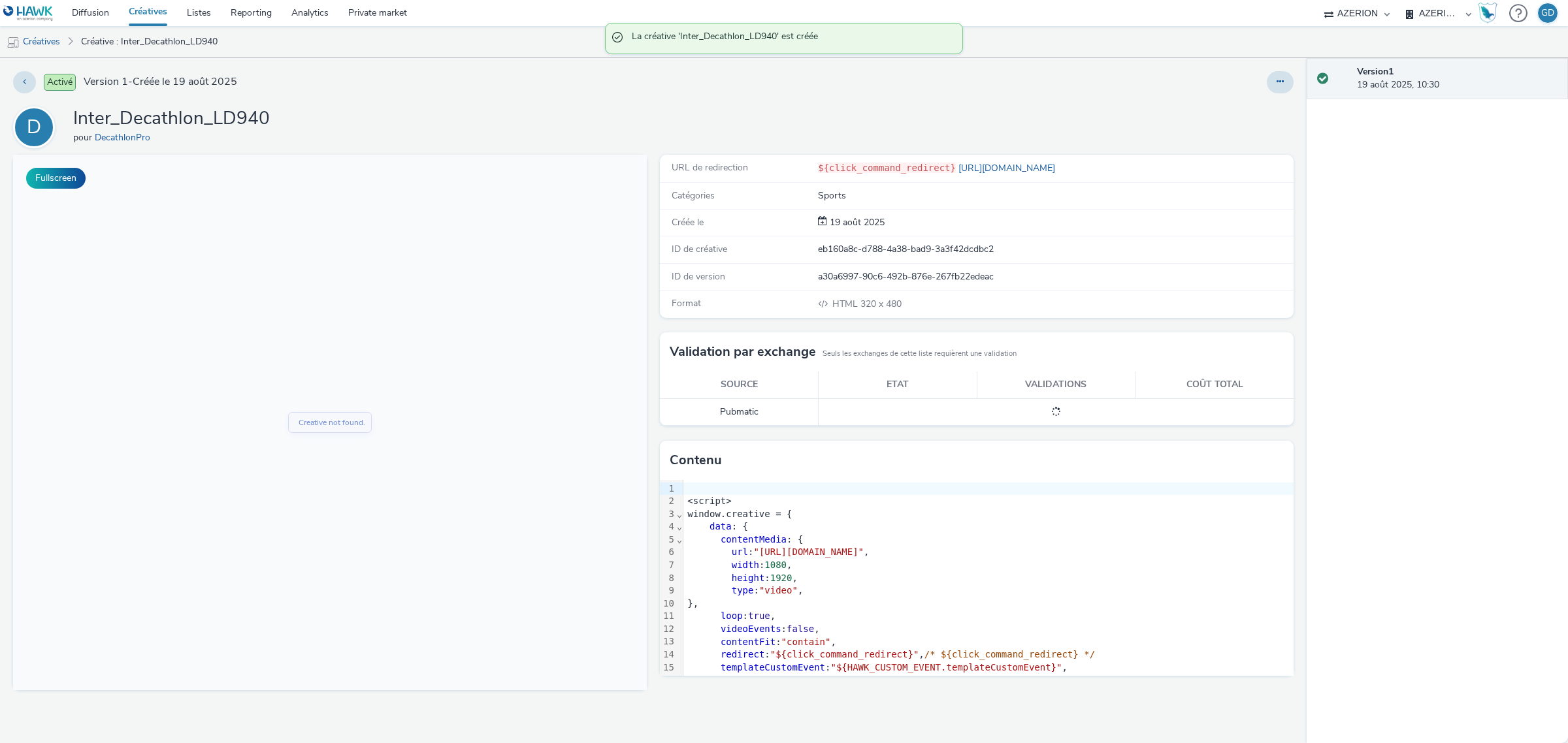
click at [149, 17] on link "Créatives" at bounding box center [148, 13] width 58 height 26
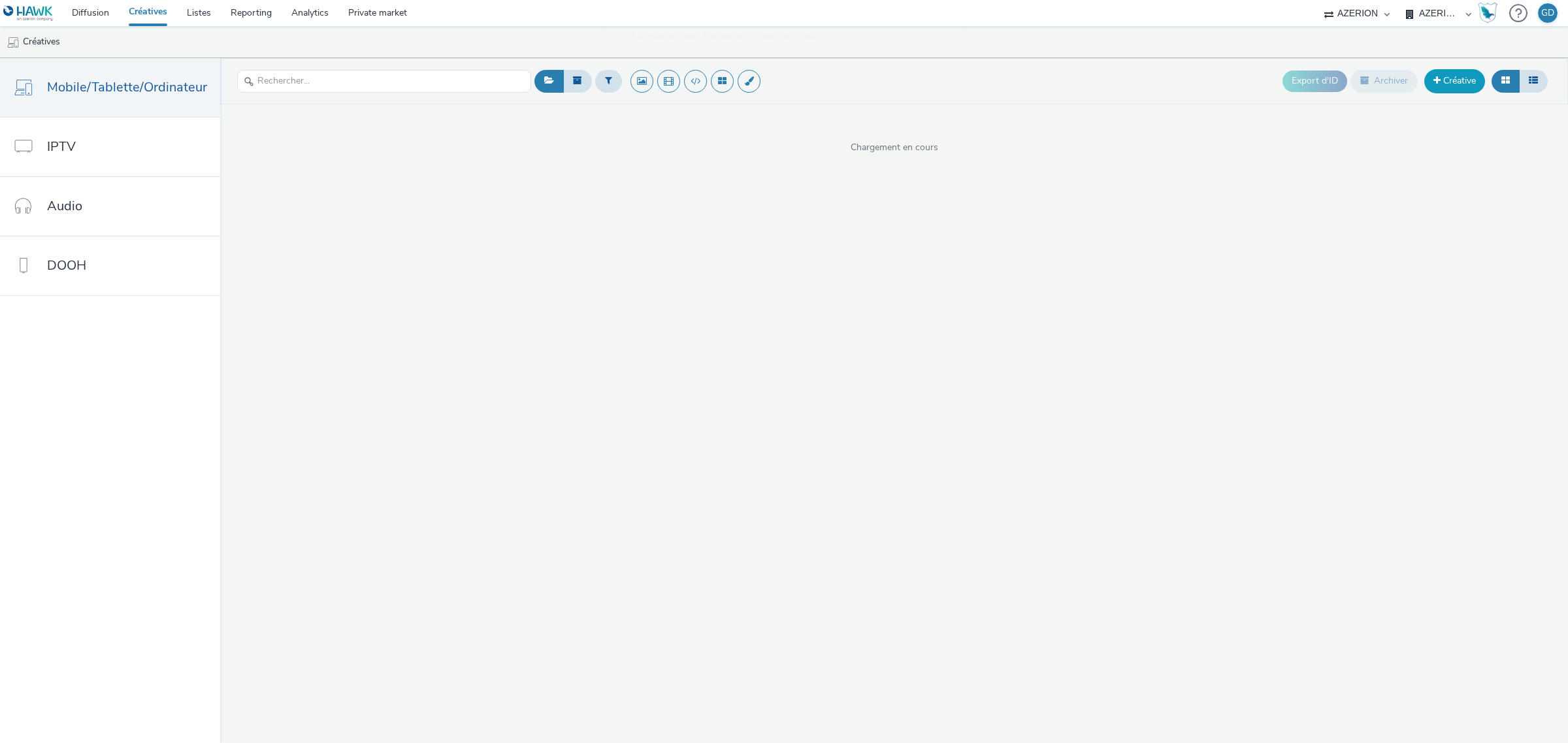
click at [1458, 87] on link "Créative" at bounding box center [1455, 81] width 61 height 24
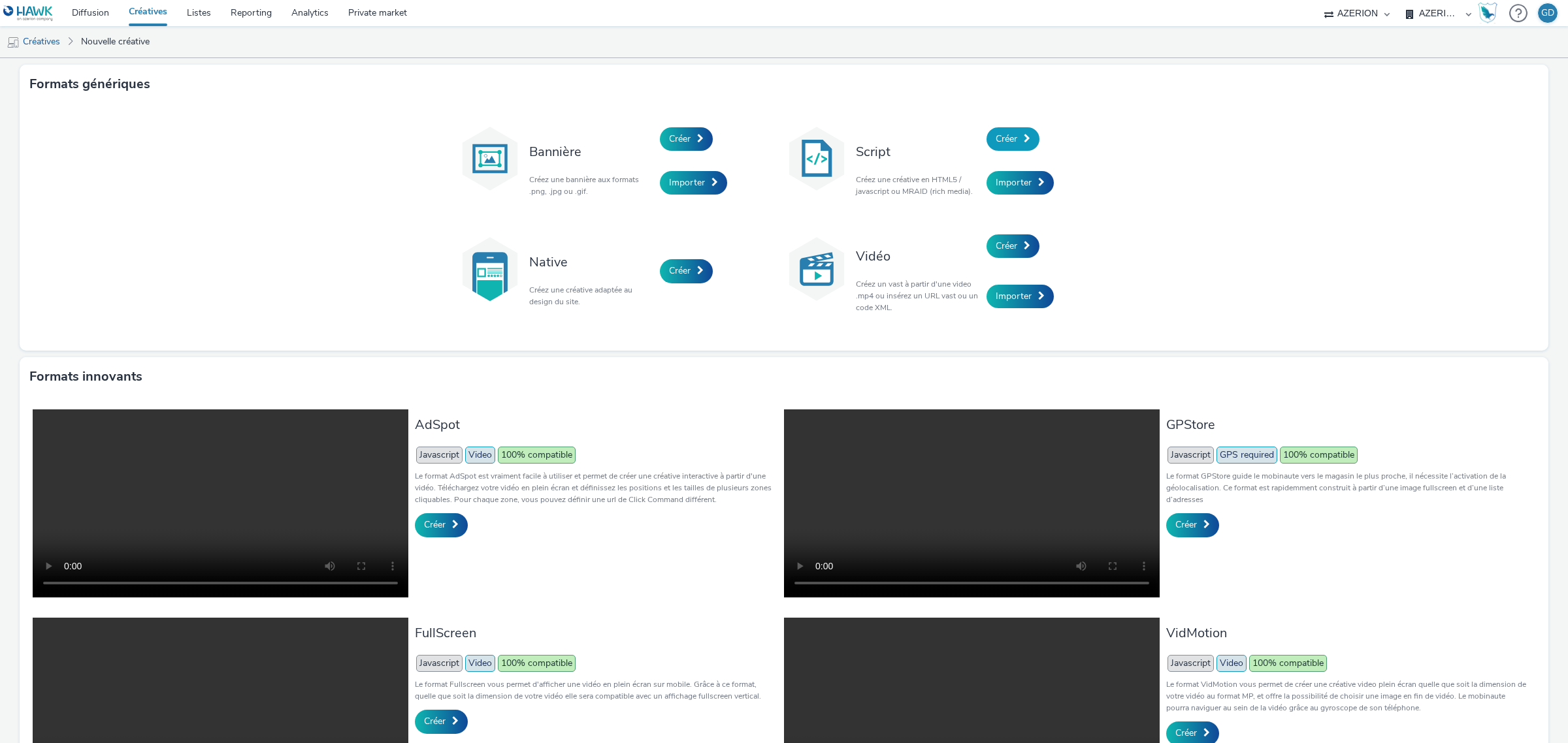
click at [1011, 128] on link "Créer" at bounding box center [1013, 139] width 53 height 24
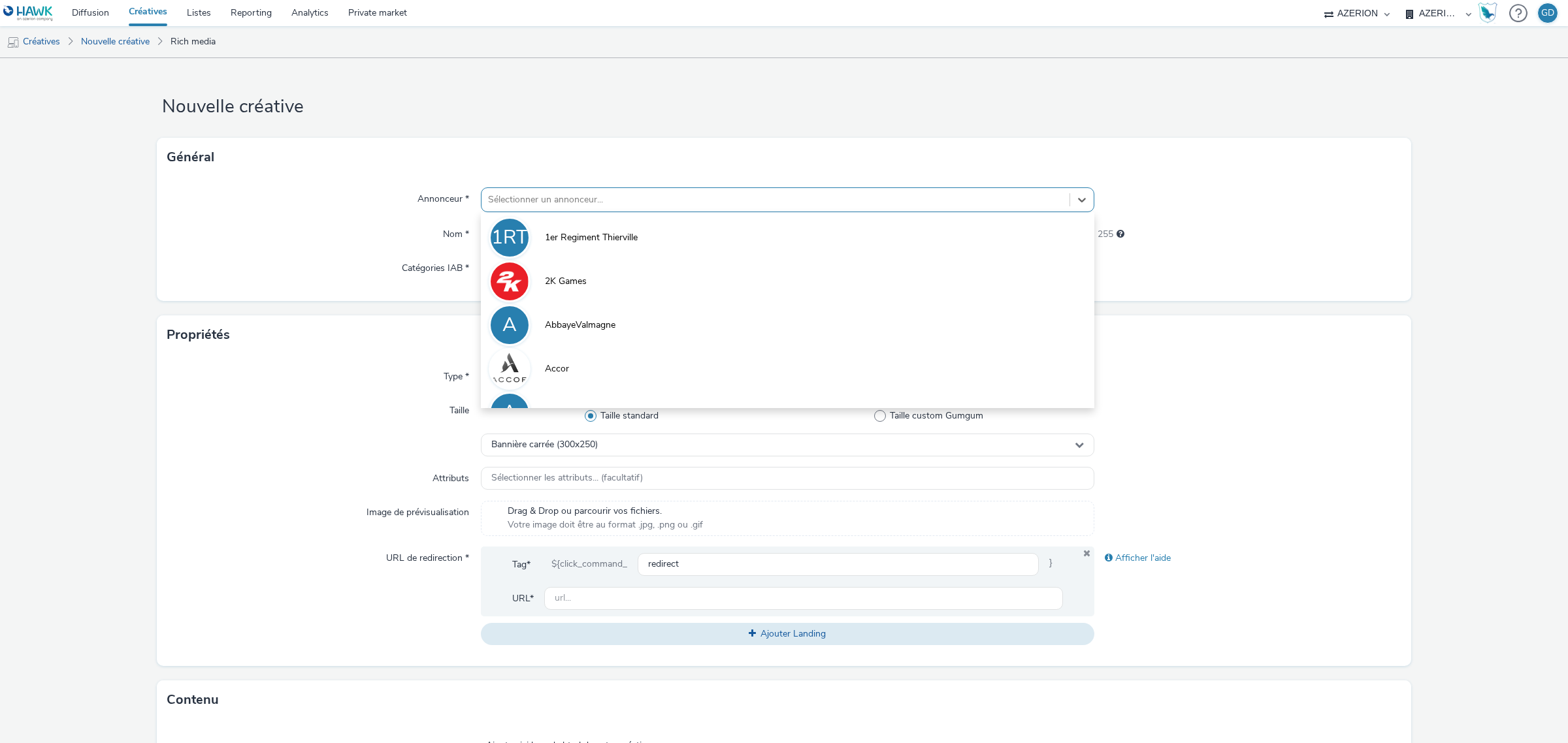
click at [650, 207] on div at bounding box center [775, 200] width 575 height 16
type input "E"
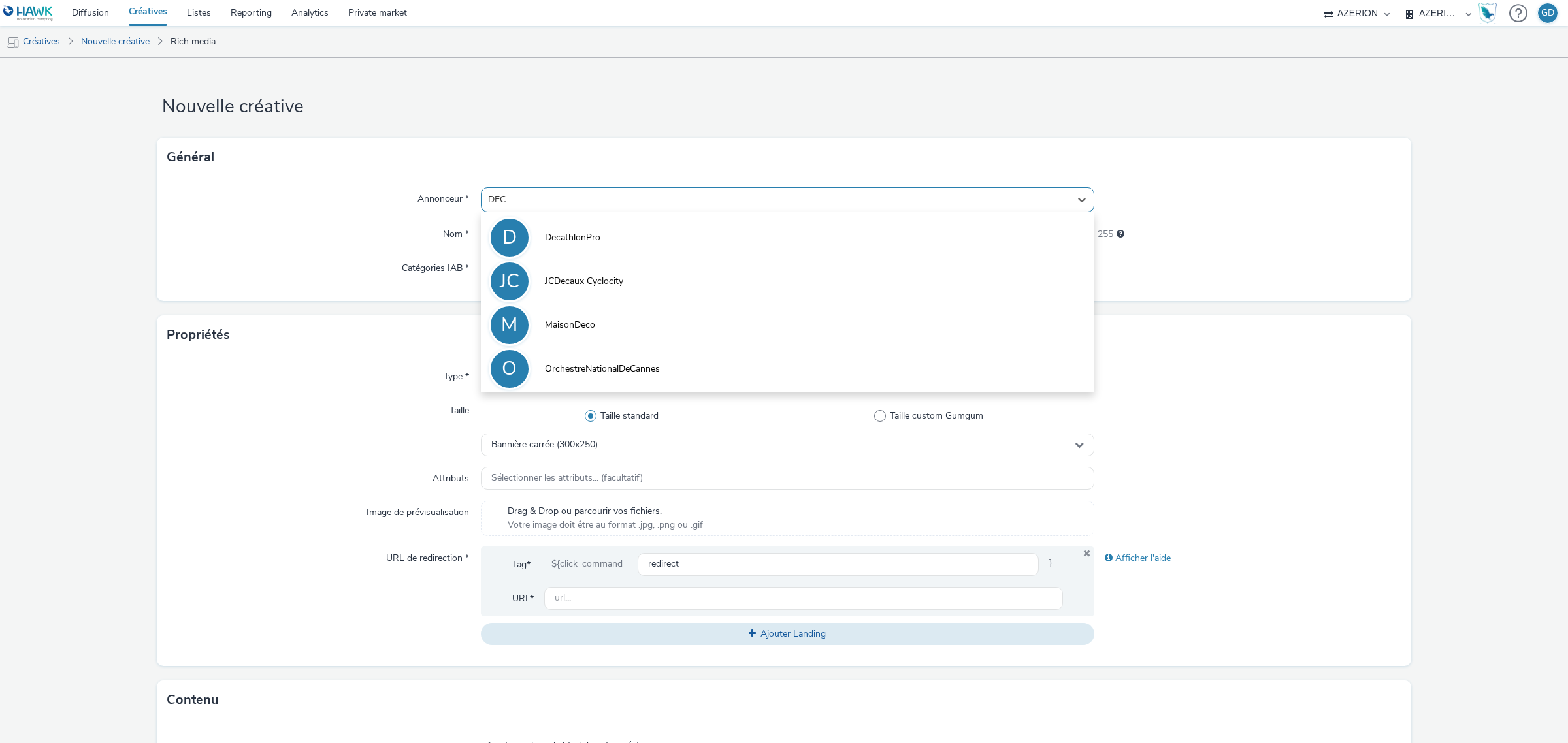
type input "DECA"
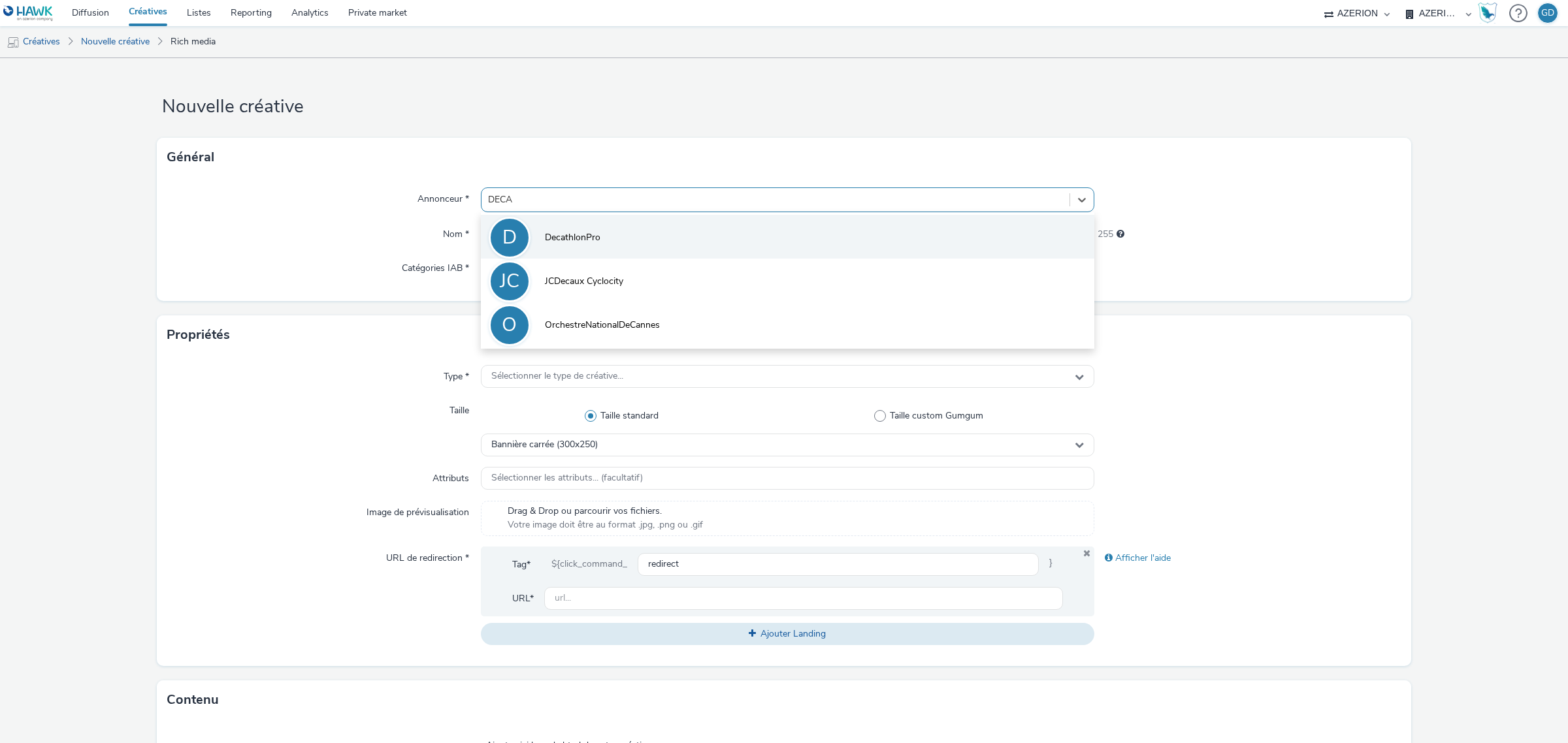
click at [627, 229] on li "D DecathlonPro" at bounding box center [788, 237] width 614 height 44
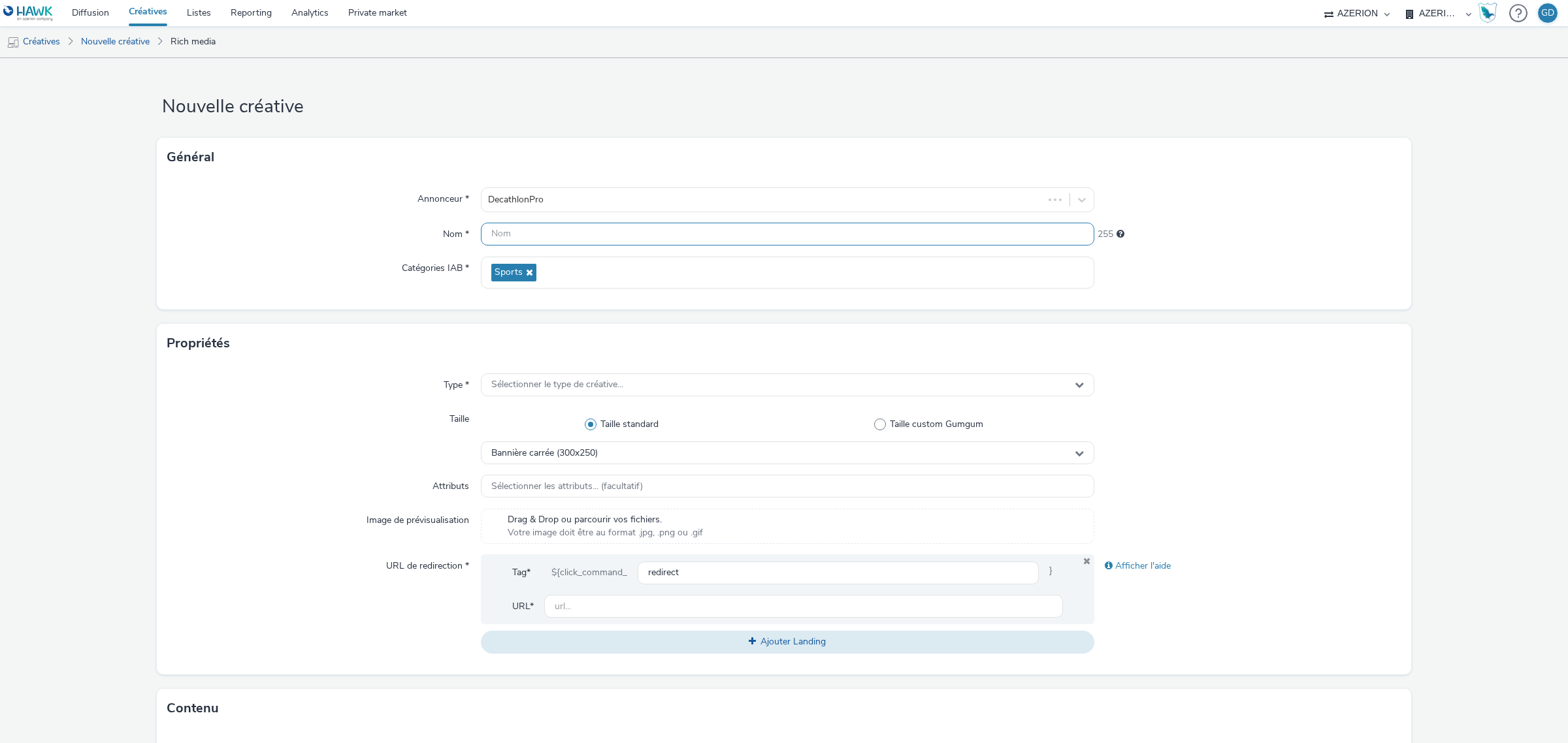
click at [611, 240] on input "text" at bounding box center [788, 234] width 614 height 23
type input "i"
type input "Inter_Decathlon_Trotinette"
click at [598, 392] on div "Sélectionner le type de créative..." at bounding box center [788, 384] width 614 height 23
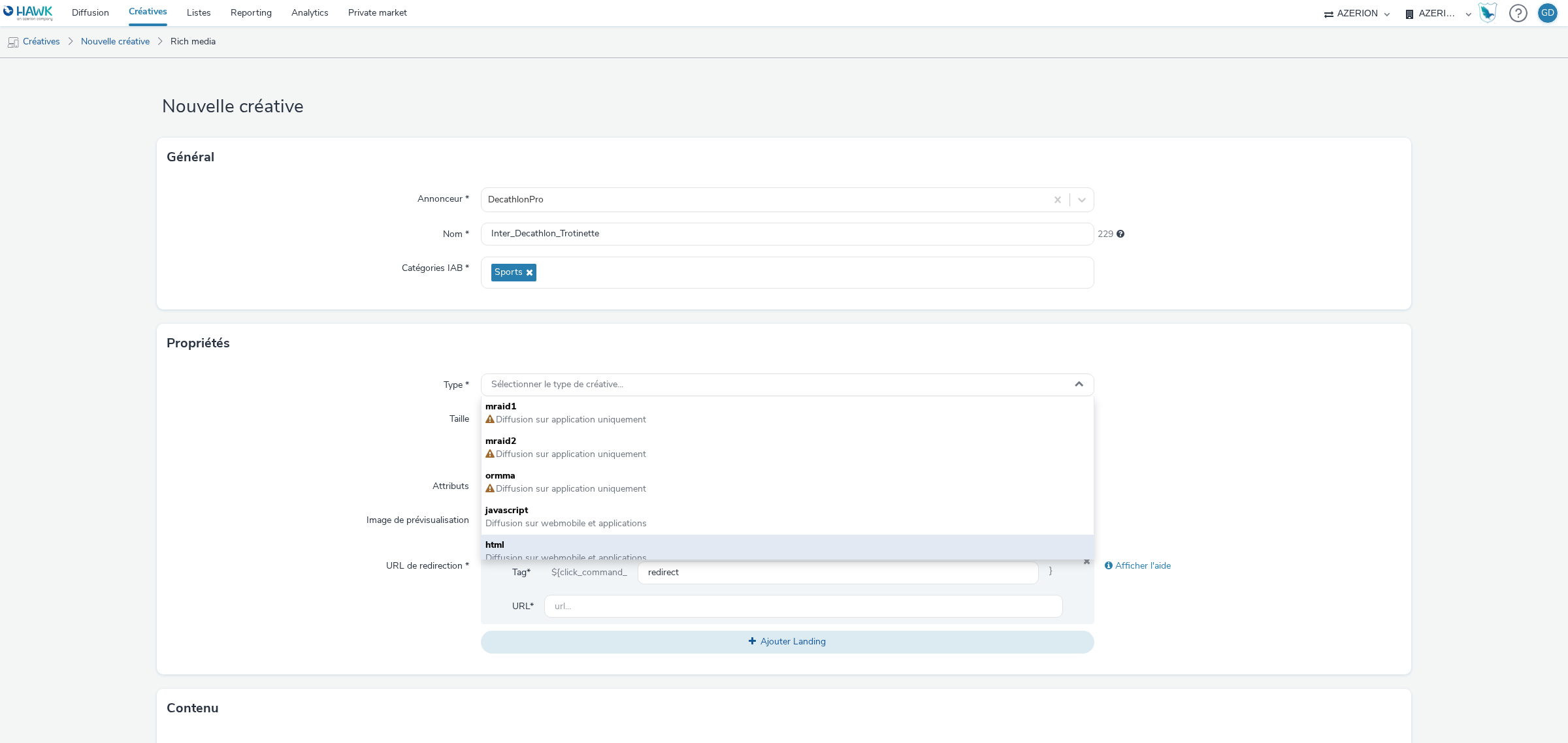
click at [601, 543] on span "html" at bounding box center [787, 545] width 605 height 13
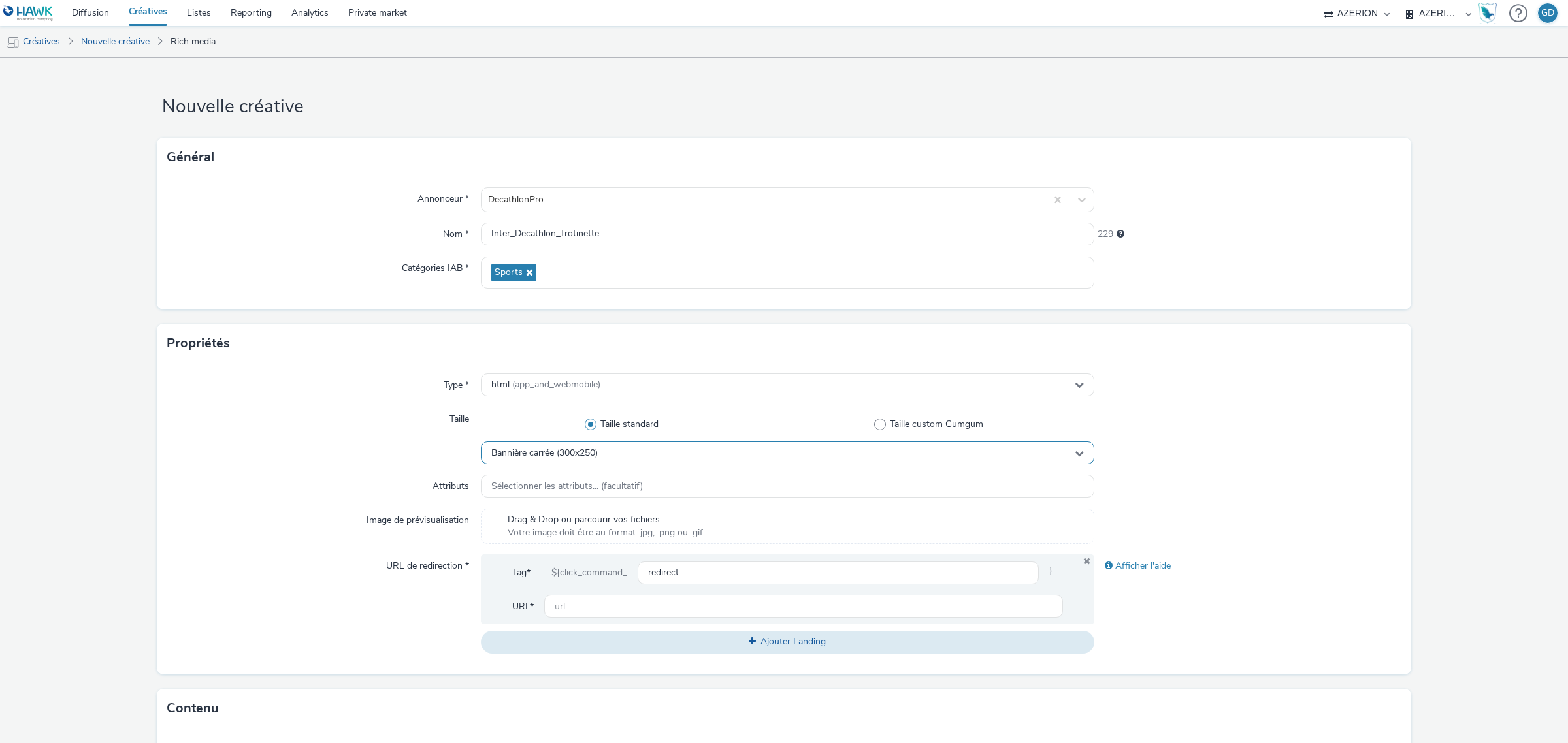
click at [596, 461] on div "Bannière carrée (300x250)" at bounding box center [788, 452] width 614 height 23
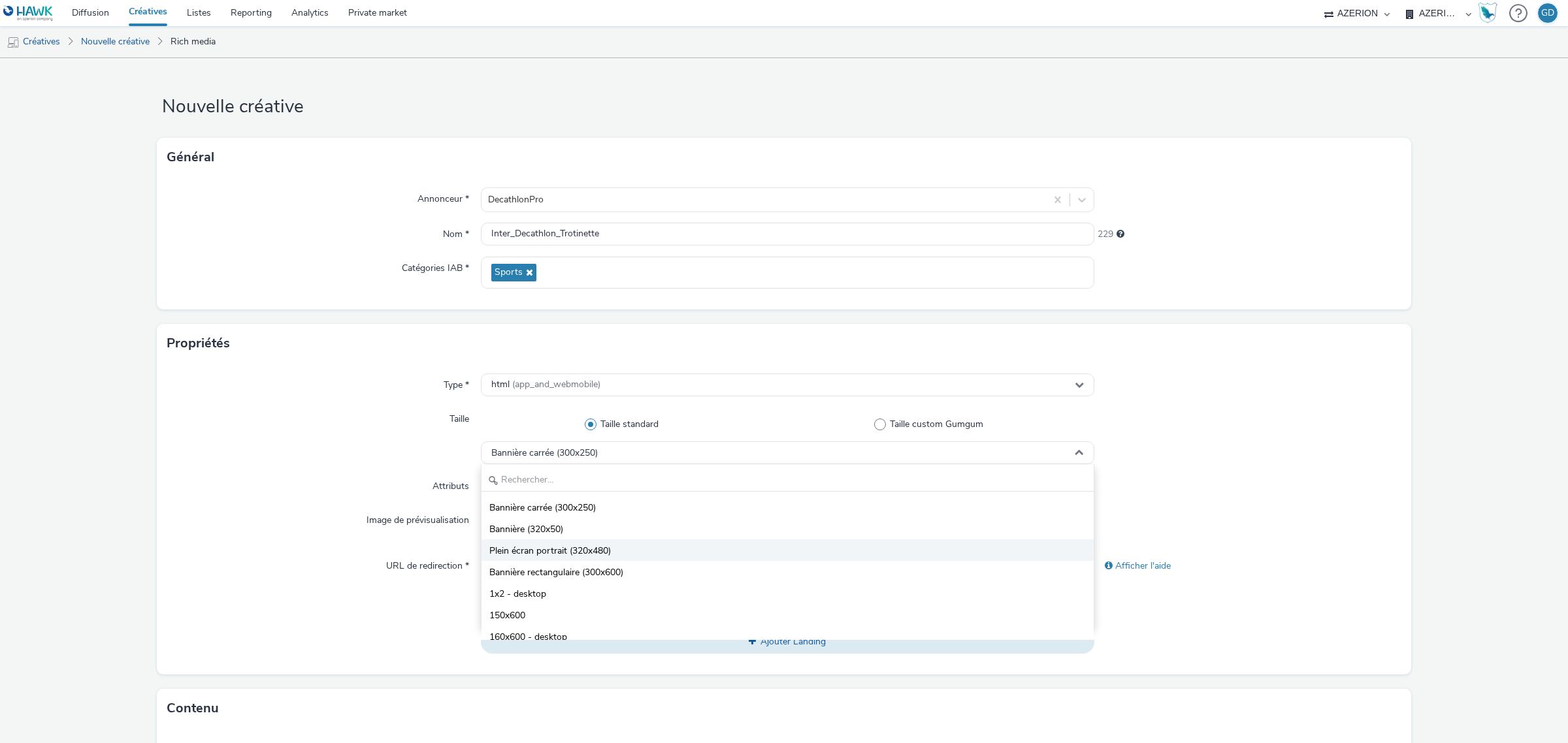
click at [605, 544] on li "Plein écran portrait (320x480)" at bounding box center [788, 549] width 612 height 22
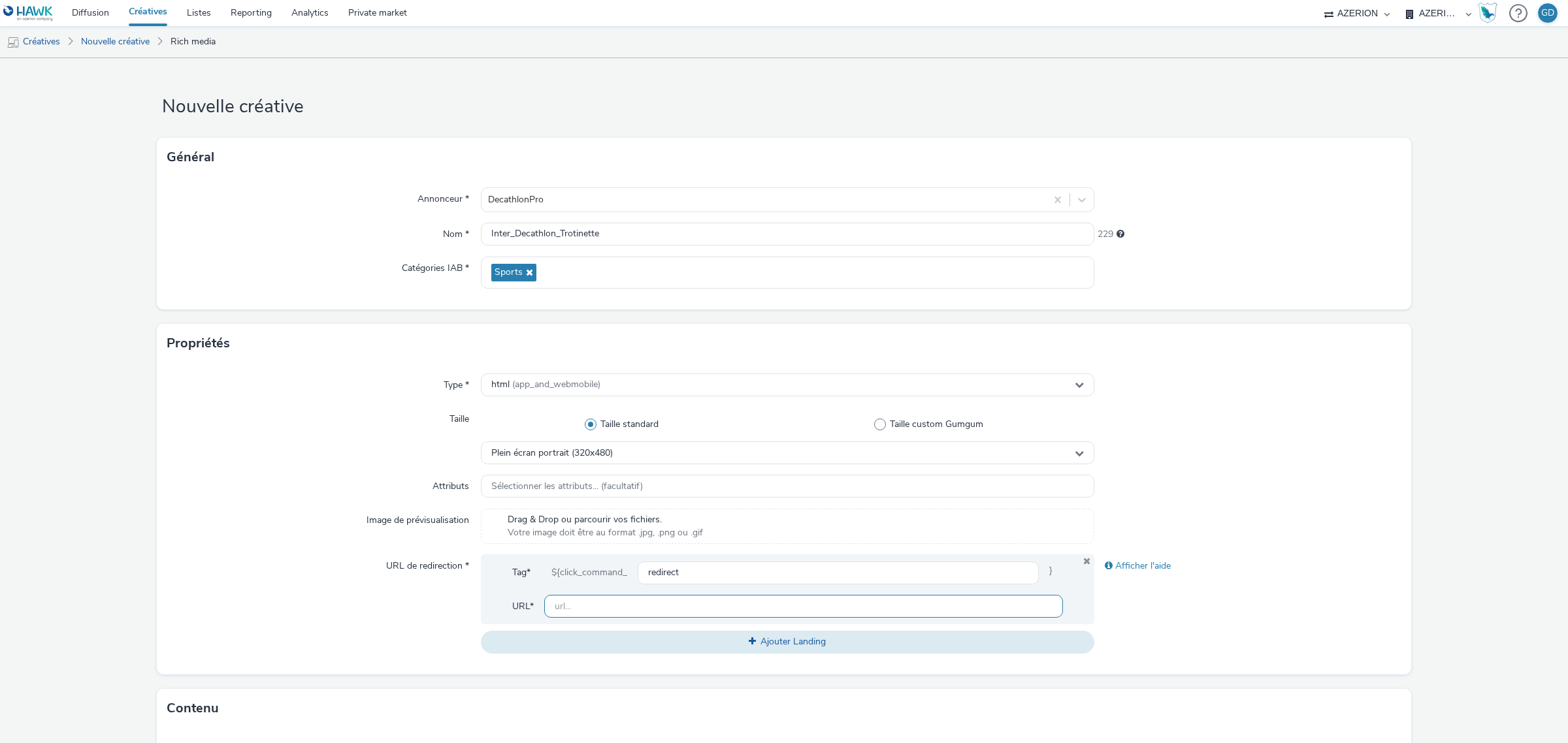
click at [634, 605] on input "text" at bounding box center [803, 606] width 519 height 23
type input "[URL][DOMAIN_NAME]"
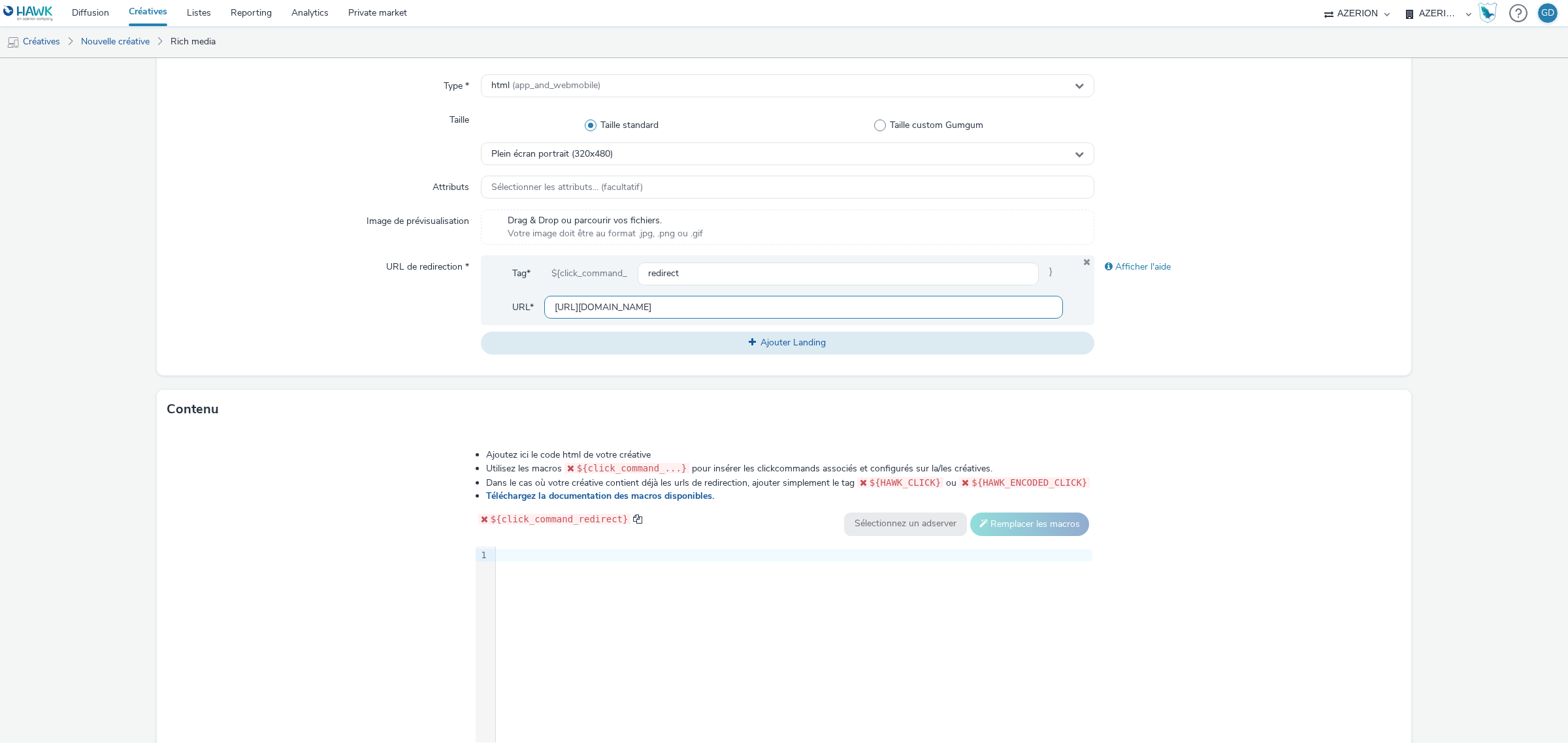
scroll to position [327, 0]
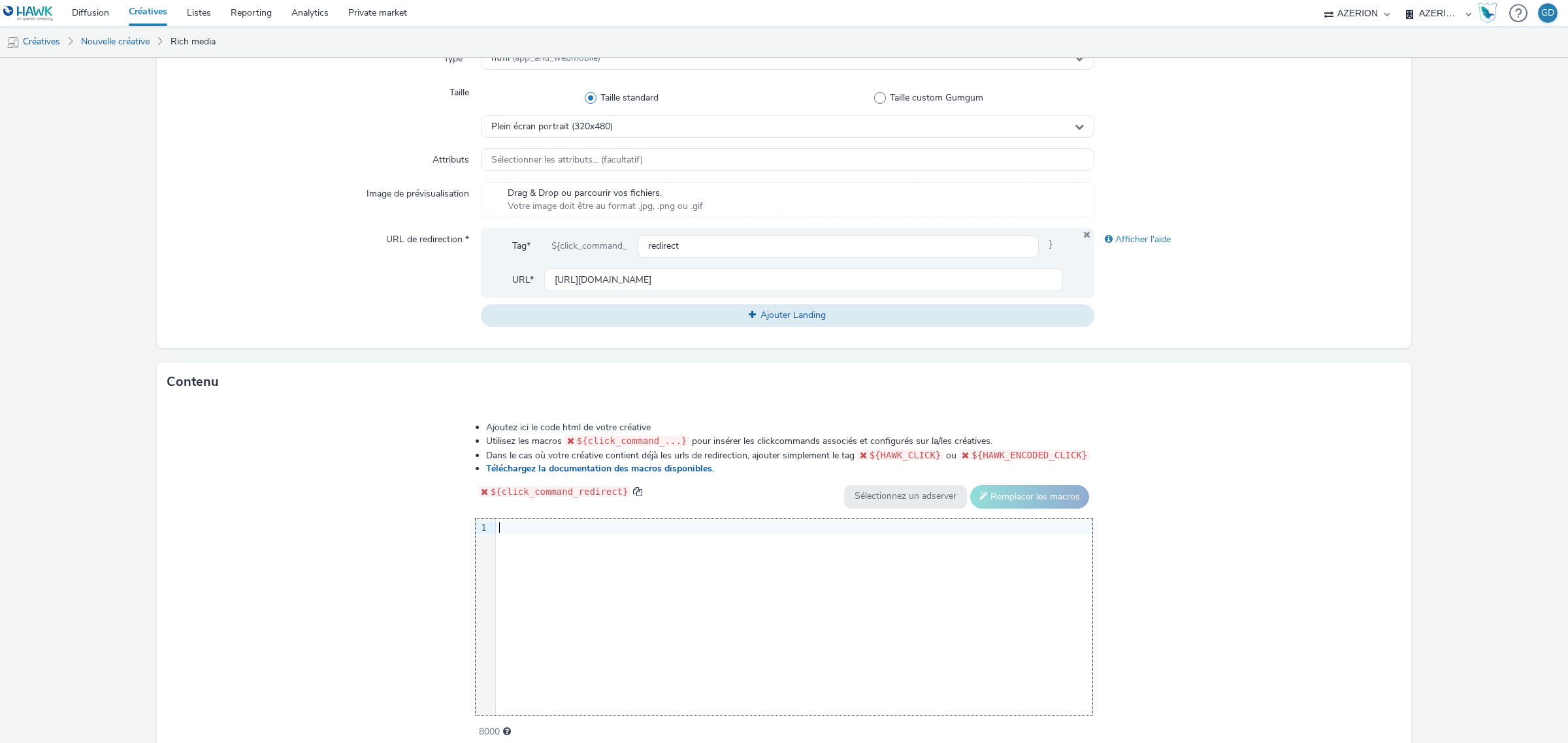
click at [752, 605] on div "9 1 ›" at bounding box center [784, 617] width 617 height 196
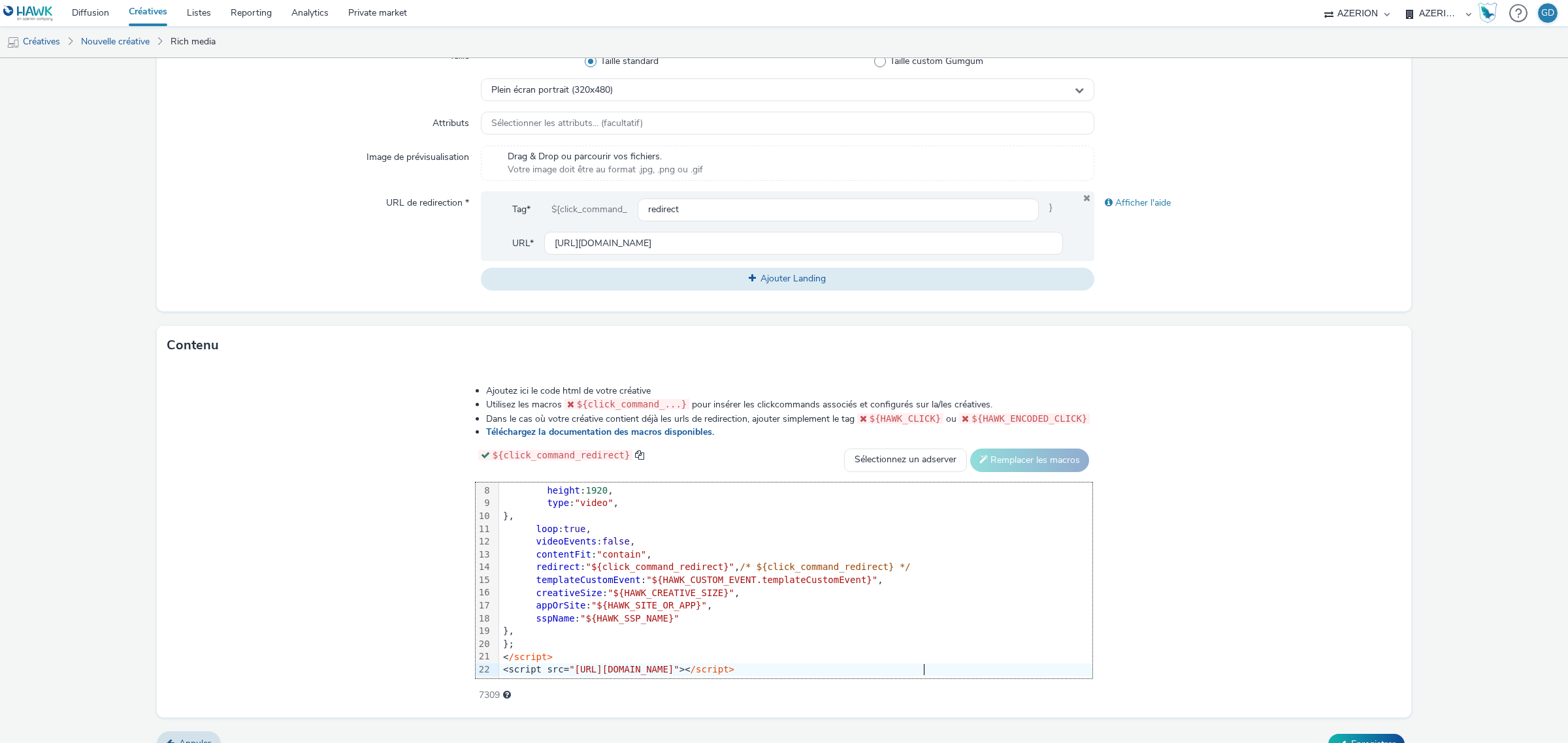
scroll to position [385, 0]
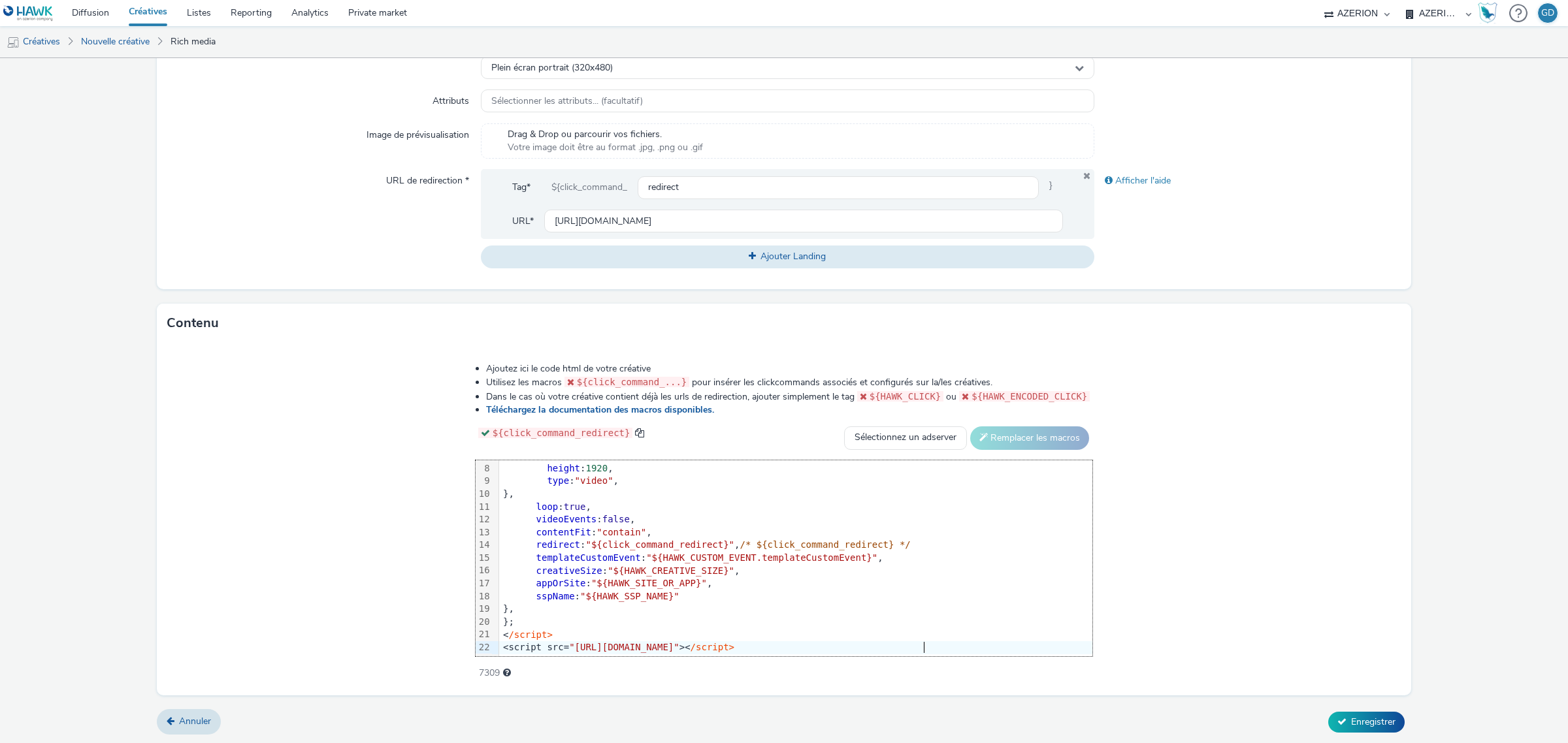
click at [1376, 733] on form "Nouvelle créative Général Annonceur * DecathlonPro Nom * Inter_Decathlon_Trotin…" at bounding box center [784, 209] width 1568 height 1071
click at [1380, 726] on span "Enregistrer" at bounding box center [1373, 721] width 44 height 12
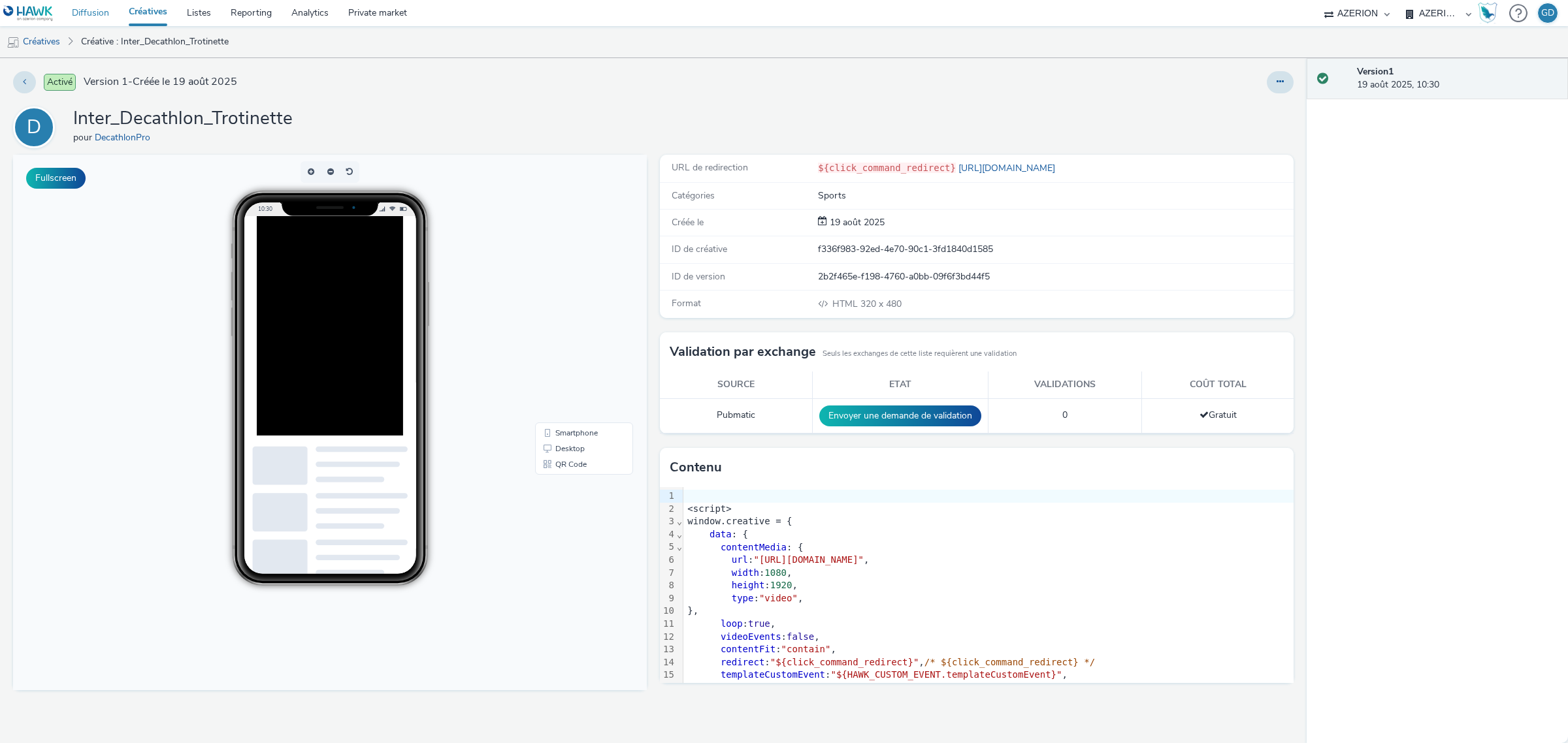
click at [101, 8] on link "Diffusion" at bounding box center [90, 13] width 57 height 26
